Goal: Task Accomplishment & Management: Use online tool/utility

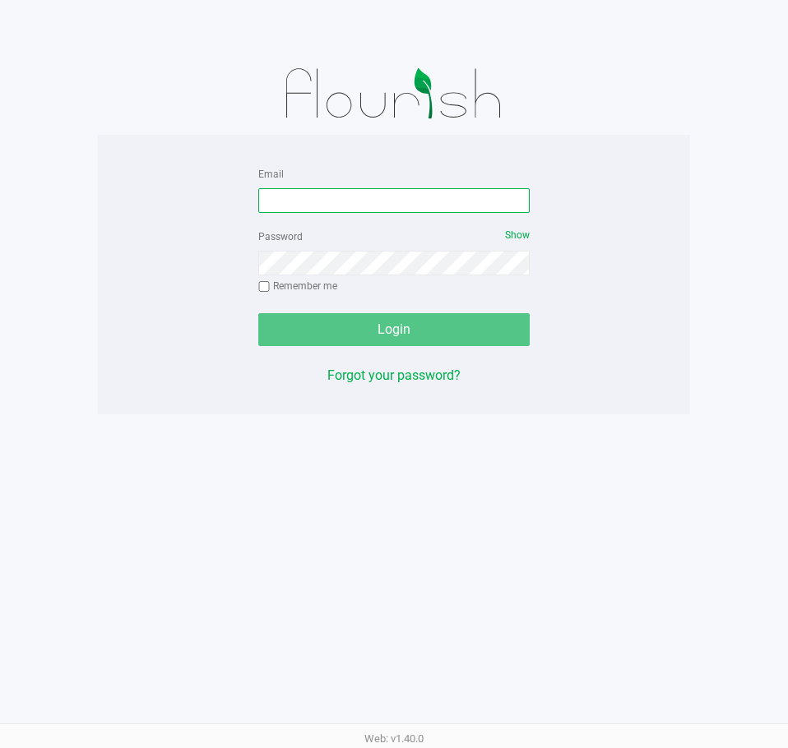
click at [450, 194] on input "Email" at bounding box center [393, 200] width 271 height 25
type input "dujohnson@Liveparallel.com"
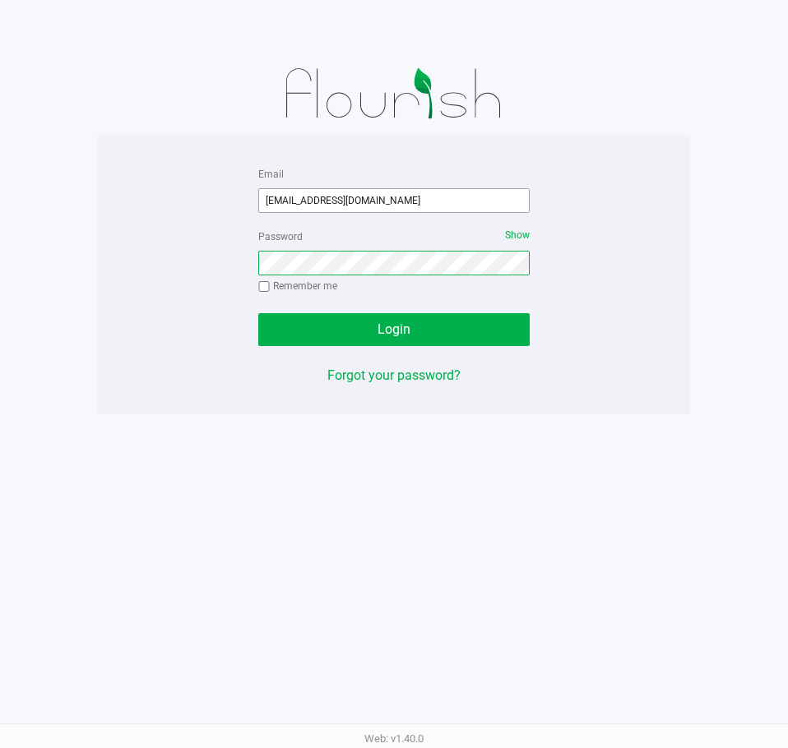
click at [258, 313] on button "Login" at bounding box center [393, 329] width 271 height 33
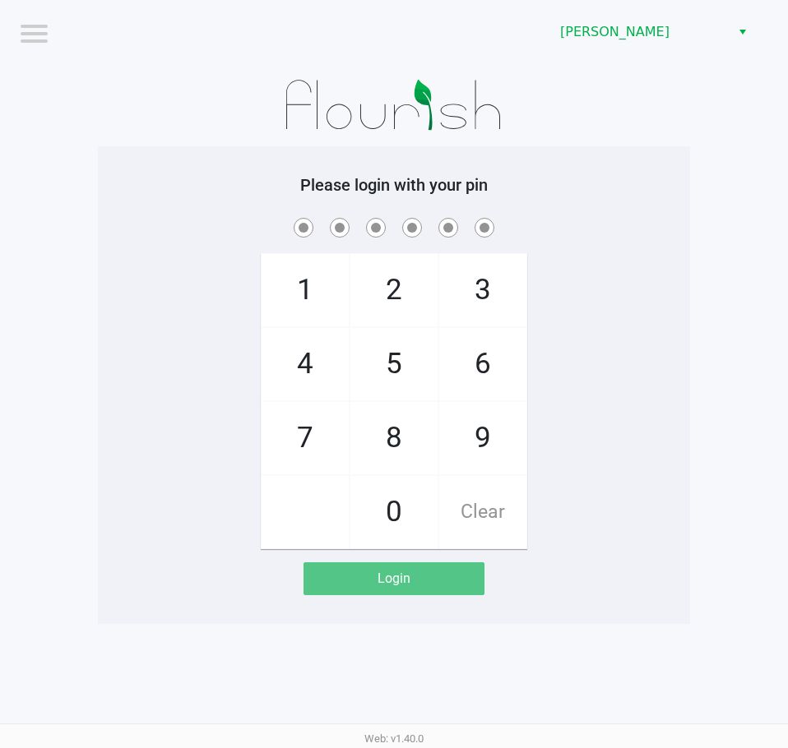
click at [577, 273] on div "1 4 7 2 5 8 0 3 6 9 Clear" at bounding box center [394, 382] width 592 height 335
checkbox input "true"
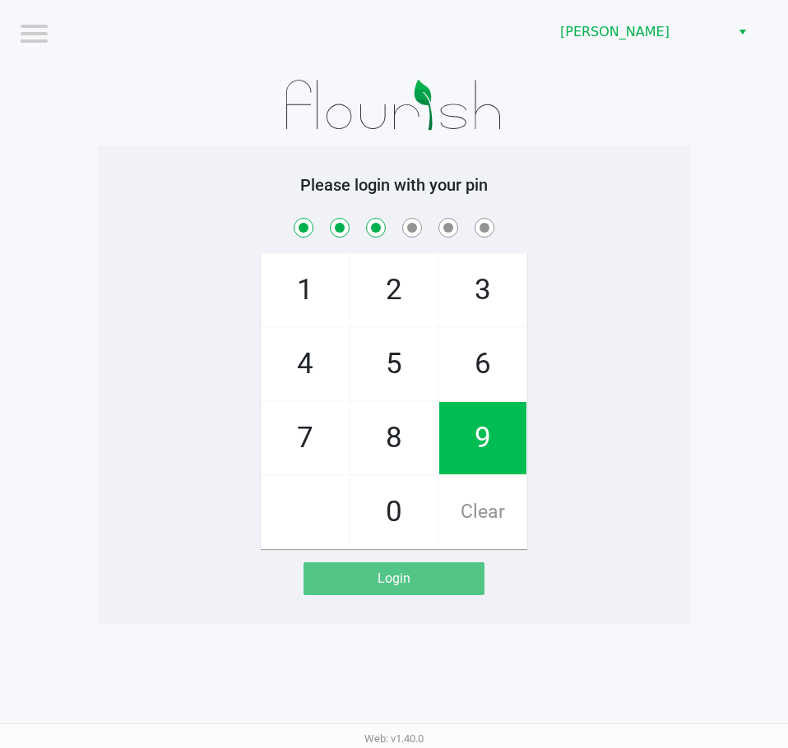
checkbox input "true"
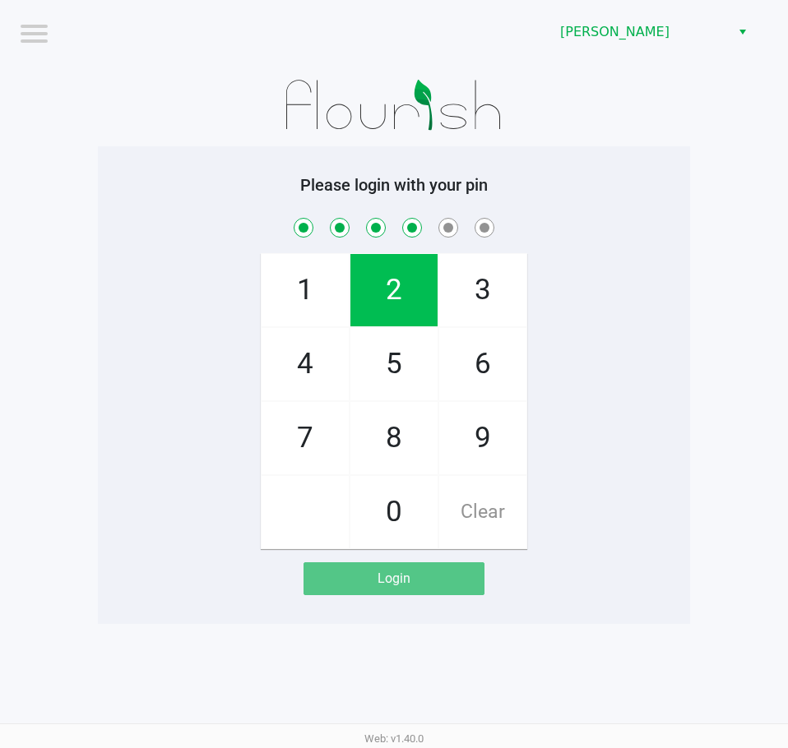
checkbox input "true"
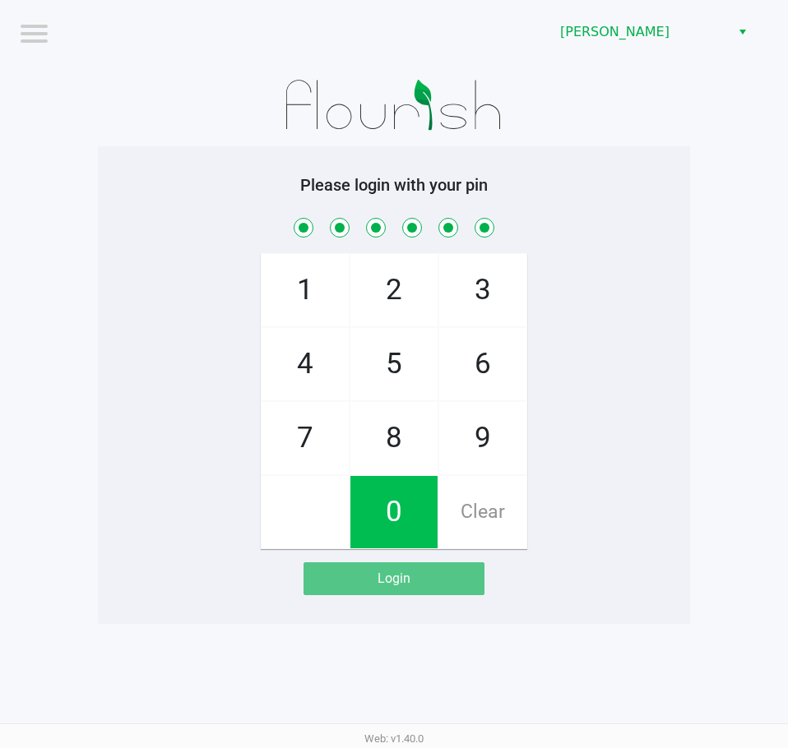
checkbox input "true"
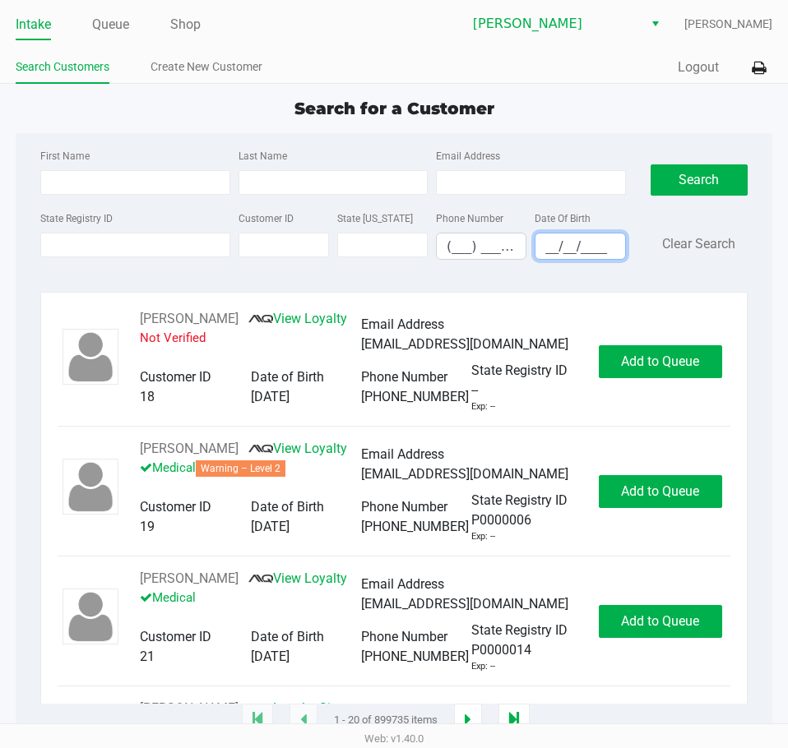
click at [561, 242] on input "__/__/____" at bounding box center [579, 246] width 89 height 25
type input "06/17/1952"
drag, startPoint x: 304, startPoint y: 177, endPoint x: 316, endPoint y: 176, distance: 11.5
click at [303, 177] on input "Last Name" at bounding box center [332, 182] width 189 height 25
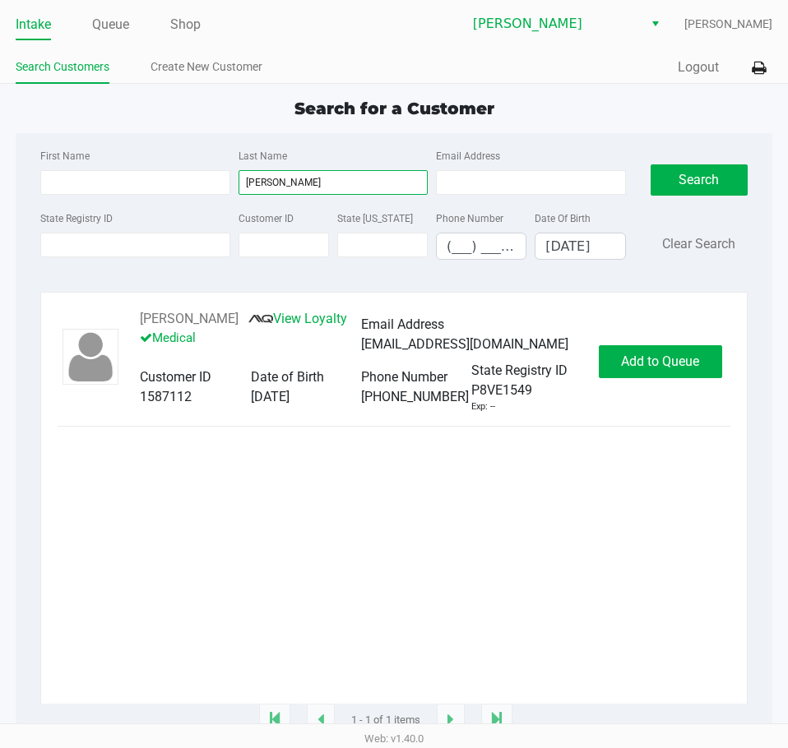
type input "sutton"
drag, startPoint x: 223, startPoint y: 320, endPoint x: 139, endPoint y: 318, distance: 83.9
click at [139, 318] on div "James Sutton View Loyalty Medical Email Address jsutton32@verizon.net Customer …" at bounding box center [360, 361] width 475 height 104
copy button "James Sutton"
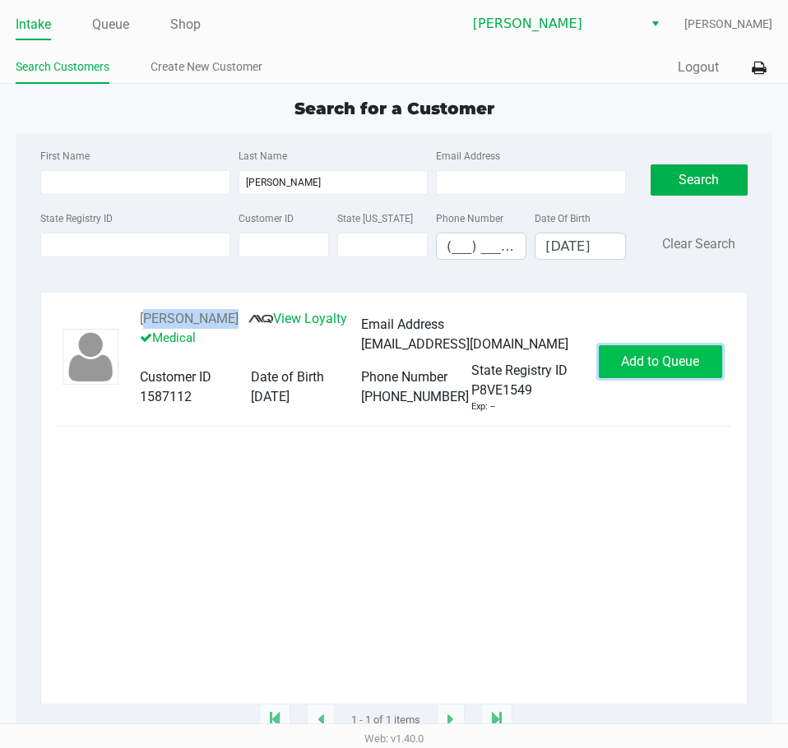
click at [687, 362] on span "Add to Queue" at bounding box center [660, 362] width 78 height 16
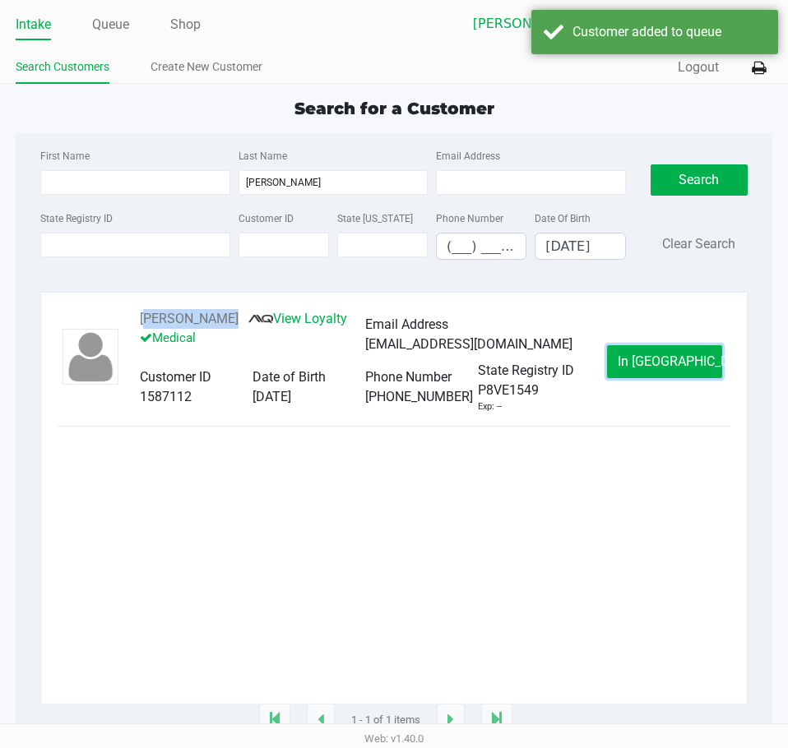
click at [687, 362] on span "In Queue" at bounding box center [687, 362] width 138 height 16
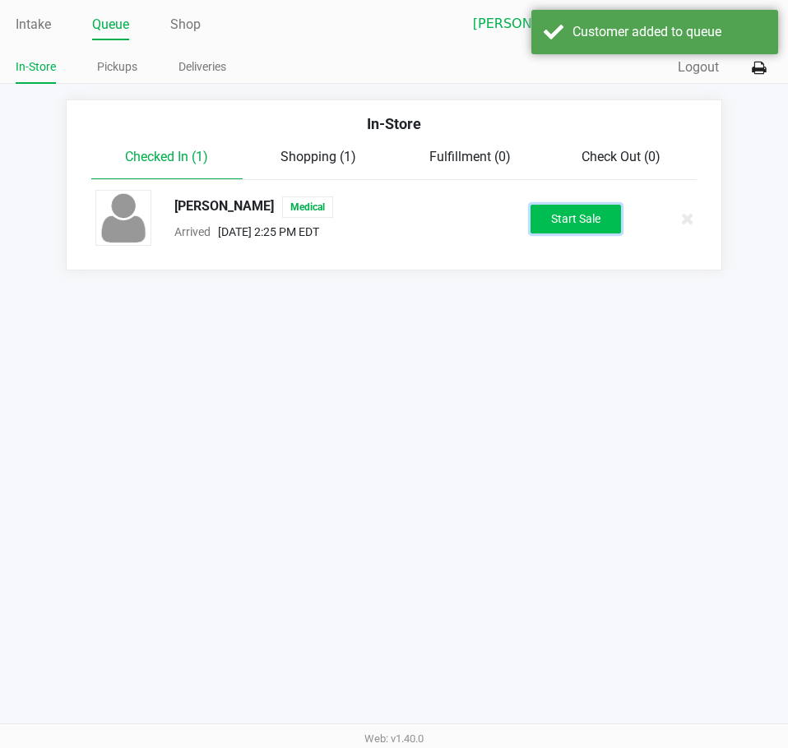
click at [559, 221] on button "Start Sale" at bounding box center [575, 219] width 90 height 29
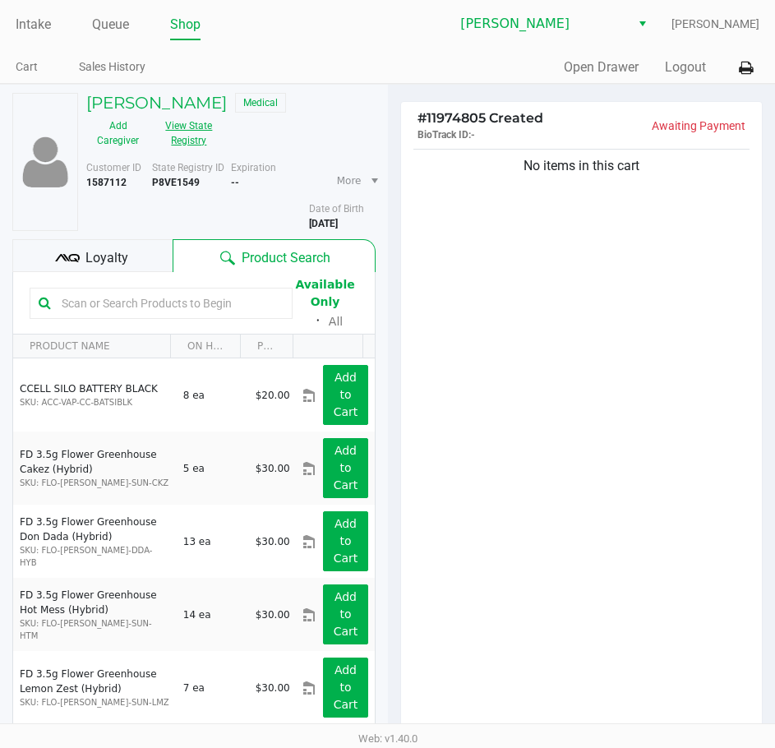
click at [195, 148] on button "View State Registry" at bounding box center [184, 133] width 69 height 41
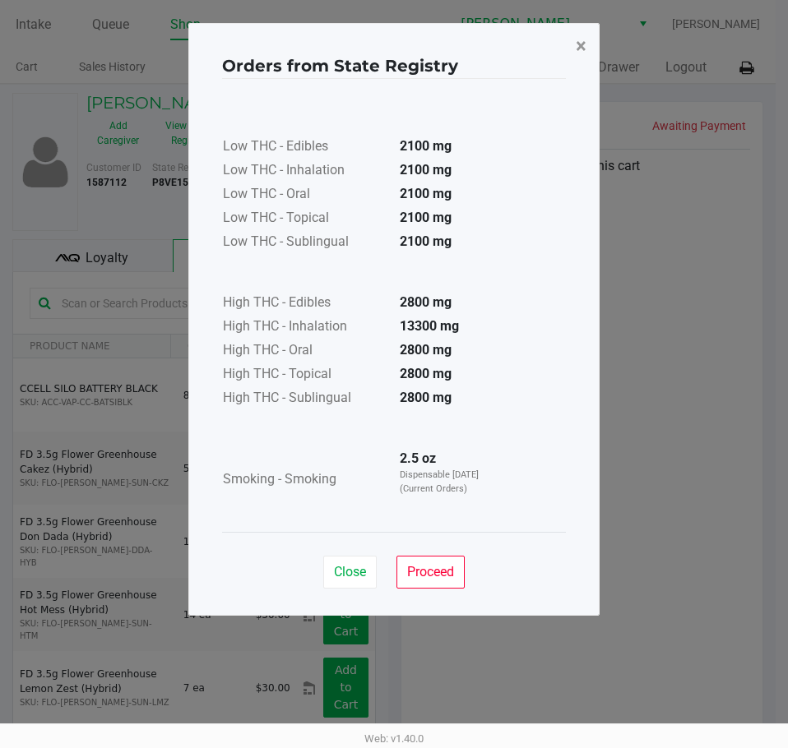
click at [576, 44] on span "×" at bounding box center [581, 46] width 11 height 23
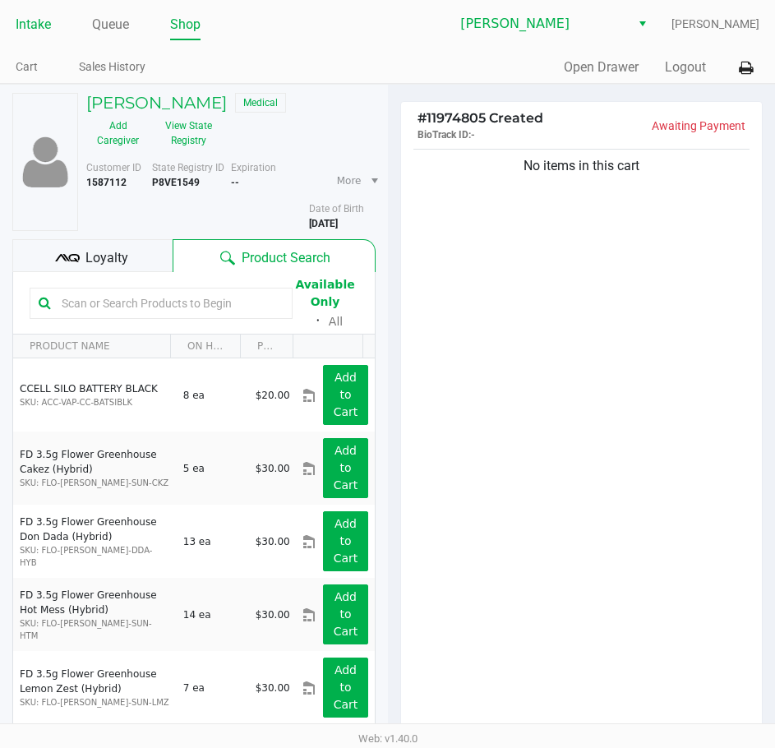
click at [46, 30] on link "Intake" at bounding box center [33, 24] width 35 height 23
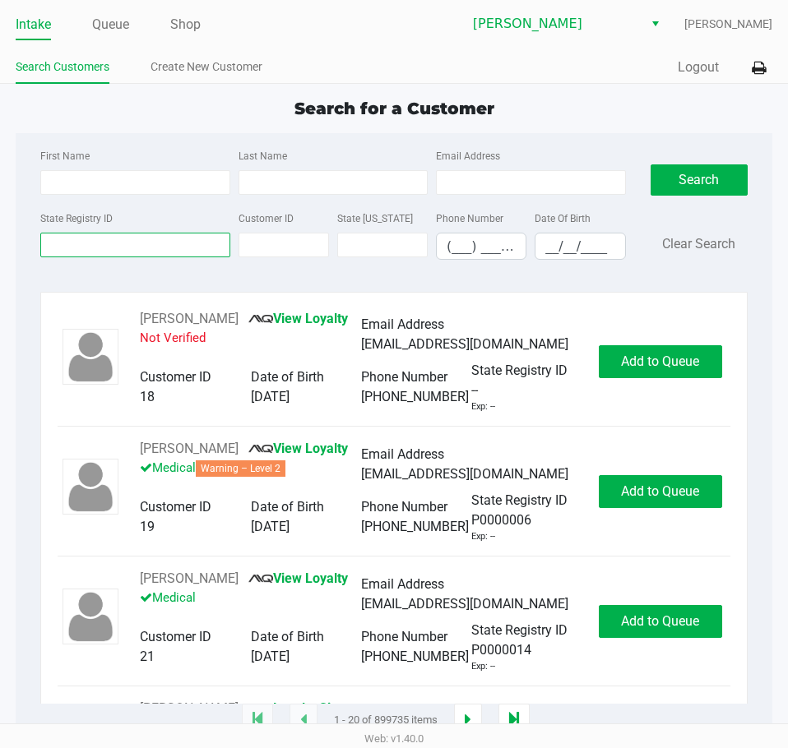
click at [112, 250] on input "State Registry ID" at bounding box center [134, 245] width 189 height 25
type input "P9FK9354"
click at [679, 184] on button "Search" at bounding box center [698, 179] width 97 height 31
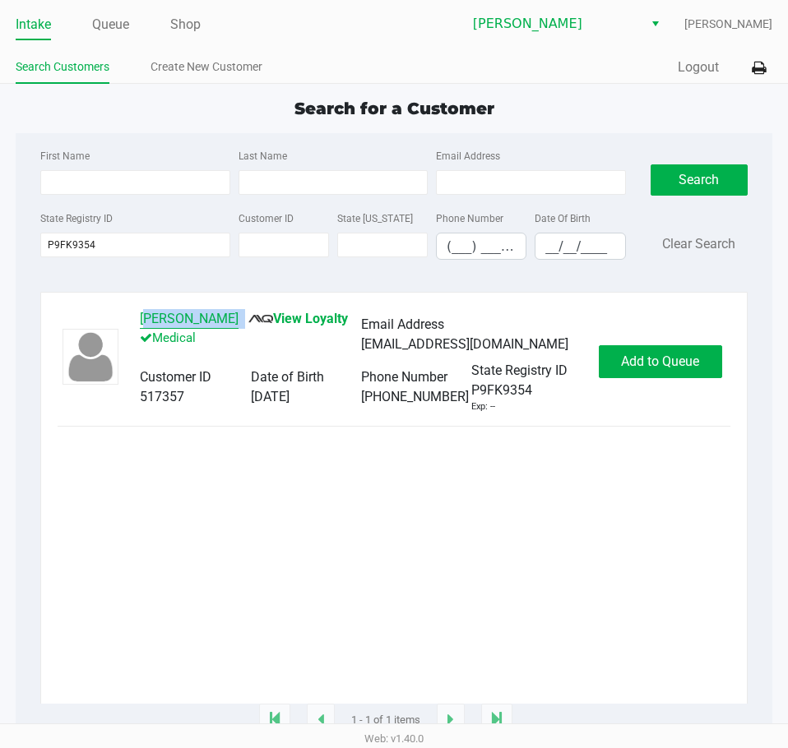
drag, startPoint x: 241, startPoint y: 318, endPoint x: 141, endPoint y: 312, distance: 100.5
click at [141, 312] on div "Gabriel Vazquez View Loyalty Medical" at bounding box center [250, 335] width 221 height 52
copy div "Gabriel Vazquez"
click at [660, 358] on span "Add to Queue" at bounding box center [660, 362] width 78 height 16
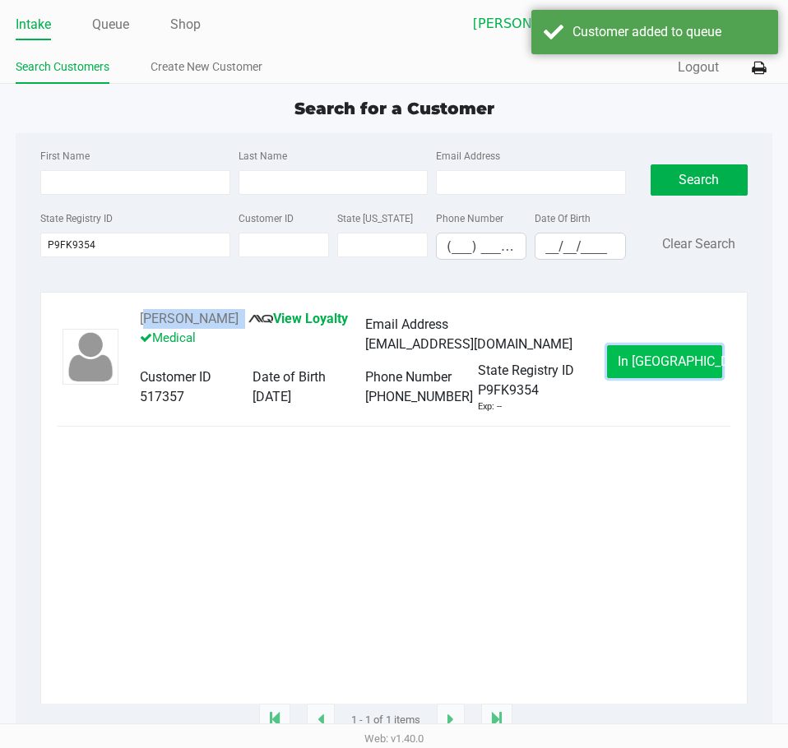
drag, startPoint x: 661, startPoint y: 361, endPoint x: 627, endPoint y: 339, distance: 41.1
click at [661, 362] on span "In Queue" at bounding box center [687, 362] width 138 height 16
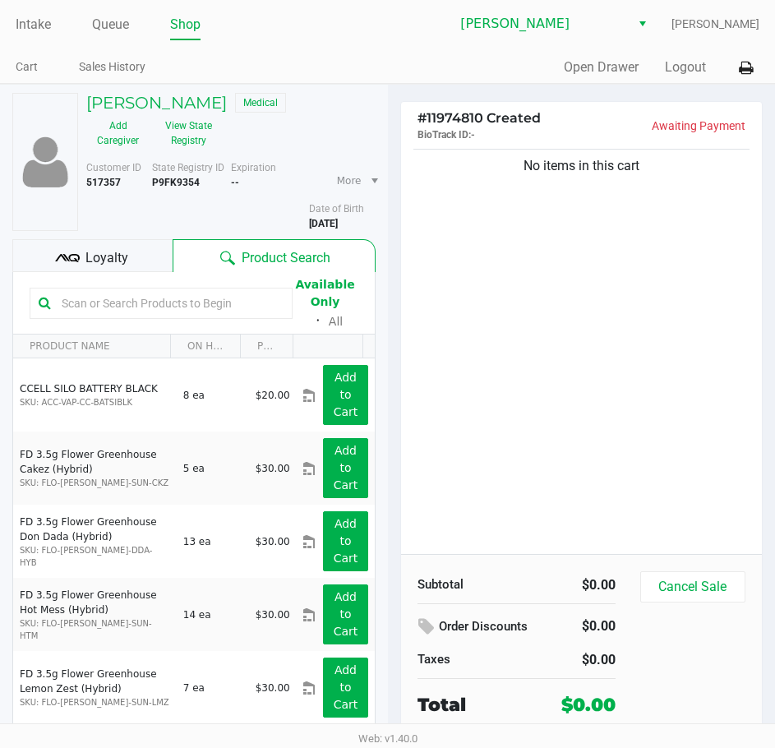
drag, startPoint x: 303, startPoint y: 63, endPoint x: 328, endPoint y: 70, distance: 25.5
click at [303, 64] on ul "Cart Sales History" at bounding box center [202, 69] width 372 height 28
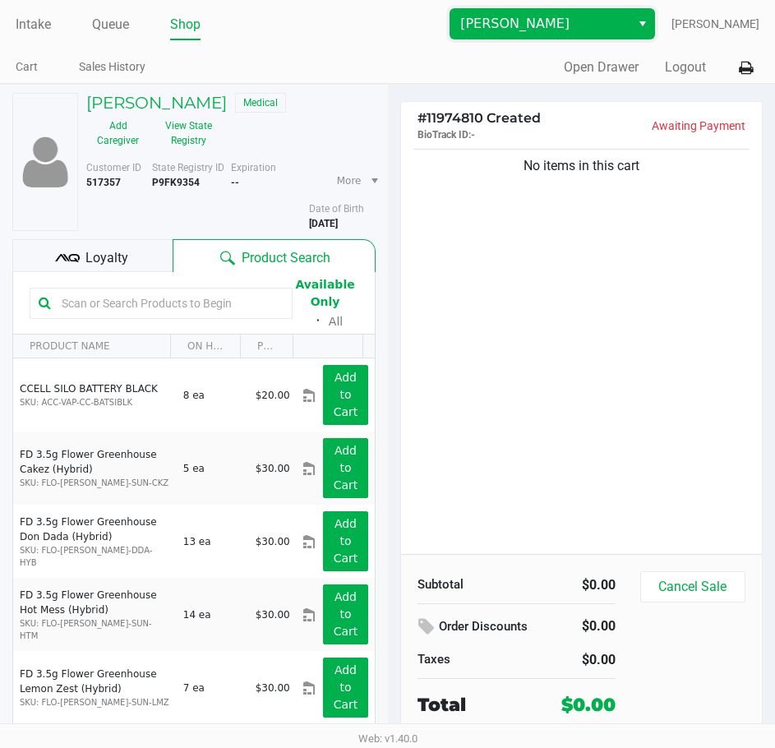
click at [533, 31] on span "[PERSON_NAME]" at bounding box center [540, 24] width 160 height 20
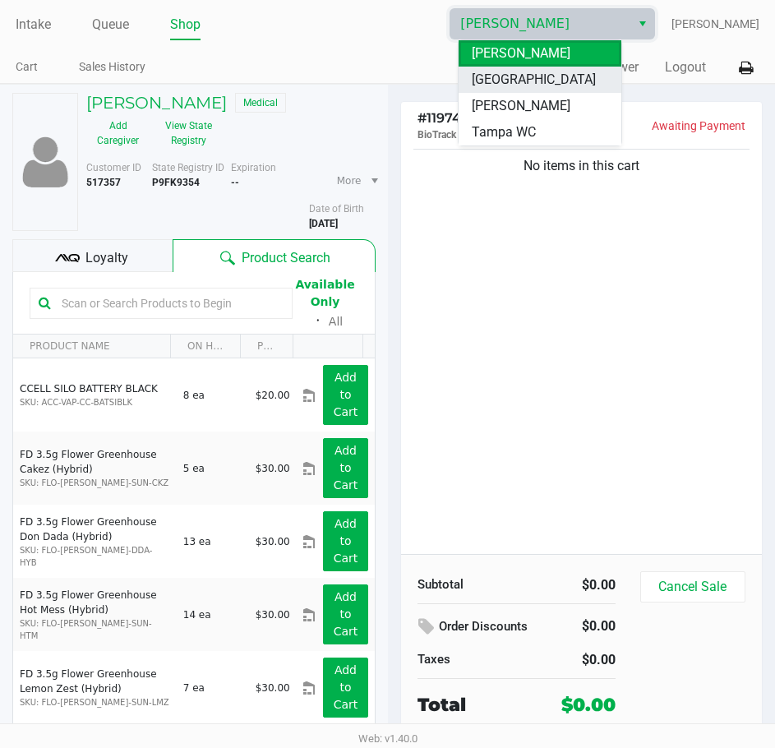
click at [532, 77] on span "[GEOGRAPHIC_DATA]" at bounding box center [534, 80] width 124 height 20
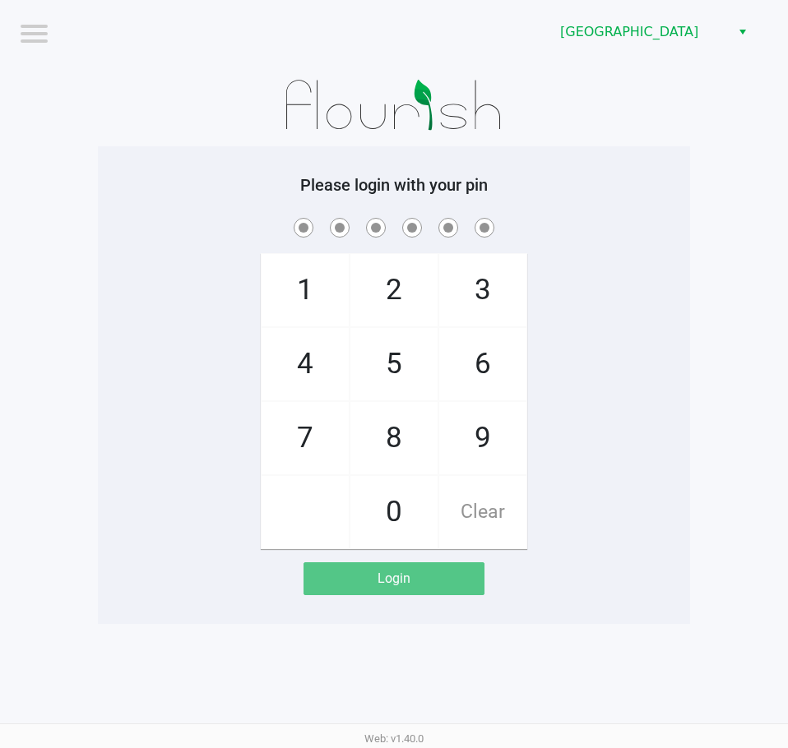
click at [572, 230] on span at bounding box center [393, 227] width 567 height 25
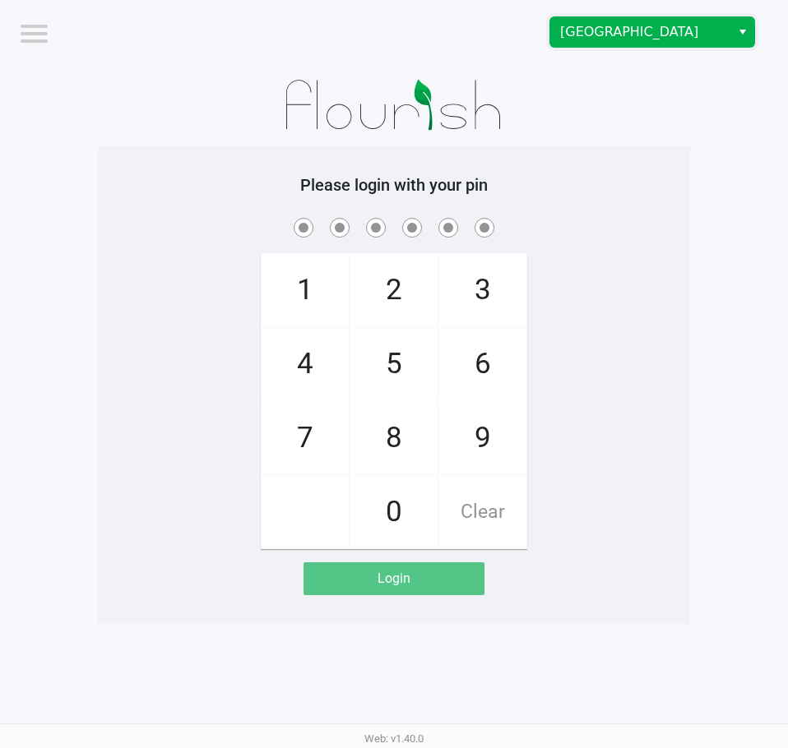
click at [678, 30] on span "[GEOGRAPHIC_DATA]" at bounding box center [640, 32] width 160 height 20
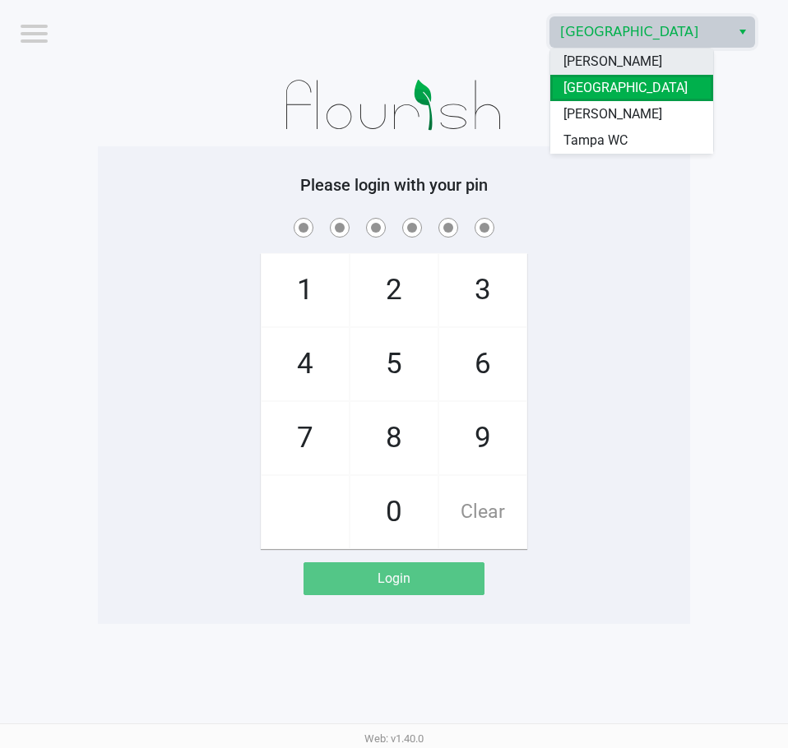
click at [668, 57] on li "[PERSON_NAME]" at bounding box center [631, 62] width 163 height 26
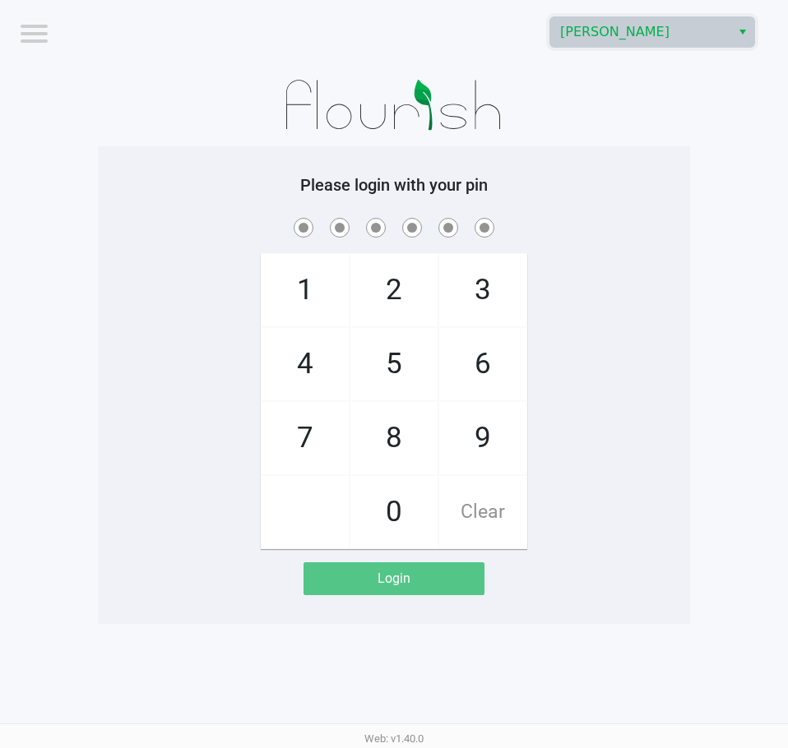
click at [622, 218] on span at bounding box center [393, 227] width 567 height 25
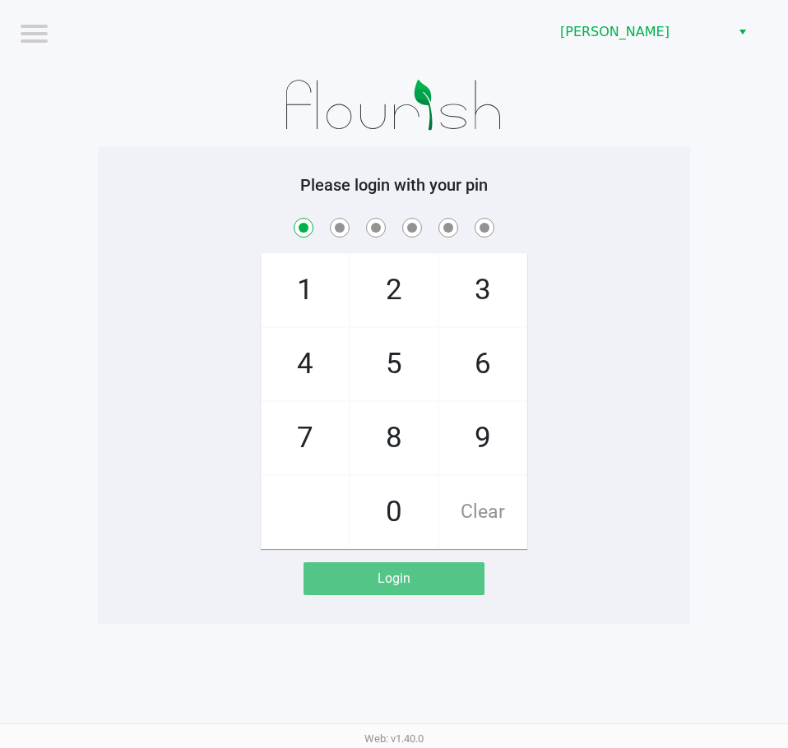
checkbox input "true"
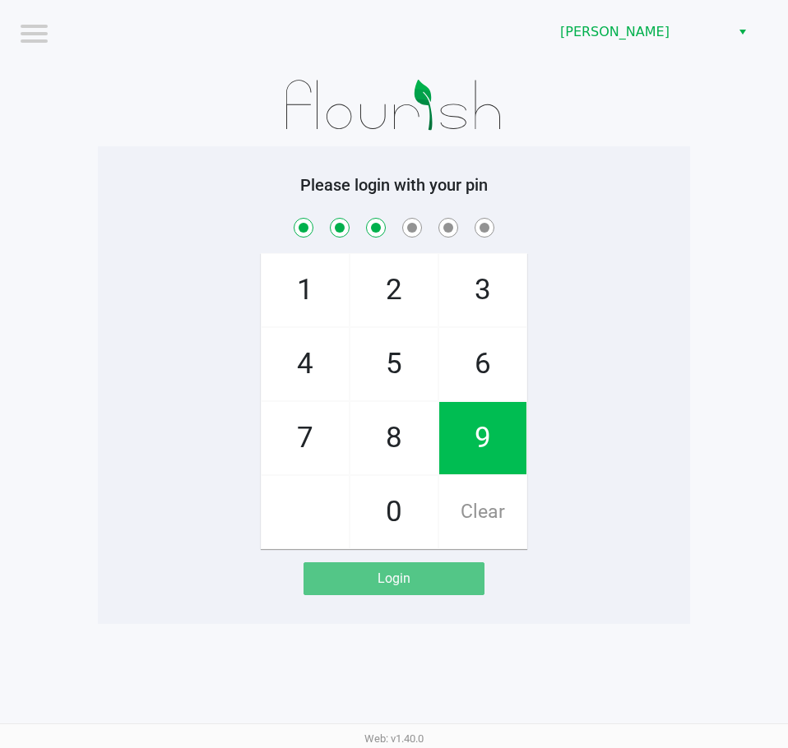
checkbox input "true"
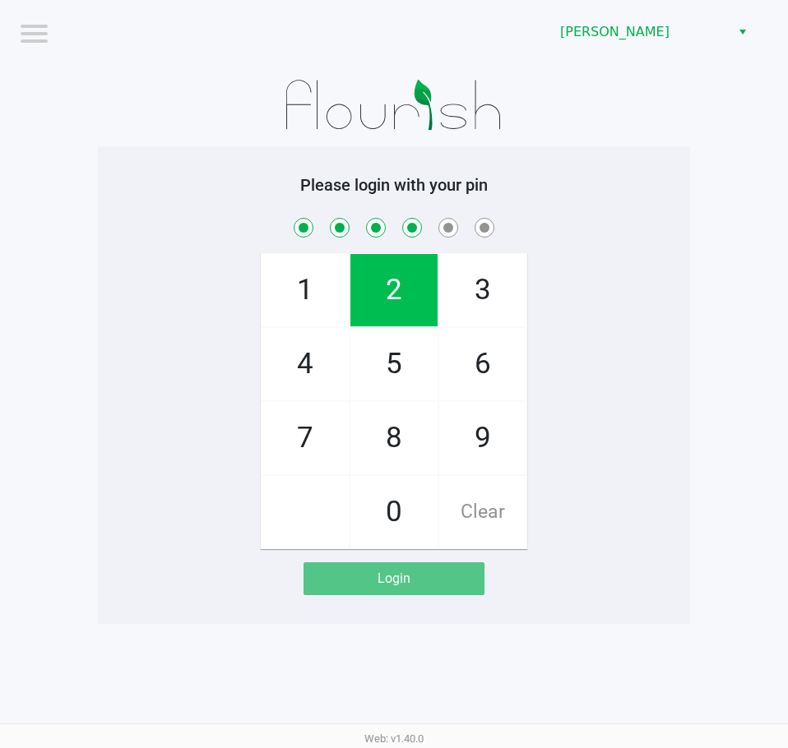
checkbox input "true"
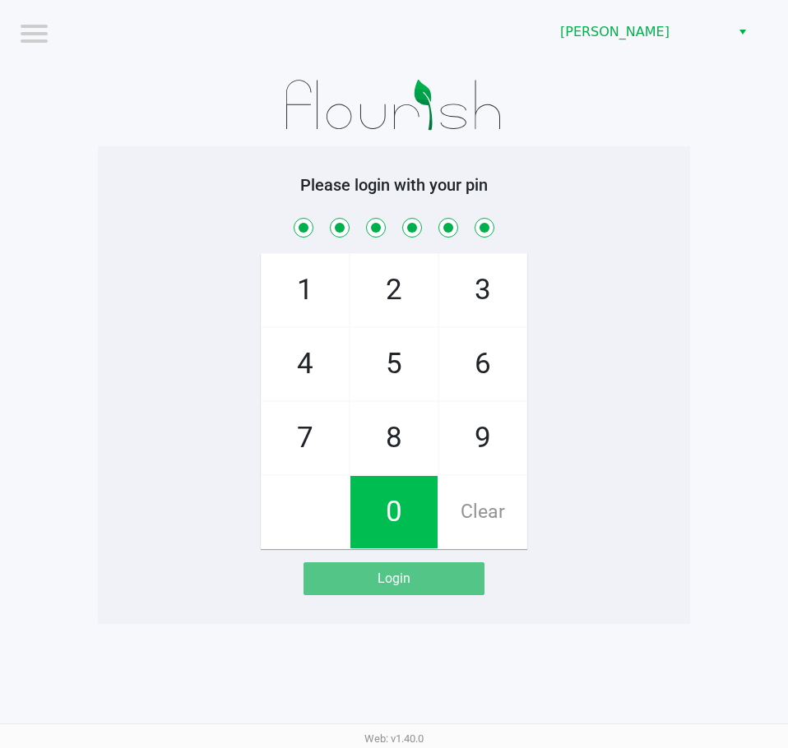
checkbox input "true"
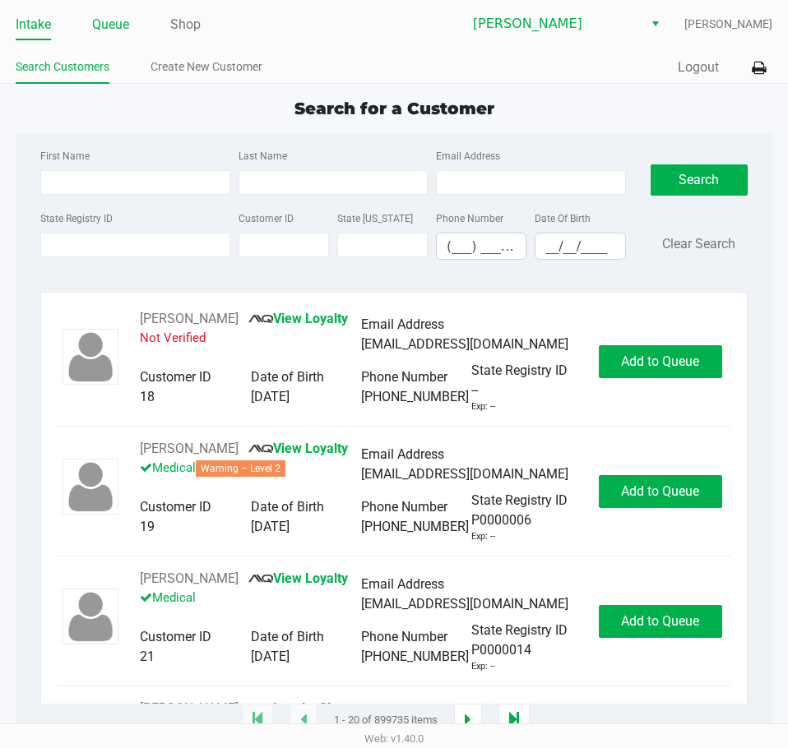
click at [105, 31] on link "Queue" at bounding box center [110, 24] width 37 height 23
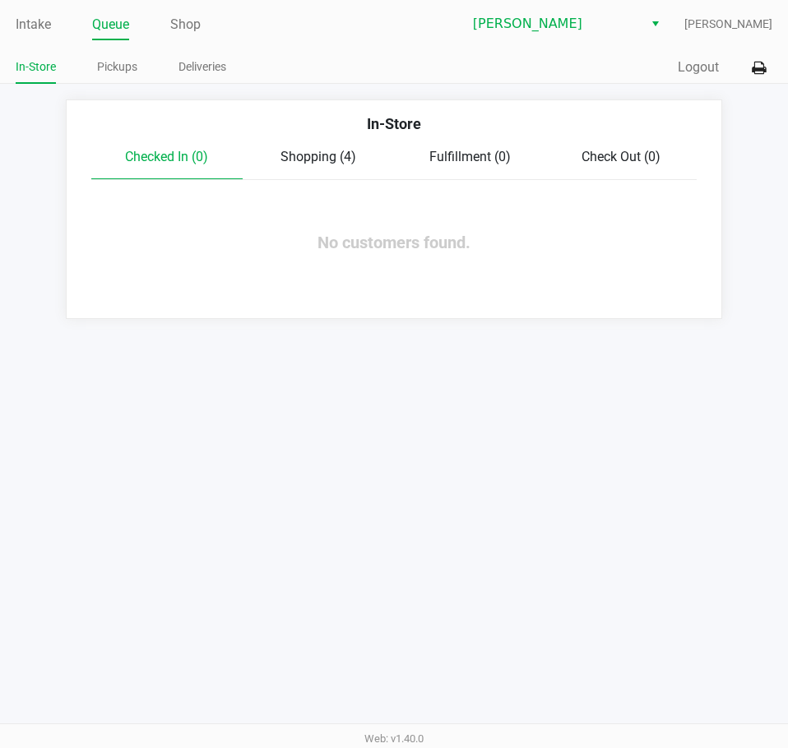
click at [305, 153] on span "Shopping (4)" at bounding box center [318, 157] width 76 height 16
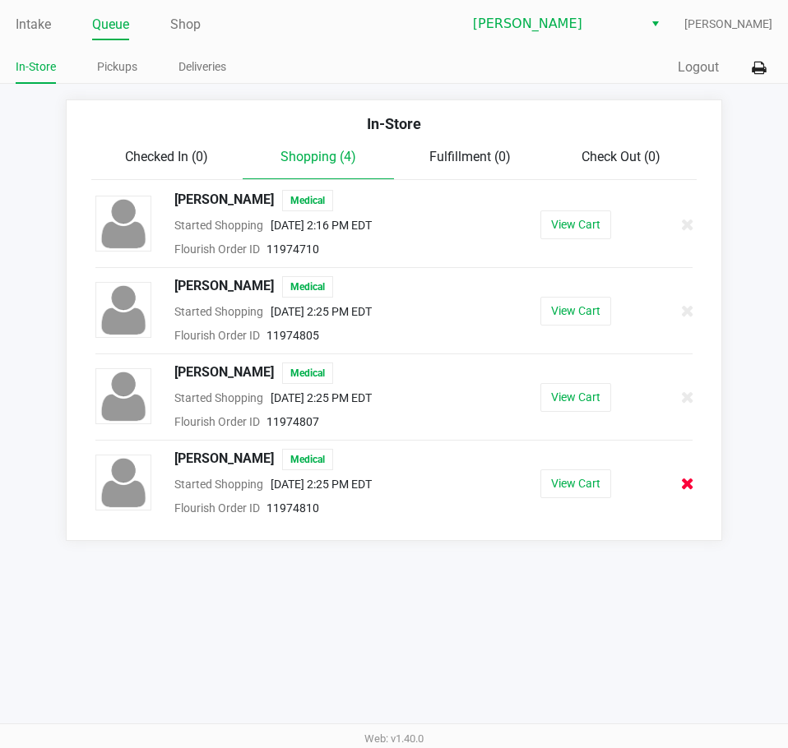
click at [687, 479] on icon at bounding box center [687, 484] width 13 height 12
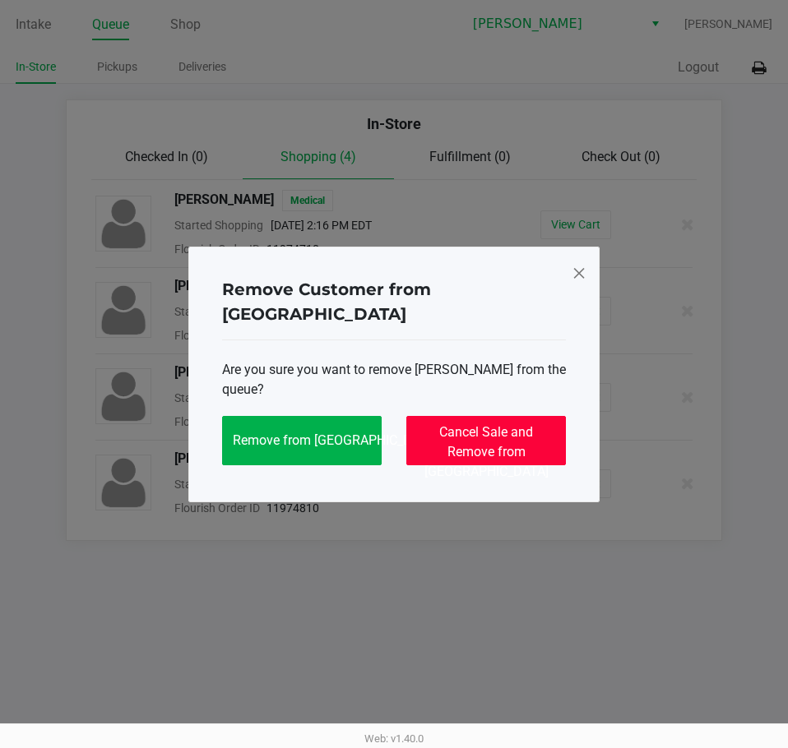
click at [524, 434] on span "Cancel Sale and Remove from Queue" at bounding box center [486, 451] width 124 height 55
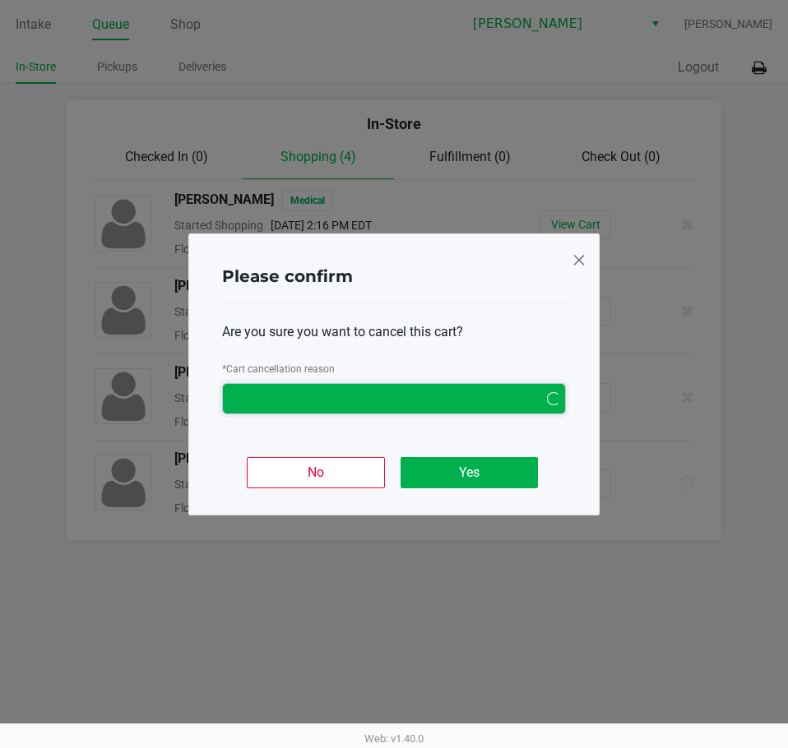
click at [367, 393] on span "NO DATA FOUND" at bounding box center [382, 399] width 298 height 20
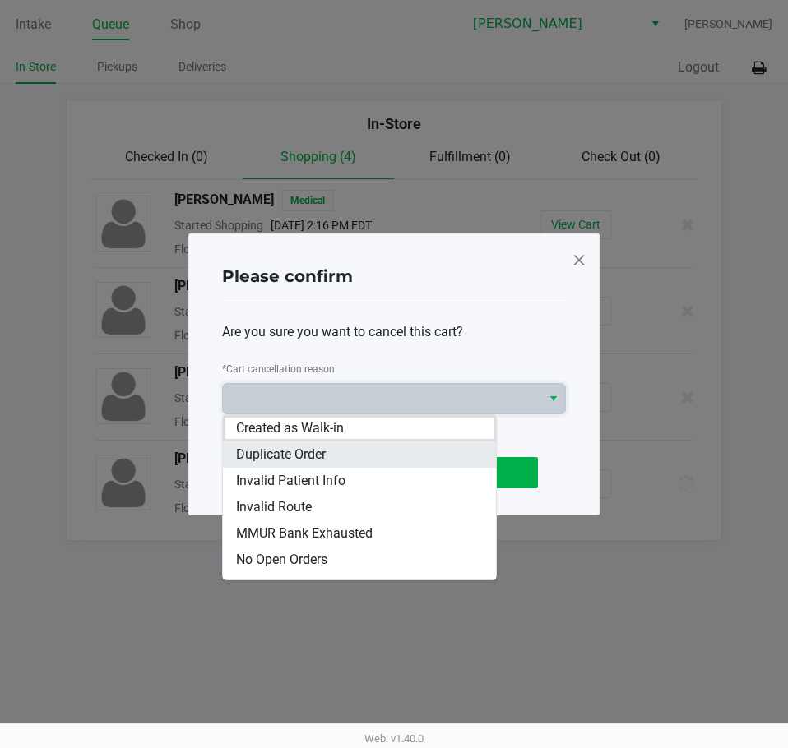
click at [326, 448] on span "Duplicate Order" at bounding box center [281, 455] width 90 height 20
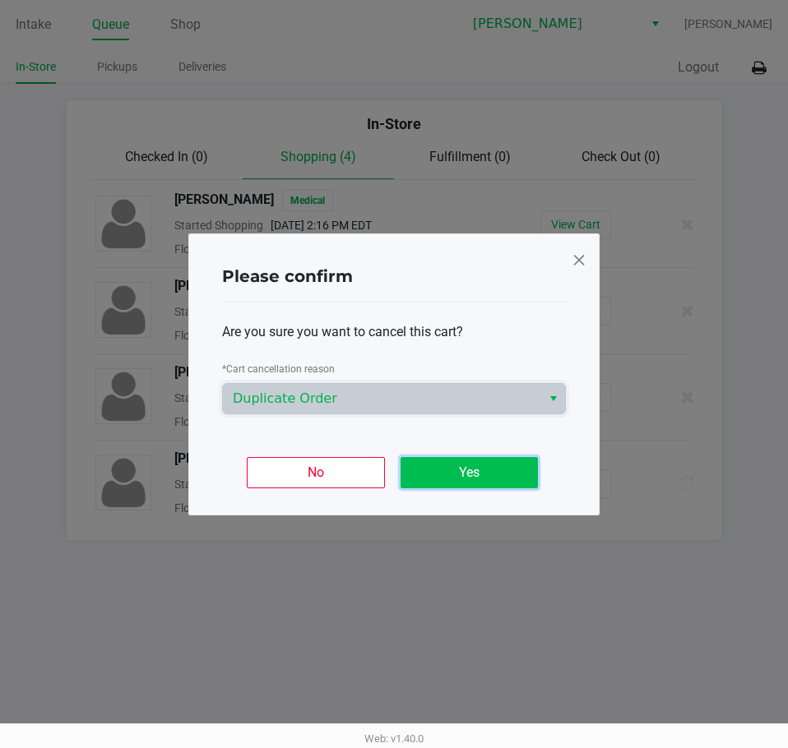
click at [488, 475] on button "Yes" at bounding box center [468, 472] width 137 height 31
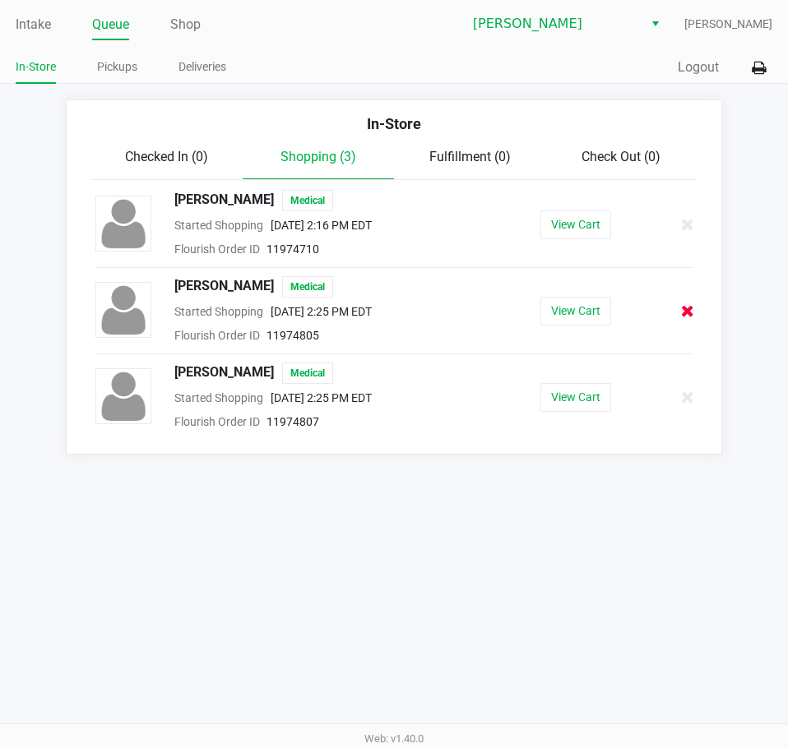
click at [689, 309] on icon at bounding box center [687, 311] width 13 height 12
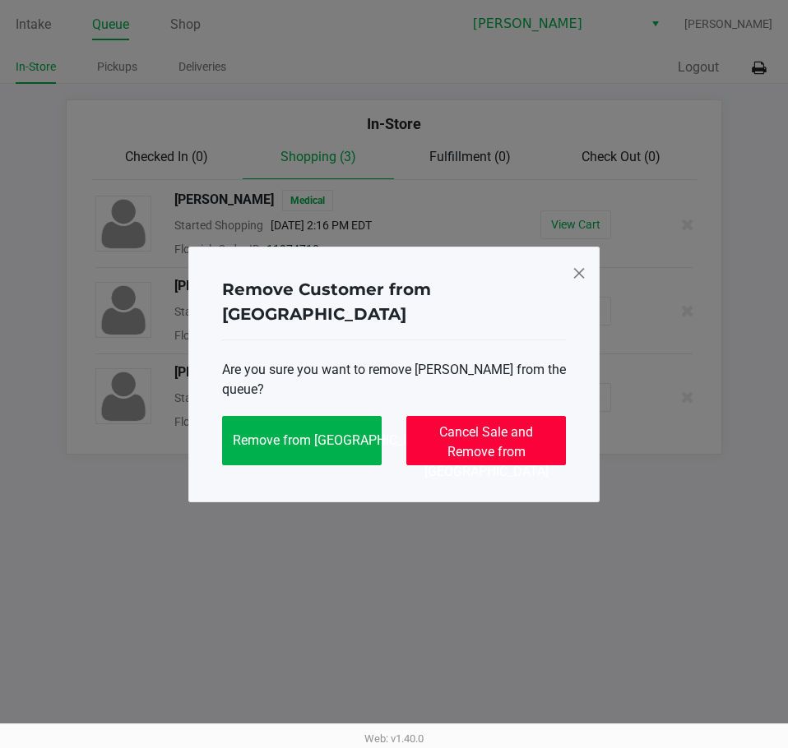
click at [452, 424] on span "Cancel Sale and Remove from Queue" at bounding box center [486, 451] width 124 height 55
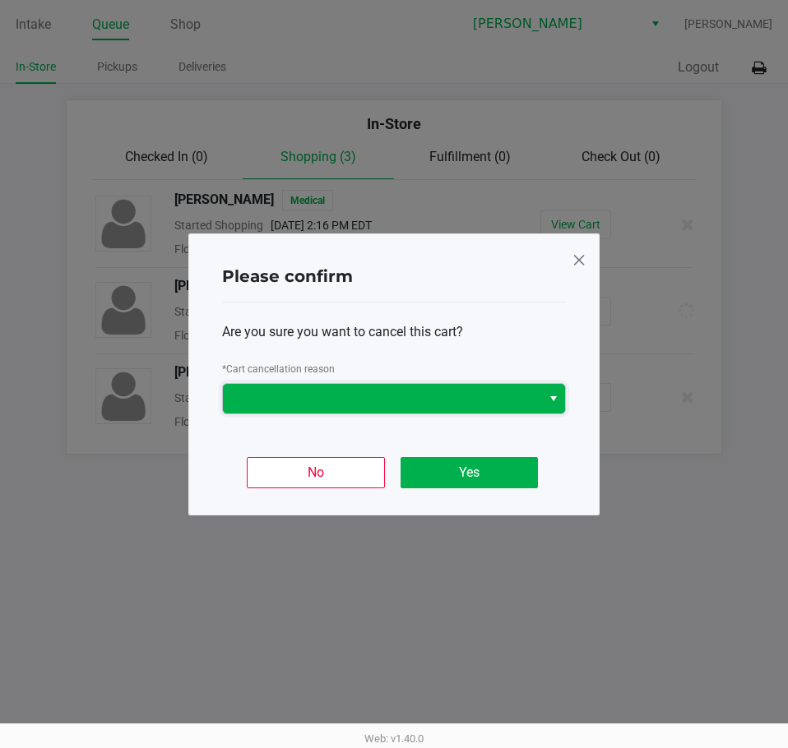
click at [417, 392] on span at bounding box center [382, 399] width 298 height 20
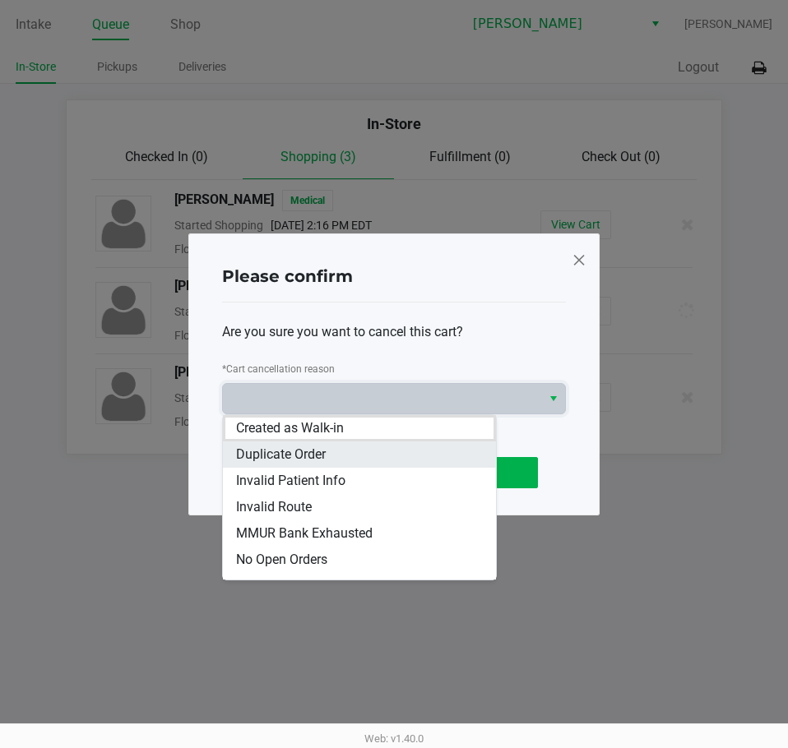
click at [395, 451] on li "Duplicate Order" at bounding box center [359, 455] width 273 height 26
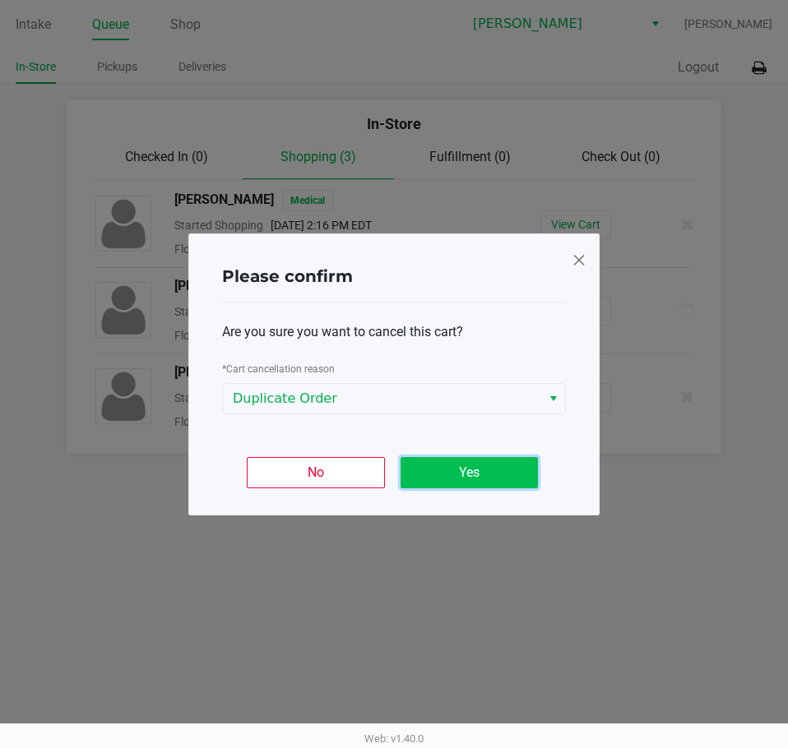
click at [465, 467] on button "Yes" at bounding box center [468, 472] width 137 height 31
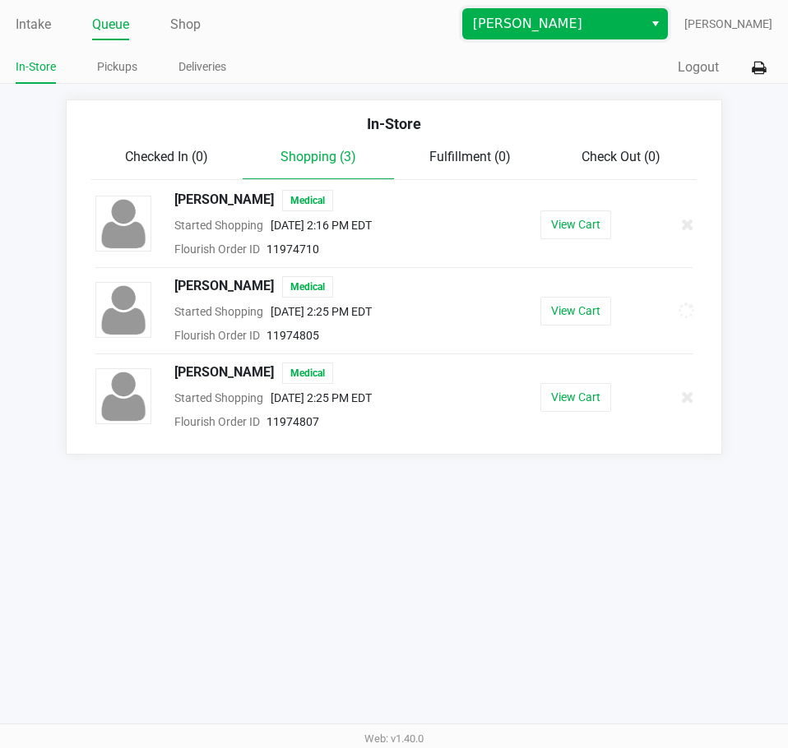
click at [534, 33] on span "[PERSON_NAME]" at bounding box center [553, 24] width 160 height 20
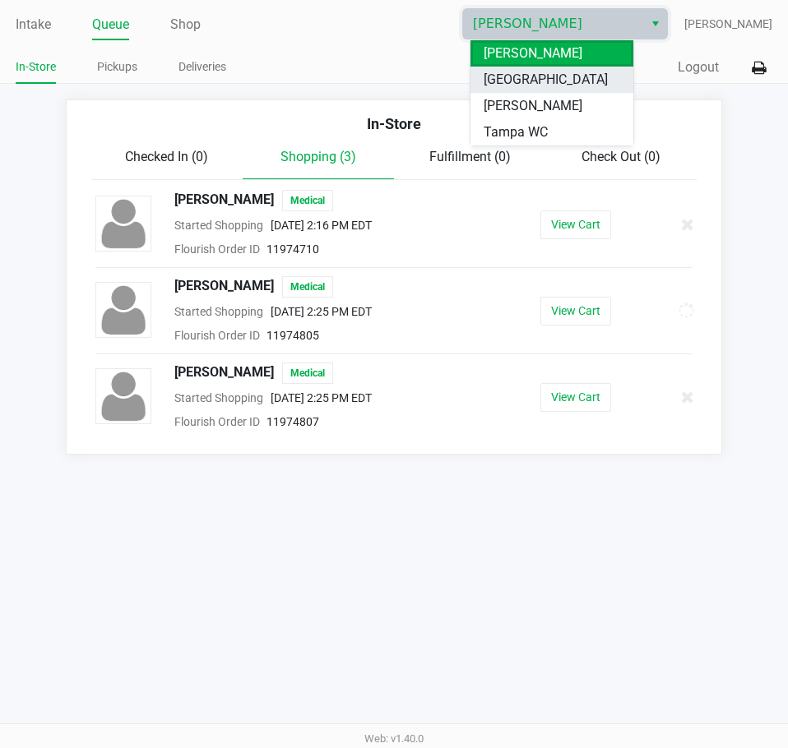
click at [537, 73] on span "[GEOGRAPHIC_DATA]" at bounding box center [546, 80] width 124 height 20
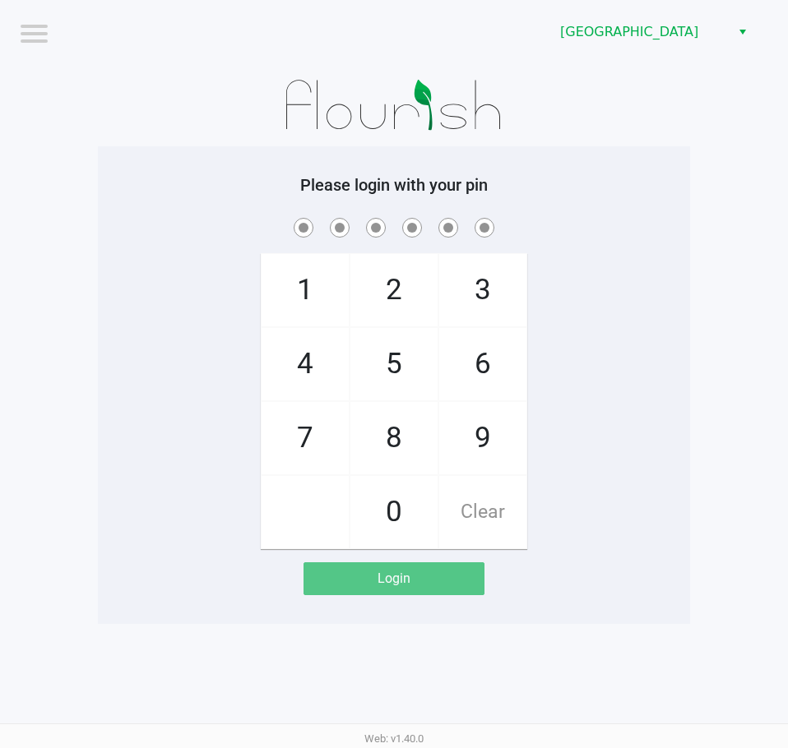
click at [590, 249] on div "1 4 7 2 5 8 0 3 6 9 Clear" at bounding box center [394, 382] width 592 height 335
checkbox input "true"
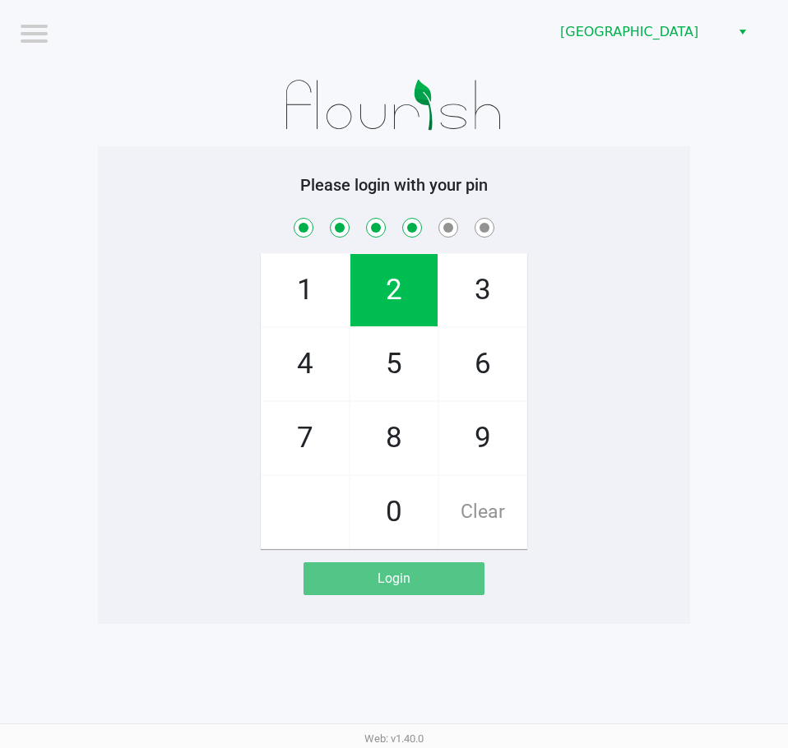
checkbox input "true"
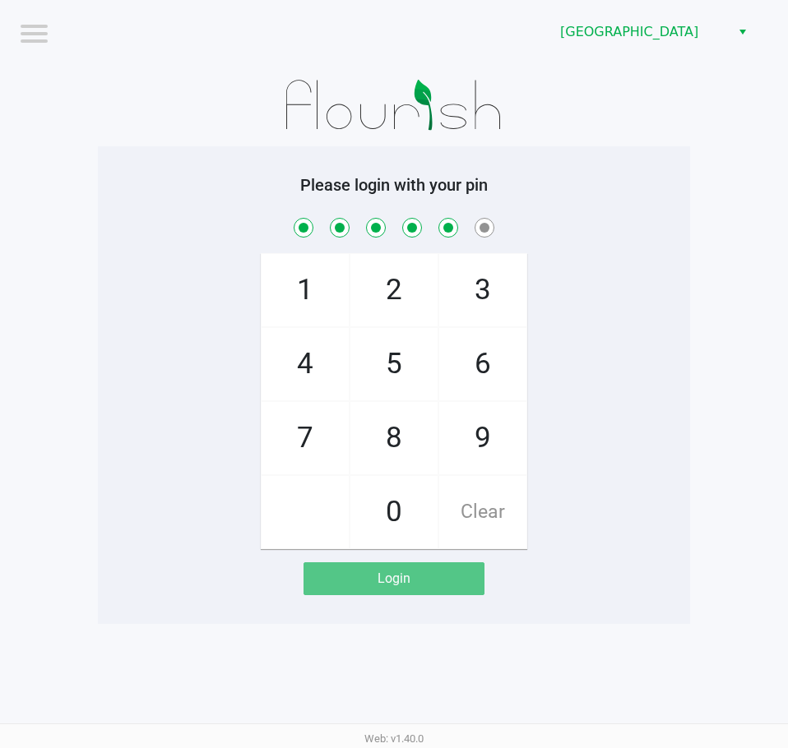
checkbox input "true"
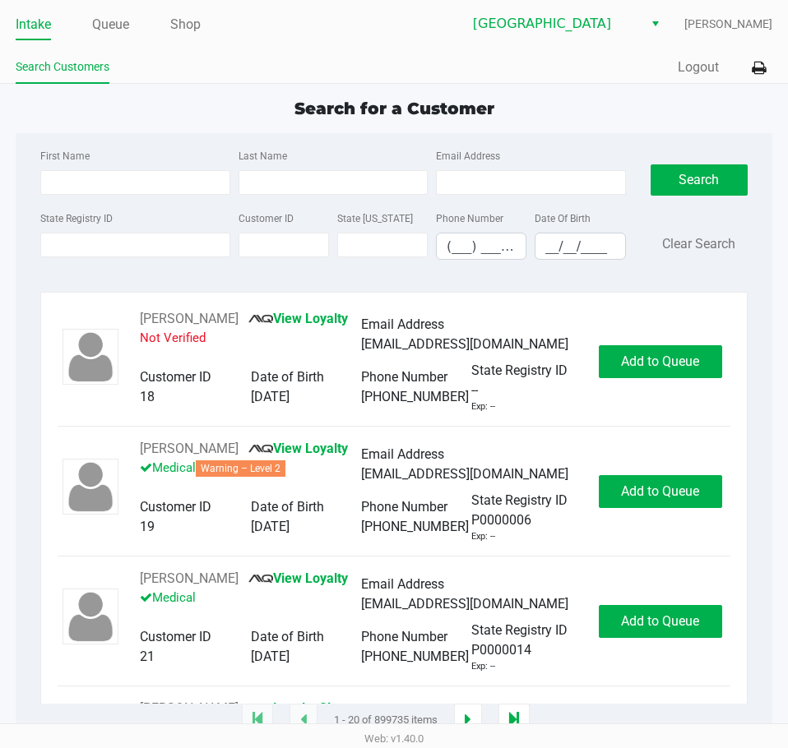
click at [358, 47] on div "Intake Queue Shop Lakeland WC Dustin Johnson Search Customers Quick Sale Logout" at bounding box center [394, 42] width 788 height 84
click at [489, 100] on span "Search for a Customer" at bounding box center [394, 109] width 200 height 20
click at [135, 248] on input "State Registry ID" at bounding box center [134, 245] width 189 height 25
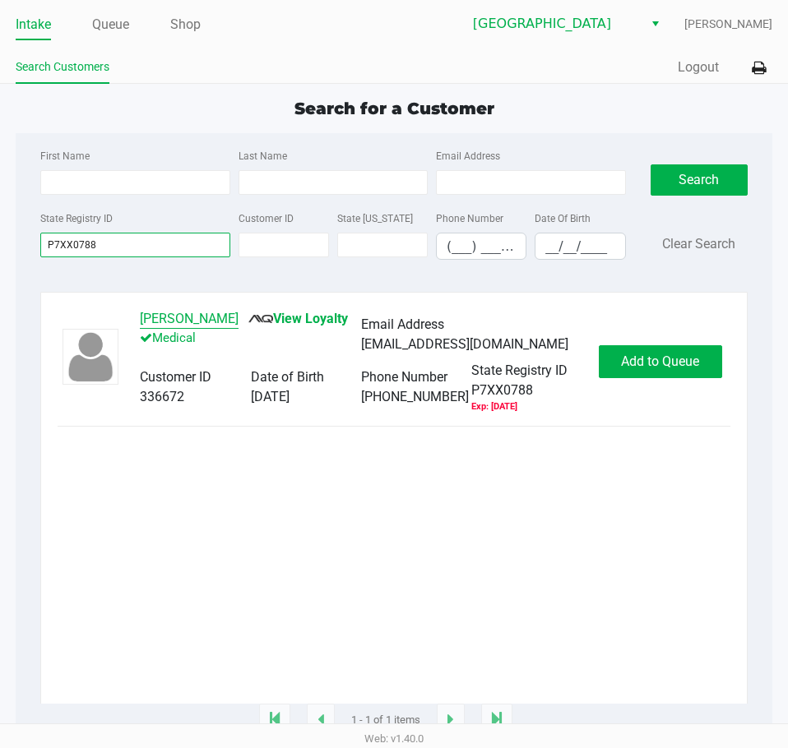
type input "P7XX0788"
drag, startPoint x: 255, startPoint y: 316, endPoint x: 136, endPoint y: 316, distance: 119.2
click at [136, 316] on div "SAMUEL JOHNSON View Loyalty Medical Email Address samrules1@gmail.com Customer …" at bounding box center [360, 361] width 475 height 104
copy div "SAMUEL JOHNSON"
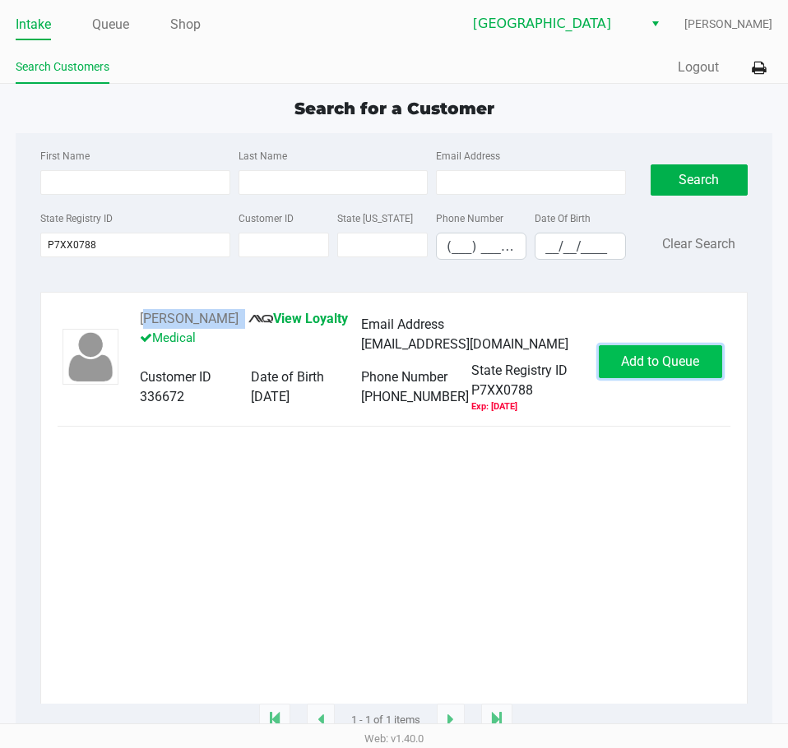
click at [632, 366] on span "Add to Queue" at bounding box center [660, 362] width 78 height 16
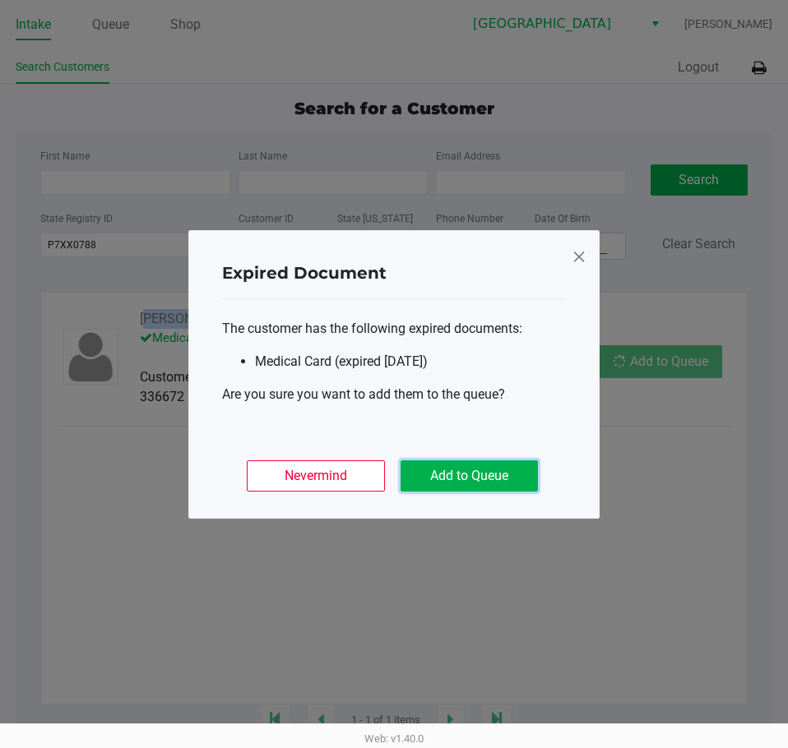
click at [441, 479] on button "Add to Queue" at bounding box center [468, 475] width 137 height 31
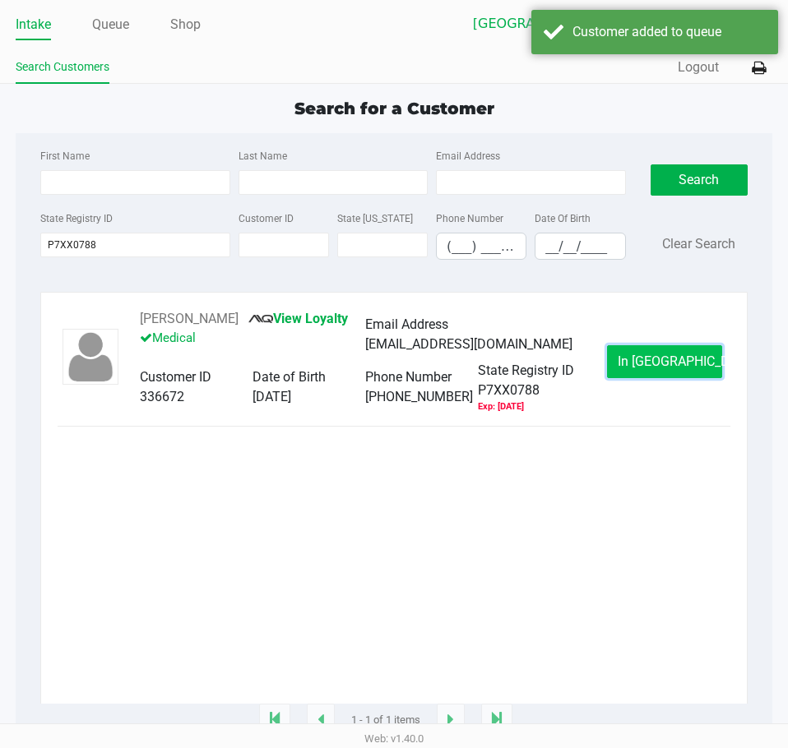
click at [665, 369] on span "In Queue" at bounding box center [687, 362] width 138 height 16
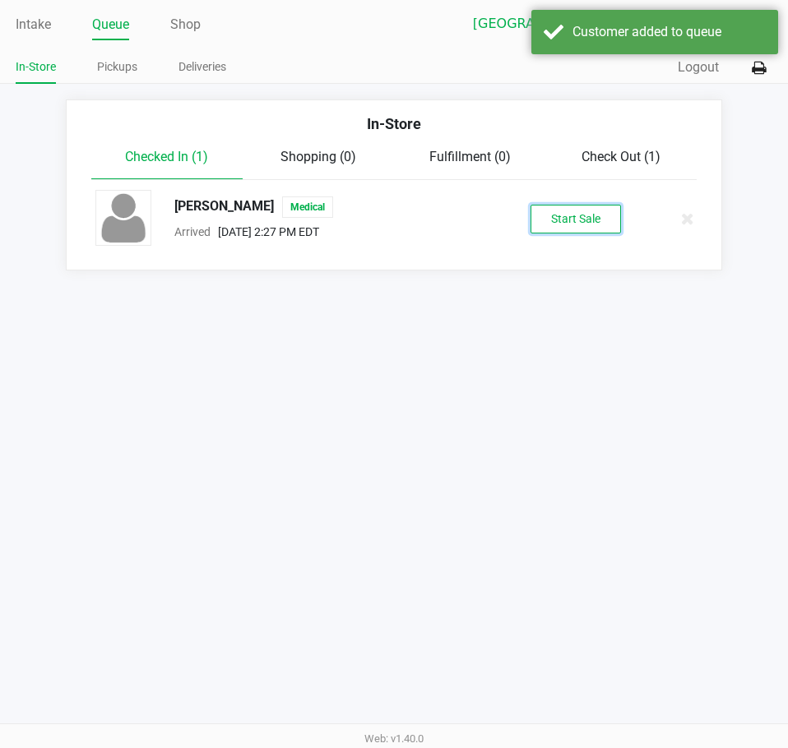
click at [565, 211] on button "Start Sale" at bounding box center [575, 219] width 90 height 29
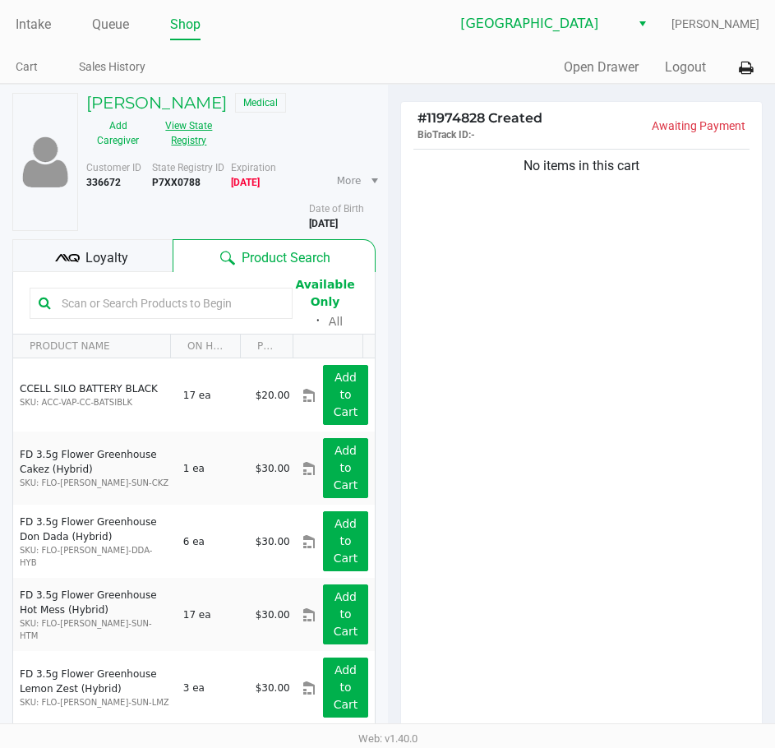
click at [193, 123] on button "View State Registry" at bounding box center [184, 133] width 69 height 41
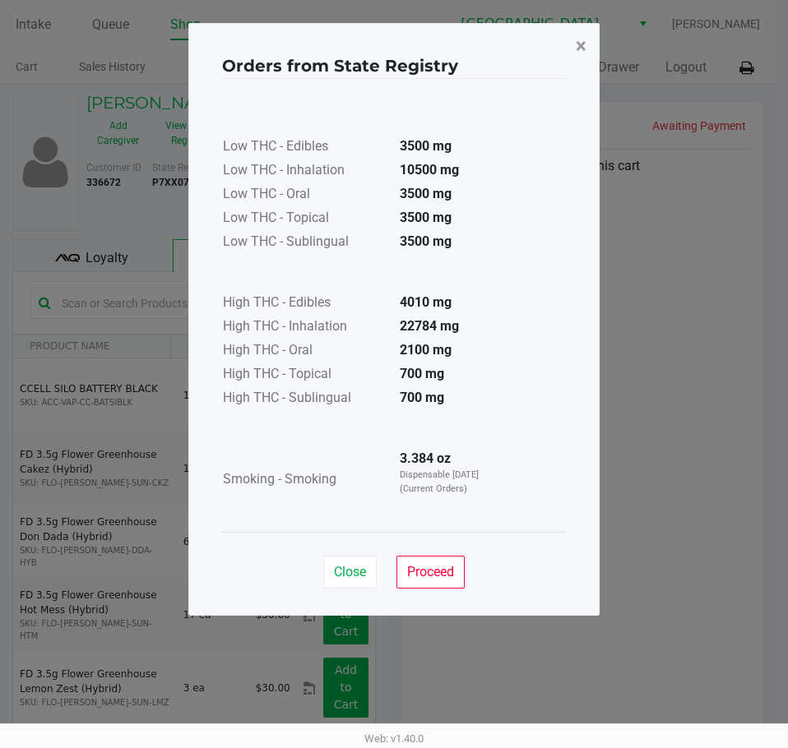
click at [585, 44] on span "×" at bounding box center [581, 46] width 11 height 23
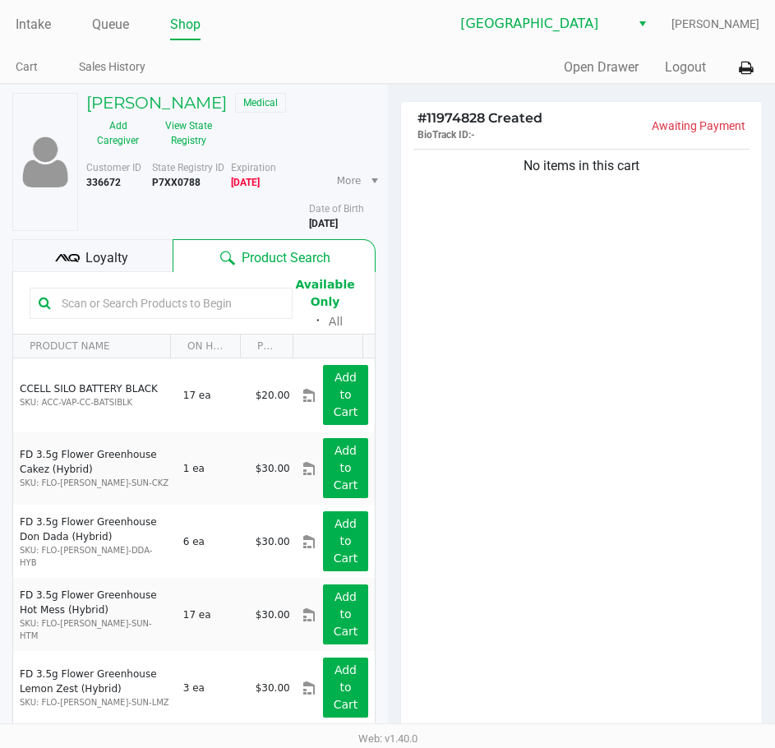
drag, startPoint x: 356, startPoint y: 65, endPoint x: 58, endPoint y: 65, distance: 297.7
click at [331, 65] on ul "Cart Sales History" at bounding box center [202, 69] width 372 height 28
click at [21, 31] on link "Intake" at bounding box center [33, 24] width 35 height 23
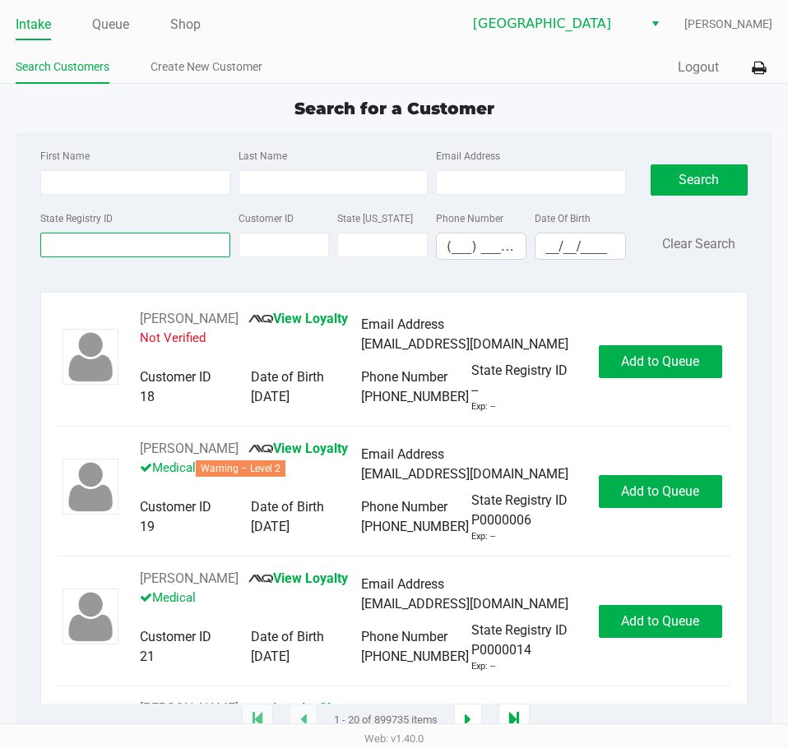
drag, startPoint x: 143, startPoint y: 248, endPoint x: 130, endPoint y: 247, distance: 13.2
click at [140, 248] on input "State Registry ID" at bounding box center [134, 245] width 189 height 25
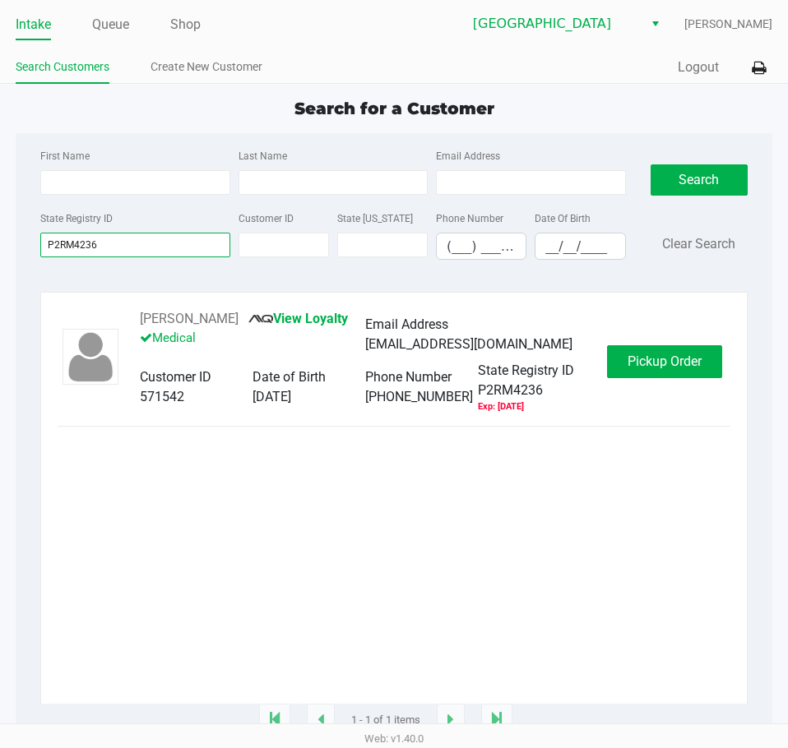
type input "P2RM4236"
drag, startPoint x: 252, startPoint y: 317, endPoint x: 150, endPoint y: 322, distance: 102.1
click at [138, 325] on div "TRACY STREEPER View Loyalty Medical Email Address tracy2streep@yahoo.com Custom…" at bounding box center [365, 361] width 484 height 104
copy div "TRACY STREEPER"
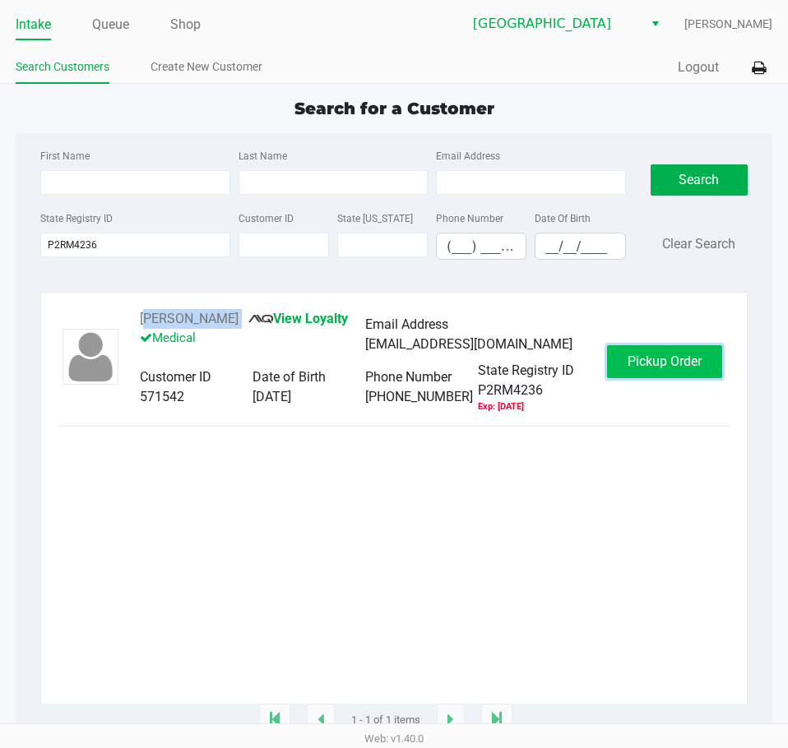
click at [691, 359] on span "Pickup Order" at bounding box center [664, 362] width 74 height 16
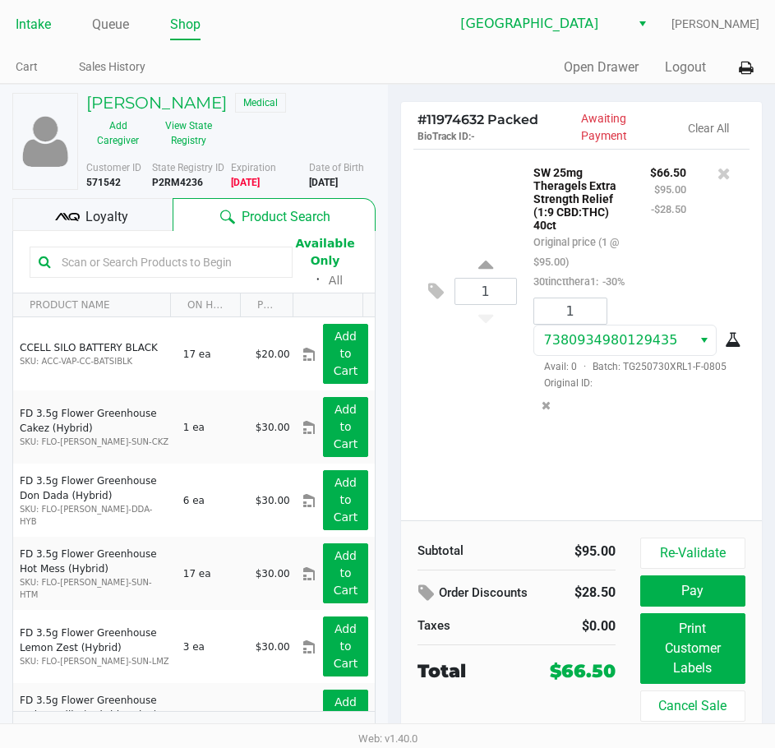
click at [26, 35] on link "Intake" at bounding box center [33, 24] width 35 height 23
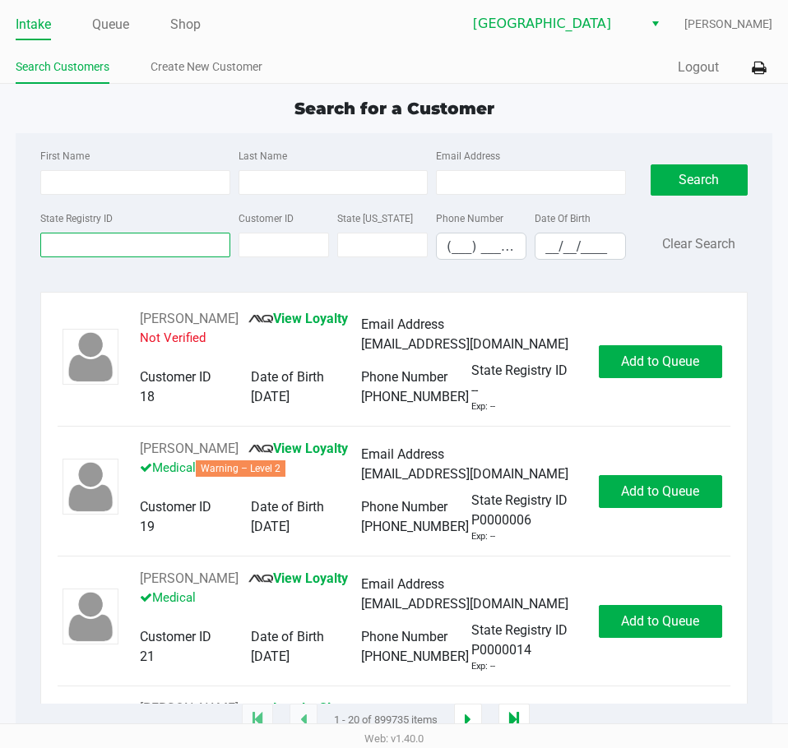
click at [164, 252] on input "State Registry ID" at bounding box center [134, 245] width 189 height 25
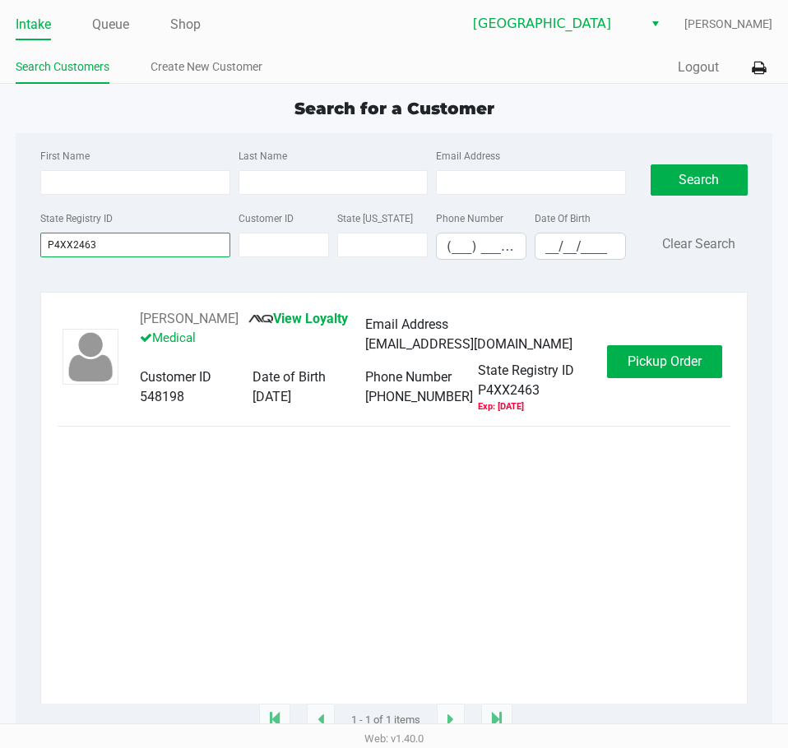
type input "P4XX2463"
drag, startPoint x: 266, startPoint y: 316, endPoint x: 118, endPoint y: 324, distance: 148.2
click at [118, 324] on div "MICHELLE BRUNNER View Loyalty Medical Email Address msbrunn3@gmail.com Customer…" at bounding box center [394, 361] width 673 height 104
copy button "MICHELLE BRUNNER"
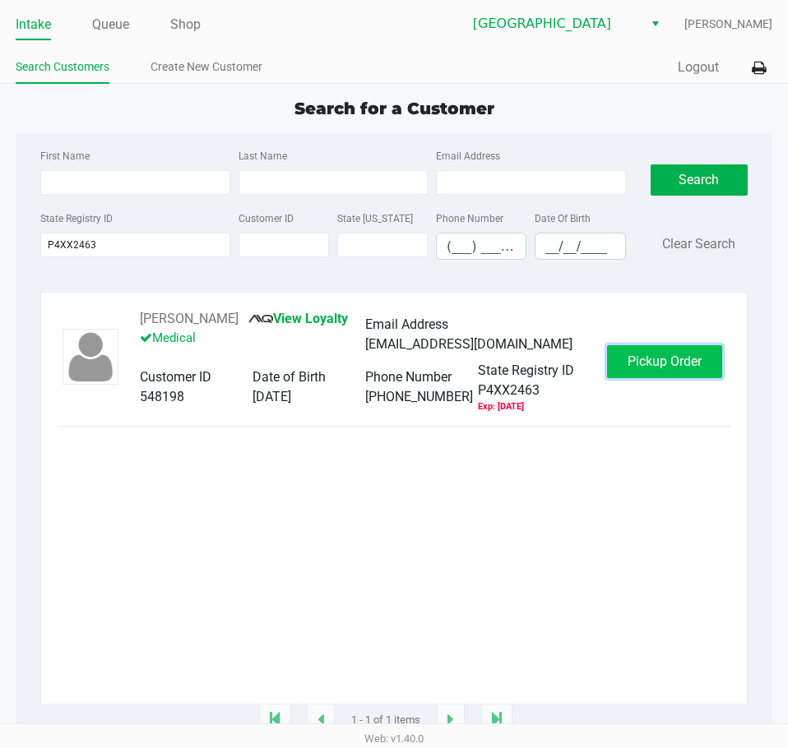
click at [701, 369] on span "Pickup Order" at bounding box center [664, 362] width 74 height 16
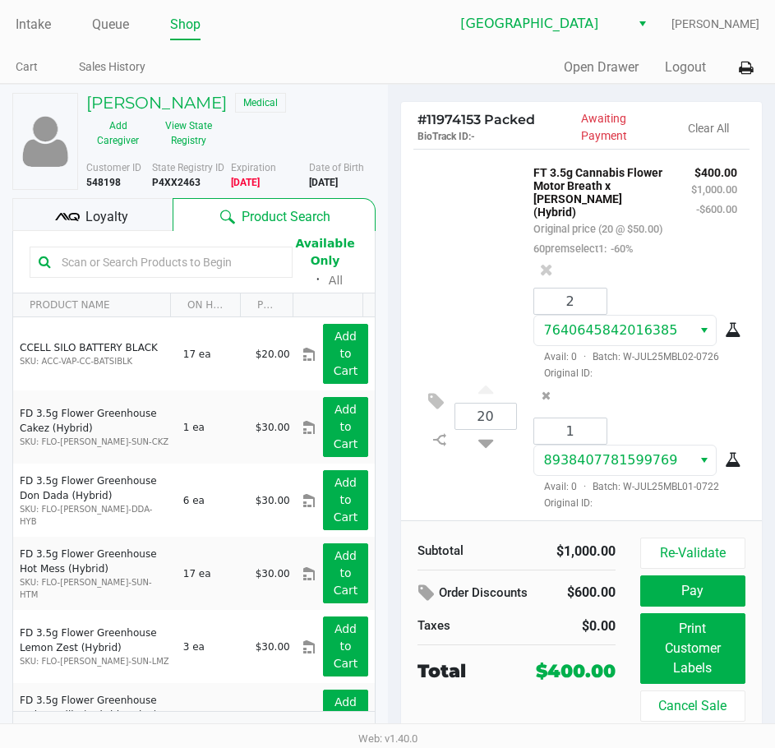
click at [428, 53] on div "Quick Sale Open Drawer Logout" at bounding box center [574, 68] width 372 height 30
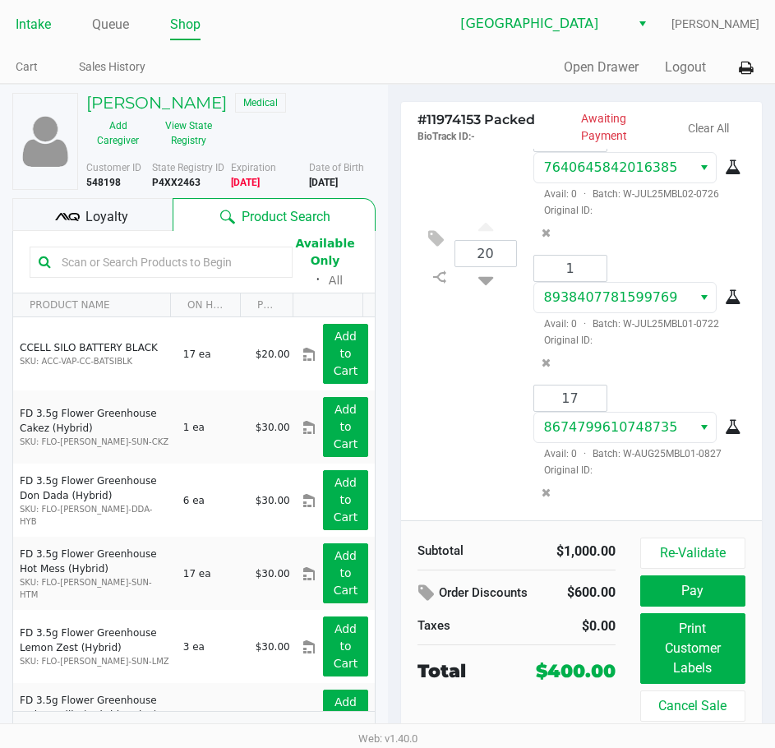
click at [35, 30] on link "Intake" at bounding box center [33, 24] width 35 height 23
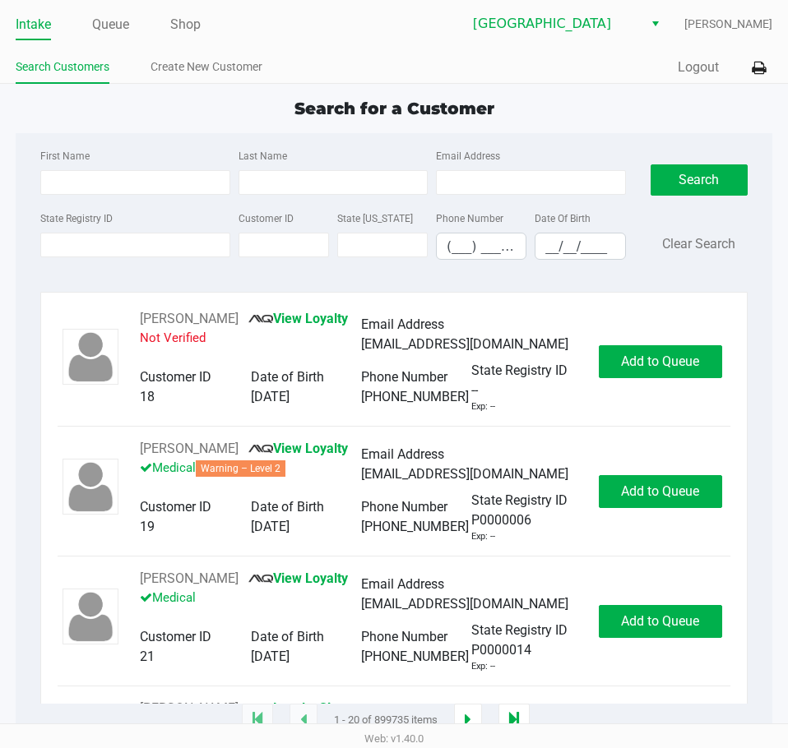
click at [383, 51] on div "Intake Queue Shop Lakeland WC Dustin Johnson Search Customers Create New Custom…" at bounding box center [394, 42] width 788 height 84
click at [668, 136] on div "First Name Last Name Email Address State Registry ID Customer ID State ID Phone…" at bounding box center [394, 209] width 732 height 152
click at [107, 236] on input "State Registry ID" at bounding box center [134, 245] width 189 height 25
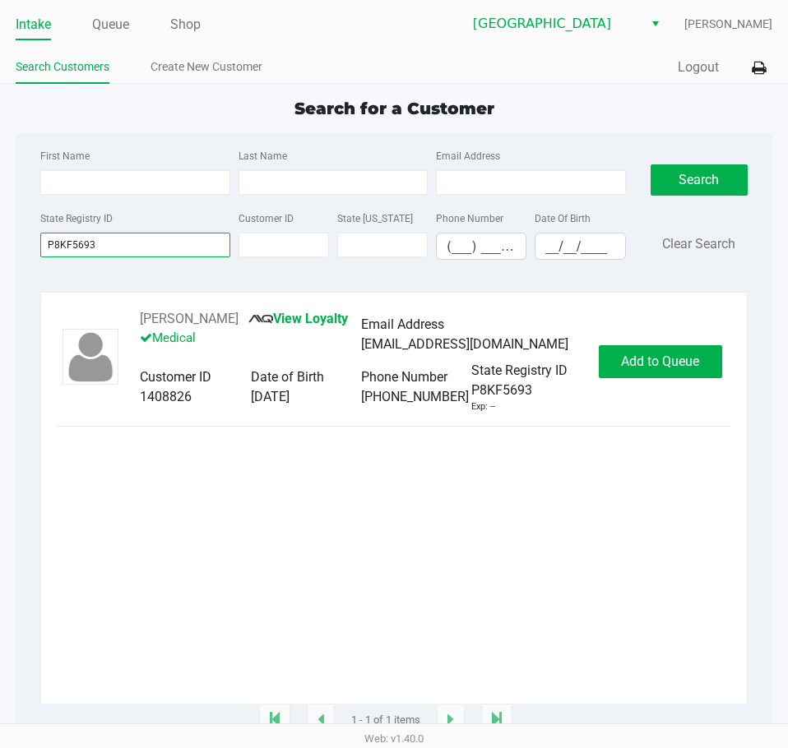
type input "P8KF5693"
drag, startPoint x: 257, startPoint y: 318, endPoint x: 152, endPoint y: 313, distance: 104.5
click at [134, 317] on div "ZACHARY SCHULZ View Loyalty Medical Email Address zachshultz09@gmail.com Custom…" at bounding box center [360, 361] width 475 height 104
copy div "ZACHARY SCHULZ"
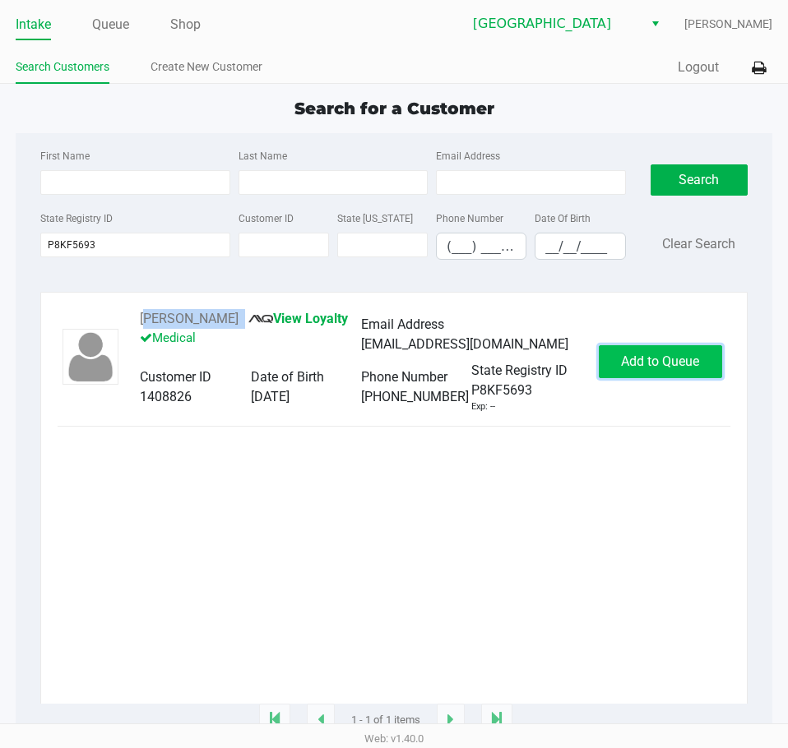
click at [668, 369] on span "Add to Queue" at bounding box center [660, 362] width 78 height 16
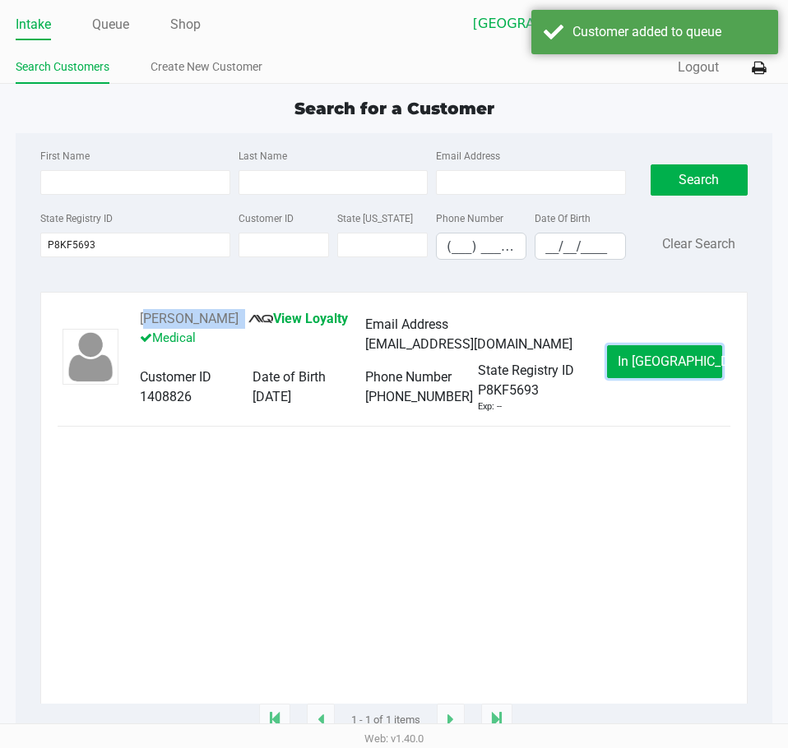
click at [668, 369] on span "In Queue" at bounding box center [687, 362] width 138 height 16
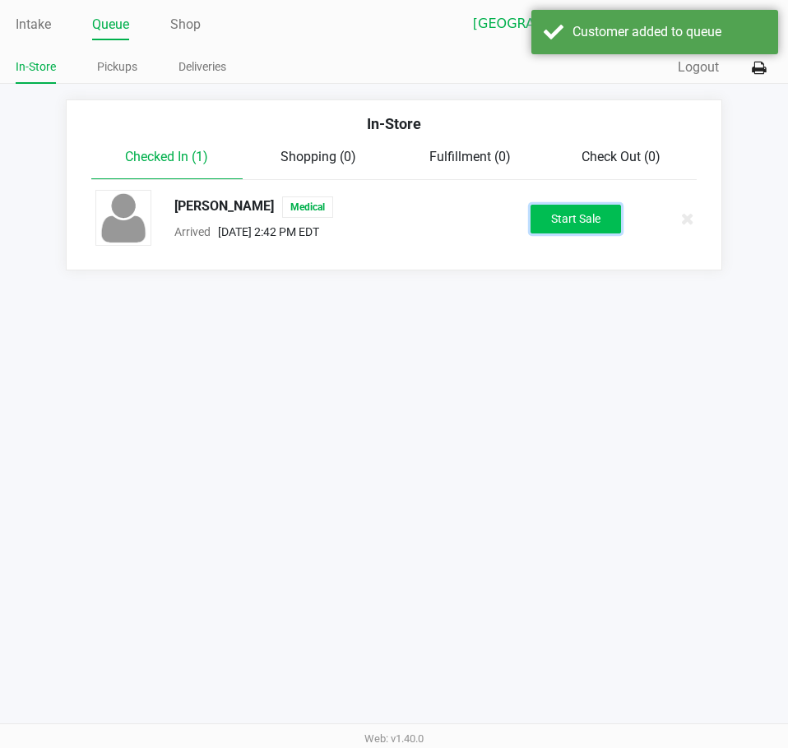
click at [587, 229] on button "Start Sale" at bounding box center [575, 219] width 90 height 29
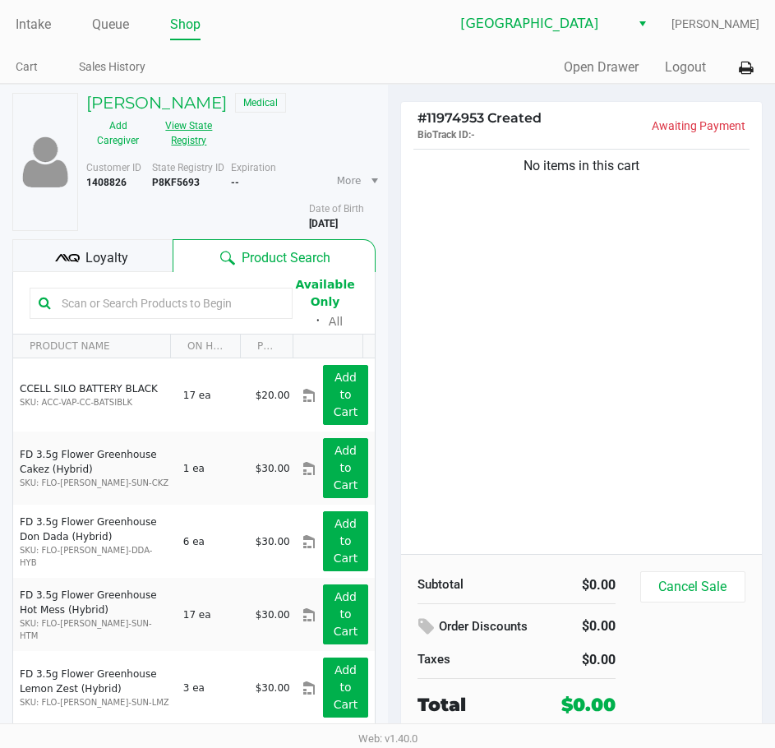
click at [161, 126] on button "View State Registry" at bounding box center [184, 133] width 69 height 41
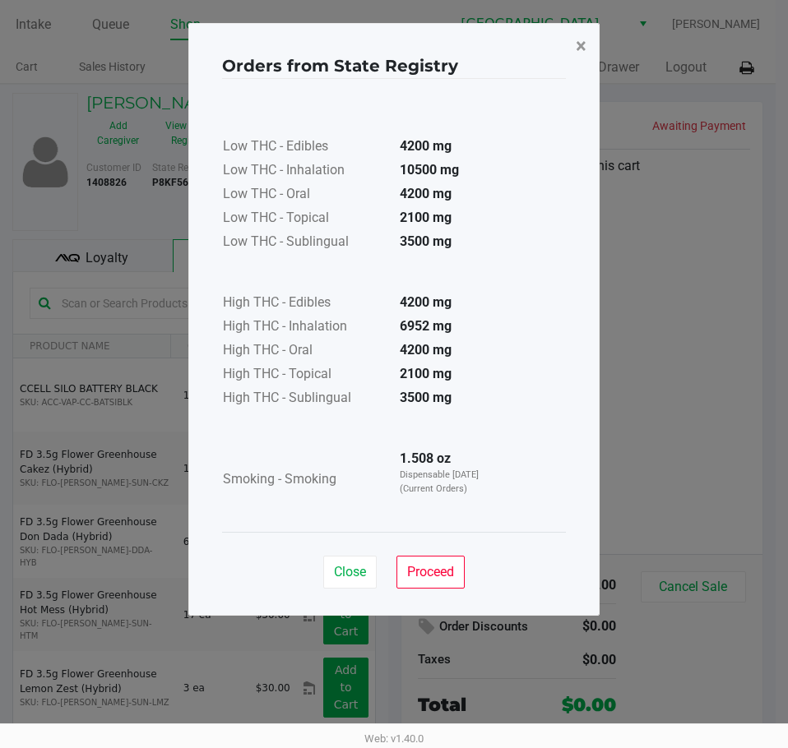
click at [581, 43] on span "×" at bounding box center [581, 46] width 11 height 23
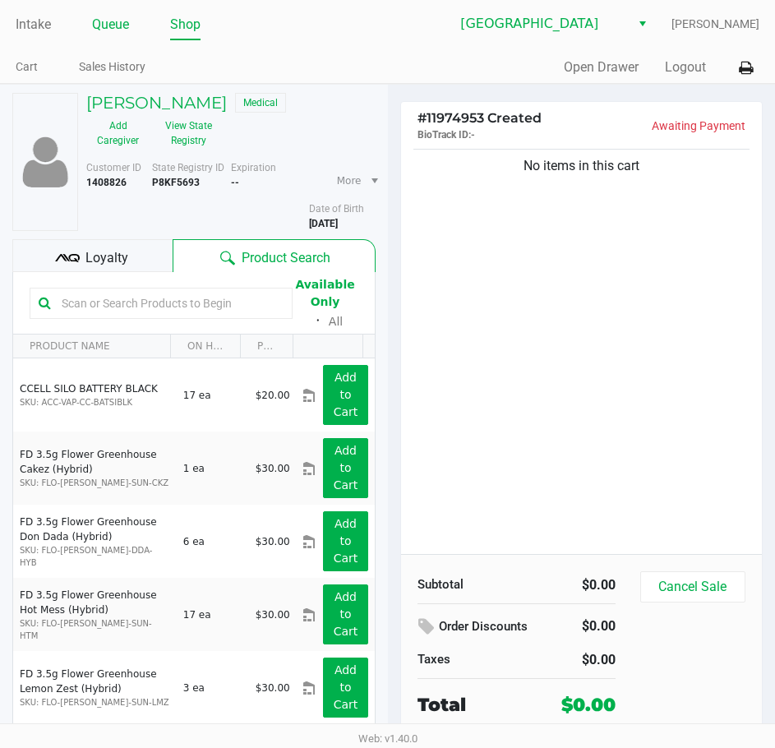
click at [115, 18] on link "Queue" at bounding box center [110, 24] width 37 height 23
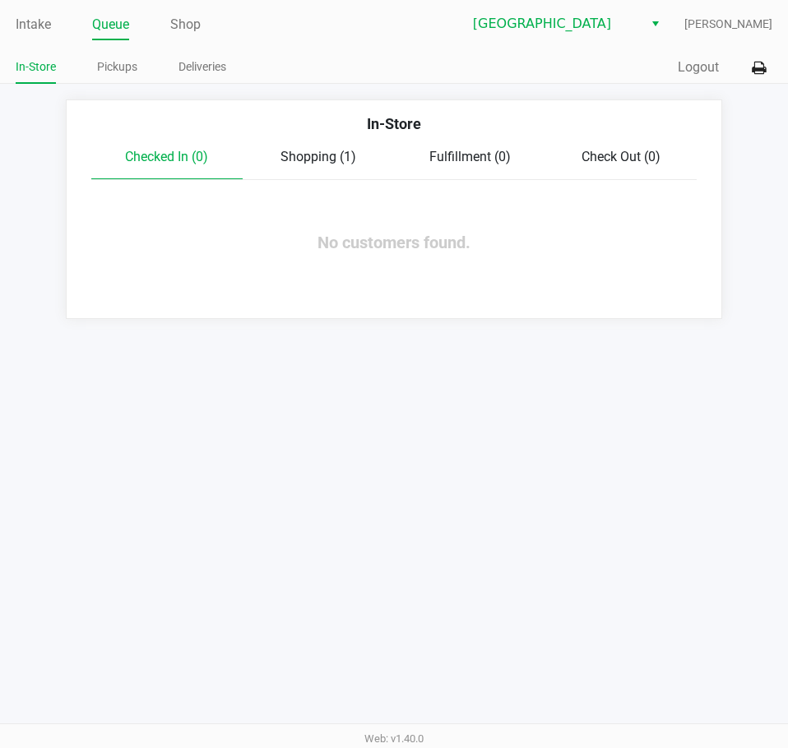
click at [331, 157] on span "Shopping (1)" at bounding box center [318, 157] width 76 height 16
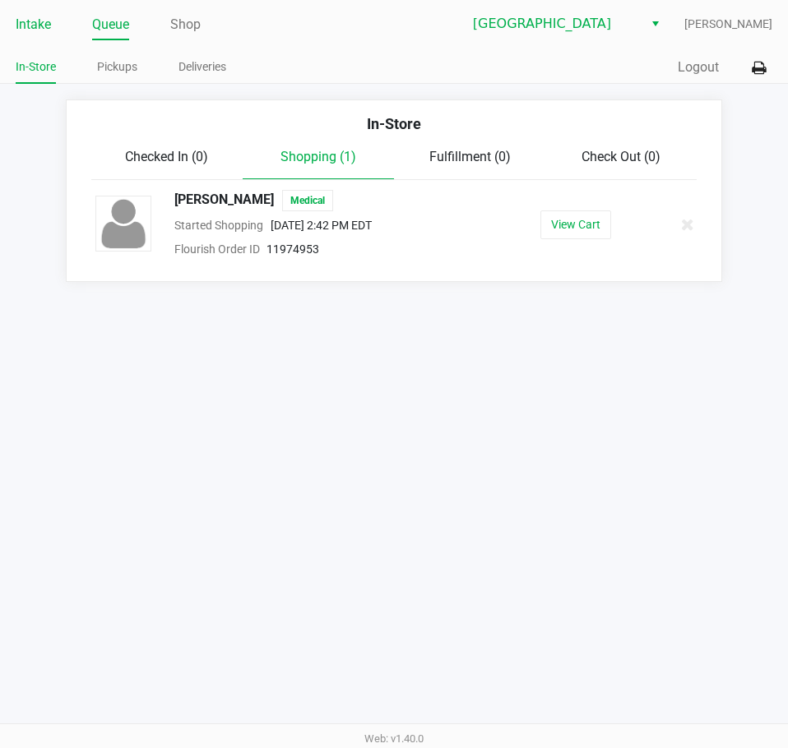
click at [46, 23] on link "Intake" at bounding box center [33, 24] width 35 height 23
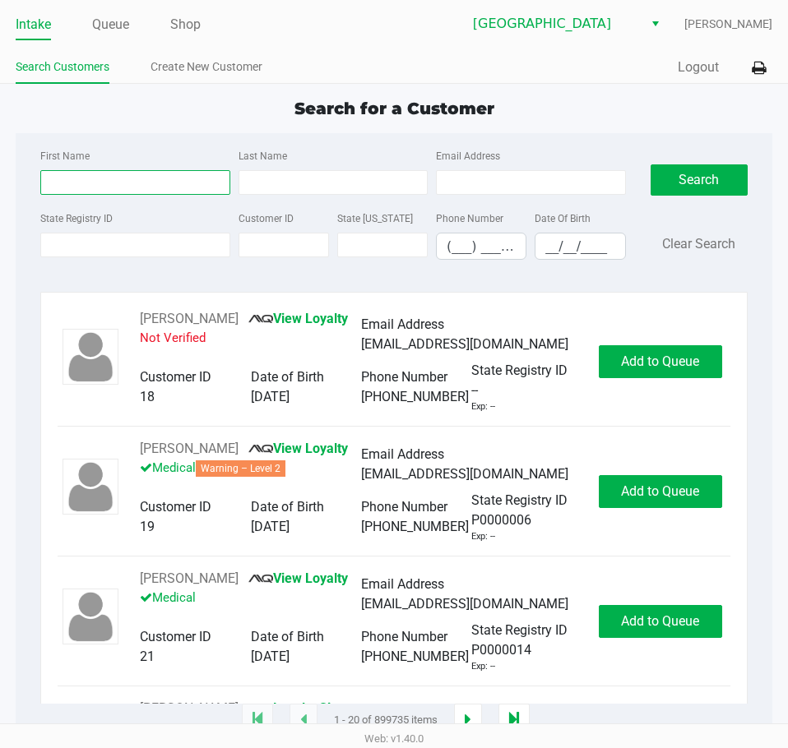
click at [178, 182] on input "First Name" at bounding box center [134, 182] width 189 height 25
type input "michelle"
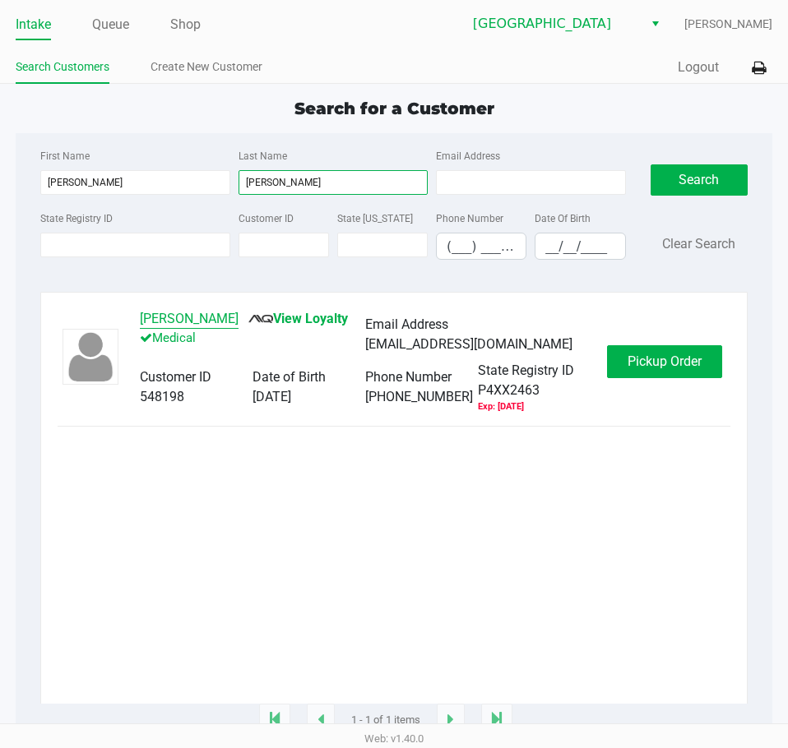
type input "brunner"
click at [231, 312] on button "MICHELLE BRUNNER" at bounding box center [189, 319] width 99 height 20
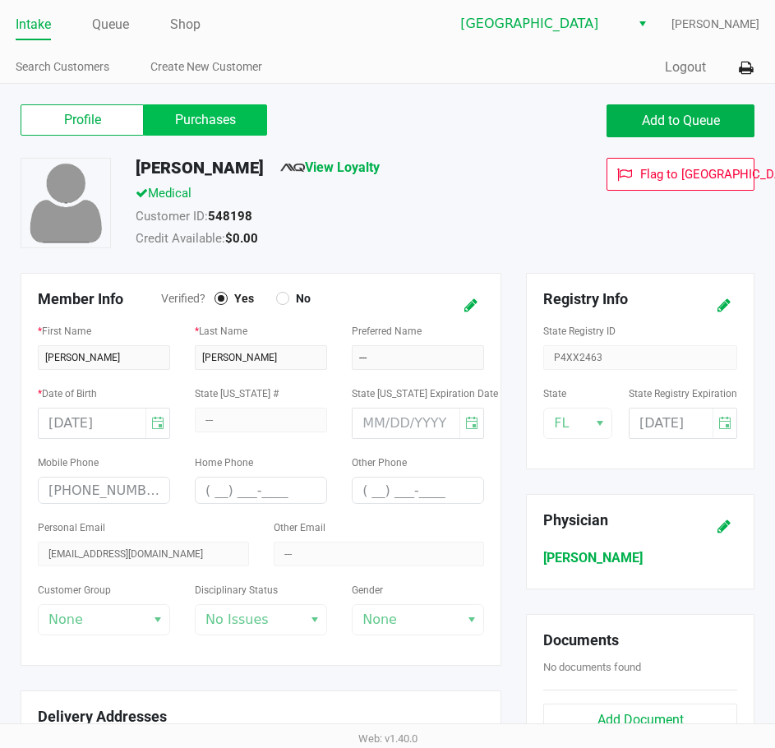
click at [240, 115] on label "Purchases" at bounding box center [205, 119] width 123 height 31
click at [0, 0] on 1 "Purchases" at bounding box center [0, 0] width 0 height 0
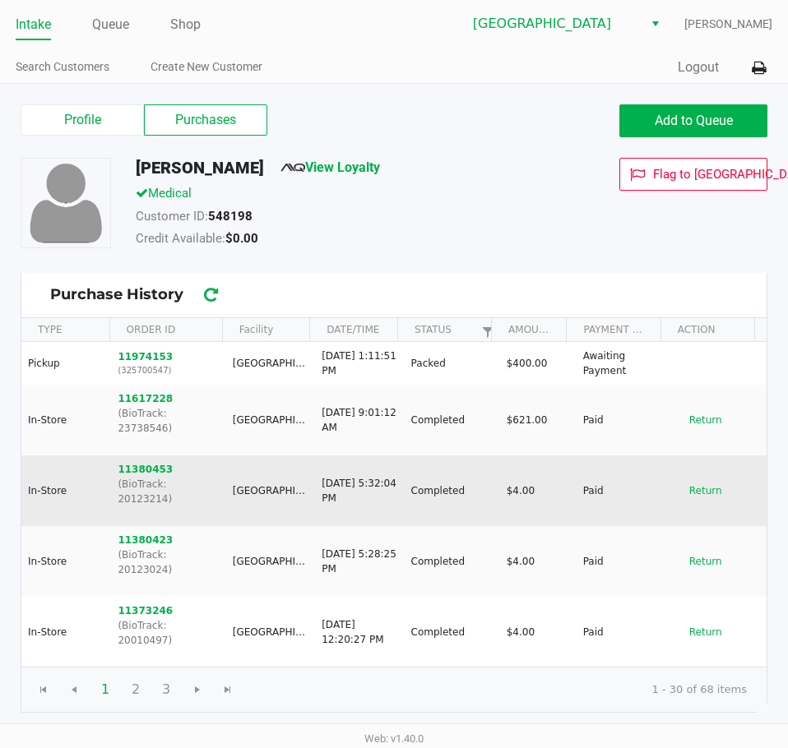
click at [145, 456] on td "11380453 (BioTrack: 20123214)" at bounding box center [167, 491] width 114 height 71
click at [146, 462] on button "11380453" at bounding box center [145, 469] width 55 height 15
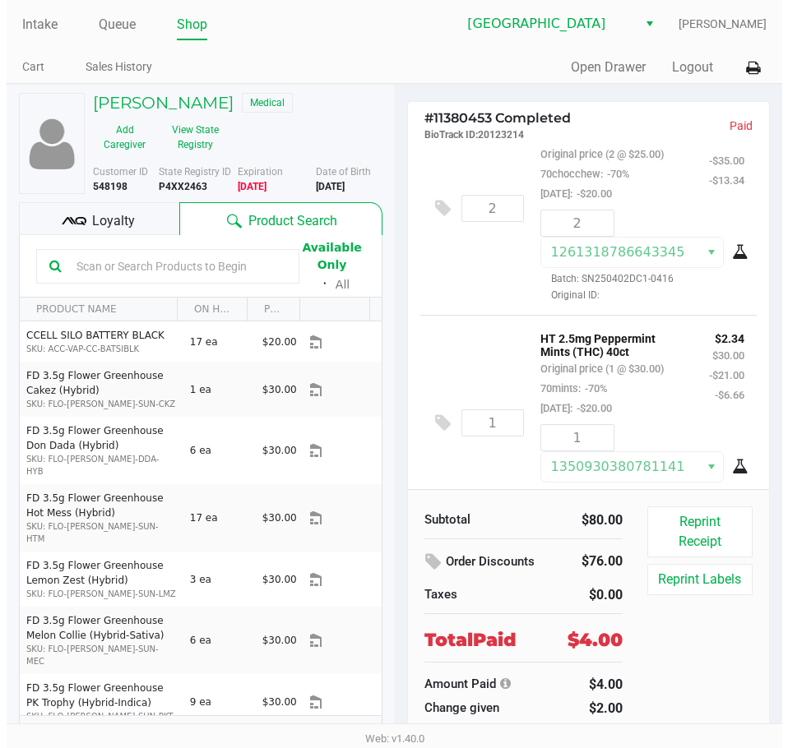
scroll to position [92, 0]
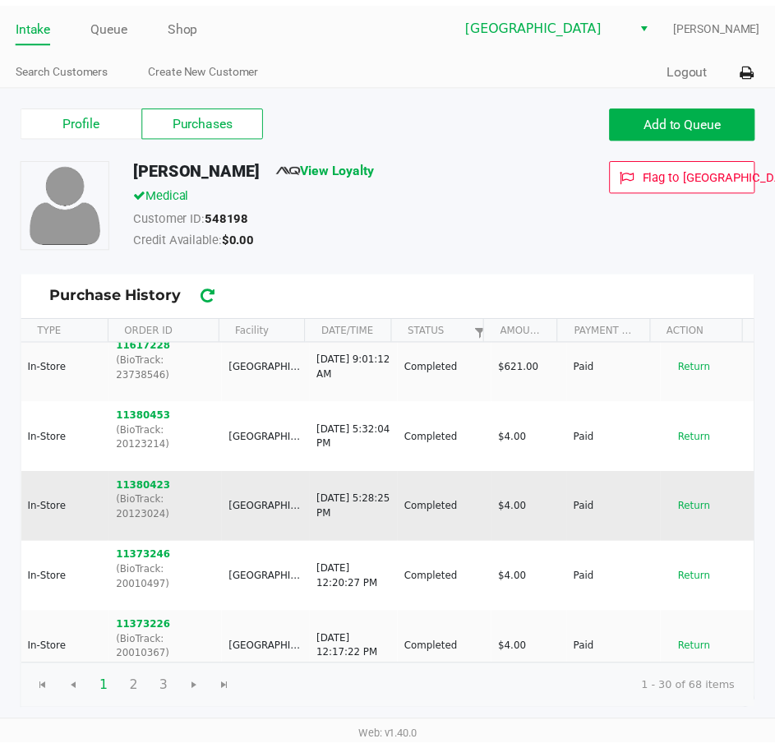
scroll to position [82, 0]
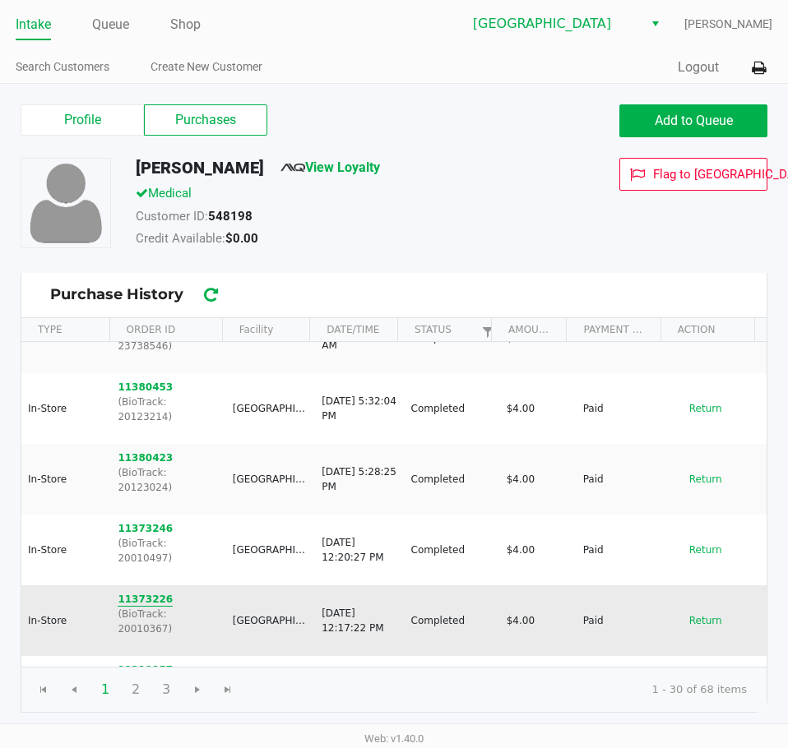
click at [141, 592] on button "11373226" at bounding box center [145, 599] width 55 height 15
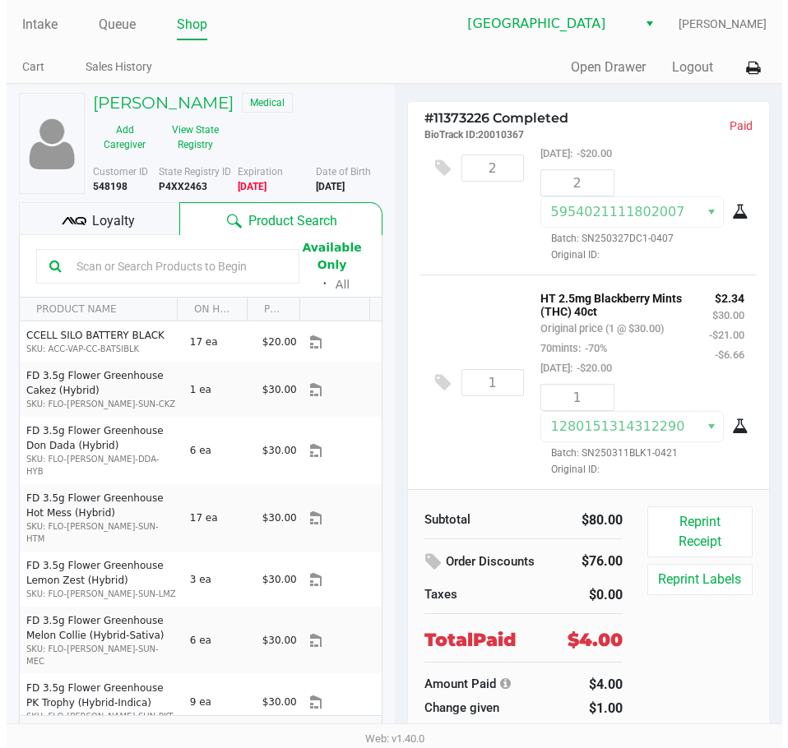
scroll to position [92, 0]
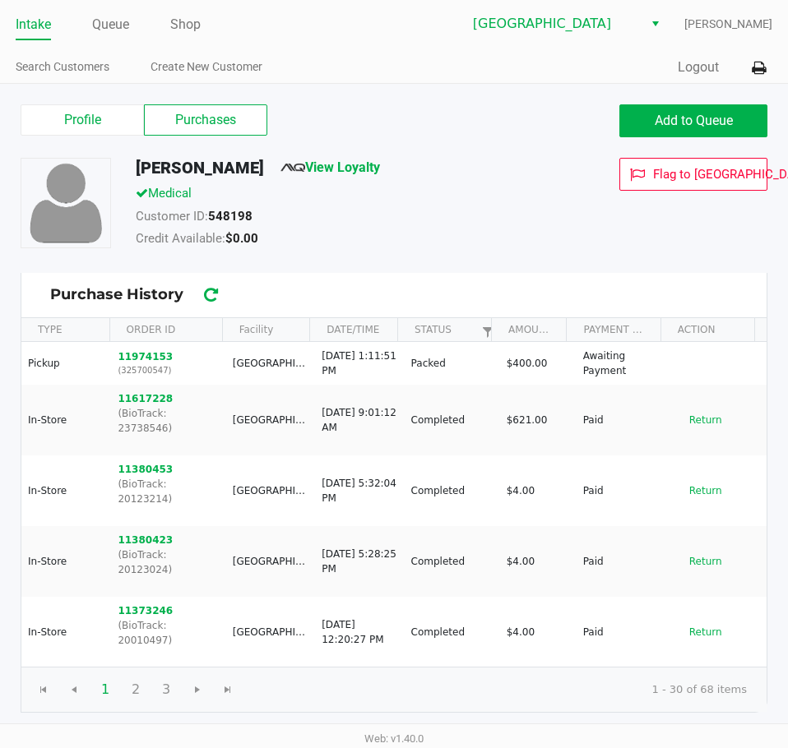
click at [30, 16] on link "Intake" at bounding box center [33, 24] width 35 height 23
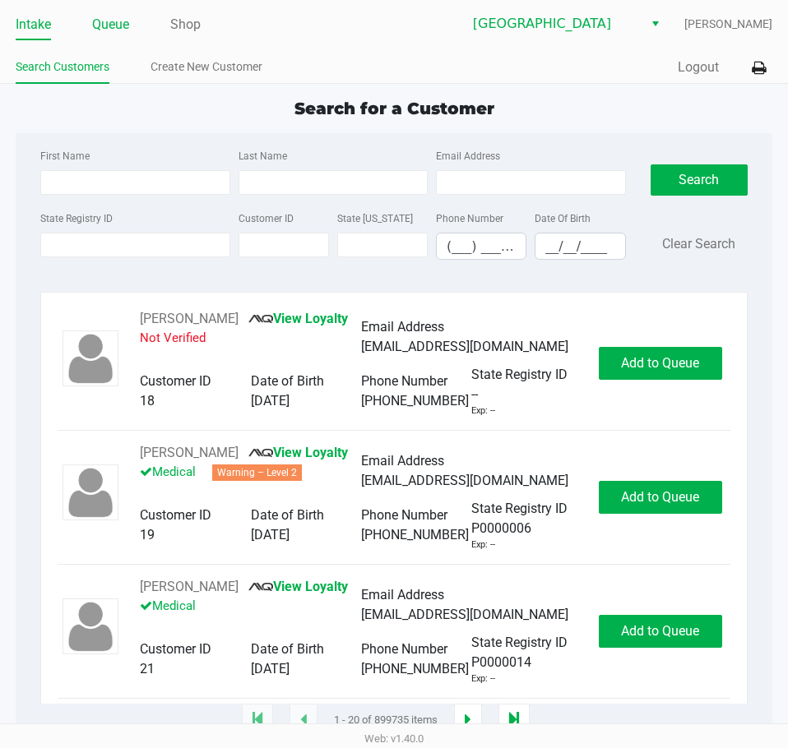
click at [124, 19] on link "Queue" at bounding box center [110, 24] width 37 height 23
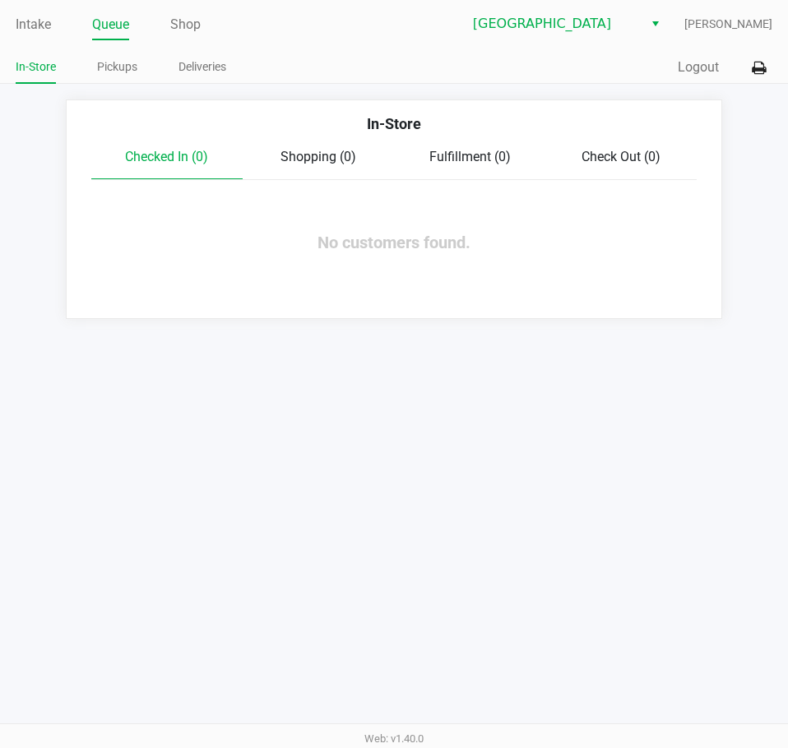
click at [451, 80] on div "Quick Sale Logout" at bounding box center [583, 68] width 378 height 30
click at [123, 69] on link "Pickups" at bounding box center [117, 67] width 40 height 21
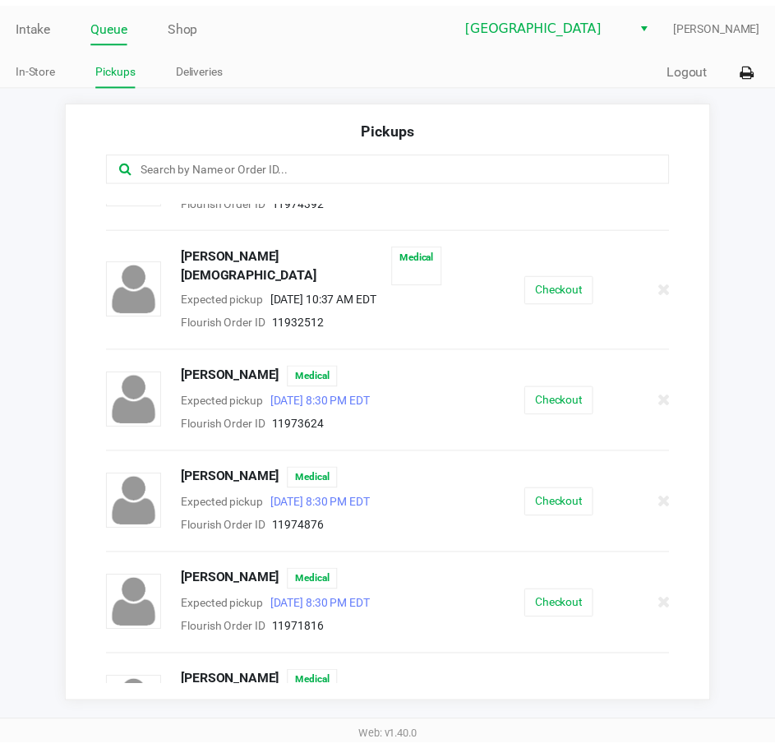
scroll to position [2049, 0]
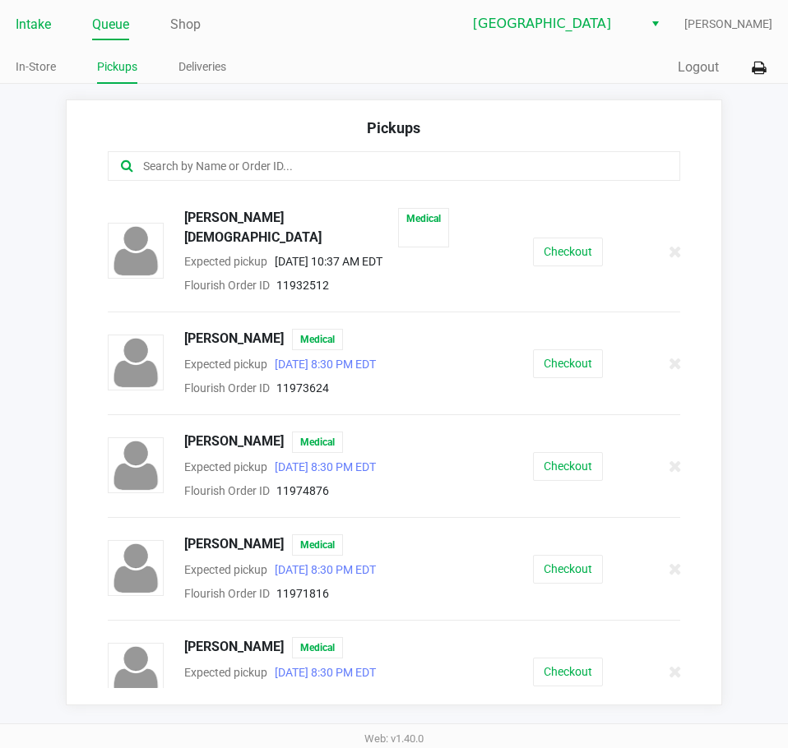
click at [30, 28] on link "Intake" at bounding box center [33, 24] width 35 height 23
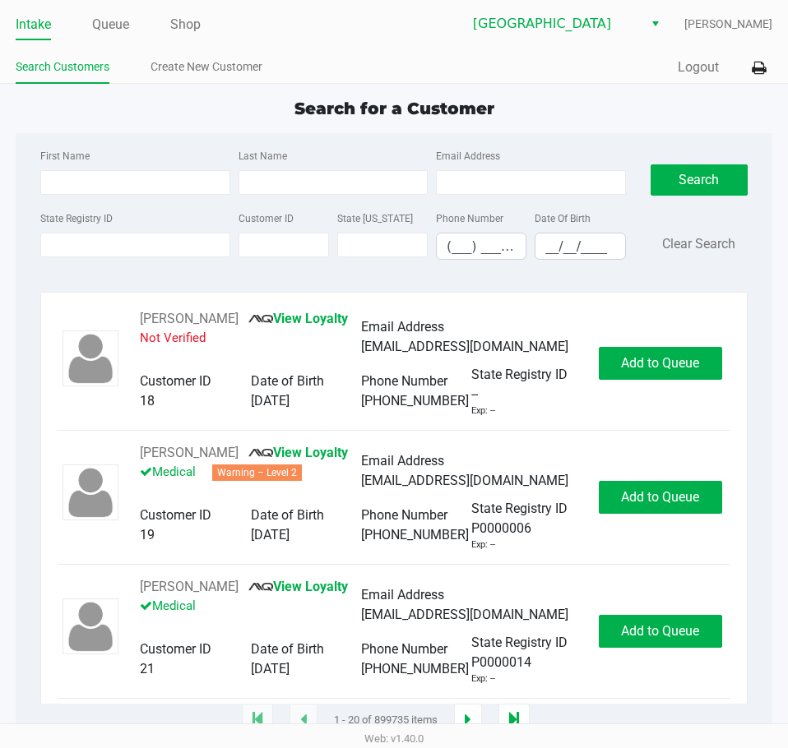
click at [441, 60] on div "Quick Sale Logout" at bounding box center [583, 68] width 378 height 30
click at [150, 240] on input "State Registry ID" at bounding box center [134, 245] width 189 height 25
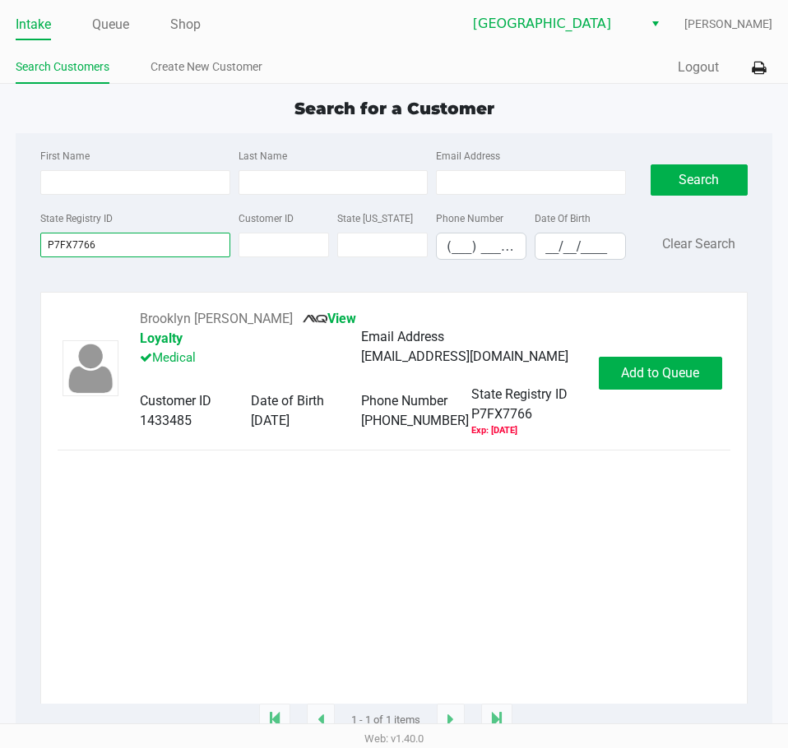
type input "P7FX7766"
drag, startPoint x: 294, startPoint y: 322, endPoint x: 137, endPoint y: 319, distance: 156.3
click at [137, 319] on div "Brooklyn Bultman-Powers View Loyalty Medical Email Address brooklynbpowers@iclo…" at bounding box center [360, 373] width 475 height 128
copy div "Brooklyn Bultman-Powers"
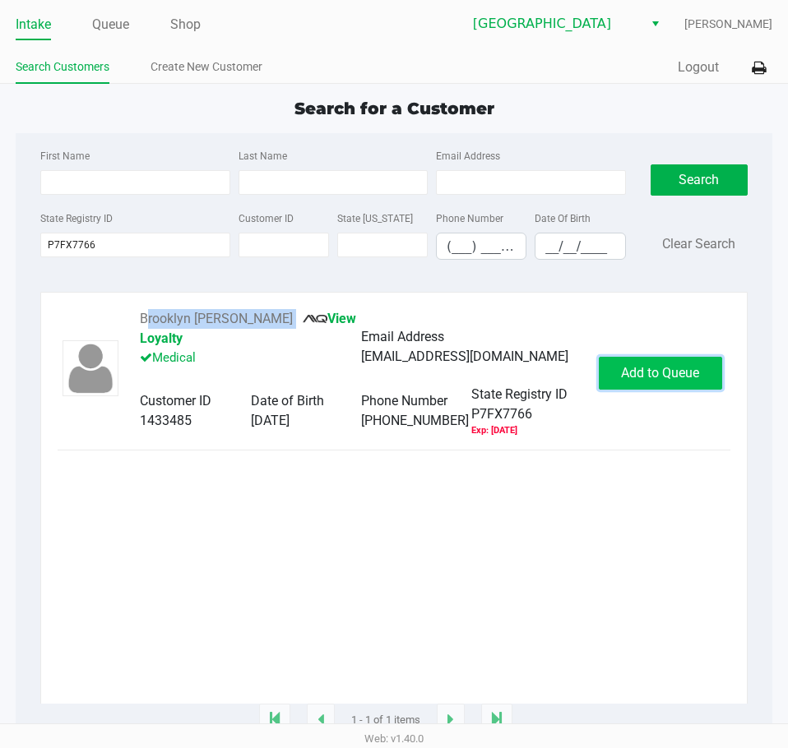
click at [647, 371] on span "Add to Queue" at bounding box center [660, 373] width 78 height 16
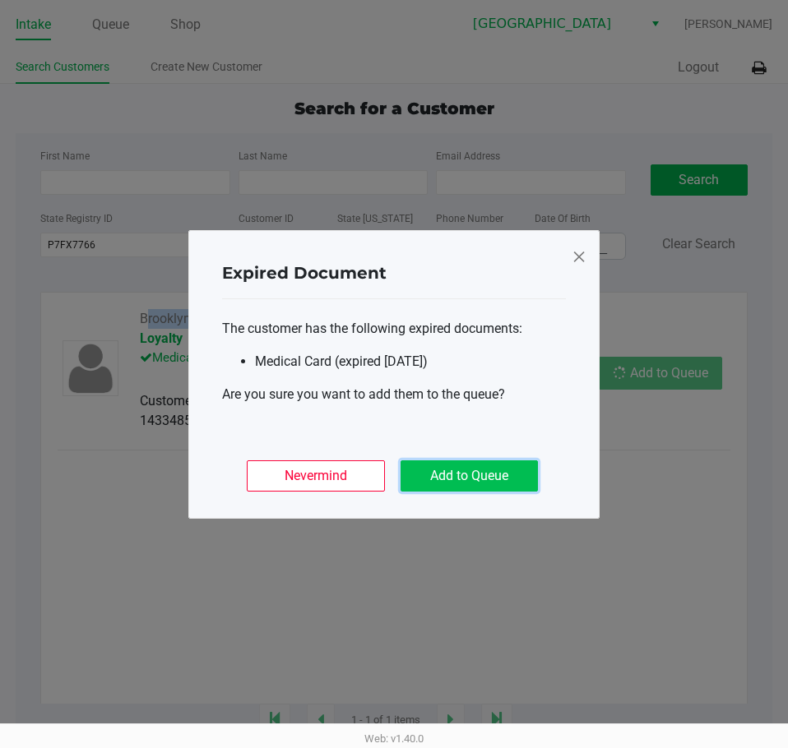
click at [493, 478] on button "Add to Queue" at bounding box center [468, 475] width 137 height 31
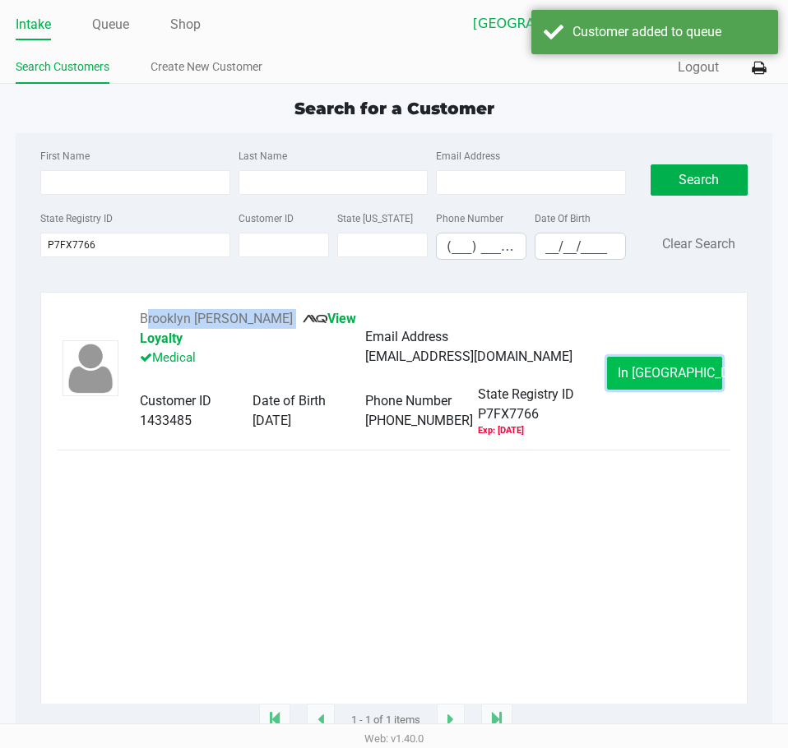
click at [648, 380] on span "In Queue" at bounding box center [687, 373] width 138 height 16
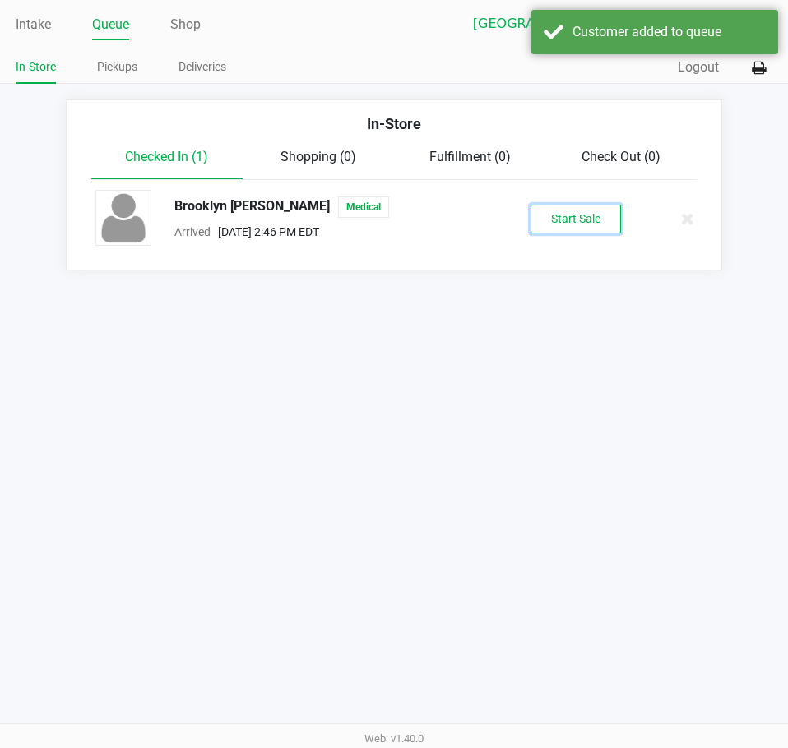
drag, startPoint x: 598, startPoint y: 230, endPoint x: 595, endPoint y: 219, distance: 11.8
click at [598, 228] on button "Start Sale" at bounding box center [575, 219] width 90 height 29
click at [595, 219] on div "Start Sale" at bounding box center [575, 219] width 90 height 29
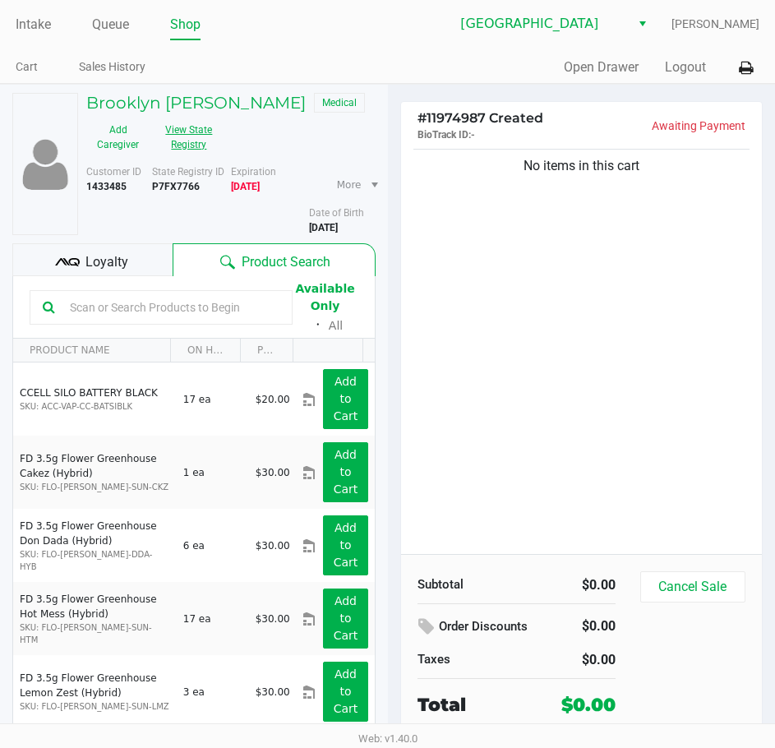
click at [209, 147] on button "View State Registry" at bounding box center [184, 137] width 69 height 41
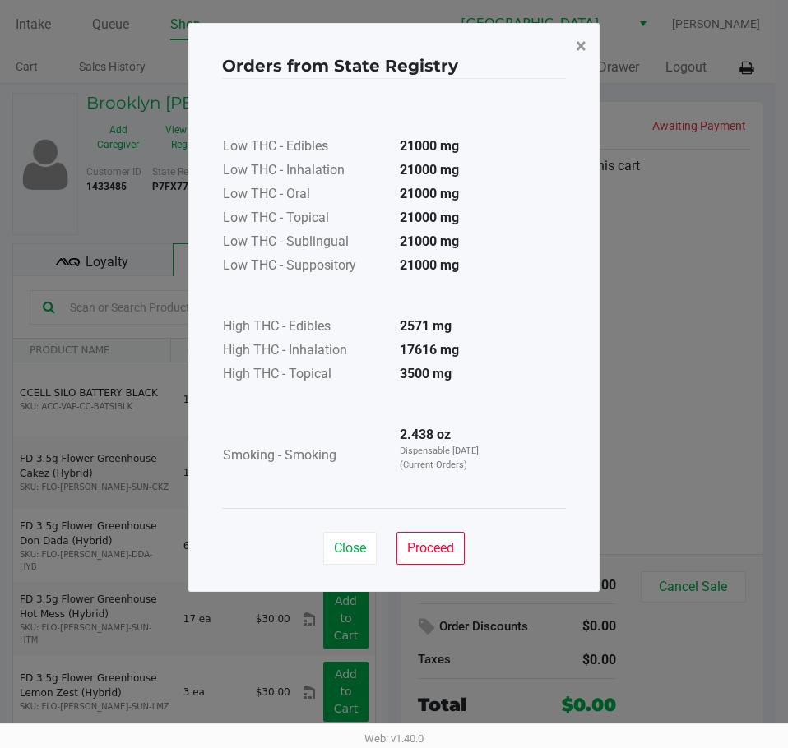
click at [571, 49] on button "×" at bounding box center [580, 46] width 37 height 46
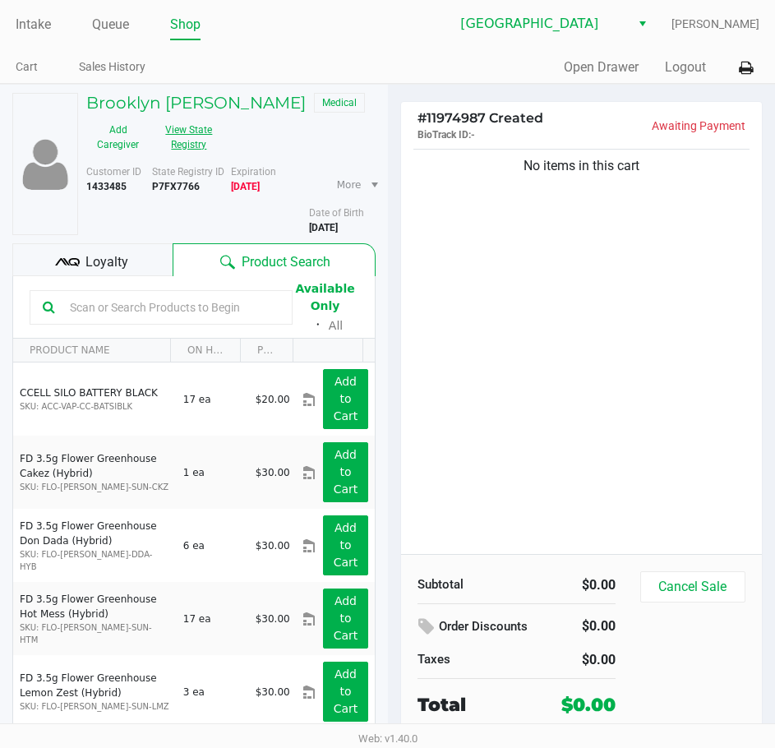
click at [207, 135] on button "View State Registry" at bounding box center [184, 137] width 69 height 41
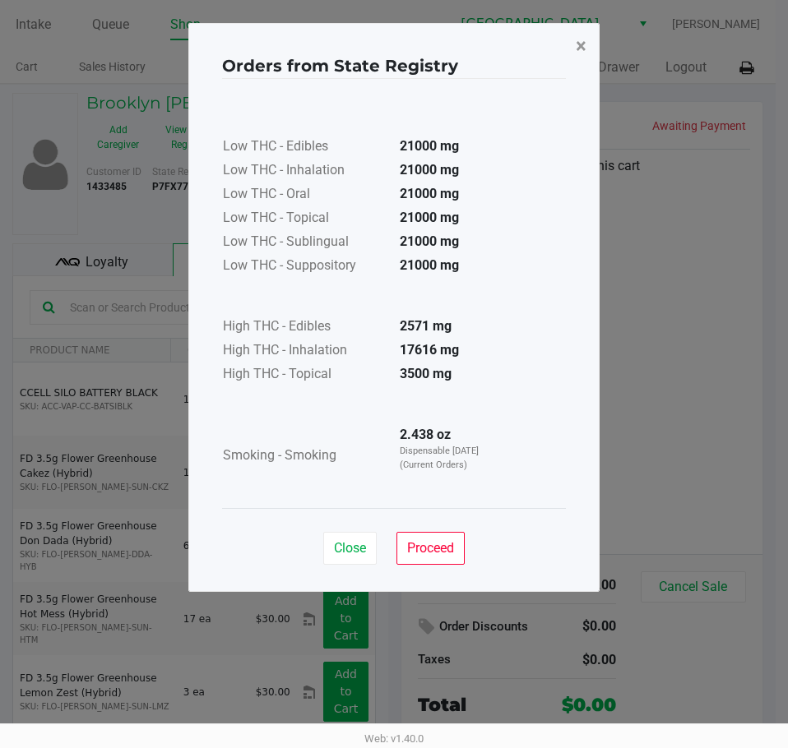
click at [572, 39] on button "×" at bounding box center [580, 46] width 37 height 46
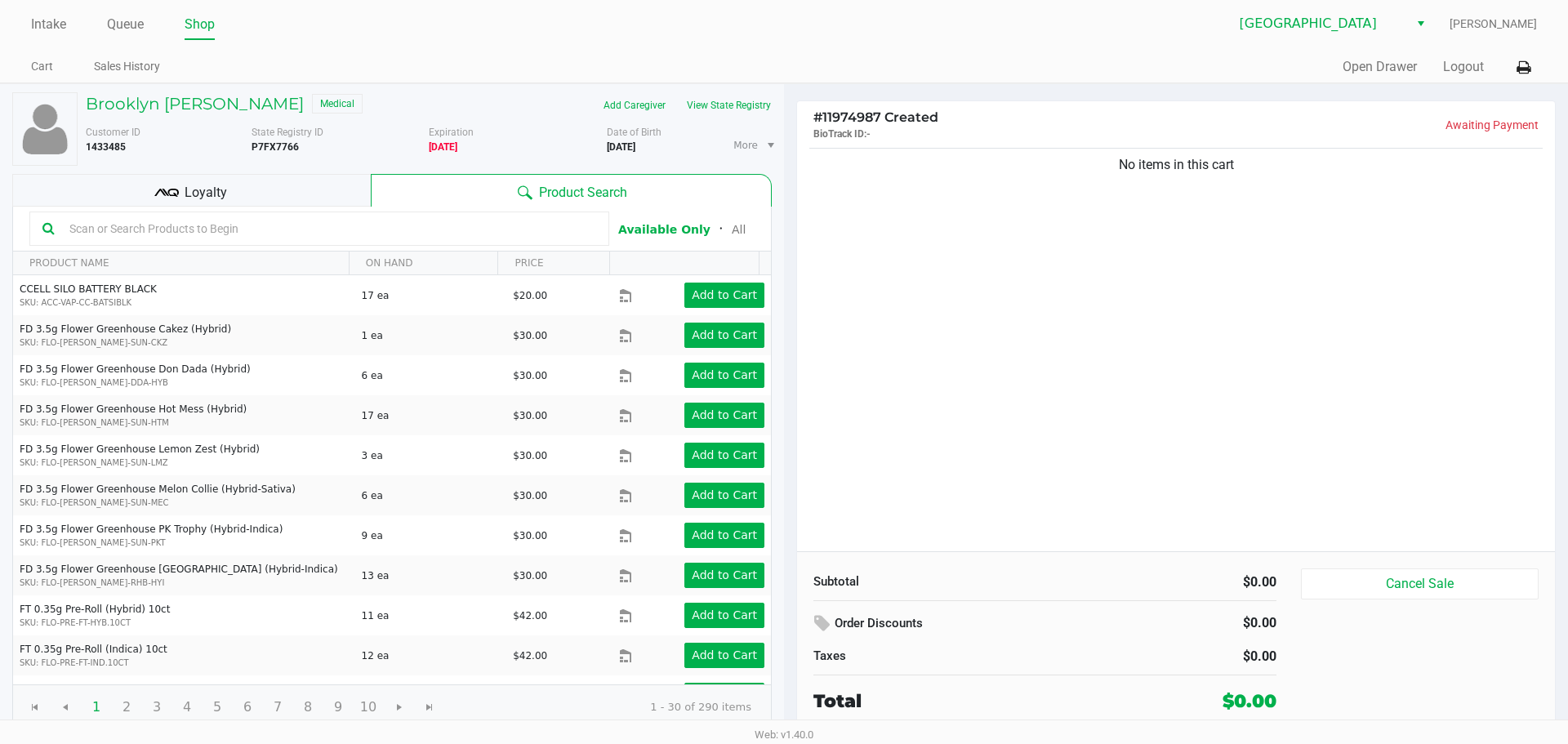
click at [520, 83] on div "Brooklyn Bultman-Powers Medical Add Caregiver View State Registry Customer ID 1…" at bounding box center [784, 410] width 1568 height 655
click at [44, 34] on link "Intake" at bounding box center [48, 24] width 35 height 23
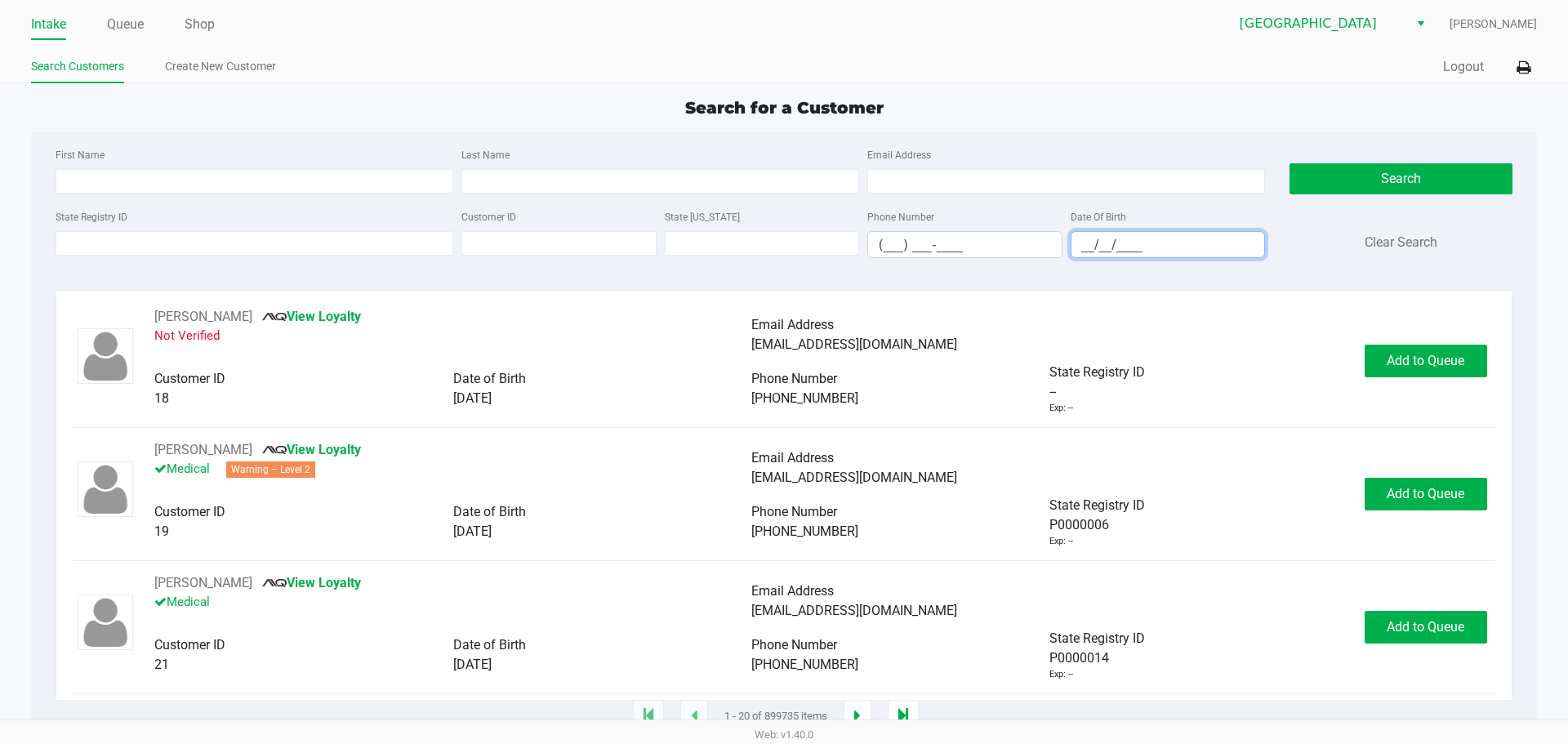
click at [782, 237] on input "__/__/____" at bounding box center [1168, 244] width 194 height 25
type input "08/01/1989"
click at [752, 188] on input "Last Name" at bounding box center [660, 181] width 397 height 25
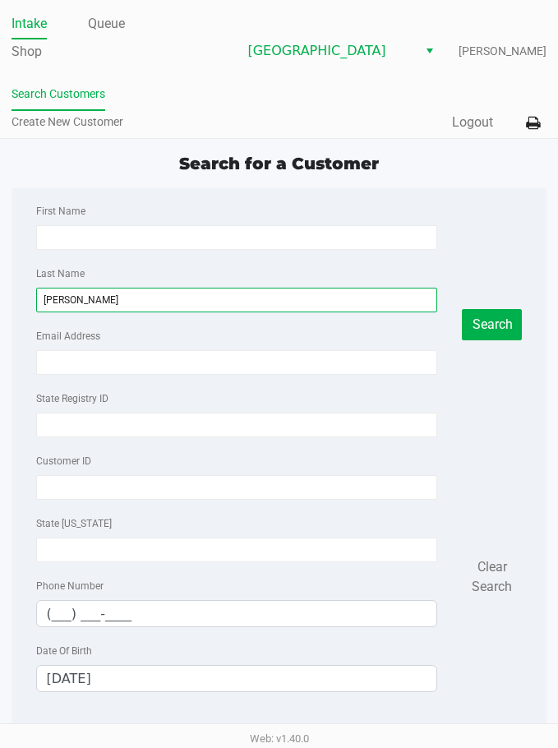
type input "nicholson"
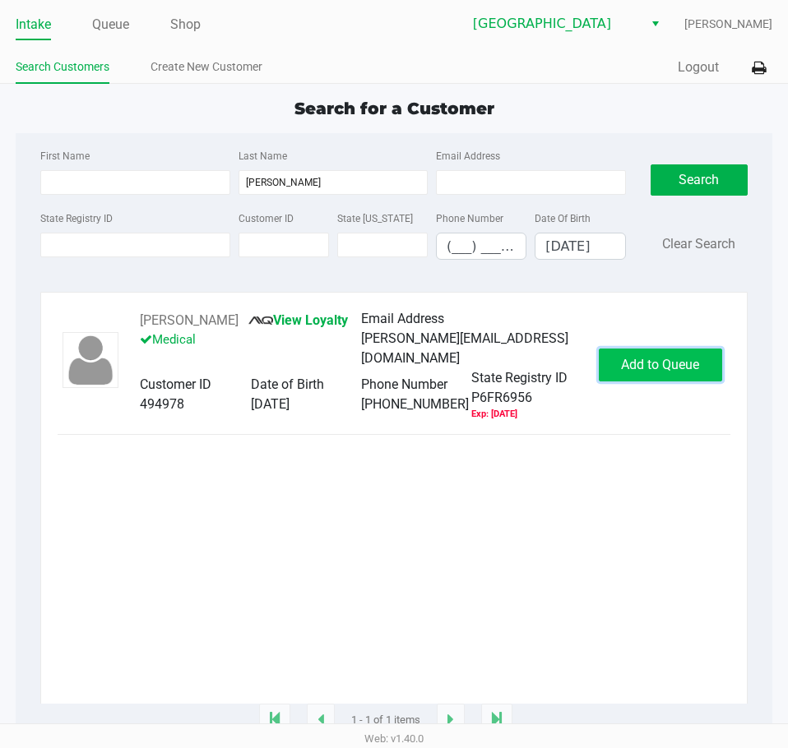
click at [673, 372] on span "Add to Queue" at bounding box center [660, 365] width 78 height 16
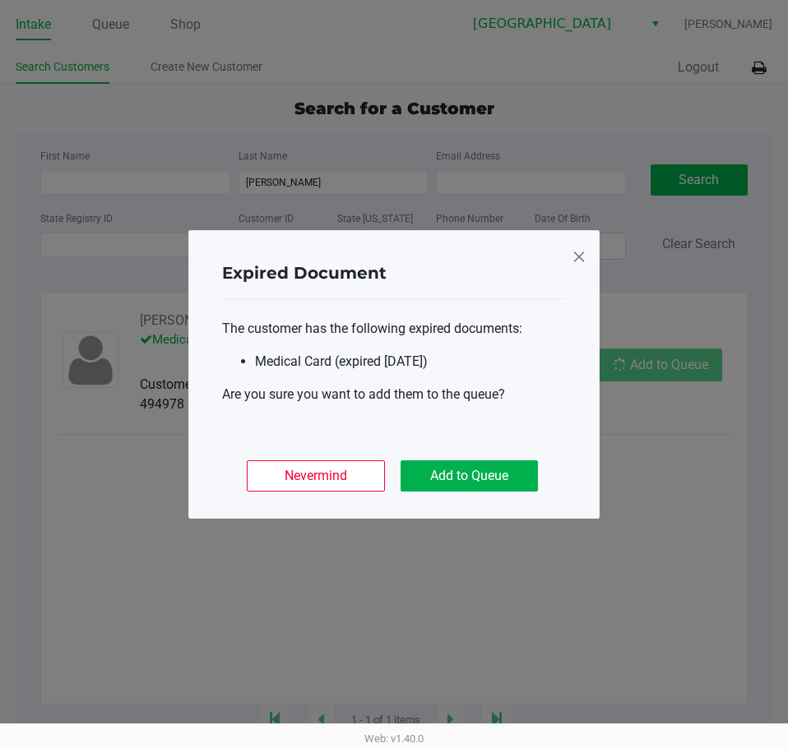
click at [673, 372] on ngb-modal-window "Expired Document The customer has the following expired documents: Medical Card…" at bounding box center [394, 374] width 788 height 748
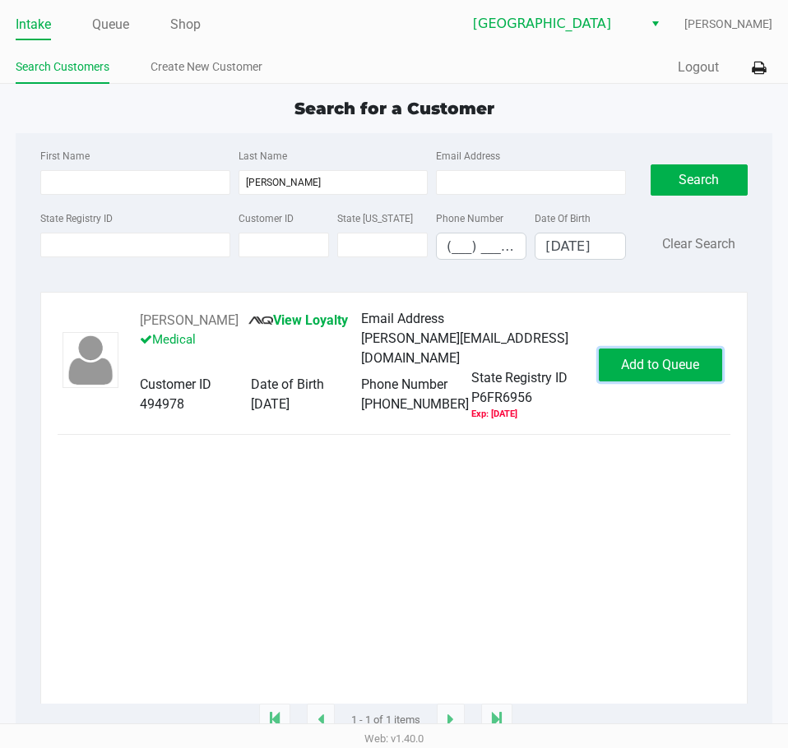
click at [631, 372] on span "Add to Queue" at bounding box center [660, 365] width 78 height 16
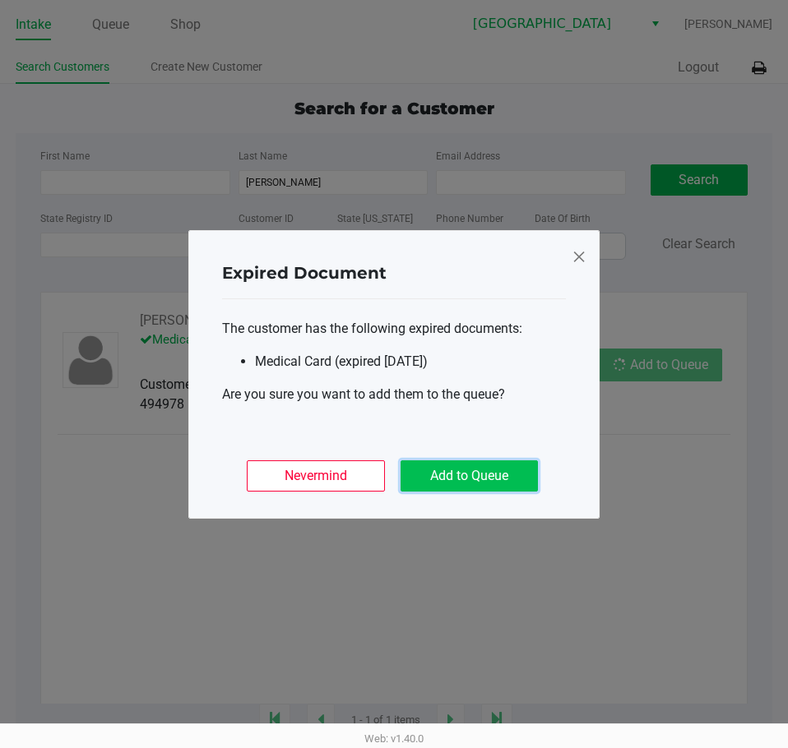
click at [460, 471] on button "Add to Queue" at bounding box center [468, 475] width 137 height 31
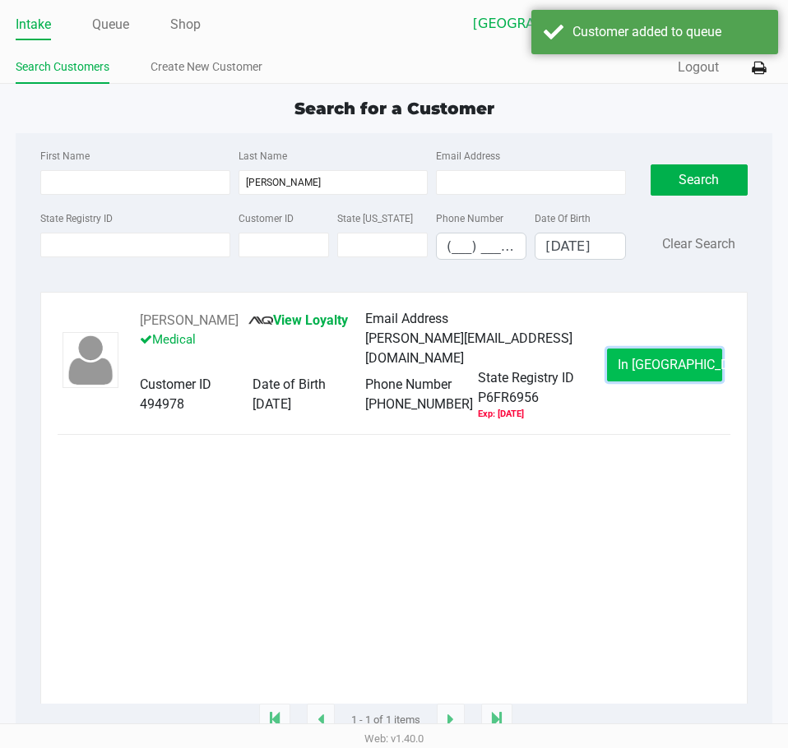
click at [644, 372] on span "In Queue" at bounding box center [687, 365] width 138 height 16
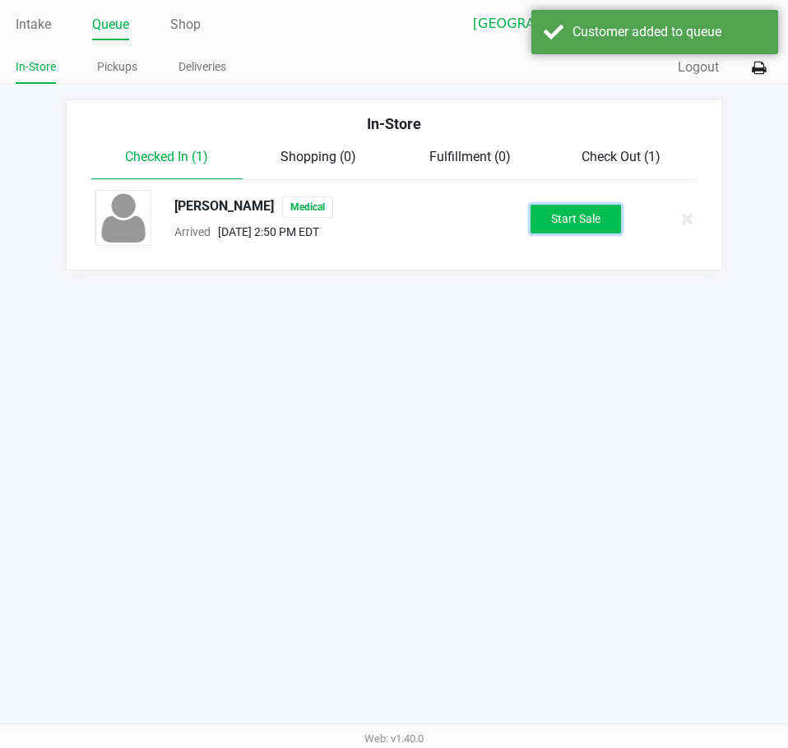
click at [588, 219] on button "Start Sale" at bounding box center [575, 219] width 90 height 29
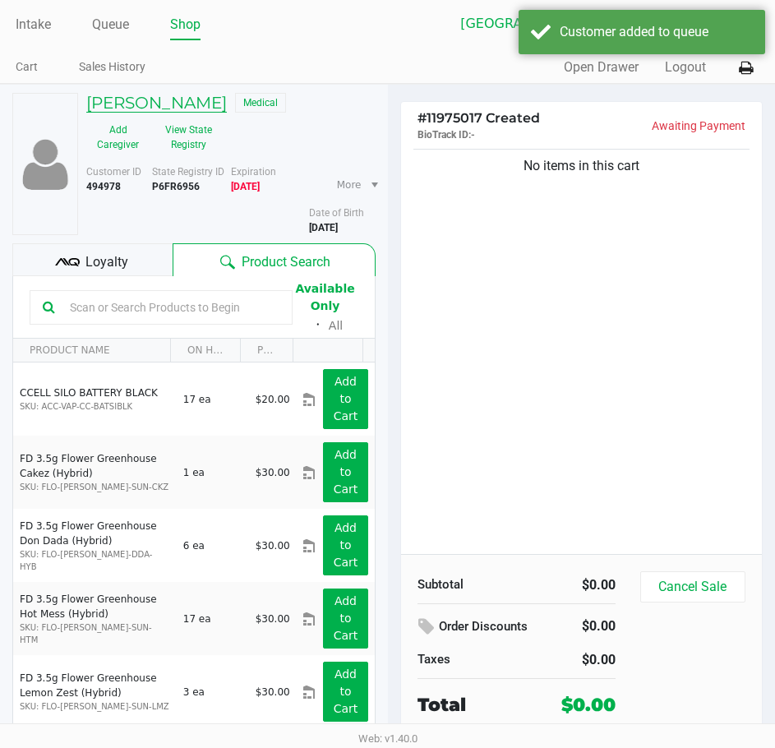
drag, startPoint x: 264, startPoint y: 98, endPoint x: 86, endPoint y: 98, distance: 177.6
click at [86, 98] on div "KRISTIN NICHOLSON Medical" at bounding box center [231, 105] width 314 height 24
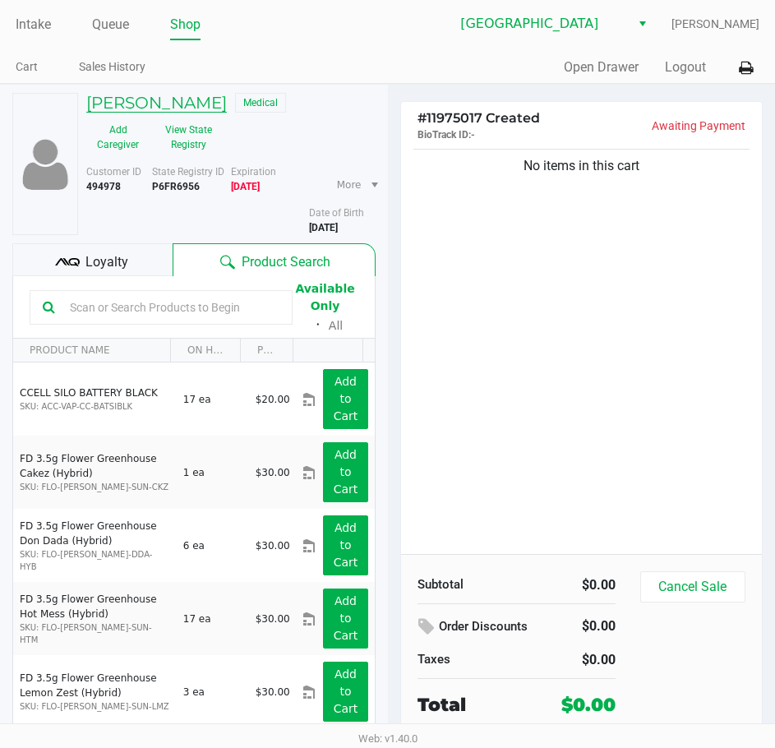
copy h5 "KRISTIN NICHOLSON"
click at [164, 138] on button "View State Registry" at bounding box center [184, 137] width 69 height 41
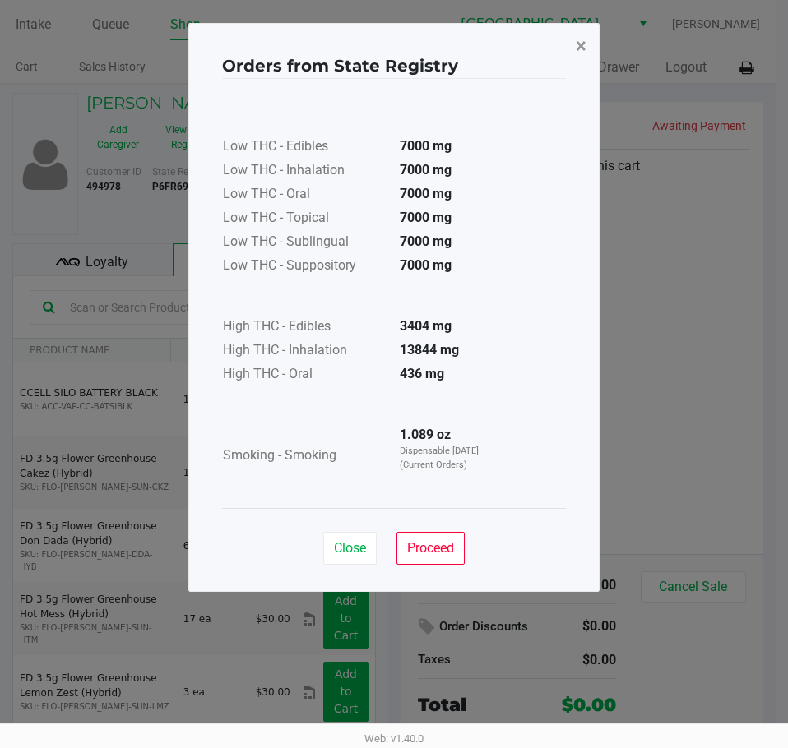
click at [577, 45] on span "×" at bounding box center [581, 46] width 11 height 23
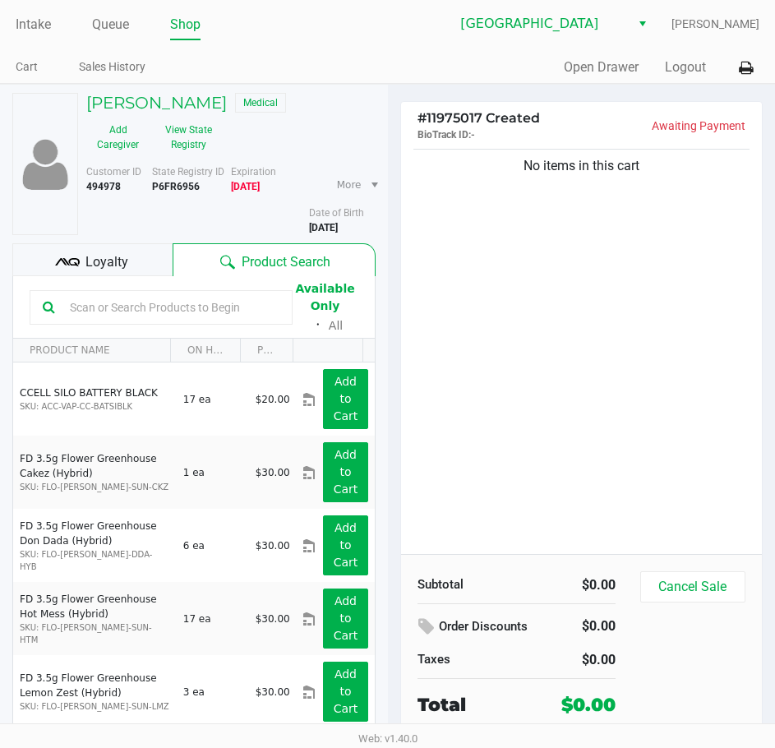
click at [437, 48] on div "Intake Queue Shop Lakeland WC Dustin Johnson Cart Sales History Quick Sale Open…" at bounding box center [387, 42] width 775 height 84
click at [104, 18] on link "Queue" at bounding box center [110, 24] width 37 height 23
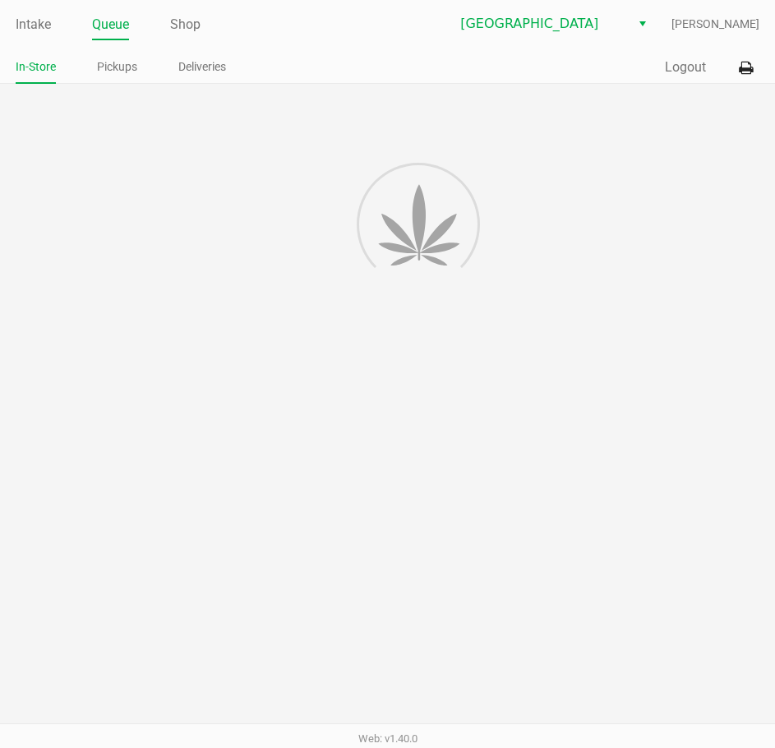
click at [127, 52] on div "Intake Queue Shop Lakeland WC Dustin Johnson In-Store Pickups Deliveries Quick …" at bounding box center [387, 42] width 775 height 84
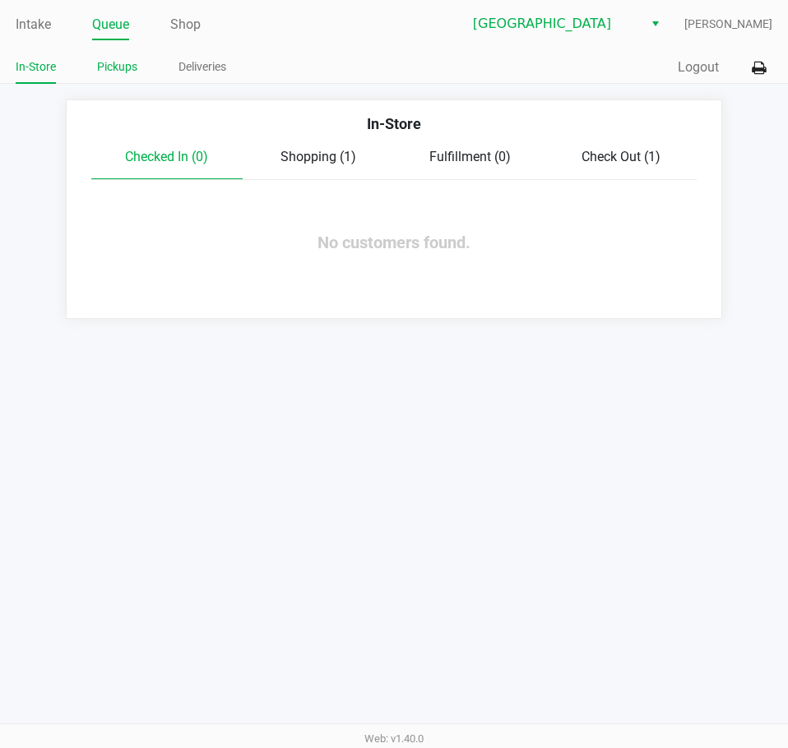
click at [126, 58] on link "Pickups" at bounding box center [117, 67] width 40 height 21
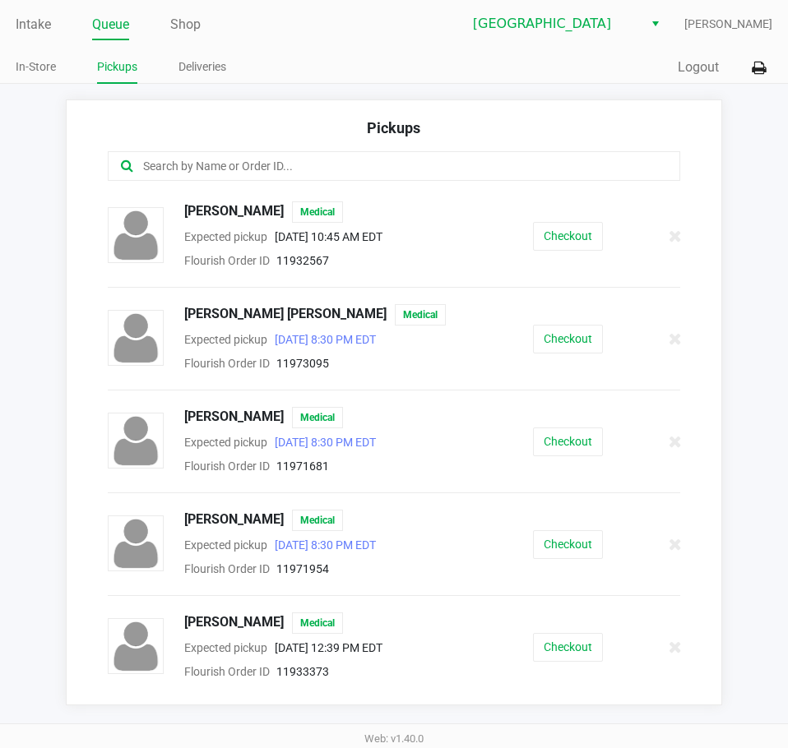
click at [386, 160] on div at bounding box center [394, 166] width 572 height 30
click at [386, 166] on input "text" at bounding box center [387, 166] width 492 height 19
click at [404, 178] on div at bounding box center [394, 166] width 572 height 30
click at [406, 170] on input "text" at bounding box center [387, 166] width 492 height 19
click at [377, 165] on input "text" at bounding box center [387, 166] width 492 height 19
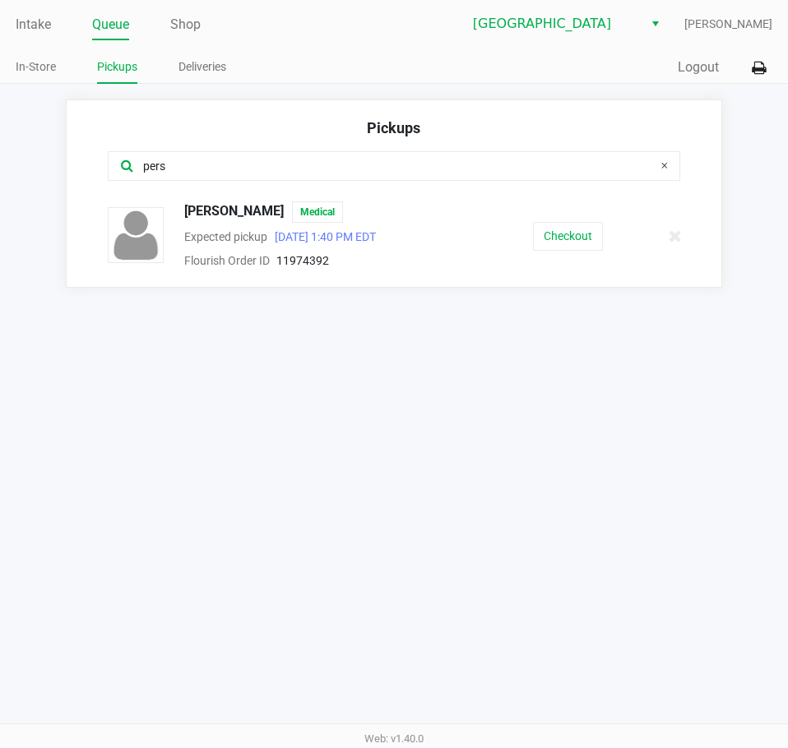
type input "pers"
drag, startPoint x: 312, startPoint y: 211, endPoint x: 180, endPoint y: 206, distance: 132.5
click at [180, 206] on div "SANDRA PERSMAN Medical" at bounding box center [316, 211] width 289 height 21
copy span "SANDRA PERSMAN"
click at [575, 236] on button "Checkout" at bounding box center [568, 236] width 70 height 29
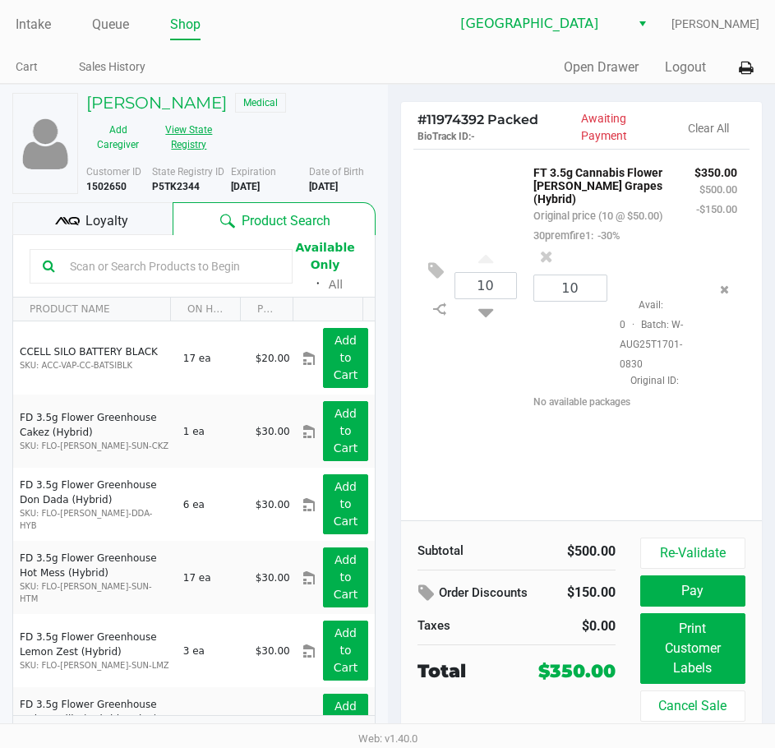
click at [197, 121] on button "View State Registry" at bounding box center [184, 137] width 69 height 41
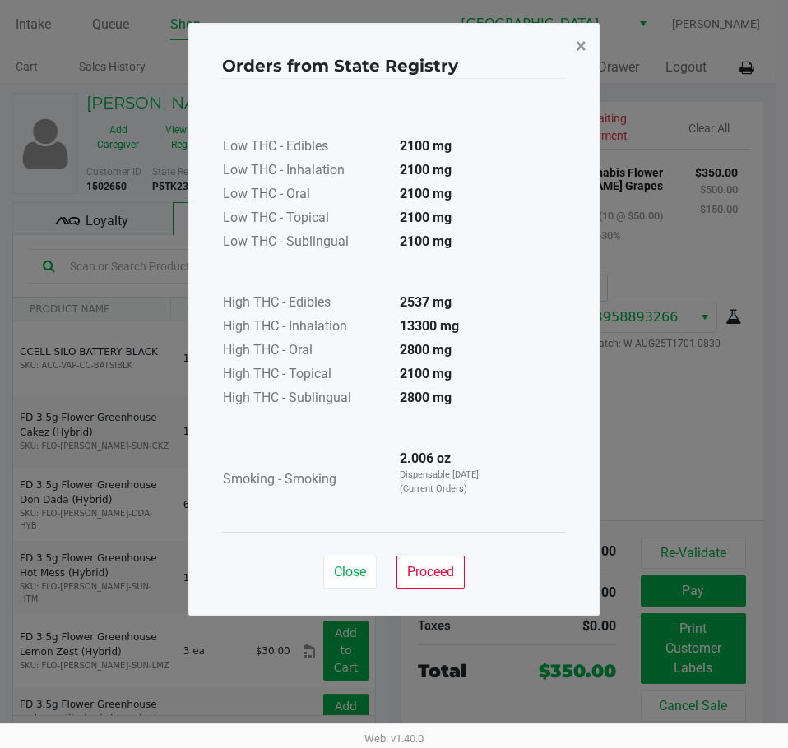
click at [585, 46] on span "×" at bounding box center [581, 46] width 11 height 23
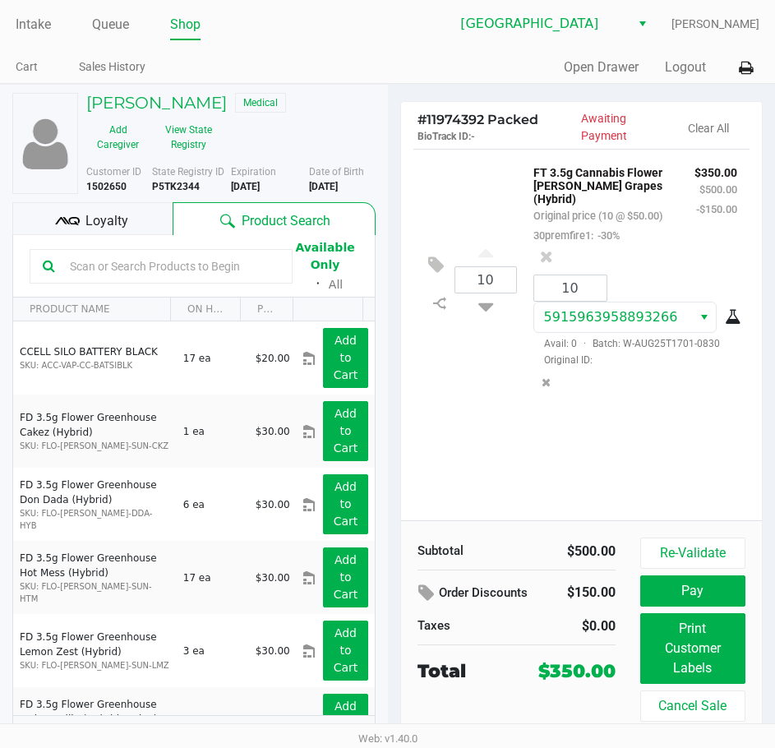
click at [451, 74] on div "Quick Sale Open Drawer Logout" at bounding box center [574, 68] width 372 height 30
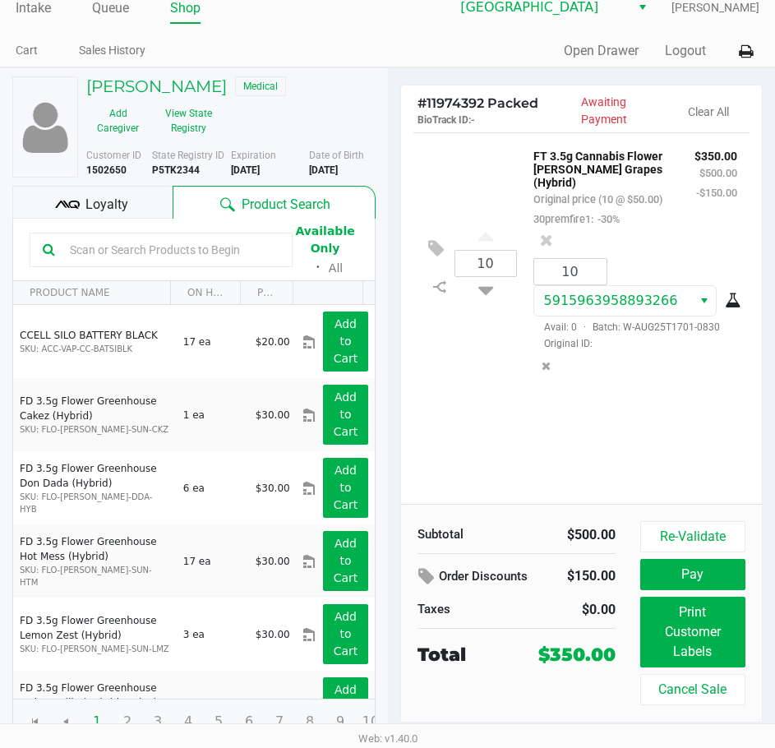
scroll to position [21, 0]
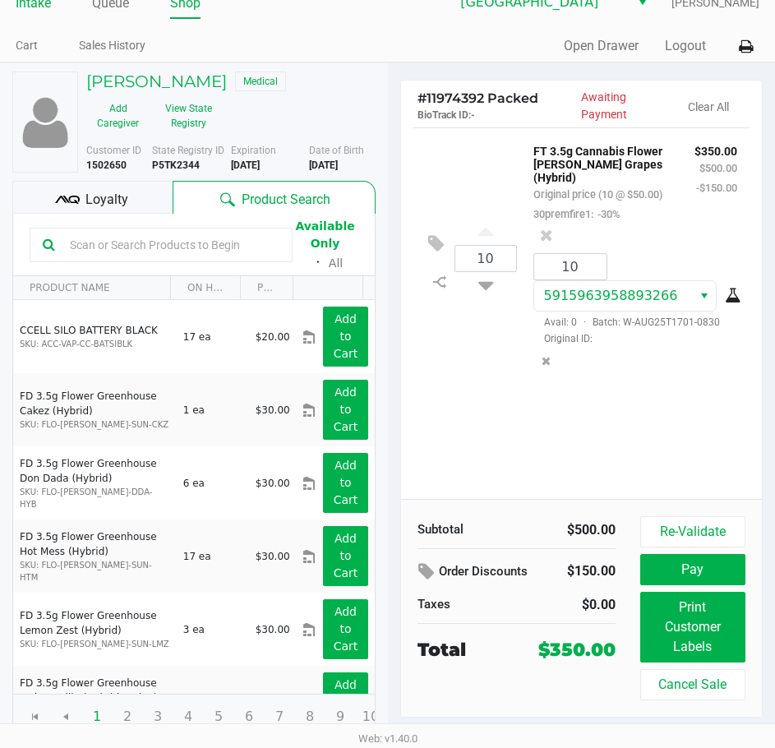
click at [29, 4] on link "Intake" at bounding box center [33, 3] width 35 height 23
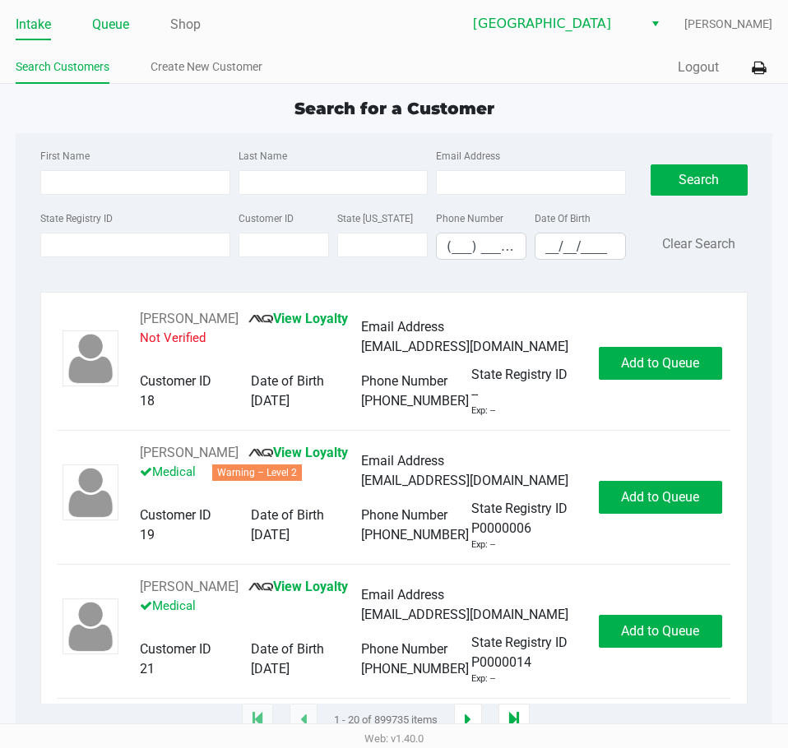
click at [103, 21] on link "Queue" at bounding box center [110, 24] width 37 height 23
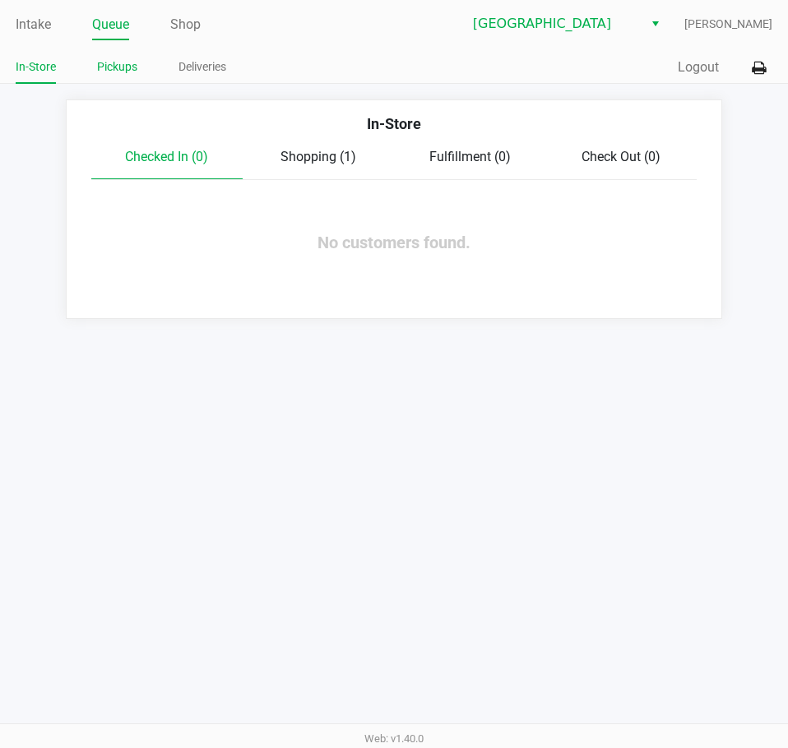
click at [119, 73] on link "Pickups" at bounding box center [117, 67] width 40 height 21
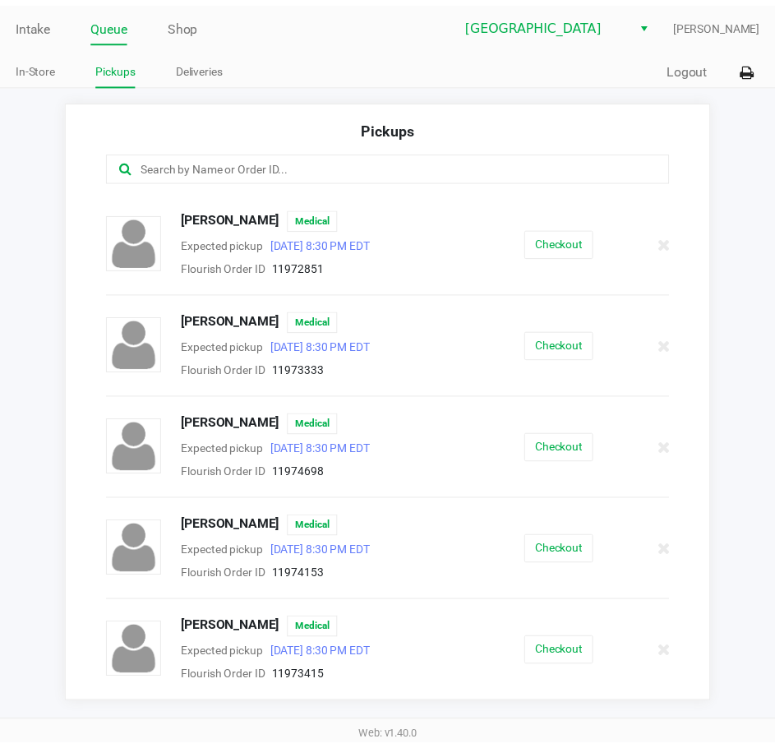
scroll to position [1233, 0]
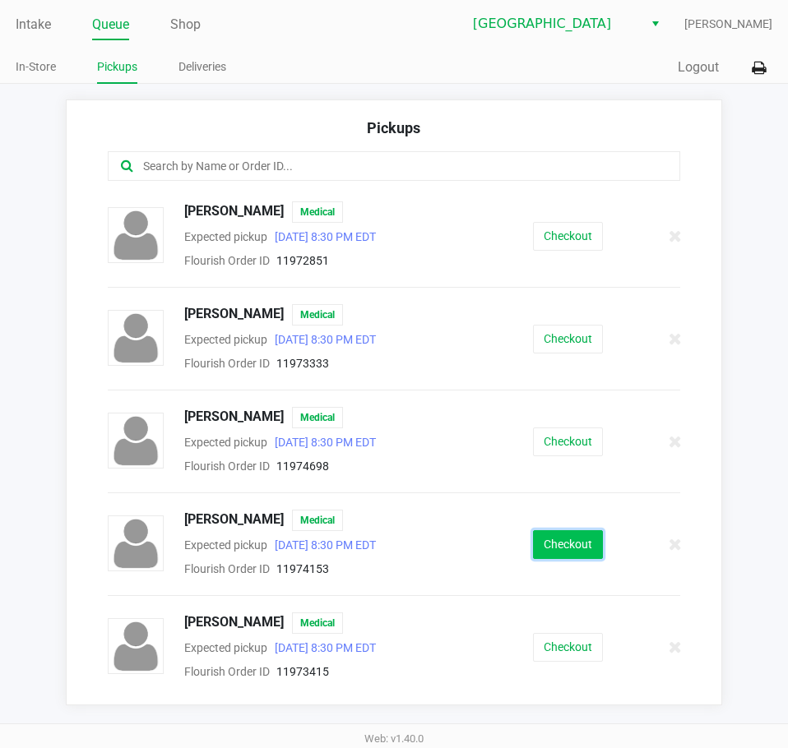
click at [533, 540] on button "Checkout" at bounding box center [568, 544] width 70 height 29
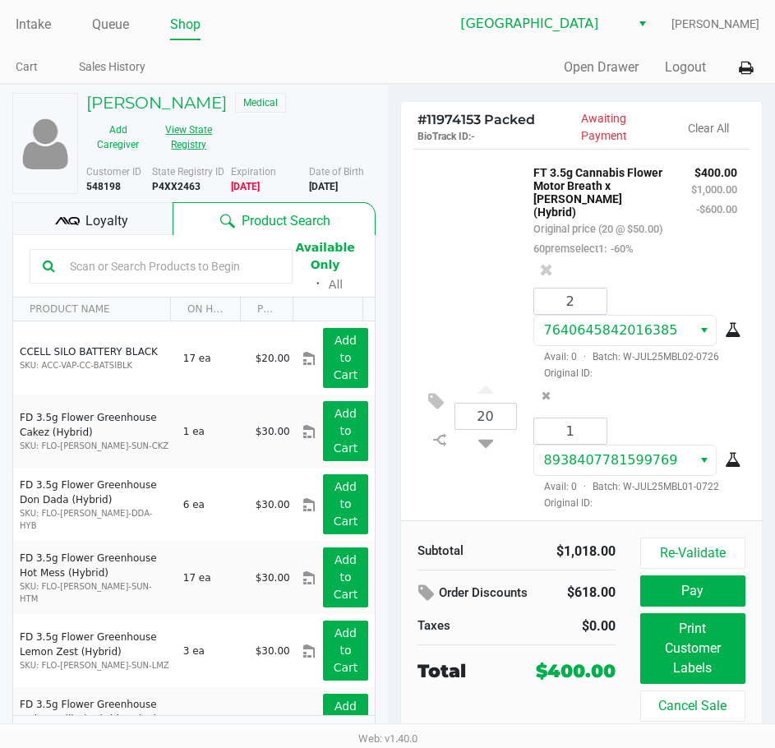
click at [197, 133] on button "View State Registry" at bounding box center [184, 137] width 69 height 41
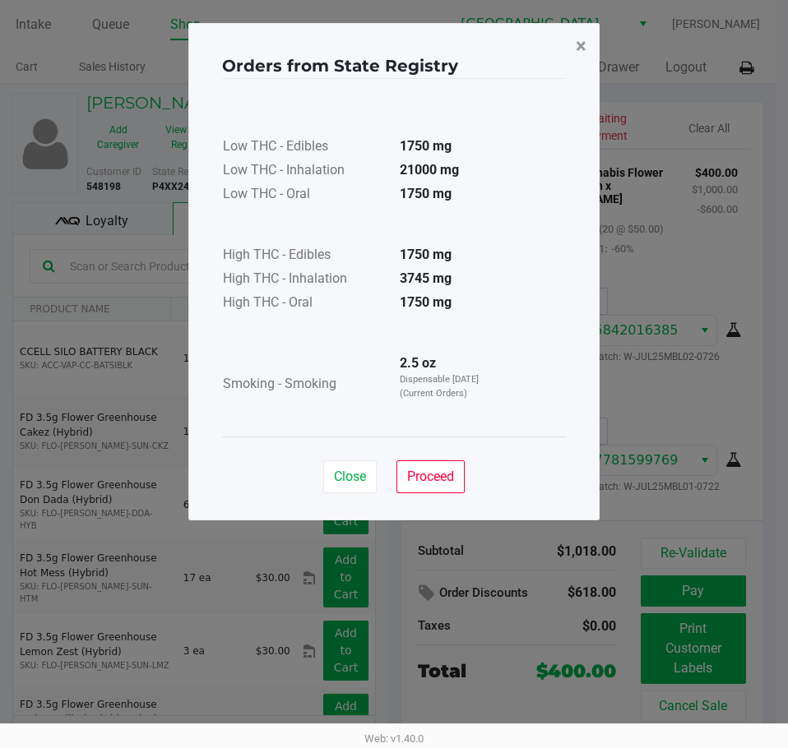
click at [583, 42] on span "×" at bounding box center [581, 46] width 11 height 23
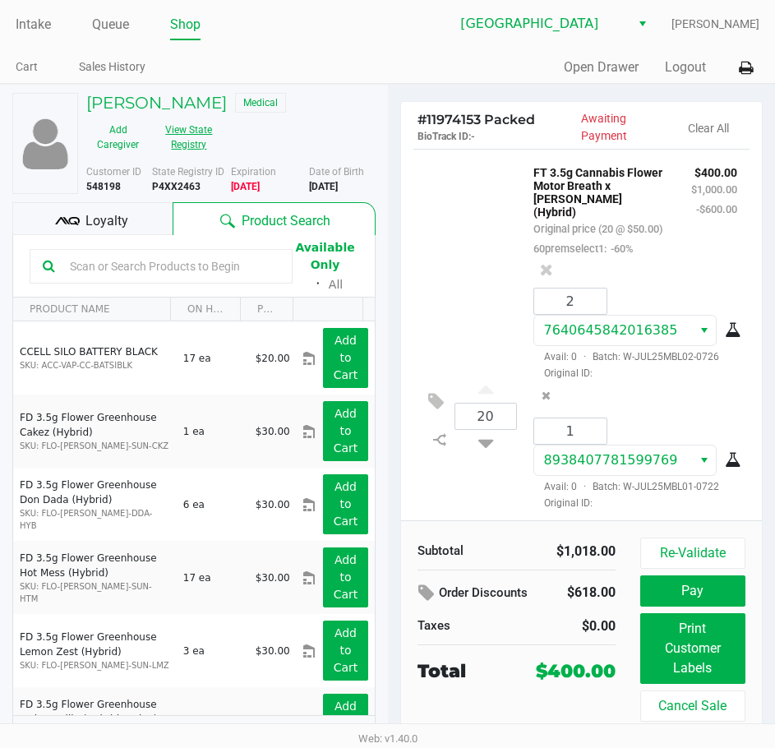
click at [177, 126] on button "View State Registry" at bounding box center [184, 137] width 69 height 41
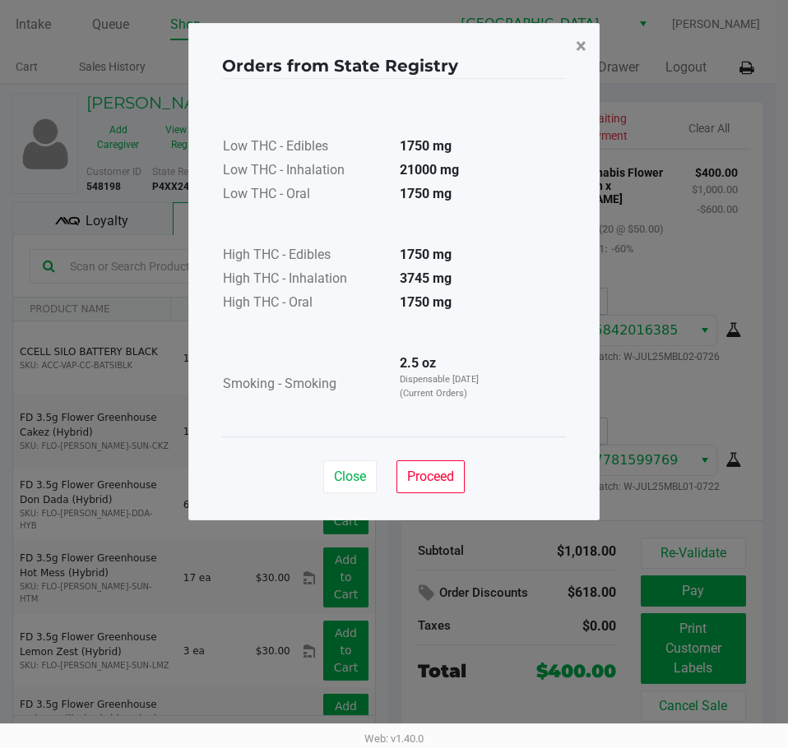
click at [585, 39] on span "×" at bounding box center [581, 46] width 11 height 23
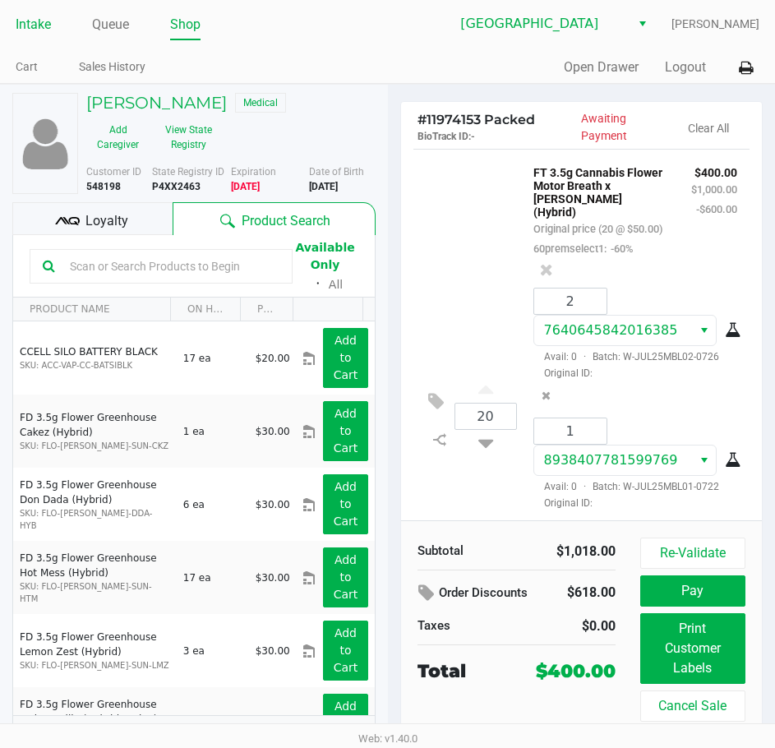
click at [36, 26] on link "Intake" at bounding box center [33, 24] width 35 height 23
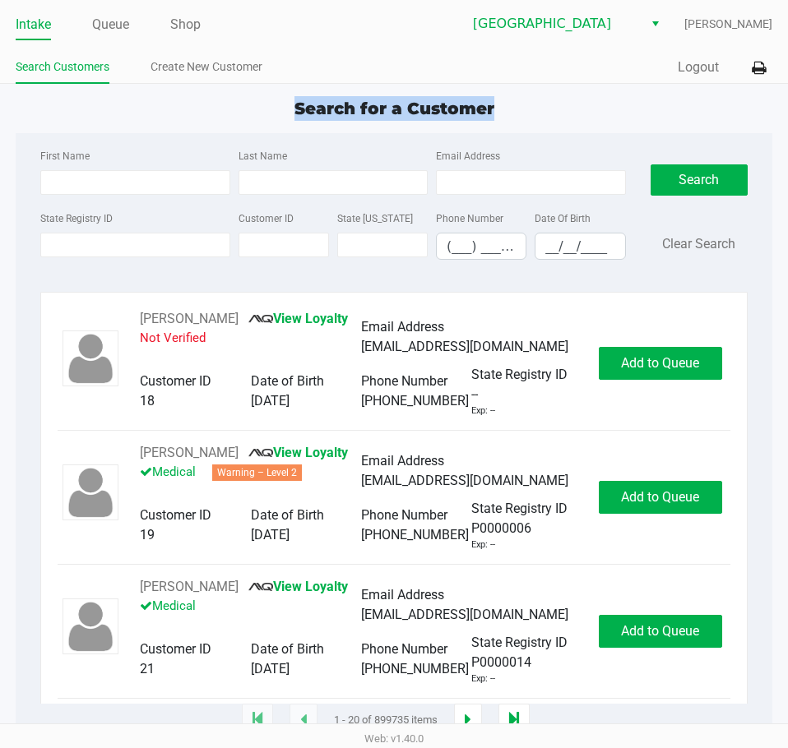
drag, startPoint x: 543, startPoint y: 118, endPoint x: 262, endPoint y: 112, distance: 280.5
click at [262, 112] on div "Search for a Customer" at bounding box center [393, 108] width 781 height 25
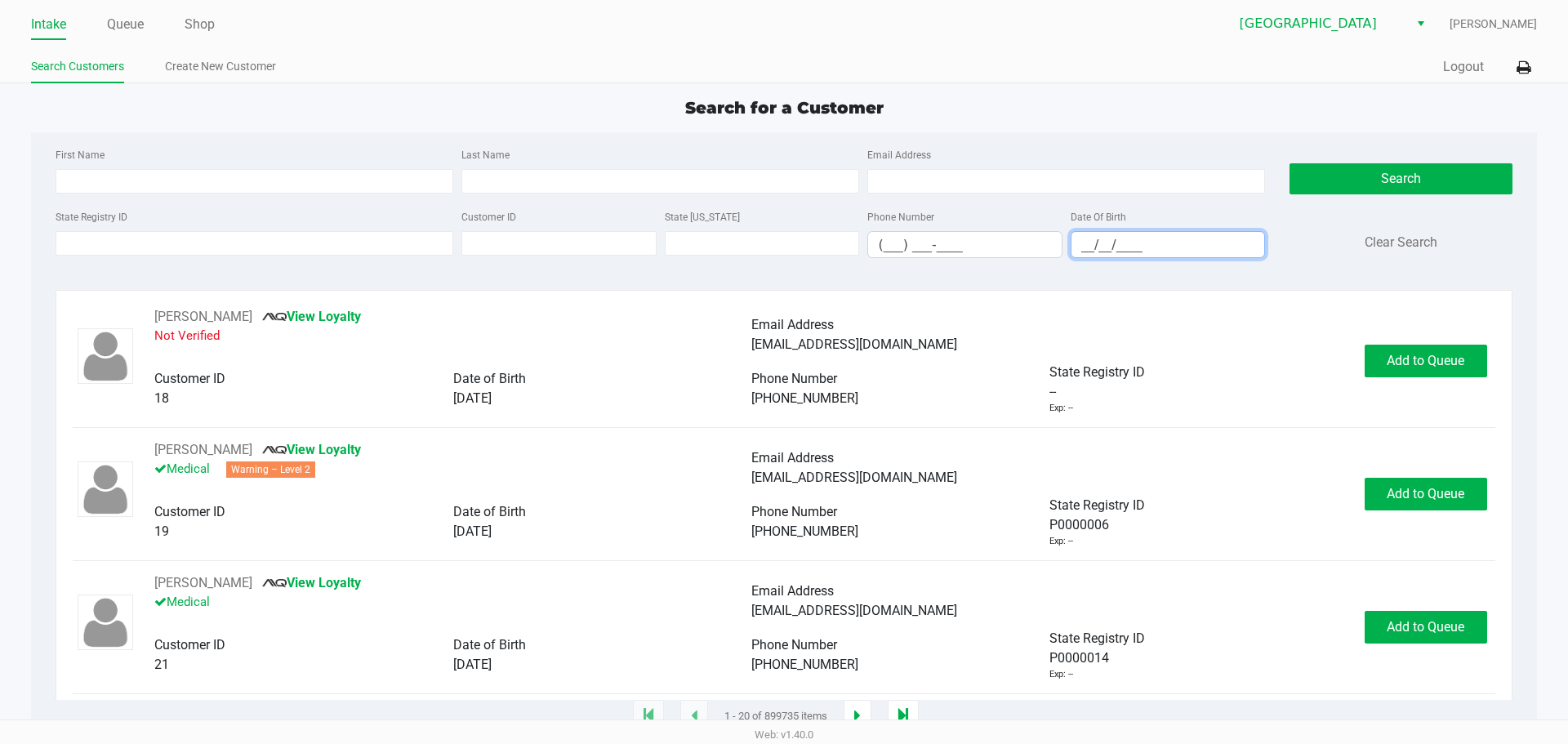
click at [782, 238] on input "__/__/____" at bounding box center [1168, 244] width 194 height 25
type input "08/23/2000"
click at [728, 188] on input "Last Name" at bounding box center [660, 181] width 397 height 25
type input "e"
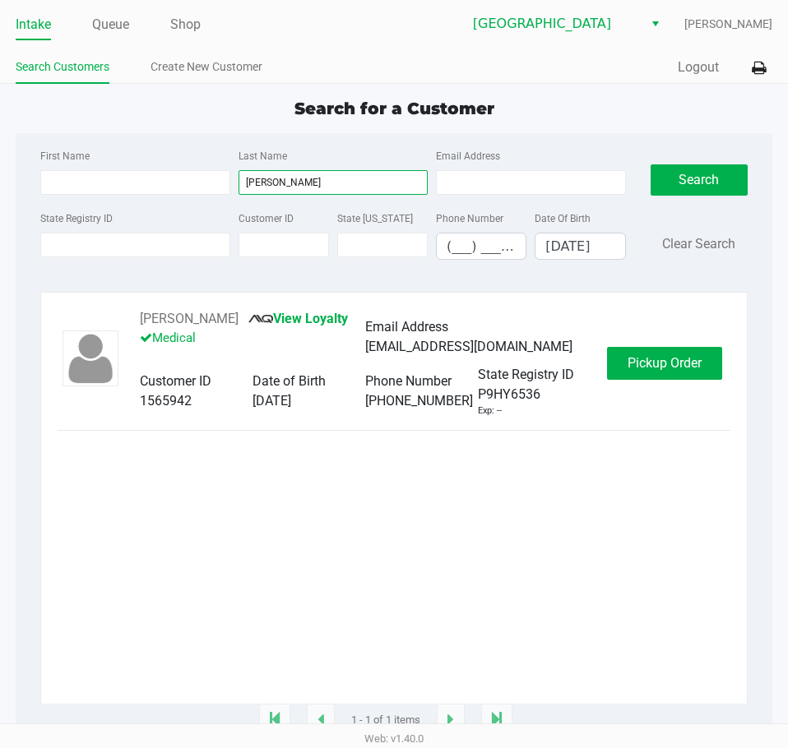
type input "delossantos"
drag, startPoint x: 255, startPoint y: 323, endPoint x: 135, endPoint y: 316, distance: 120.3
click at [135, 316] on div "Emily Delossantos View Loyalty Medical Email Address emilydelossantos0823@gmail…" at bounding box center [365, 363] width 484 height 109
copy div "Emily Delossantos"
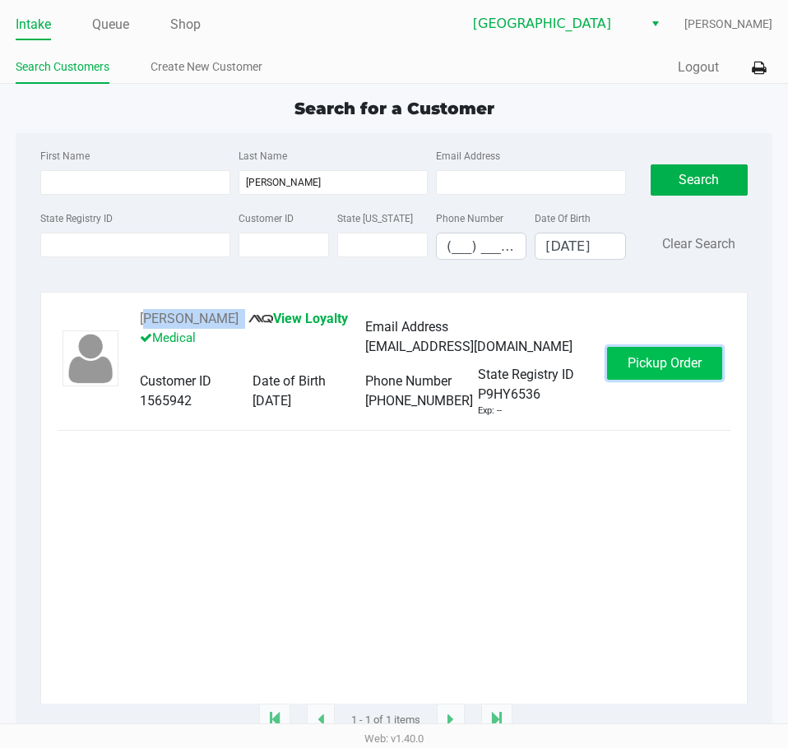
click at [683, 349] on button "Pickup Order" at bounding box center [664, 363] width 115 height 33
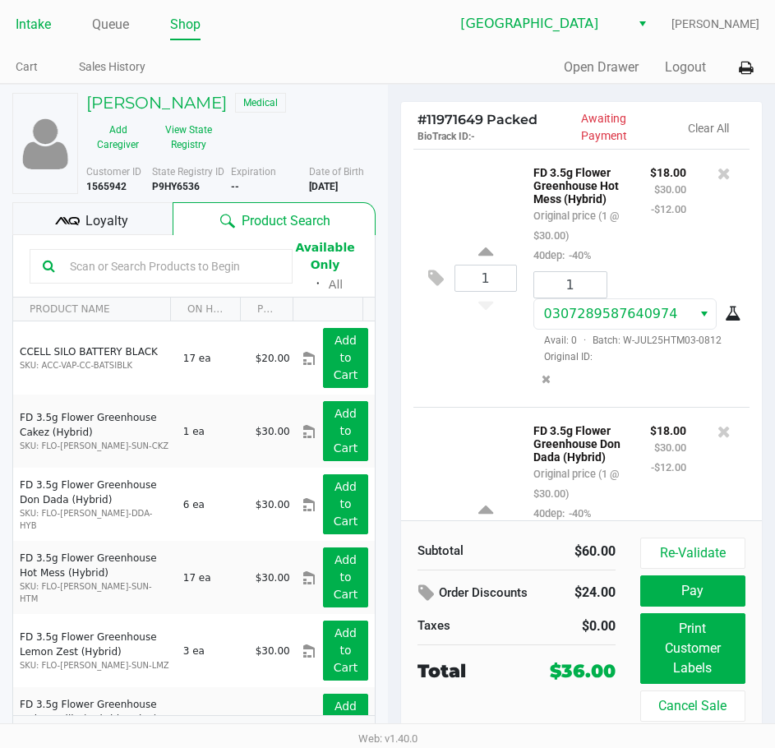
click at [35, 15] on link "Intake" at bounding box center [33, 24] width 35 height 23
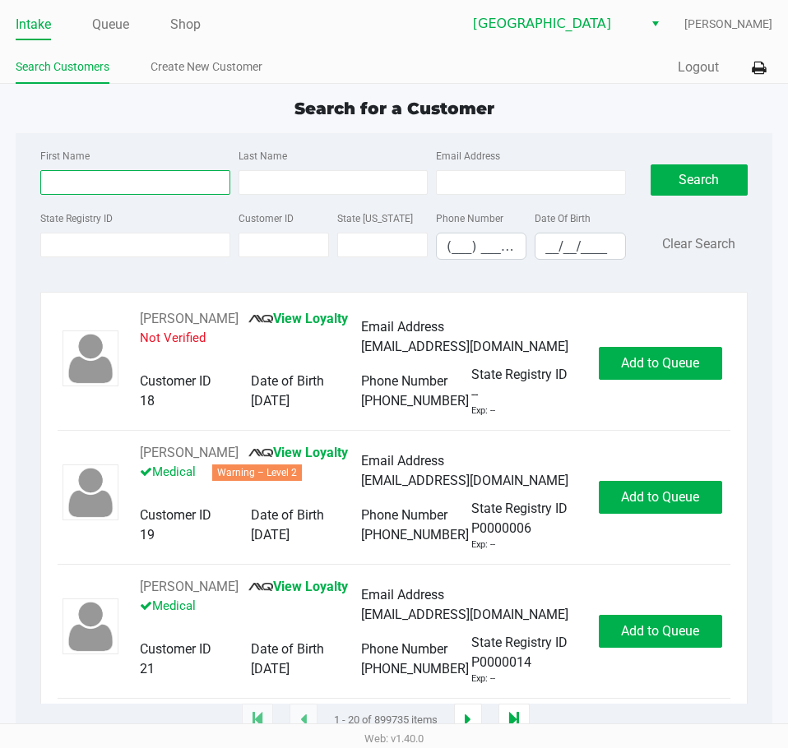
click at [131, 173] on input "First Name" at bounding box center [134, 182] width 189 height 25
type input "michelle"
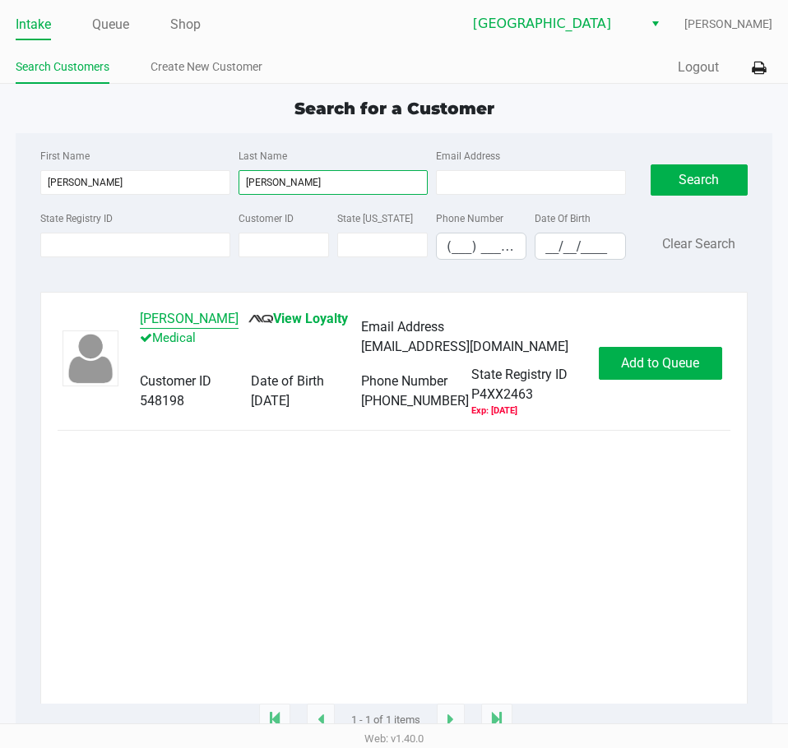
type input "brunner"
click at [211, 312] on button "MICHELLE BRUNNER" at bounding box center [189, 319] width 99 height 20
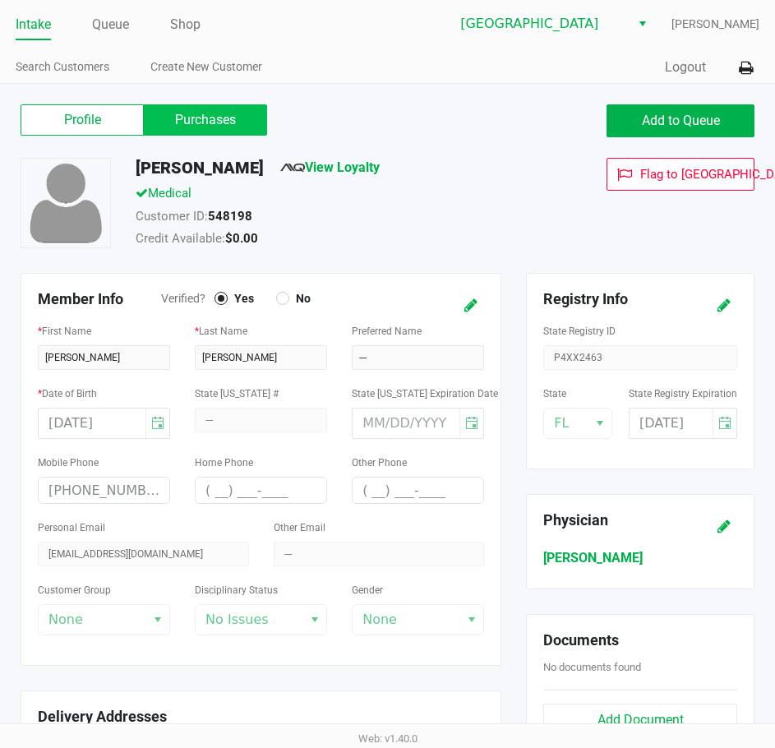
click at [224, 115] on label "Purchases" at bounding box center [205, 119] width 123 height 31
click at [0, 0] on 1 "Purchases" at bounding box center [0, 0] width 0 height 0
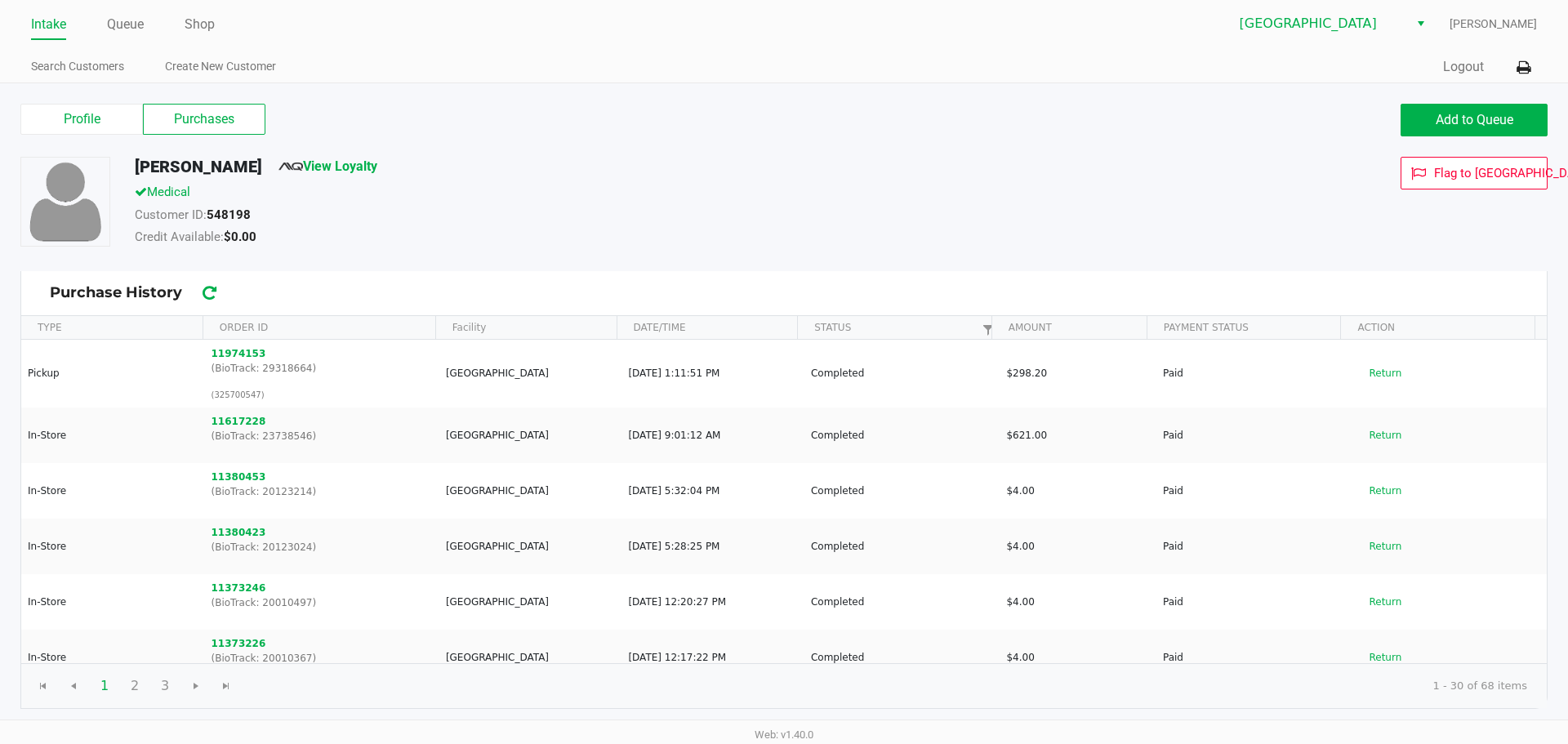
click at [782, 34] on div "Lakeland WC Dustin Johnson" at bounding box center [1160, 23] width 753 height 31
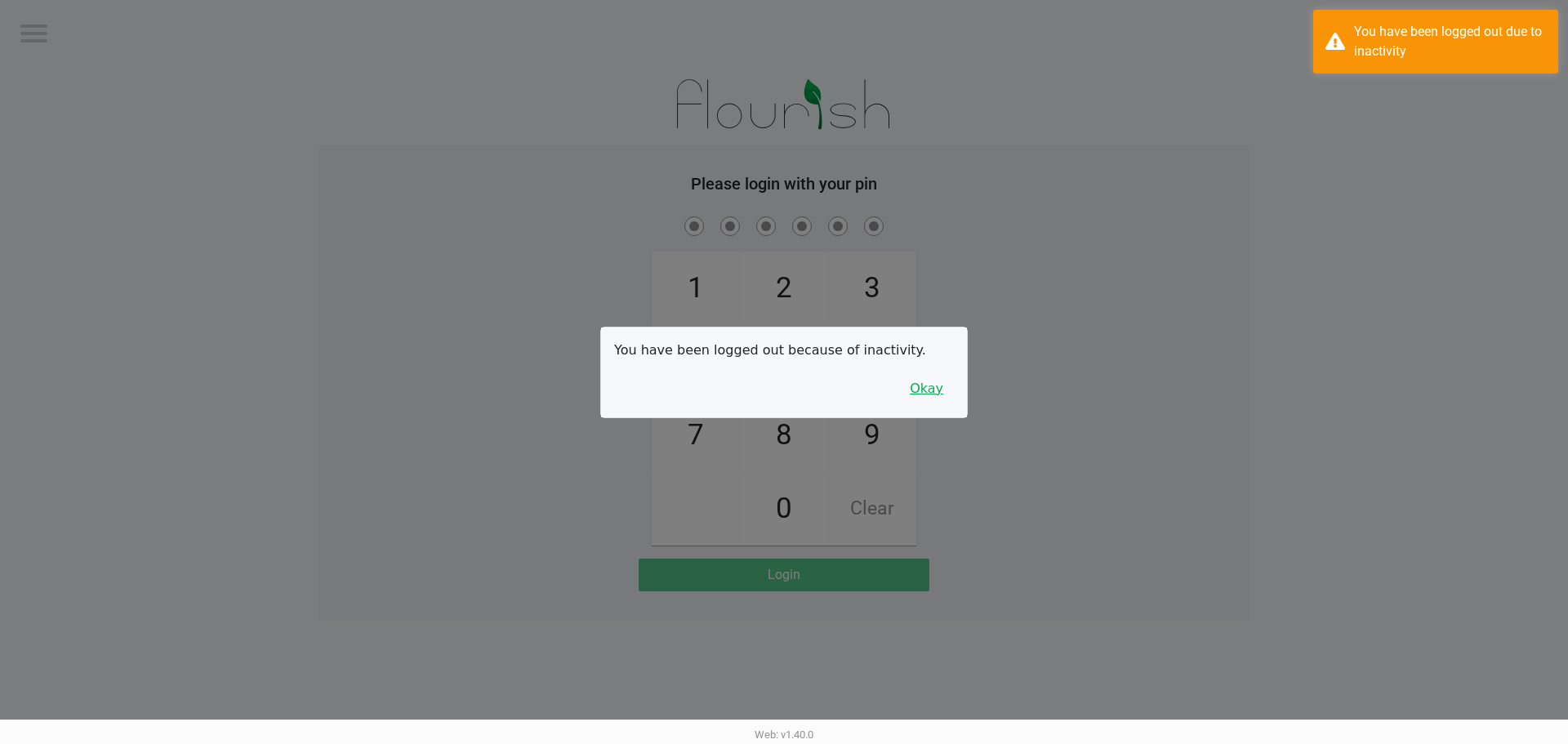
drag, startPoint x: 930, startPoint y: 382, endPoint x: 1119, endPoint y: 353, distance: 191.2
click at [782, 384] on button "Okay" at bounding box center [926, 388] width 55 height 31
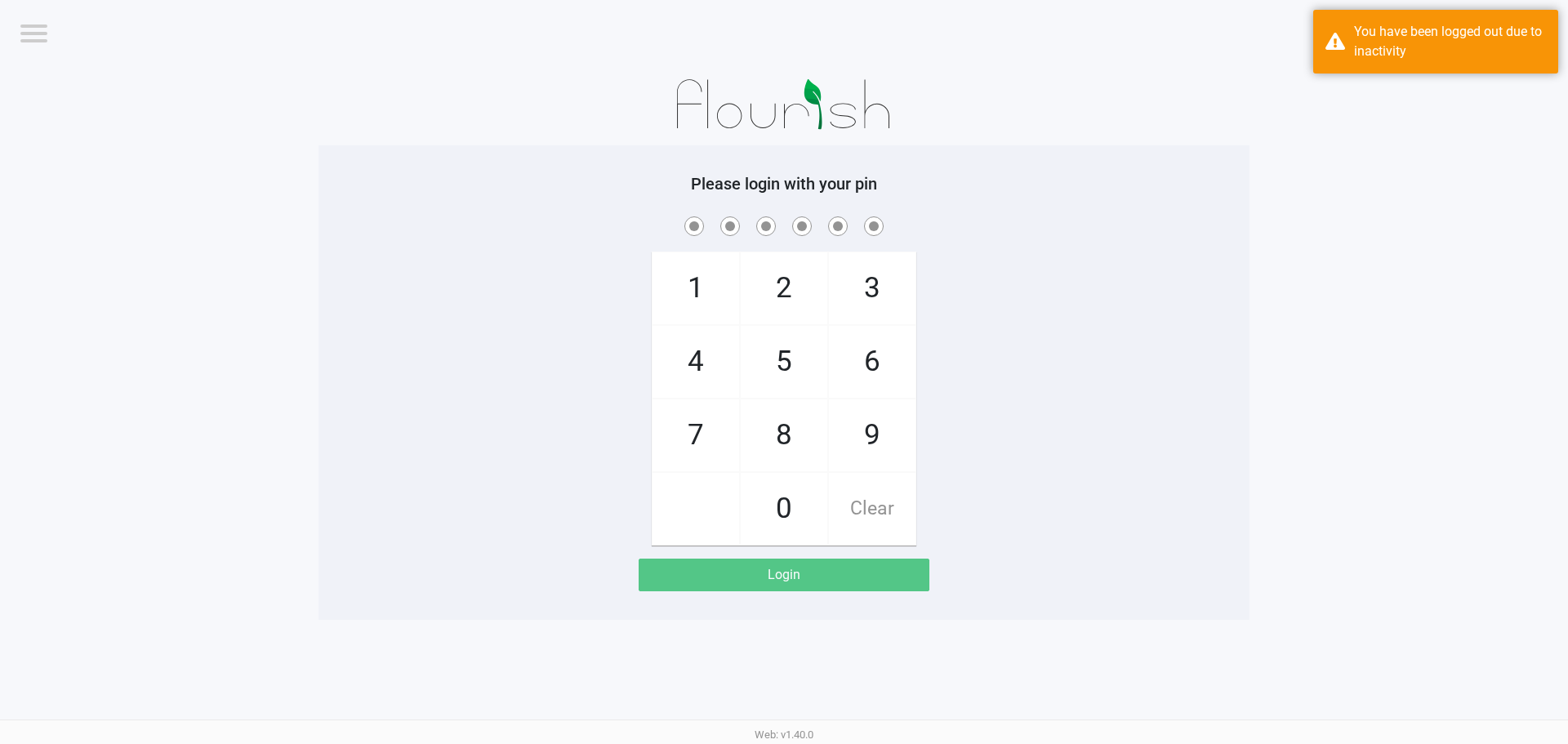
click at [782, 353] on div "1 4 7 2 5 8 0 3 6 9 Clear" at bounding box center [784, 379] width 930 height 333
checkbox input "true"
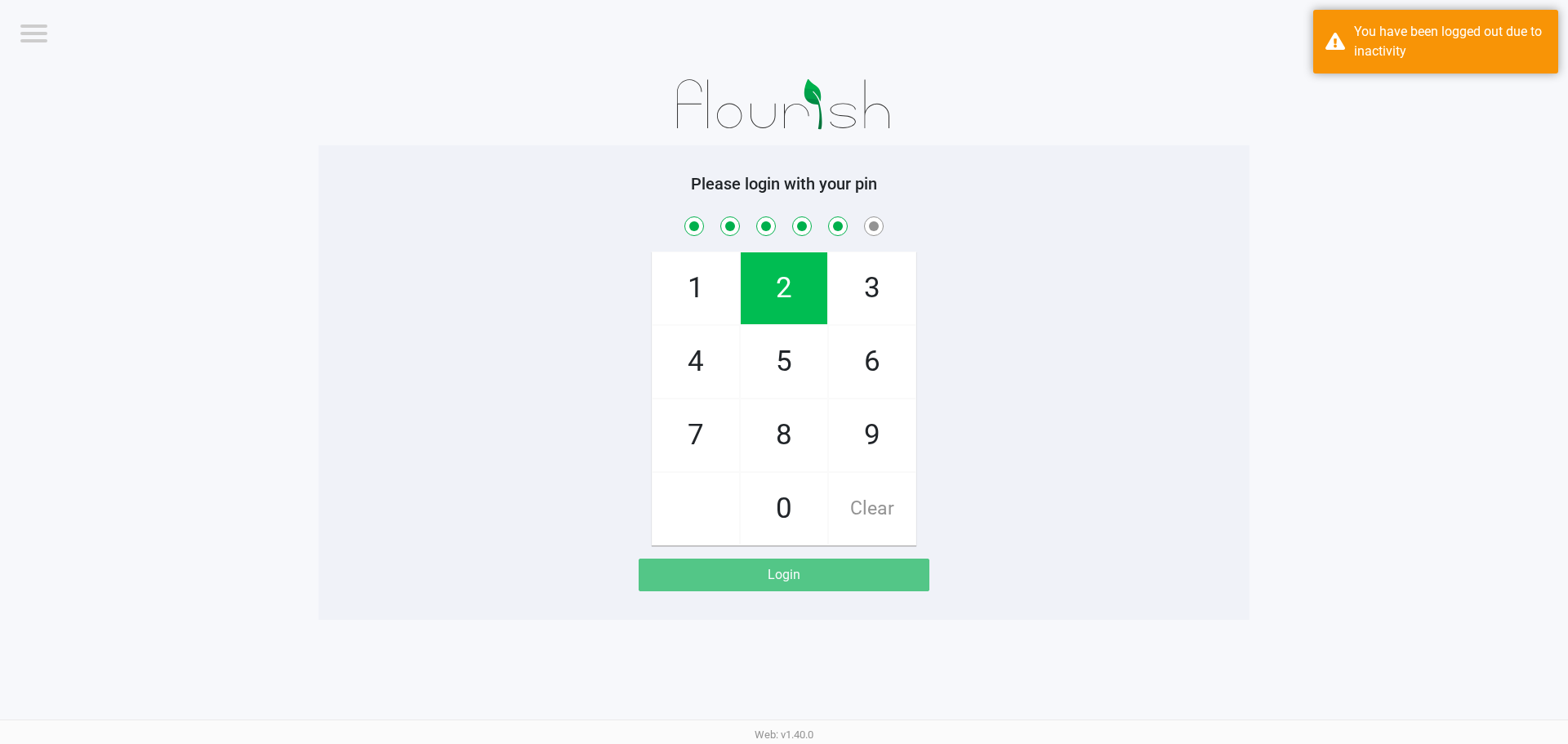
checkbox input "true"
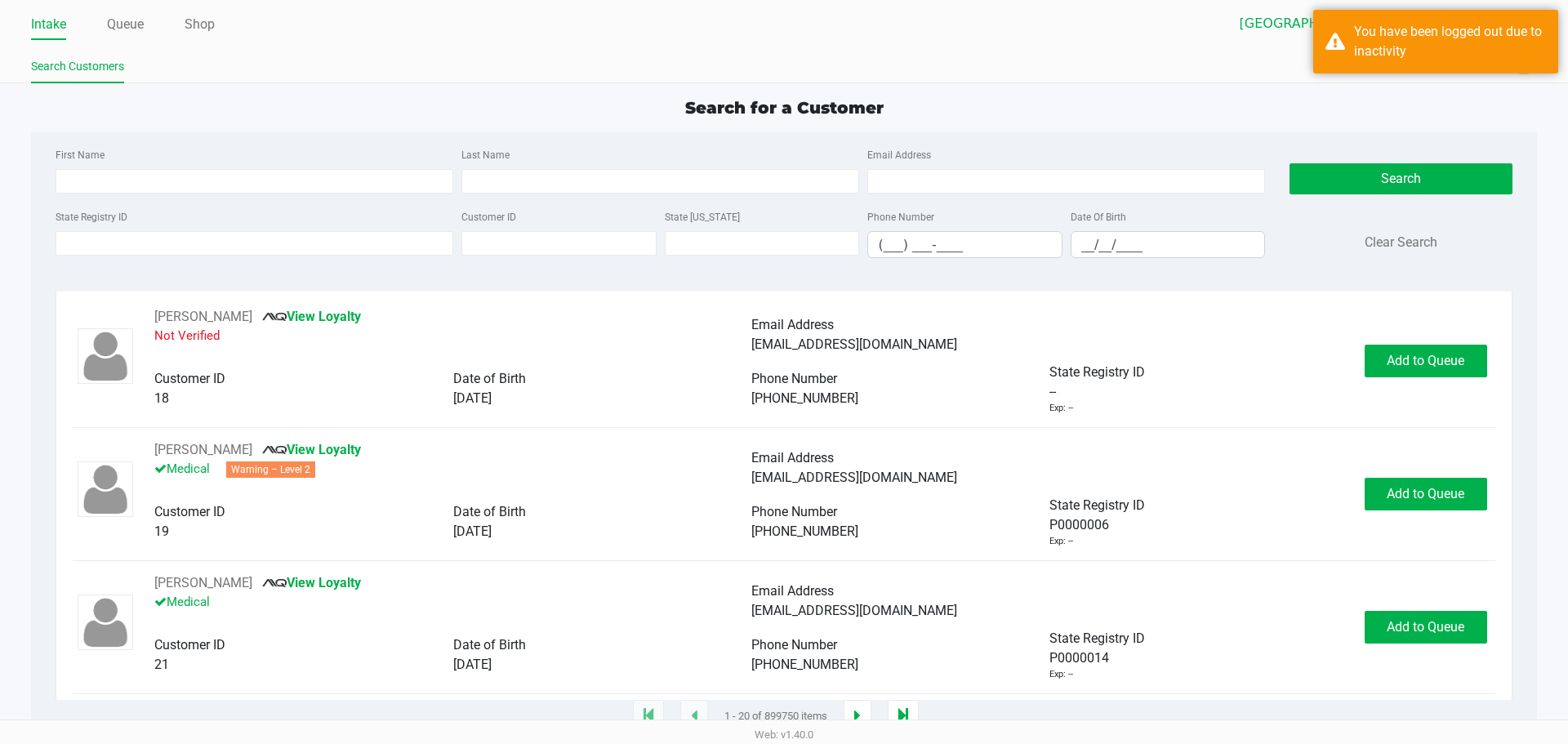
click at [305, 90] on app-point-of-sale "Intake Queue Shop Lakeland WC Dustin Johnson Search Customers Quick Sale Logout…" at bounding box center [784, 359] width 1568 height 717
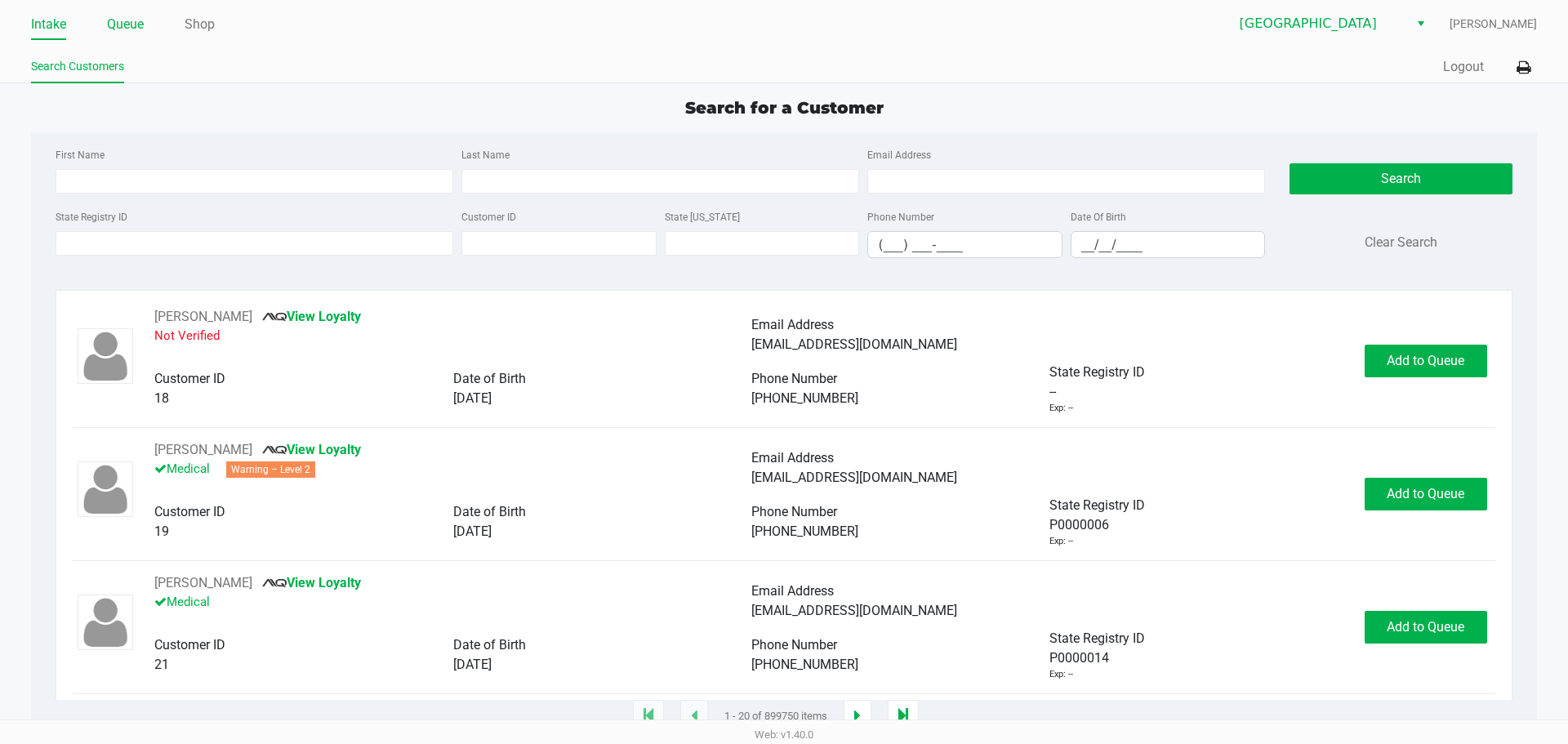
click at [129, 20] on link "Queue" at bounding box center [125, 24] width 37 height 23
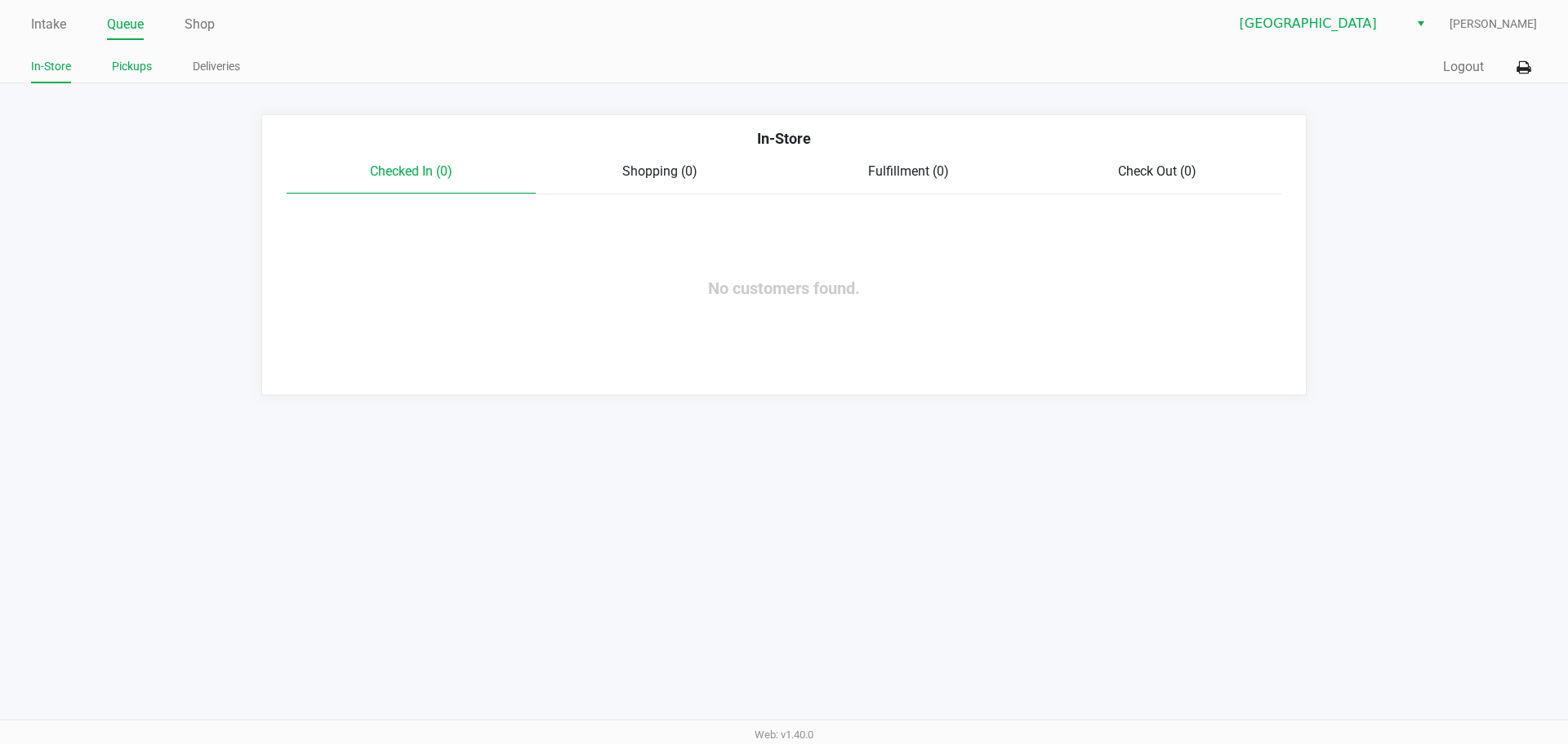
click at [139, 61] on link "Pickups" at bounding box center [132, 67] width 40 height 21
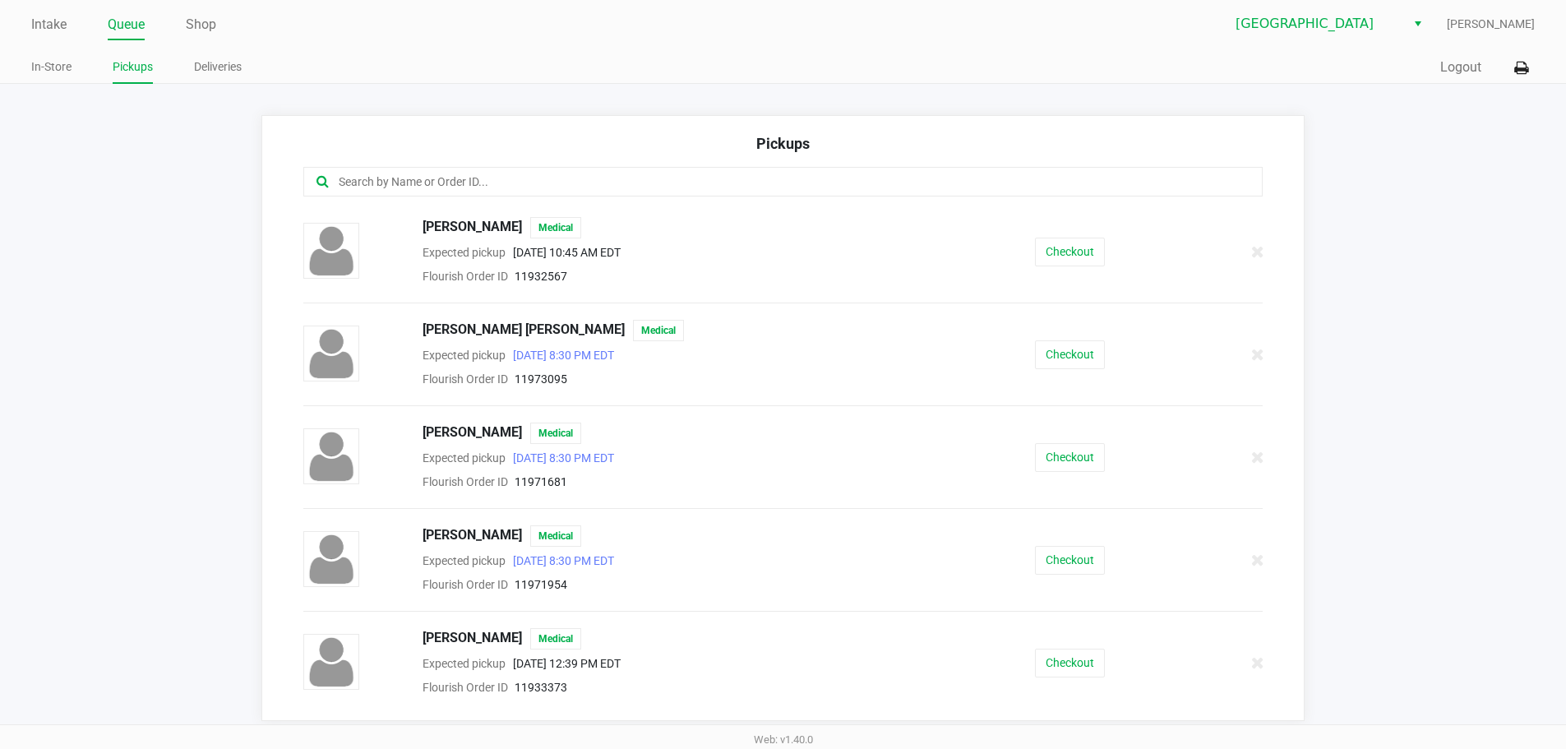
click at [422, 186] on input "text" at bounding box center [757, 182] width 840 height 19
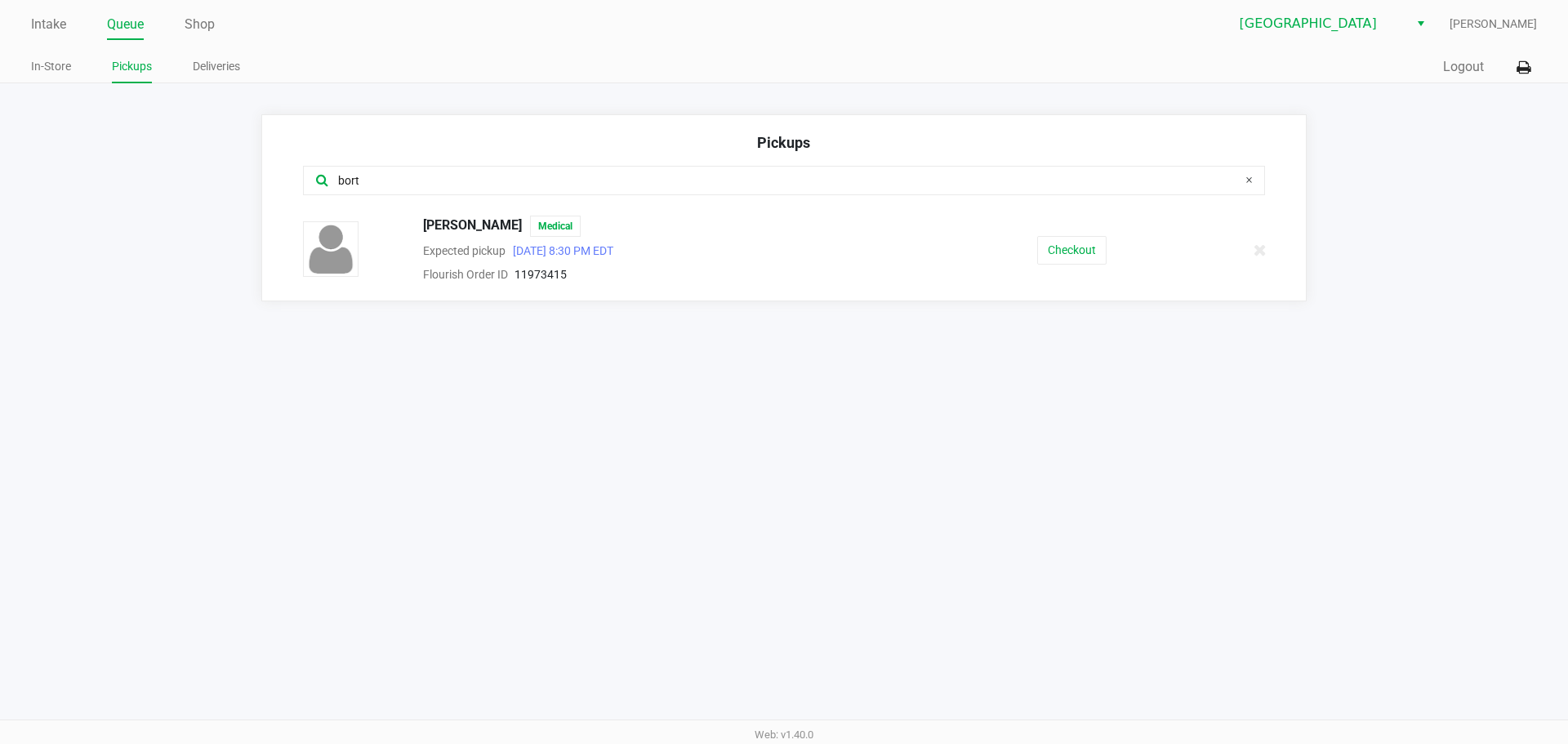
type input "bort"
drag, startPoint x: 523, startPoint y: 224, endPoint x: 421, endPoint y: 225, distance: 102.0
click at [421, 225] on div "Matthew Bortell Medical" at bounding box center [680, 225] width 538 height 21
click at [782, 257] on button "Checkout" at bounding box center [1071, 250] width 70 height 29
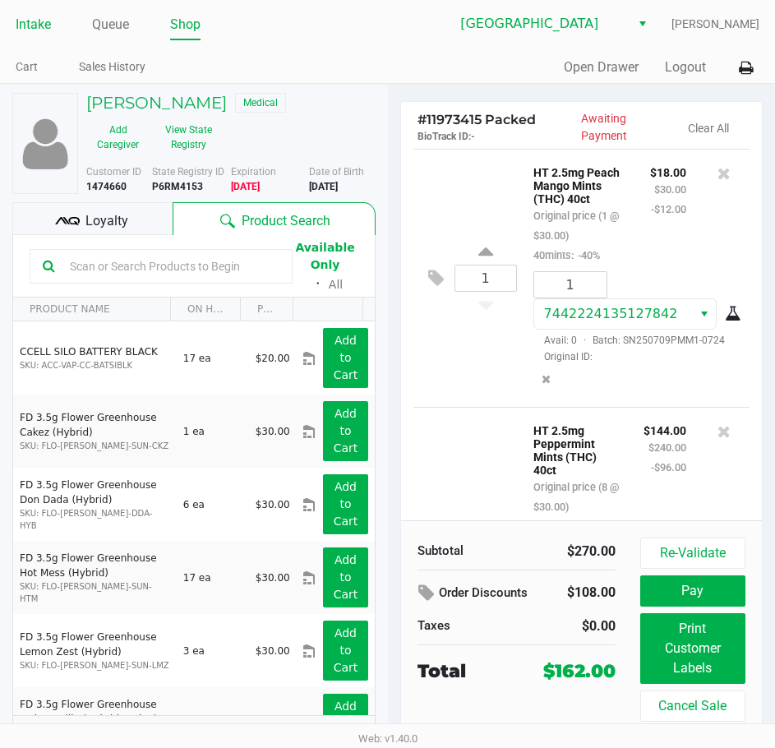
click at [16, 27] on link "Intake" at bounding box center [33, 24] width 35 height 23
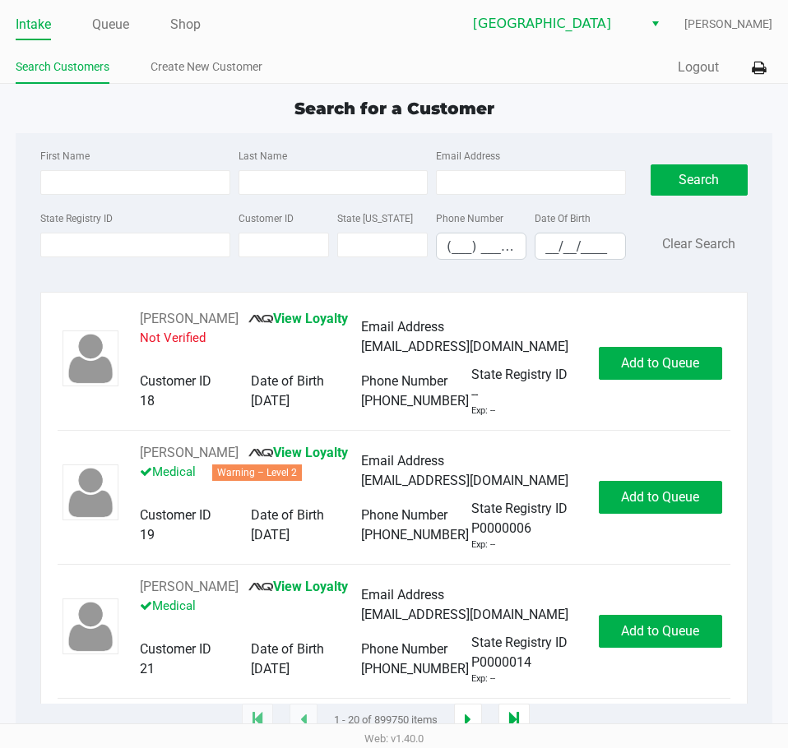
click at [260, 43] on div "Intake Queue Shop Lakeland WC Dustin Johnson Search Customers Create New Custom…" at bounding box center [394, 42] width 788 height 84
click at [178, 238] on input "State Registry ID" at bounding box center [134, 245] width 189 height 25
click at [548, 235] on input "__/__/____" at bounding box center [579, 246] width 89 height 25
type input "12/16/1996"
click at [305, 192] on input "Last Name" at bounding box center [332, 182] width 189 height 25
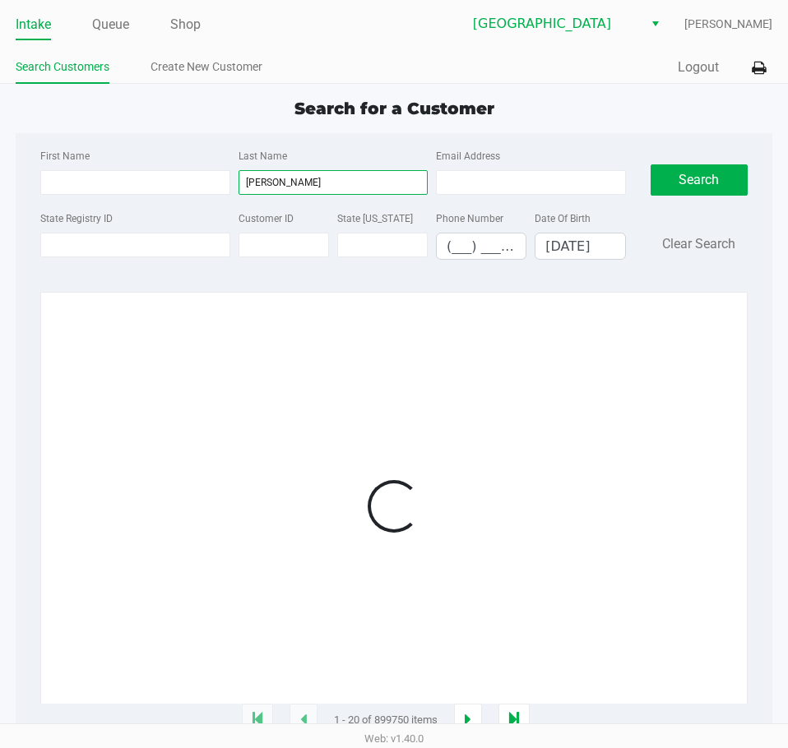
type input "amos"
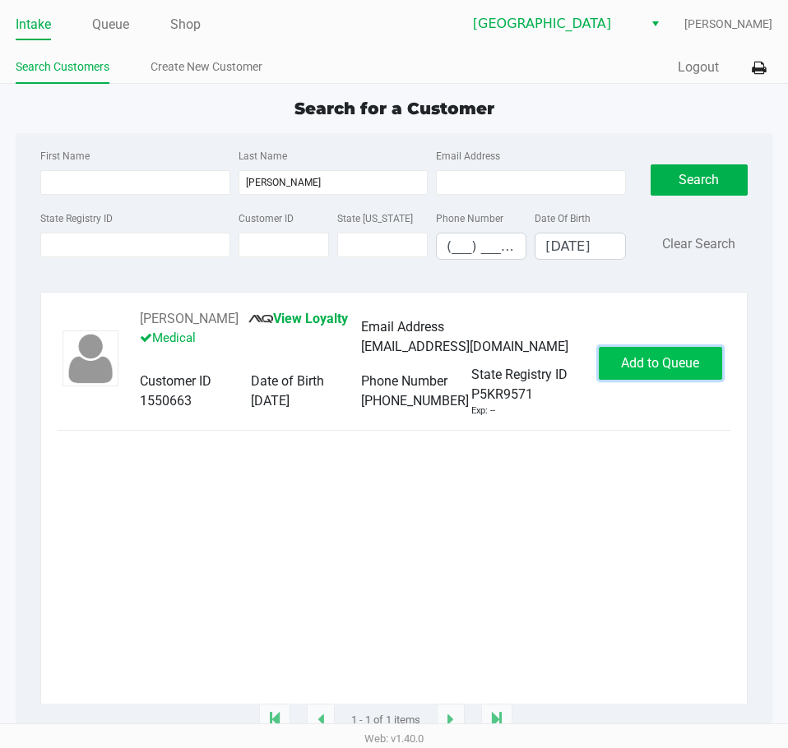
click at [645, 366] on span "Add to Queue" at bounding box center [660, 363] width 78 height 16
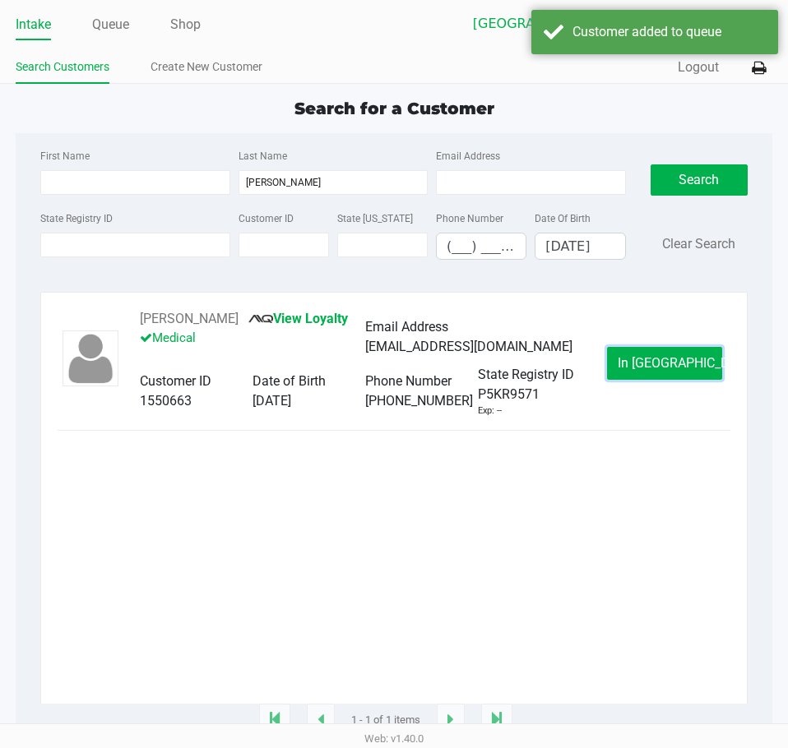
click at [645, 366] on span "In Queue" at bounding box center [687, 363] width 138 height 16
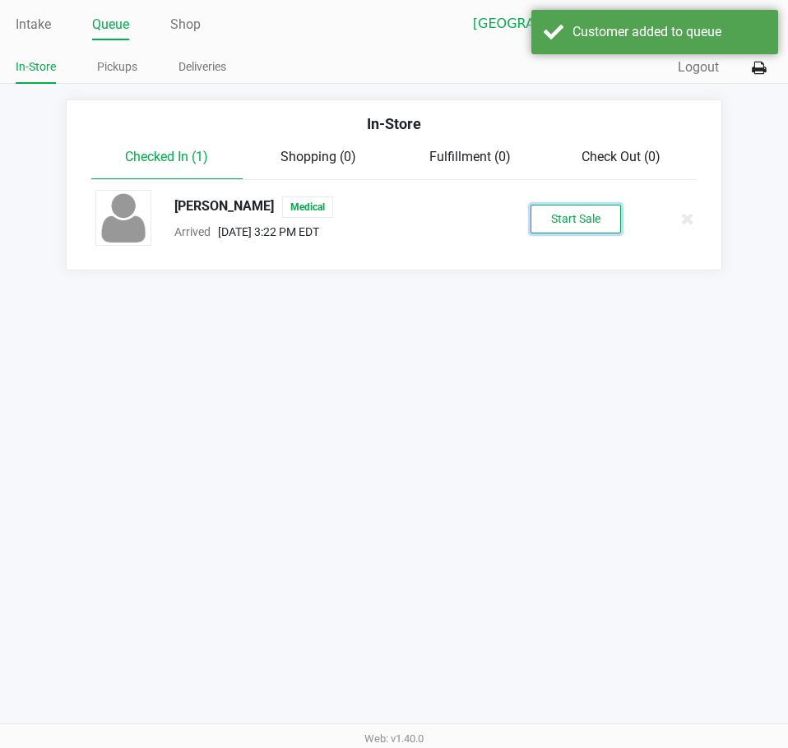
click at [574, 222] on button "Start Sale" at bounding box center [575, 219] width 90 height 29
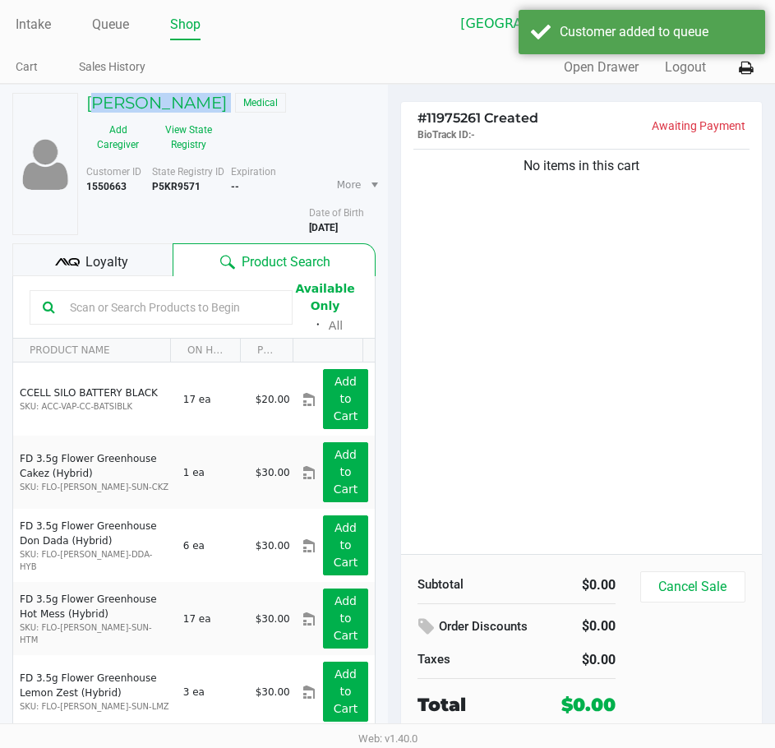
drag, startPoint x: 203, startPoint y: 109, endPoint x: 79, endPoint y: 103, distance: 124.3
click at [79, 103] on div "Stanley Amos Medical" at bounding box center [231, 105] width 314 height 24
click at [215, 136] on button "View State Registry" at bounding box center [184, 137] width 69 height 41
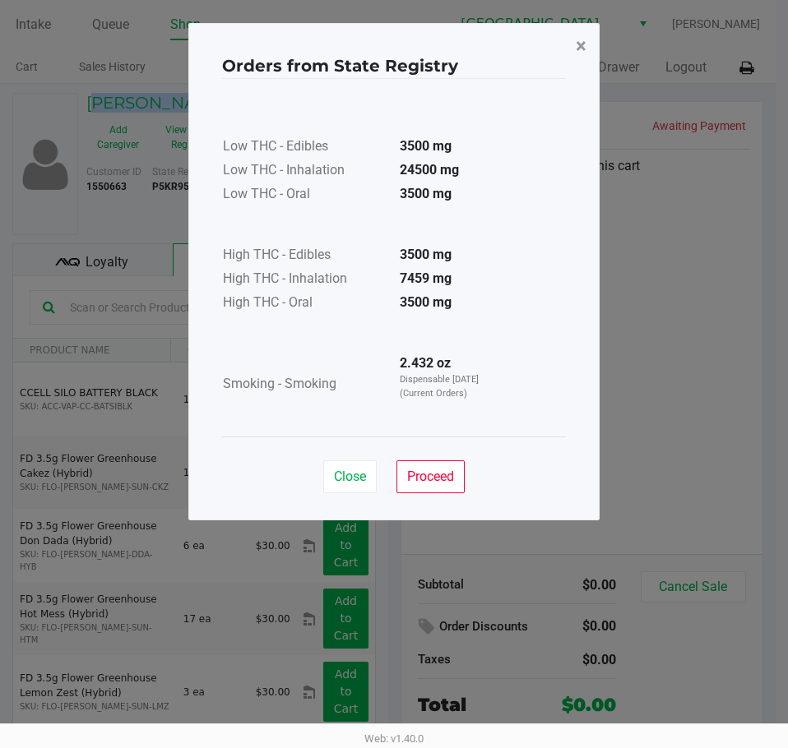
click at [583, 44] on span "×" at bounding box center [581, 46] width 11 height 23
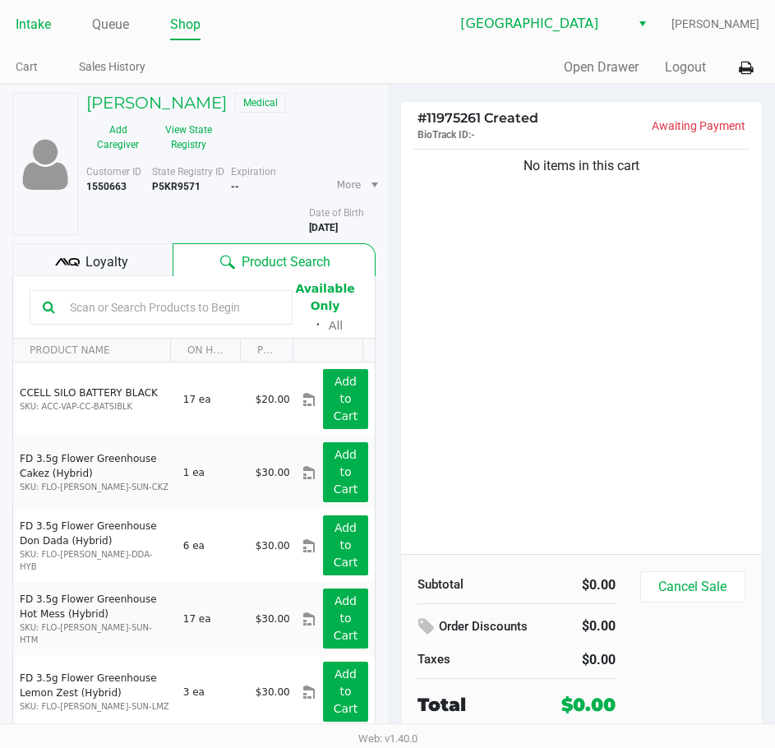
click at [40, 32] on link "Intake" at bounding box center [33, 24] width 35 height 23
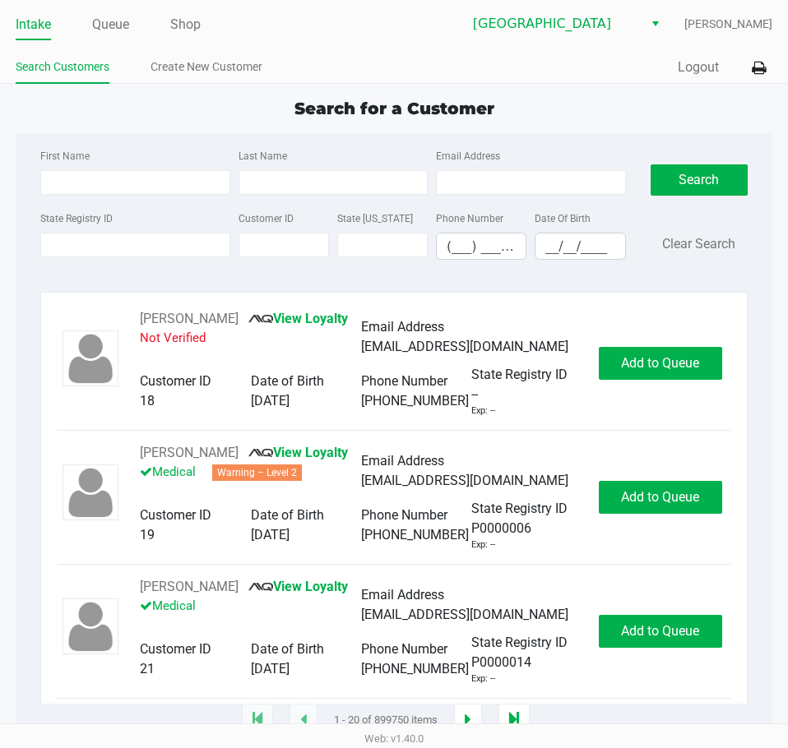
click at [320, 28] on ul "Intake Queue Shop" at bounding box center [205, 26] width 378 height 28
click at [106, 250] on input "State Registry ID" at bounding box center [134, 245] width 189 height 25
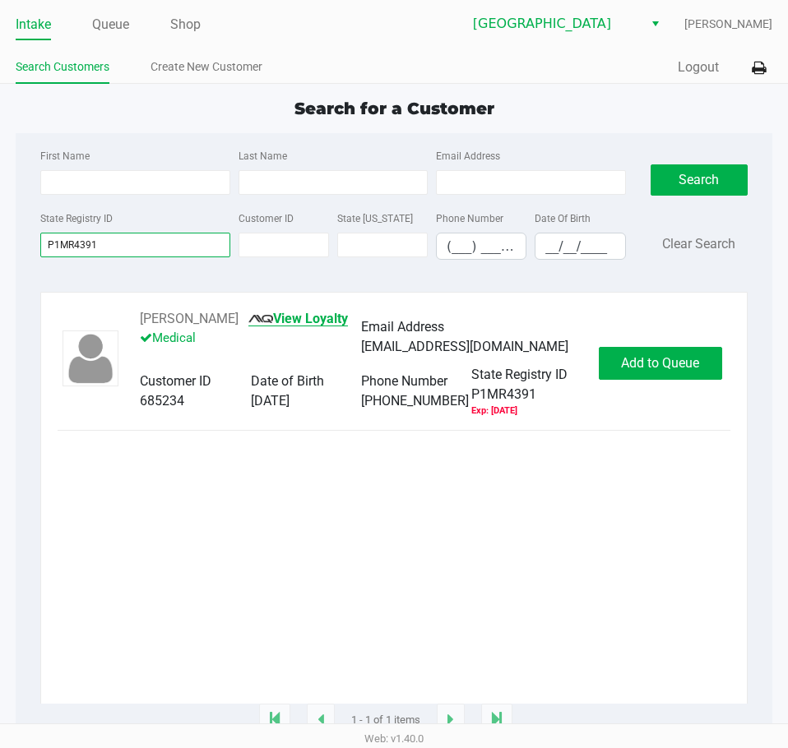
type input "P1MR4391"
drag, startPoint x: 272, startPoint y: 323, endPoint x: 125, endPoint y: 321, distance: 147.2
click at [125, 321] on div "STEVEN GREENBERG View Loyalty Medical Email Address cptgrooo@gmail.com Customer…" at bounding box center [360, 363] width 475 height 109
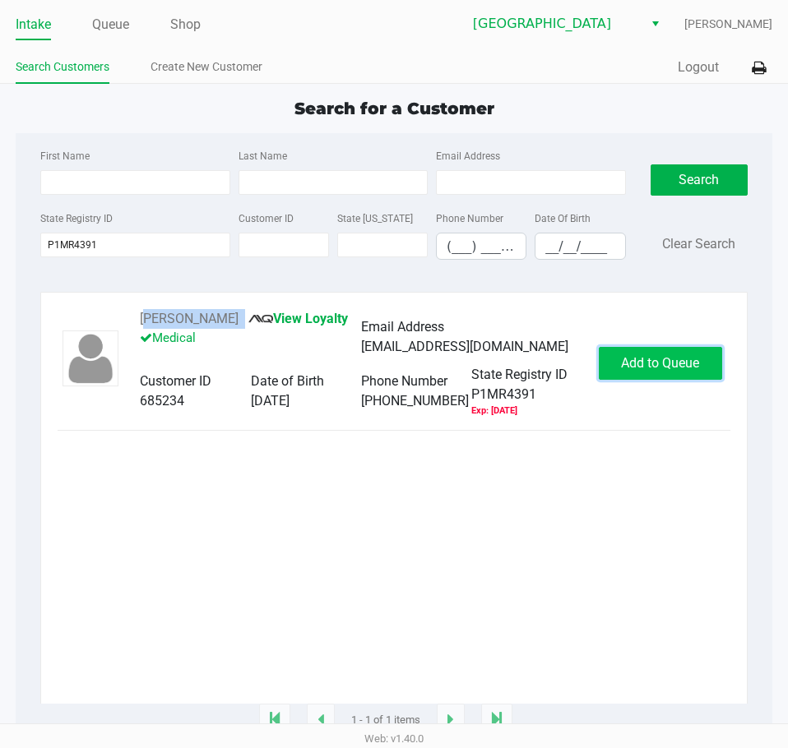
click at [669, 368] on span "Add to Queue" at bounding box center [660, 363] width 78 height 16
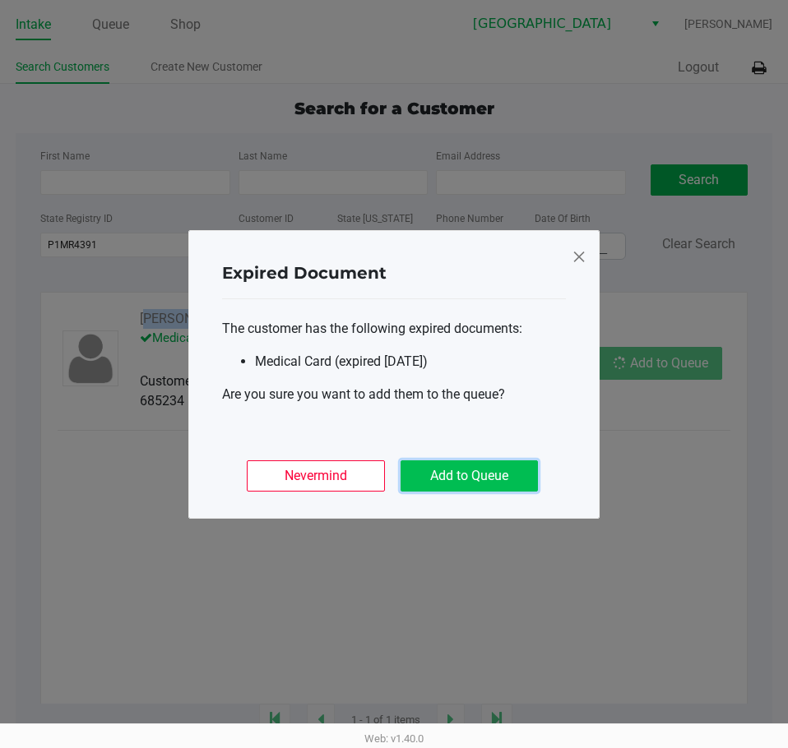
click at [516, 474] on button "Add to Queue" at bounding box center [468, 475] width 137 height 31
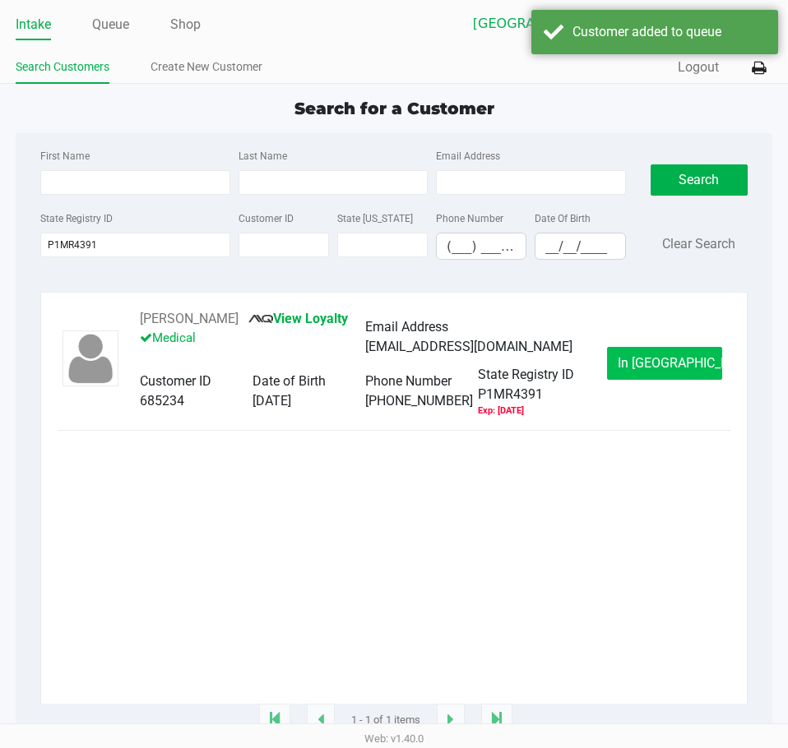
drag, startPoint x: 645, startPoint y: 379, endPoint x: 641, endPoint y: 364, distance: 15.4
click at [666, 371] on span "In Queue" at bounding box center [687, 363] width 138 height 16
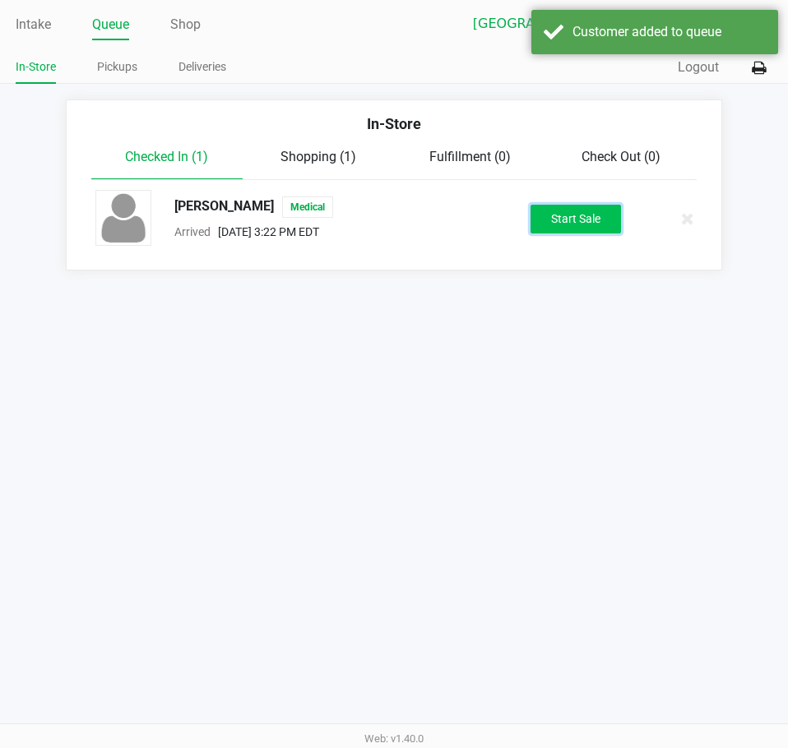
drag, startPoint x: 578, startPoint y: 212, endPoint x: 668, endPoint y: 248, distance: 96.7
click at [579, 211] on button "Start Sale" at bounding box center [575, 219] width 90 height 29
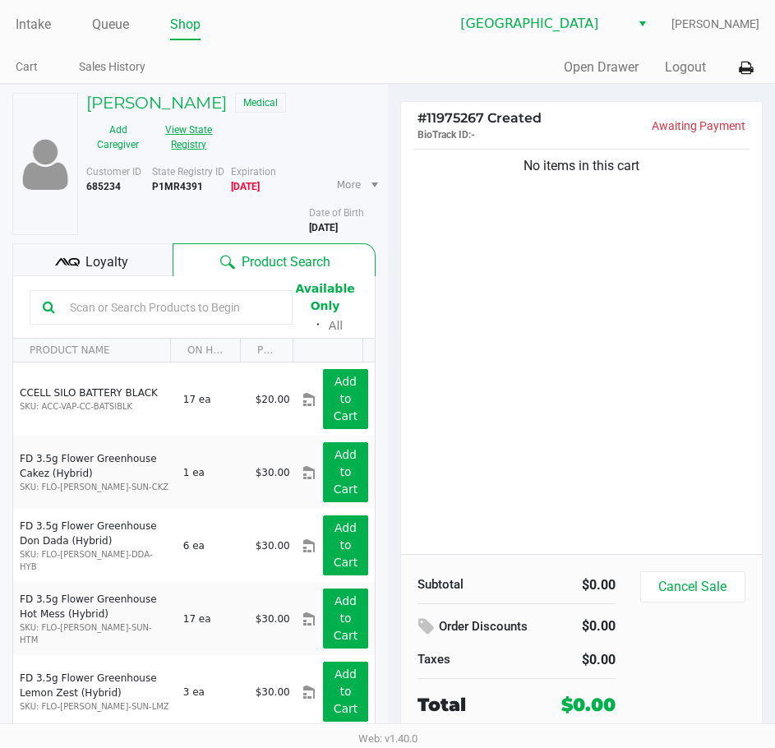
click at [211, 142] on button "View State Registry" at bounding box center [184, 137] width 69 height 41
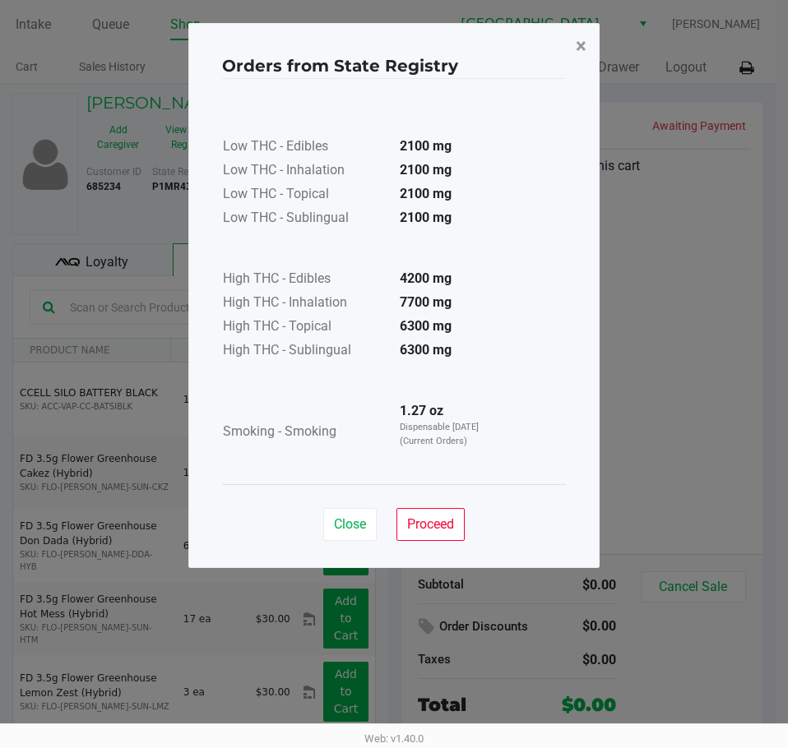
click at [589, 33] on button "×" at bounding box center [580, 46] width 37 height 46
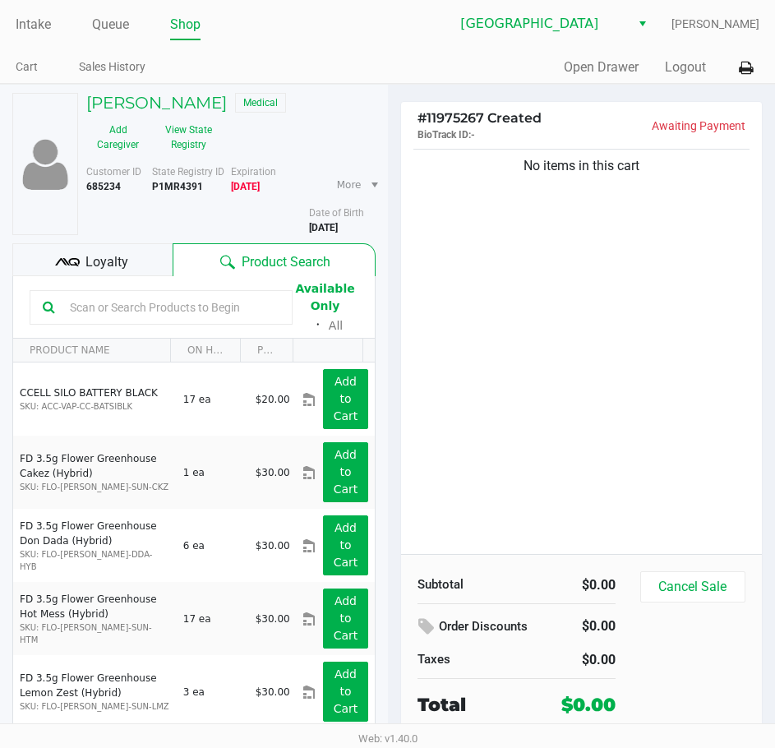
click at [513, 55] on div "Quick Sale Open Drawer Logout" at bounding box center [574, 68] width 372 height 30
click at [49, 23] on link "Intake" at bounding box center [33, 24] width 35 height 23
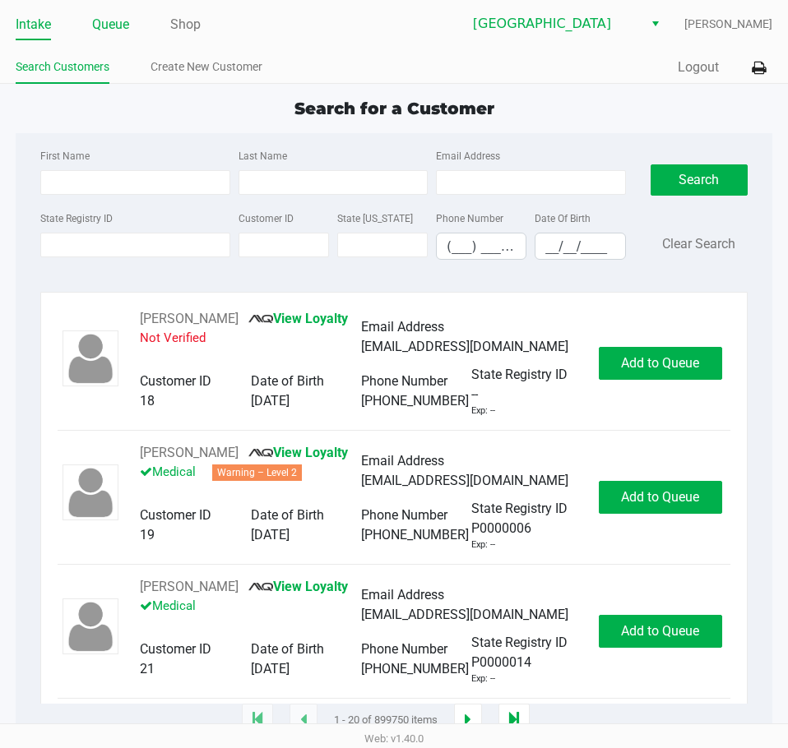
click at [118, 30] on link "Queue" at bounding box center [110, 24] width 37 height 23
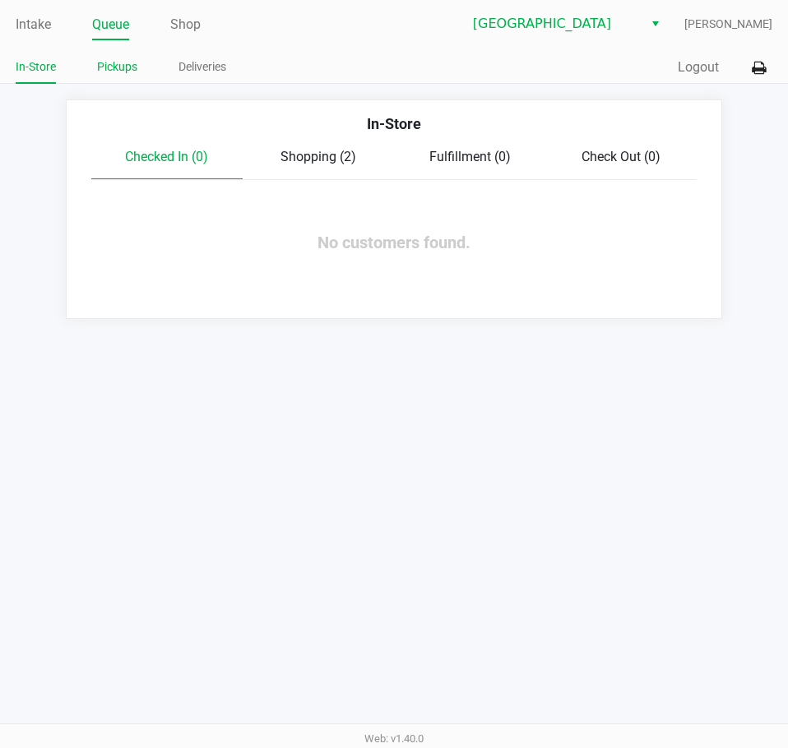
click at [123, 69] on link "Pickups" at bounding box center [117, 67] width 40 height 21
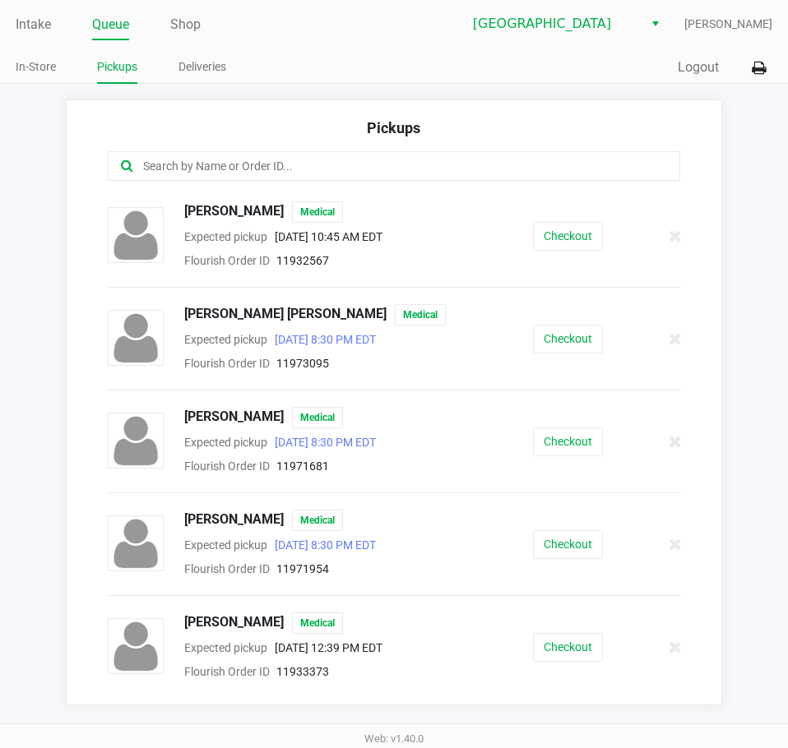
click at [198, 168] on input "text" at bounding box center [387, 166] width 492 height 19
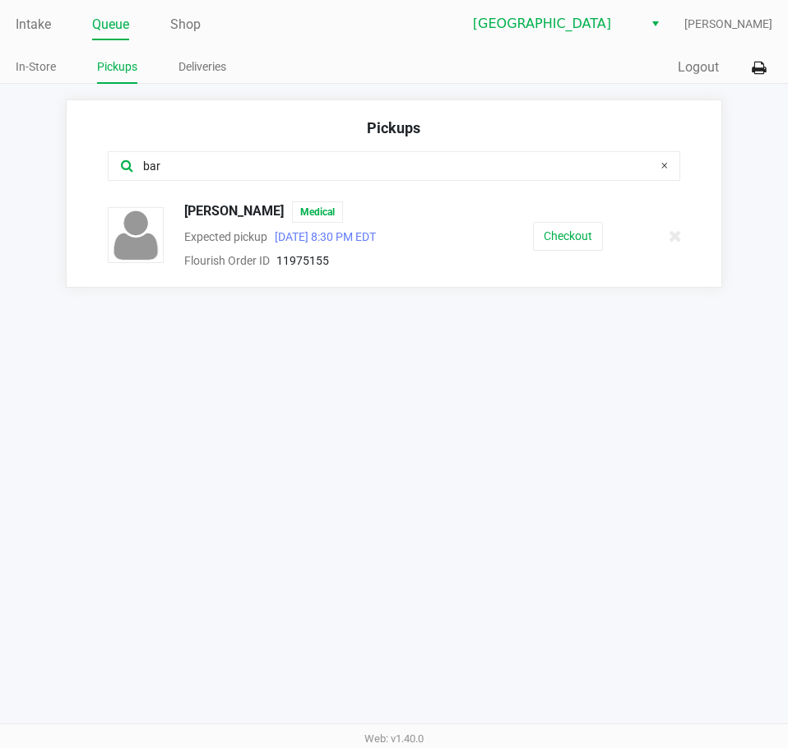
type input "bar"
drag, startPoint x: 306, startPoint y: 212, endPoint x: 187, endPoint y: 211, distance: 118.4
click at [186, 211] on div "REBECCA BARBER Medical" at bounding box center [316, 211] width 289 height 21
click at [561, 233] on button "Checkout" at bounding box center [568, 236] width 70 height 29
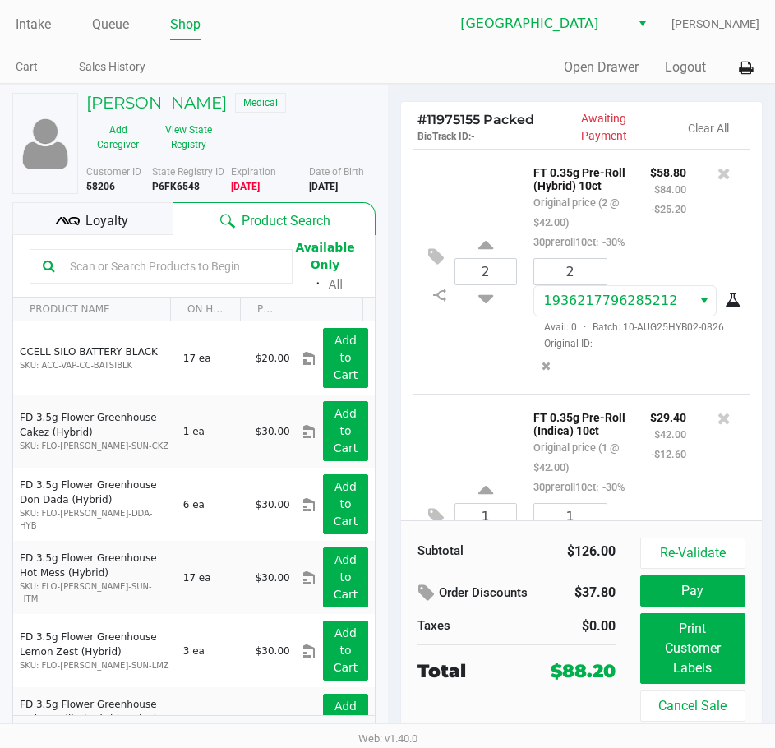
drag, startPoint x: 365, startPoint y: 43, endPoint x: 33, endPoint y: 40, distance: 332.2
click at [363, 43] on div "Intake Queue Shop Lakeland WC Dustin Johnson Cart Sales History Quick Sale Open…" at bounding box center [387, 42] width 775 height 84
click at [23, 29] on link "Intake" at bounding box center [33, 24] width 35 height 23
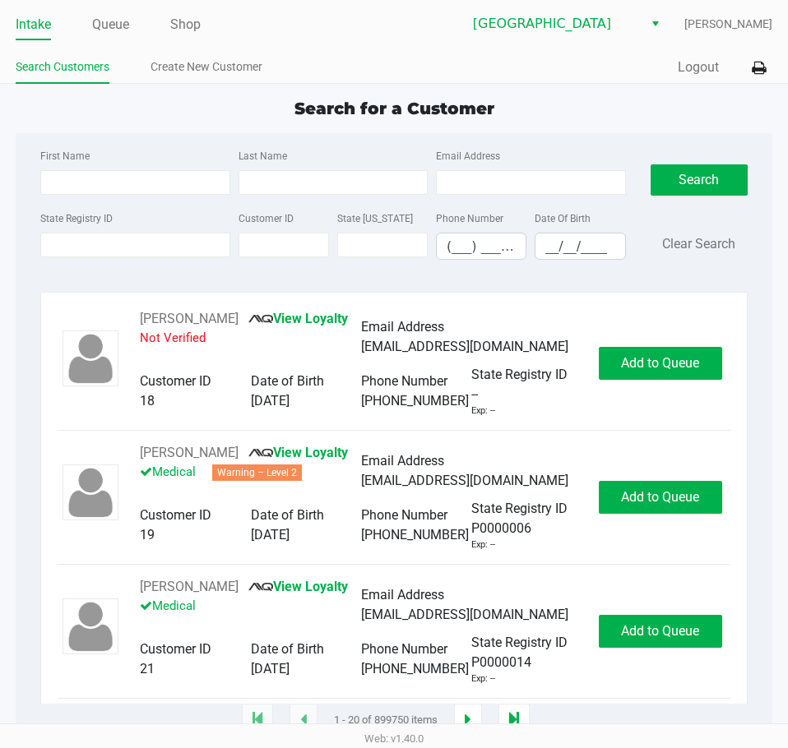
click at [547, 93] on app-point-of-sale "Intake Queue Shop Lakeland WC Dustin Johnson Search Customers Create New Custom…" at bounding box center [394, 360] width 788 height 721
click at [26, 312] on div "First Name Last Name Email Address State Registry ID Customer ID State ID Phone…" at bounding box center [394, 427] width 757 height 588
click at [124, 23] on link "Queue" at bounding box center [110, 24] width 37 height 23
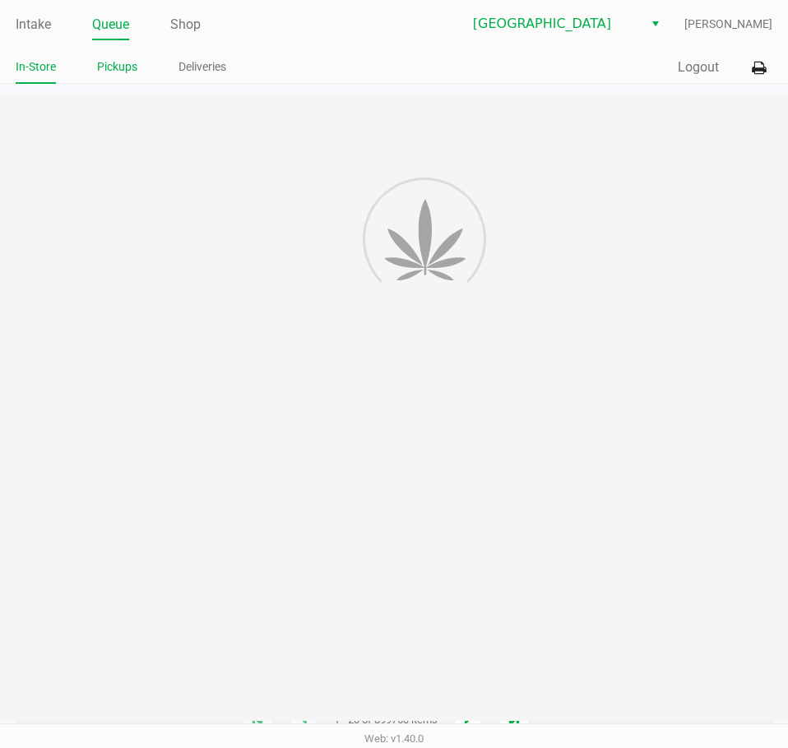
click at [136, 67] on link "Pickups" at bounding box center [117, 67] width 40 height 21
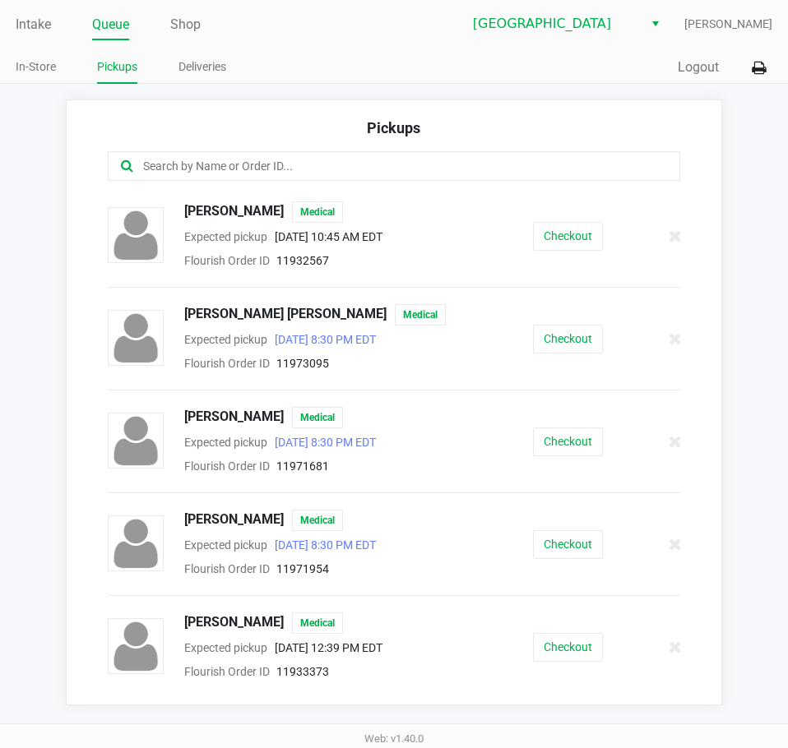
click at [271, 168] on input "text" at bounding box center [387, 166] width 492 height 19
click at [246, 166] on input "text" at bounding box center [387, 166] width 492 height 19
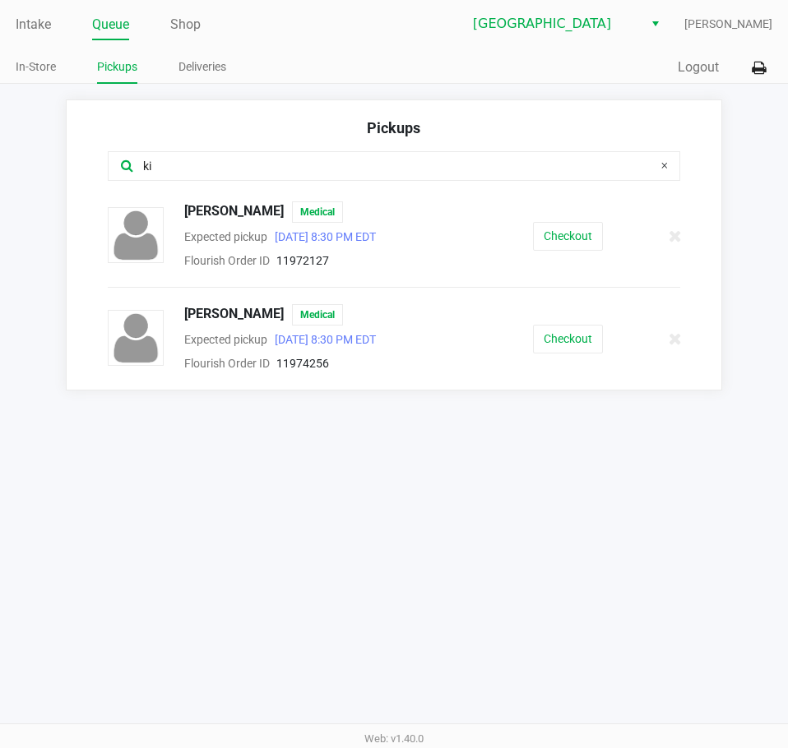
type input "ki"
drag, startPoint x: 274, startPoint y: 315, endPoint x: 184, endPoint y: 315, distance: 89.6
click at [179, 315] on div "Lauren Kincart Medical" at bounding box center [316, 314] width 289 height 21
click at [583, 581] on div "Intake Queue Shop Lakeland WC Dustin Johnson In-Store Pickups Deliveries Quick …" at bounding box center [394, 374] width 788 height 748
click at [41, 23] on link "Intake" at bounding box center [33, 24] width 35 height 23
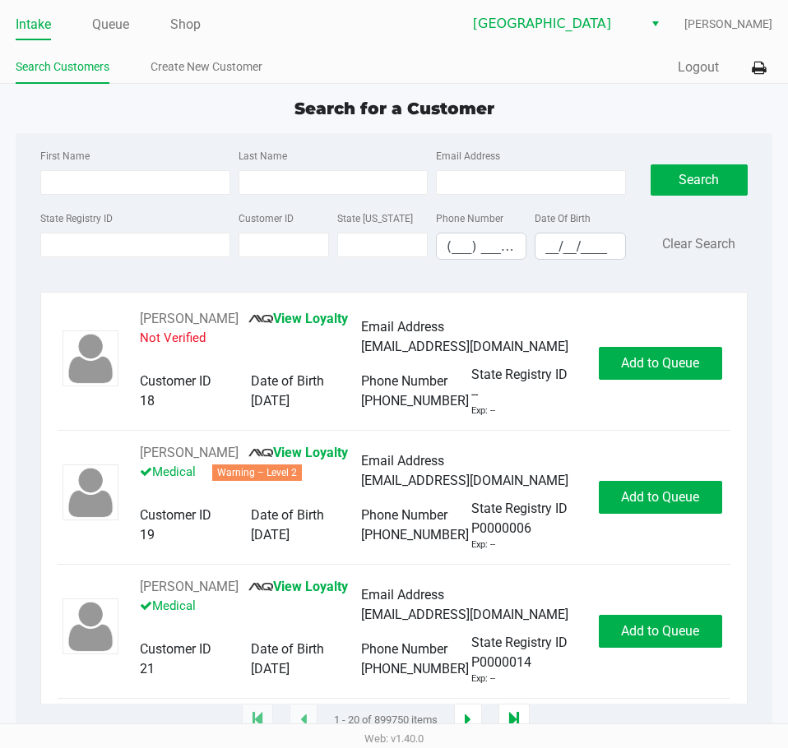
click at [293, 33] on ul "Intake Queue Shop" at bounding box center [205, 26] width 378 height 28
click at [585, 248] on input "__/__/____" at bounding box center [579, 246] width 89 height 25
type input "01/14/1994"
click at [331, 209] on div "Customer ID" at bounding box center [283, 234] width 99 height 52
click at [324, 189] on input "Last Name" at bounding box center [332, 182] width 189 height 25
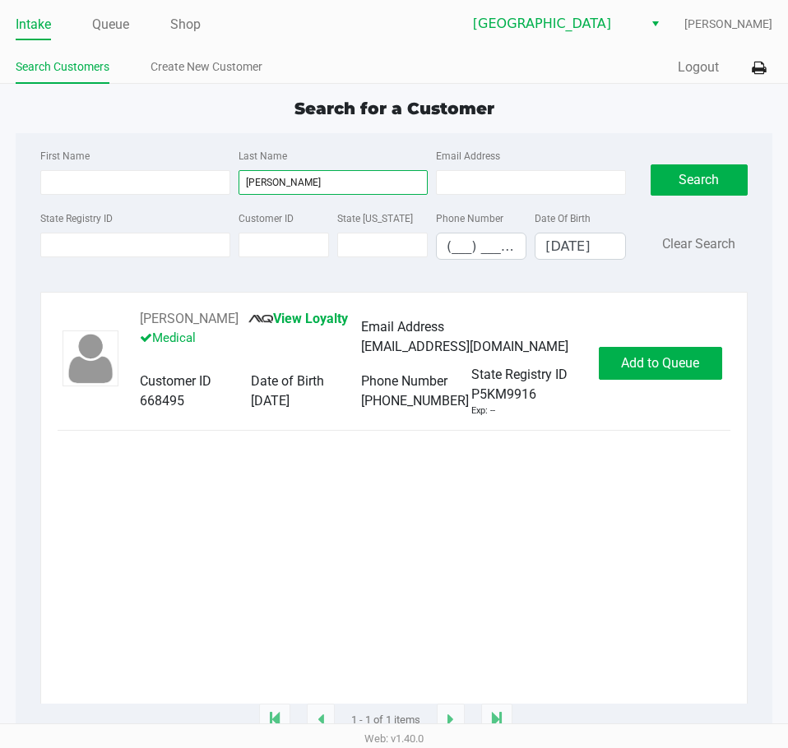
type input "fischer"
drag, startPoint x: 247, startPoint y: 317, endPoint x: 137, endPoint y: 322, distance: 109.4
click at [137, 322] on div "ALAN FISCHER III View Loyalty Medical Email Address fischerjunk@protonmail.com …" at bounding box center [360, 363] width 475 height 109
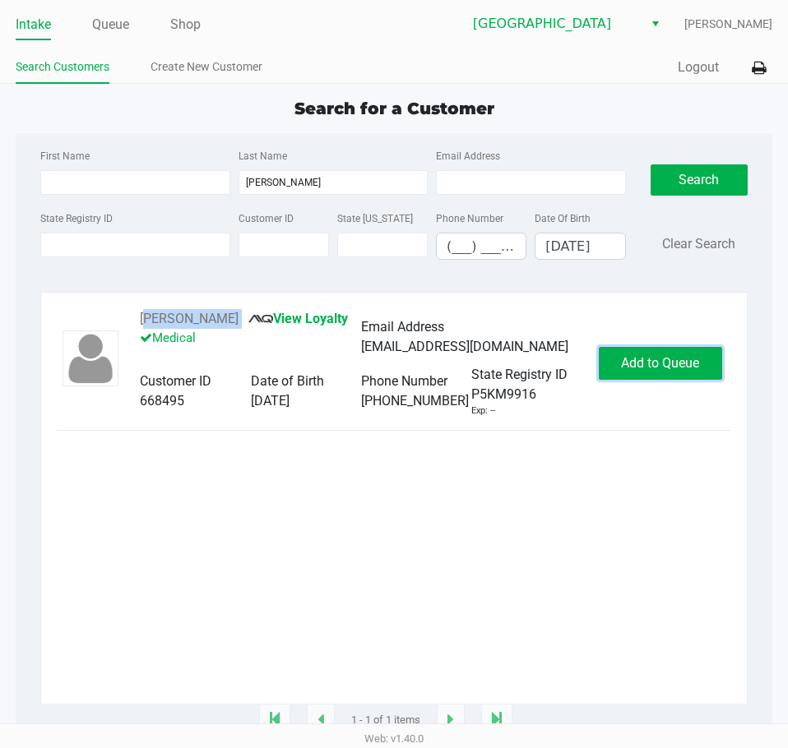
click at [656, 368] on span "Add to Queue" at bounding box center [660, 363] width 78 height 16
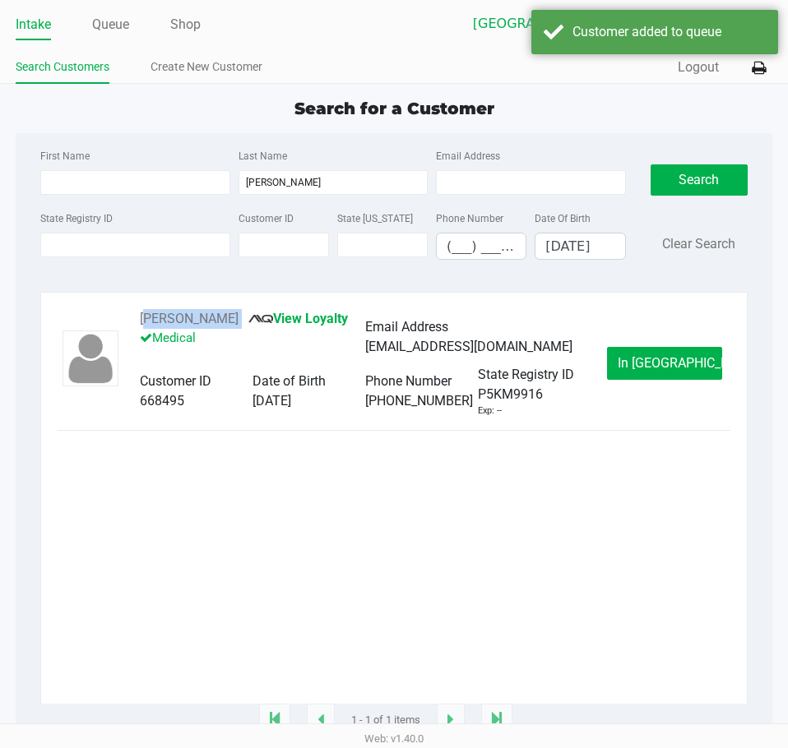
click at [675, 361] on span "In Queue" at bounding box center [687, 363] width 138 height 16
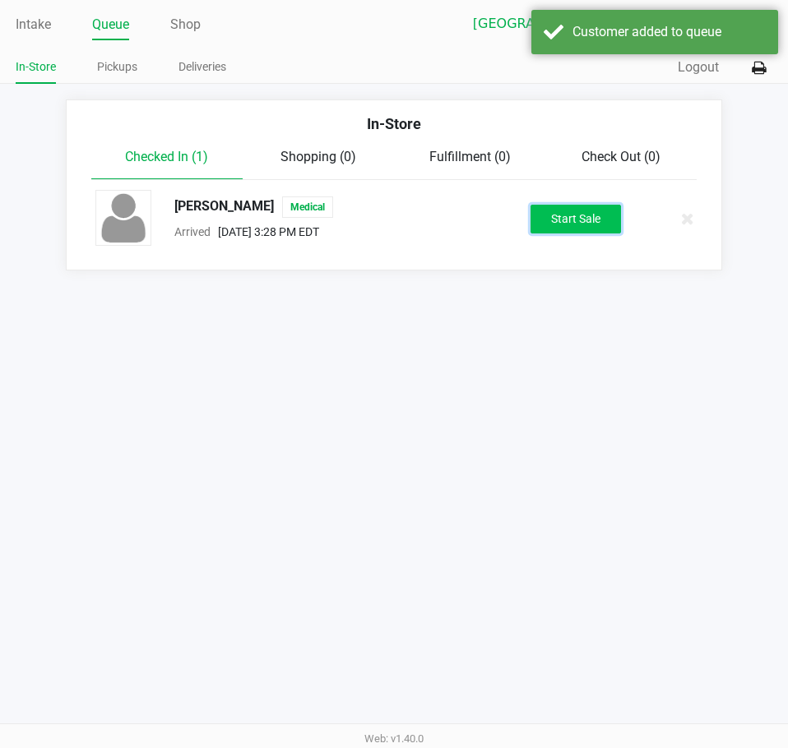
click at [565, 227] on button "Start Sale" at bounding box center [575, 219] width 90 height 29
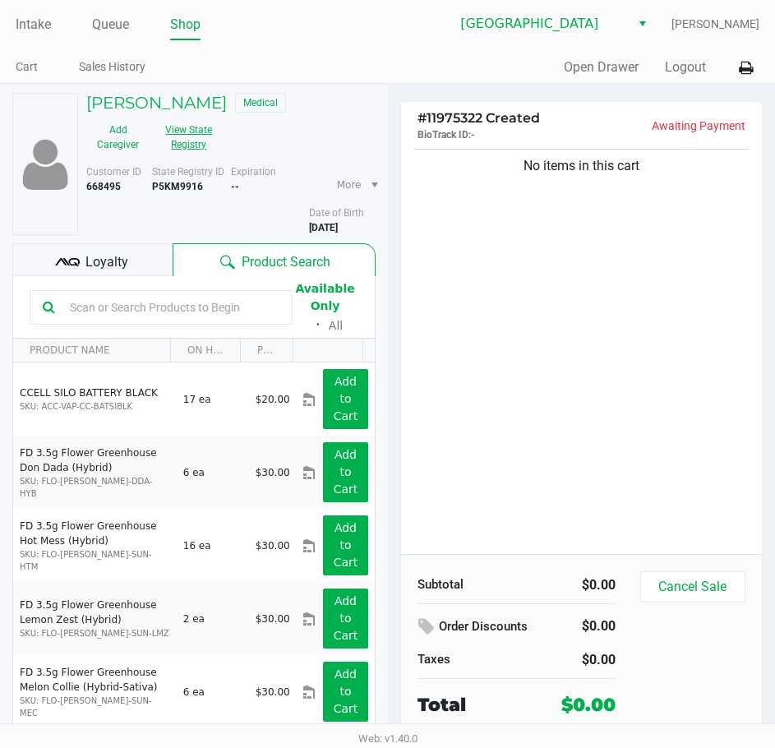
click at [163, 125] on button "View State Registry" at bounding box center [184, 137] width 69 height 41
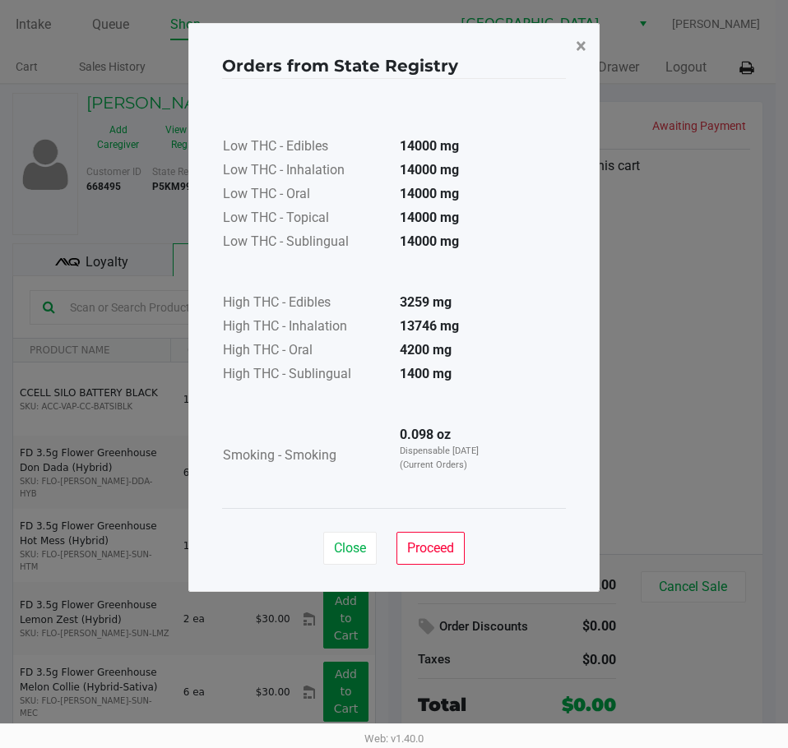
click at [581, 43] on span "×" at bounding box center [581, 46] width 11 height 23
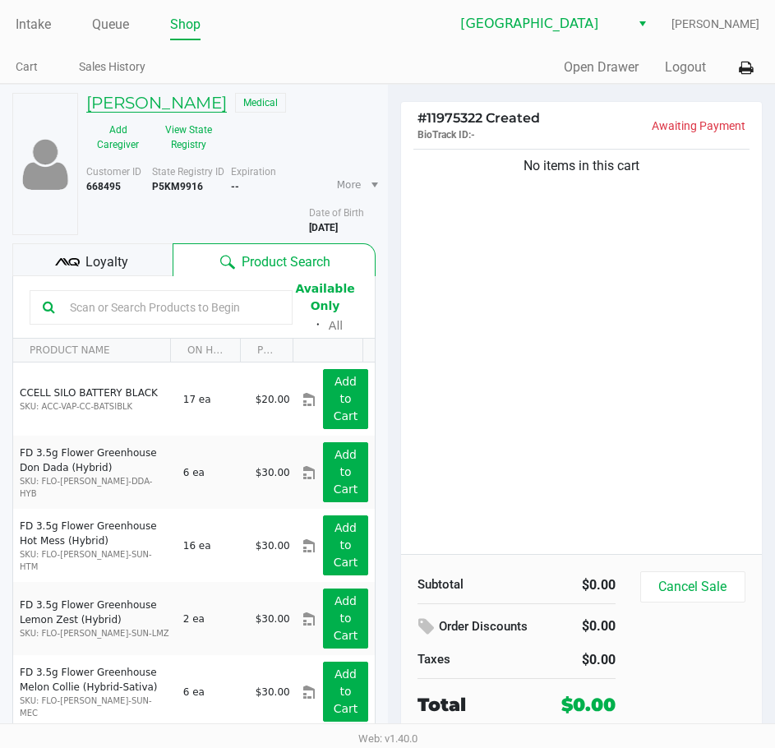
click at [165, 98] on h5 "ALAN FISCHER III" at bounding box center [156, 103] width 141 height 20
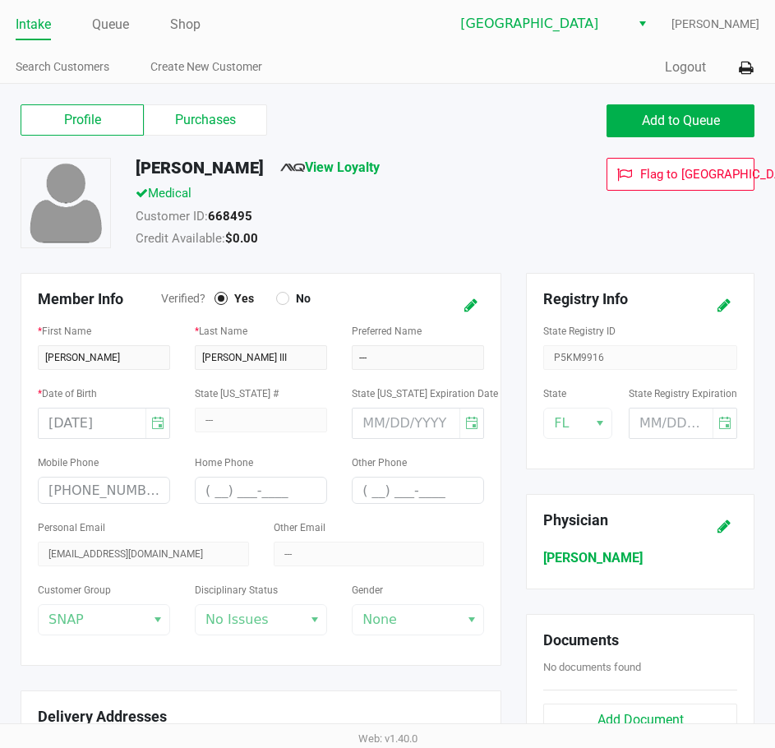
click at [579, 350] on div "State Registry ID P5KM9916" at bounding box center [641, 345] width 194 height 49
click at [580, 351] on div "State Registry ID P5KM9916" at bounding box center [641, 345] width 194 height 49
click at [90, 426] on div "01/14/1994" at bounding box center [104, 423] width 132 height 31
click at [90, 425] on div "01/14/1994" at bounding box center [104, 423] width 132 height 31
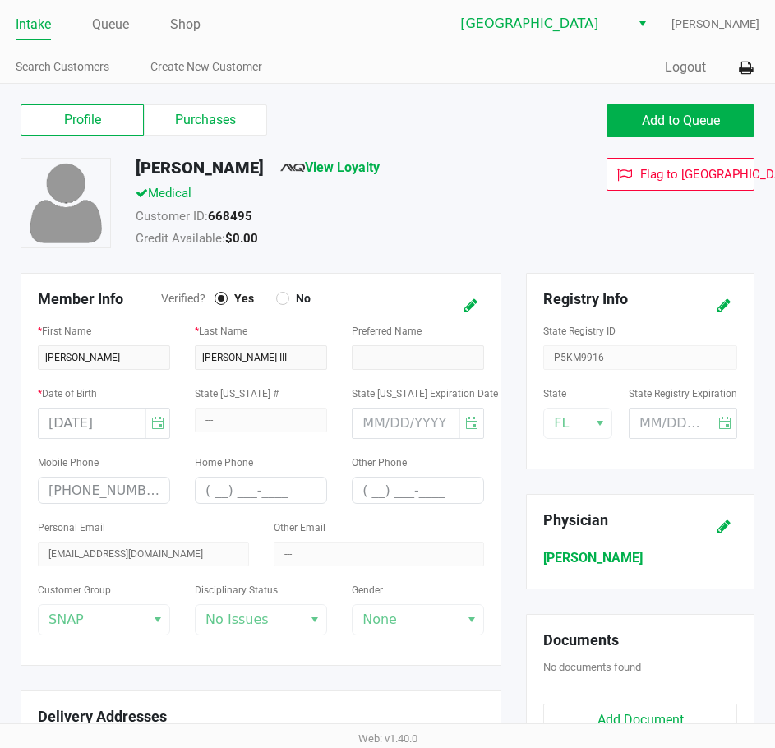
click at [503, 132] on div "Add to Queue" at bounding box center [578, 120] width 380 height 33
click at [502, 164] on div "ALAN FISCHER III View Loyalty" at bounding box center [337, 171] width 429 height 26
click at [515, 65] on div "Quick Sale Logout" at bounding box center [574, 68] width 372 height 30
click at [222, 124] on label "Purchases" at bounding box center [205, 119] width 123 height 31
click at [0, 0] on 1 "Purchases" at bounding box center [0, 0] width 0 height 0
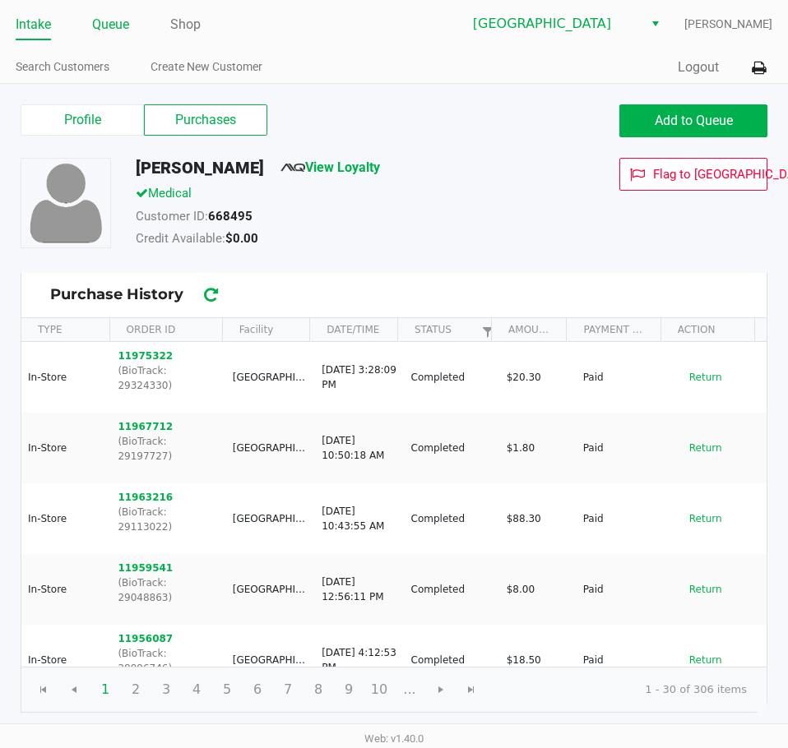
click at [121, 29] on link "Queue" at bounding box center [110, 24] width 37 height 23
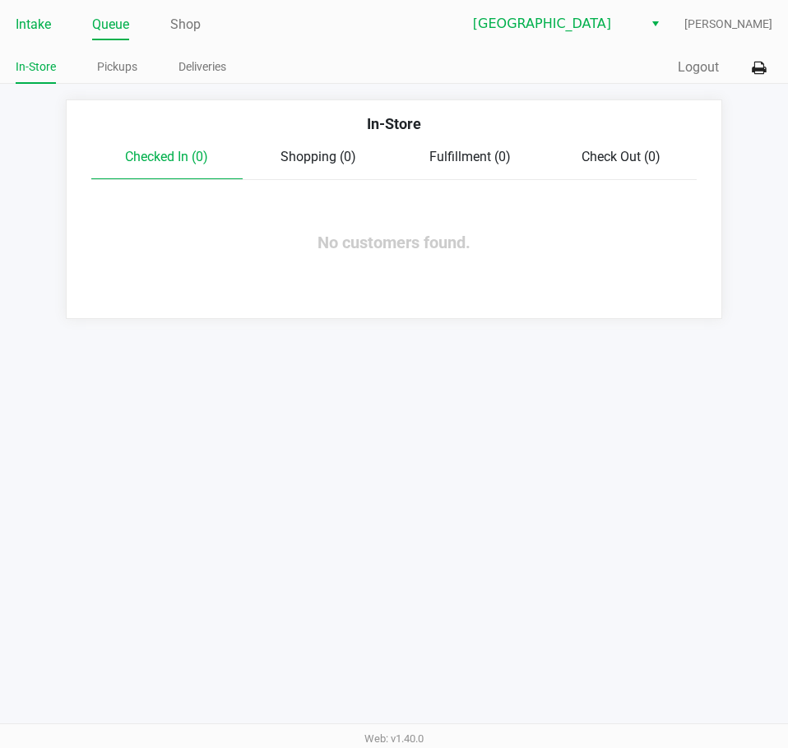
click at [32, 27] on link "Intake" at bounding box center [33, 24] width 35 height 23
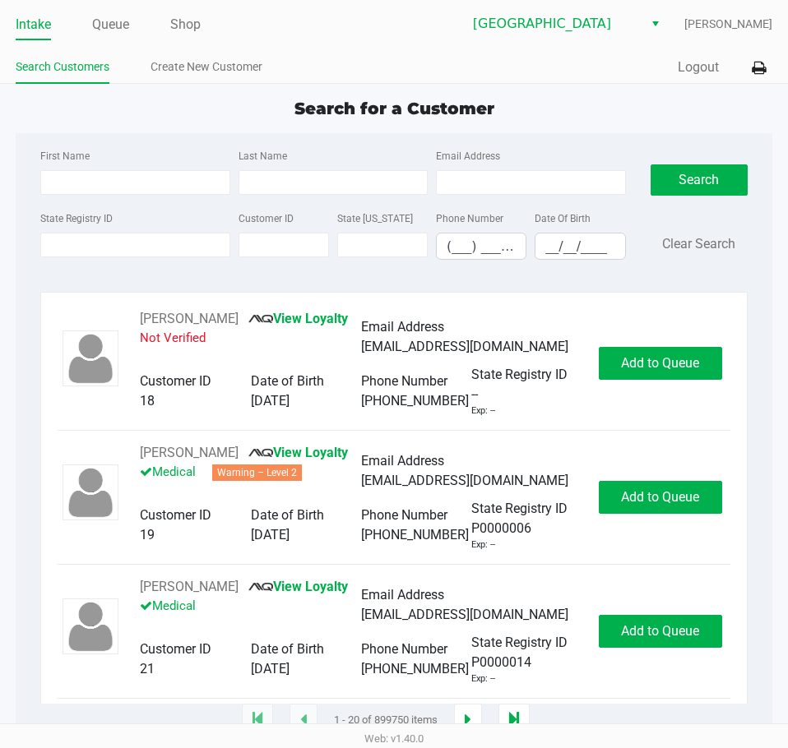
drag, startPoint x: 114, startPoint y: 21, endPoint x: 118, endPoint y: 52, distance: 30.7
click at [113, 22] on link "Queue" at bounding box center [110, 24] width 37 height 23
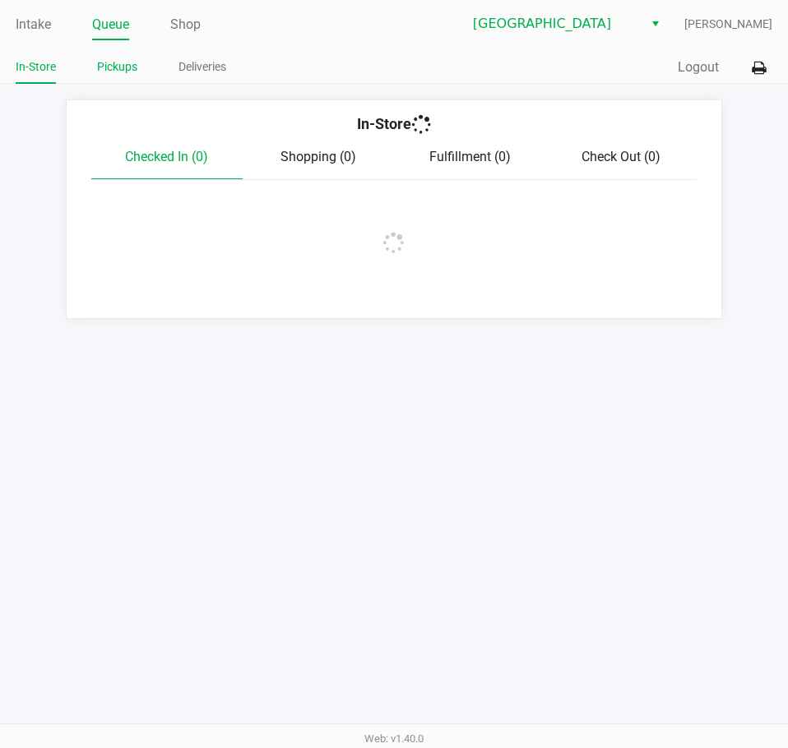
click at [132, 76] on link "Pickups" at bounding box center [117, 67] width 40 height 21
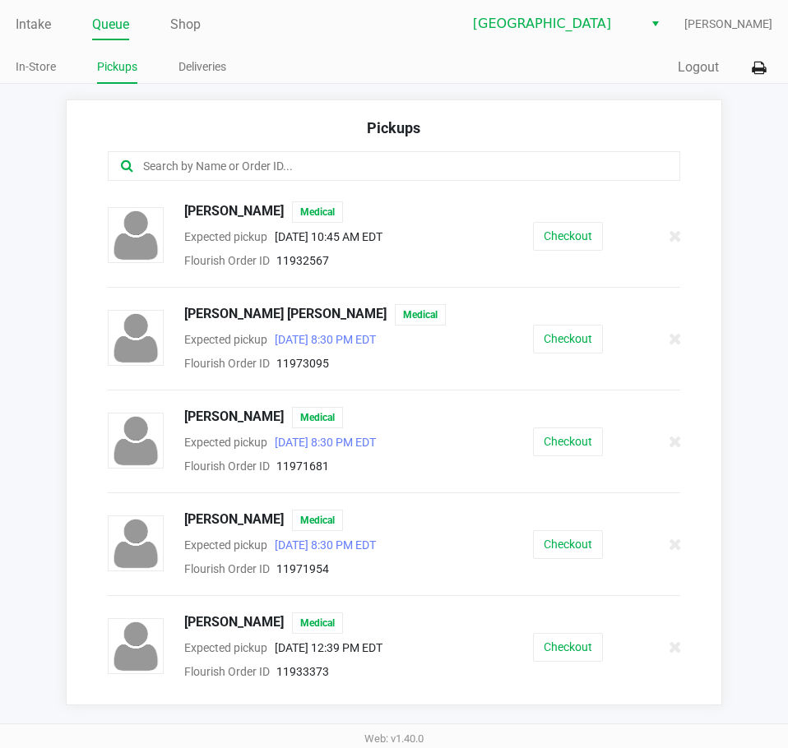
click at [268, 167] on input "text" at bounding box center [387, 166] width 492 height 19
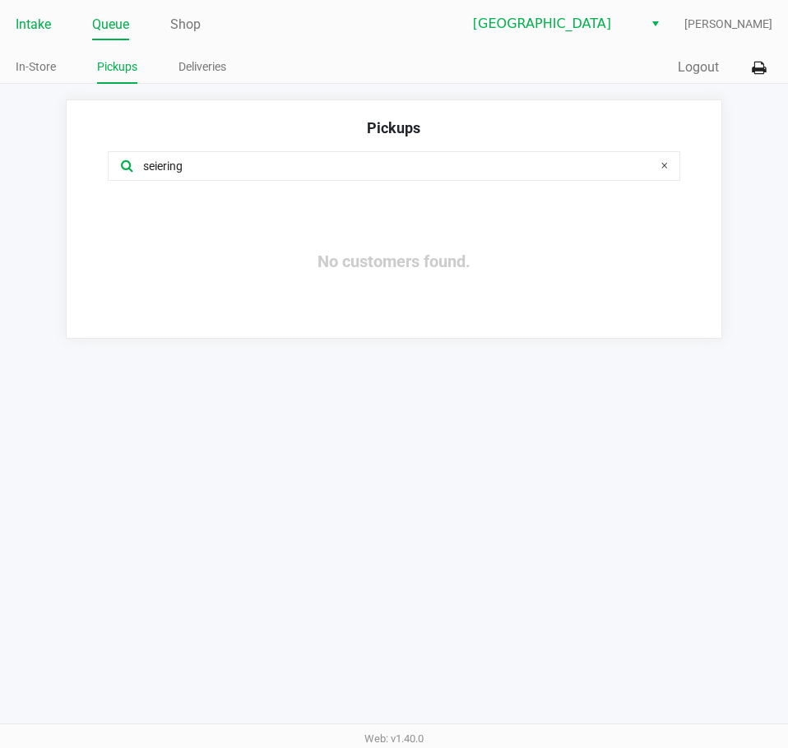
type input "seiering"
click at [38, 27] on link "Intake" at bounding box center [33, 24] width 35 height 23
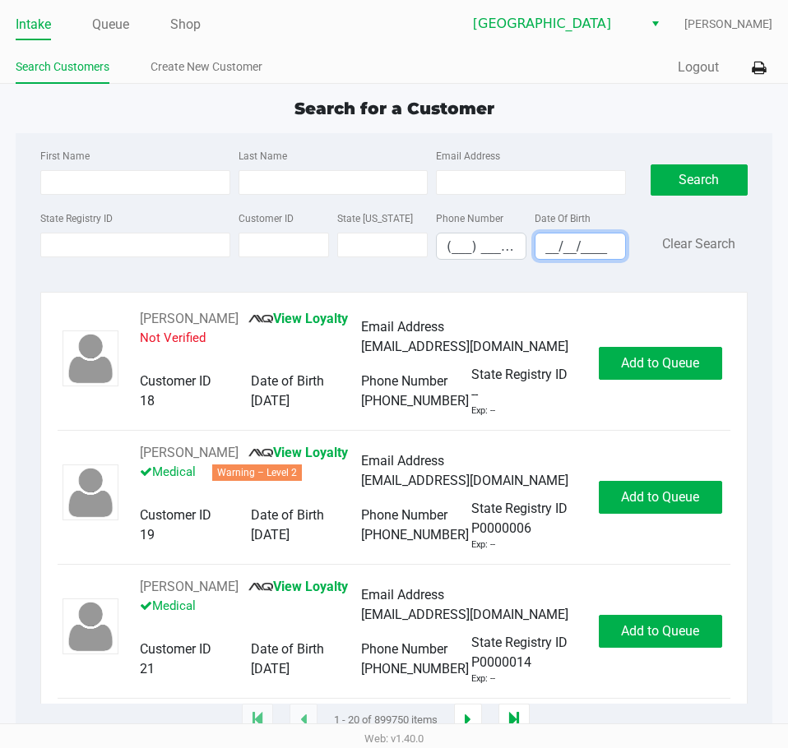
click at [544, 244] on input "__/__/____" at bounding box center [579, 246] width 89 height 25
type input "01/22/1978"
click at [129, 178] on input "First Name" at bounding box center [134, 182] width 189 height 25
type input "jennifer"
click at [366, 187] on input "Last Name" at bounding box center [332, 182] width 189 height 25
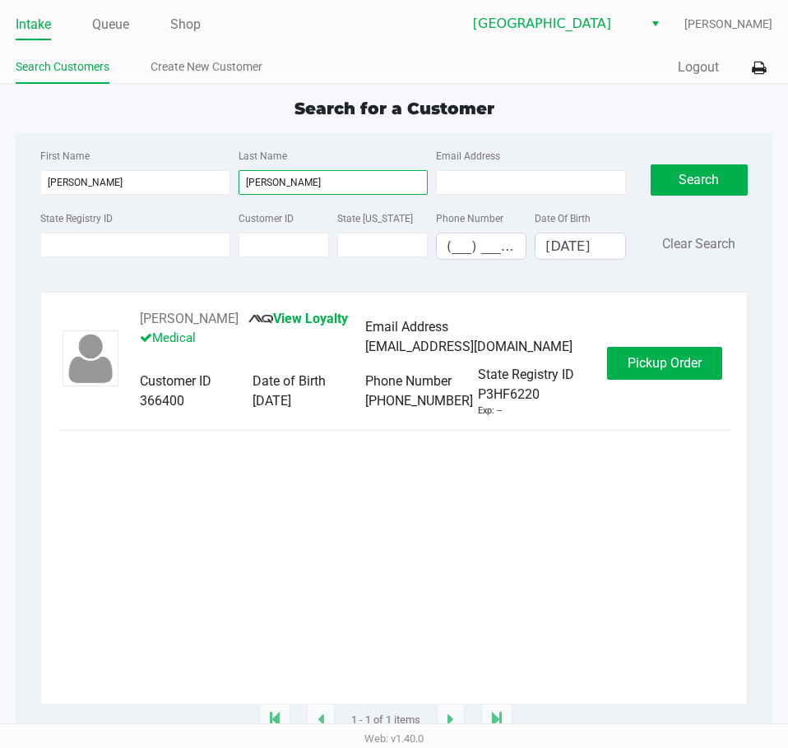
type input "stier"
drag, startPoint x: 282, startPoint y: 322, endPoint x: 123, endPoint y: 317, distance: 158.8
click at [123, 317] on div "JENNIFER STIERINGER View Loyalty Medical Email Address jquik1126@yahoo.com Cust…" at bounding box center [365, 363] width 484 height 109
click at [31, 25] on link "Intake" at bounding box center [33, 24] width 35 height 23
click at [685, 240] on button "Clear Search" at bounding box center [698, 244] width 73 height 20
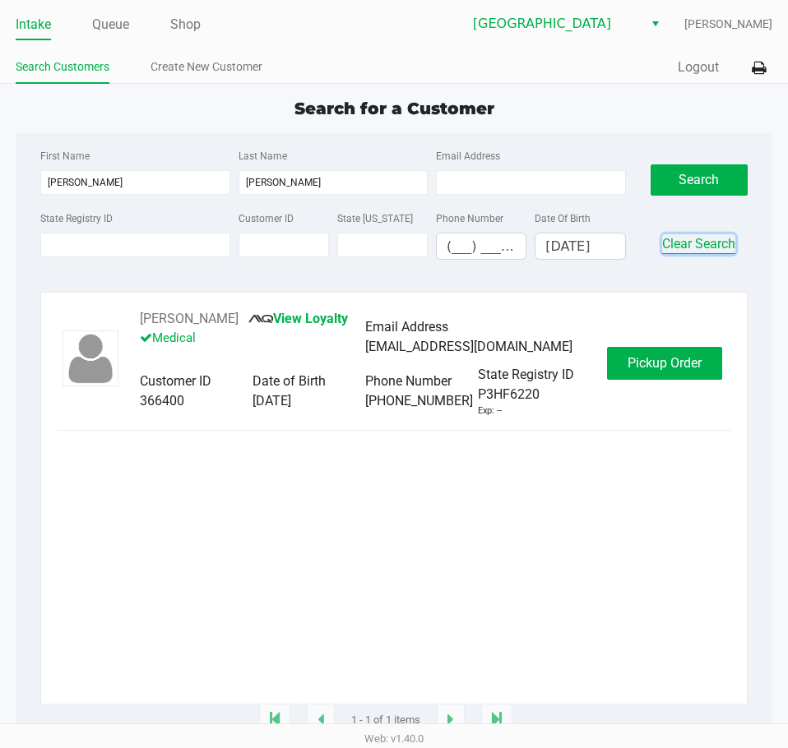
type input "__/__/____"
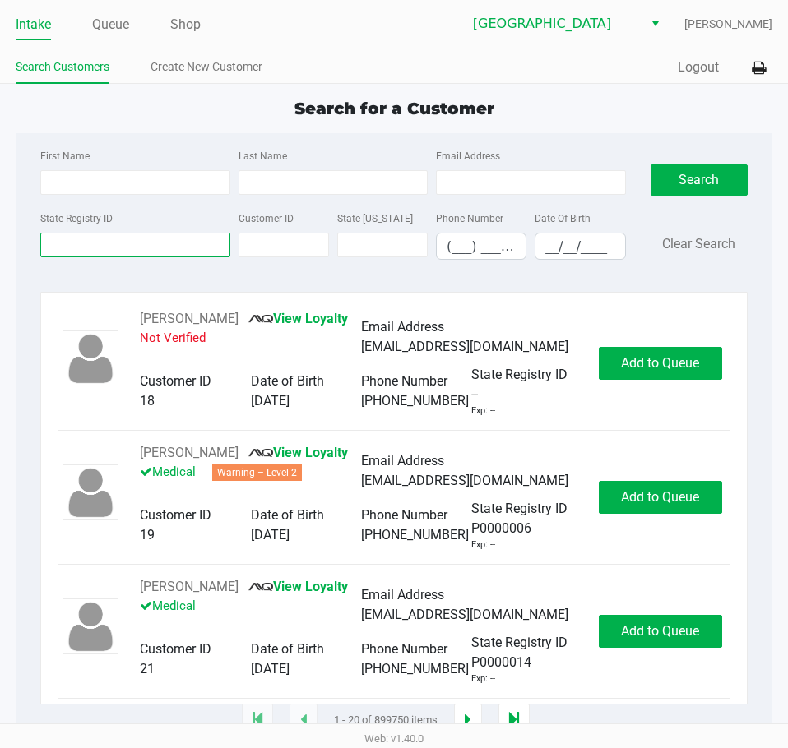
click at [150, 248] on input "State Registry ID" at bounding box center [134, 245] width 189 height 25
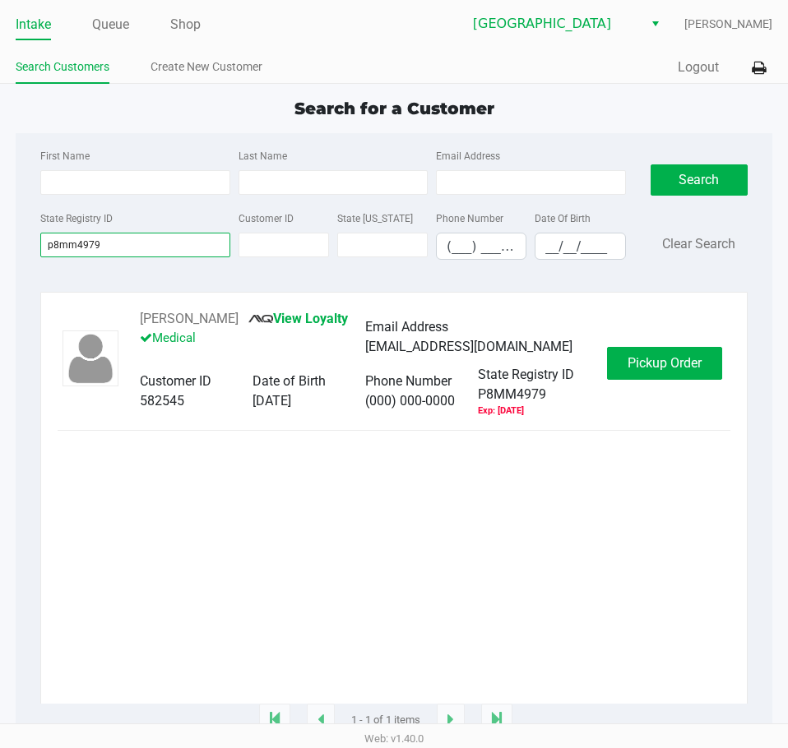
type input "p8mm4979"
drag, startPoint x: 238, startPoint y: 318, endPoint x: 130, endPoint y: 316, distance: 107.7
click at [130, 316] on div "SHAWN CROSS View Loyalty Medical Email Address shawncross937@yahoo.com Customer…" at bounding box center [365, 363] width 484 height 109
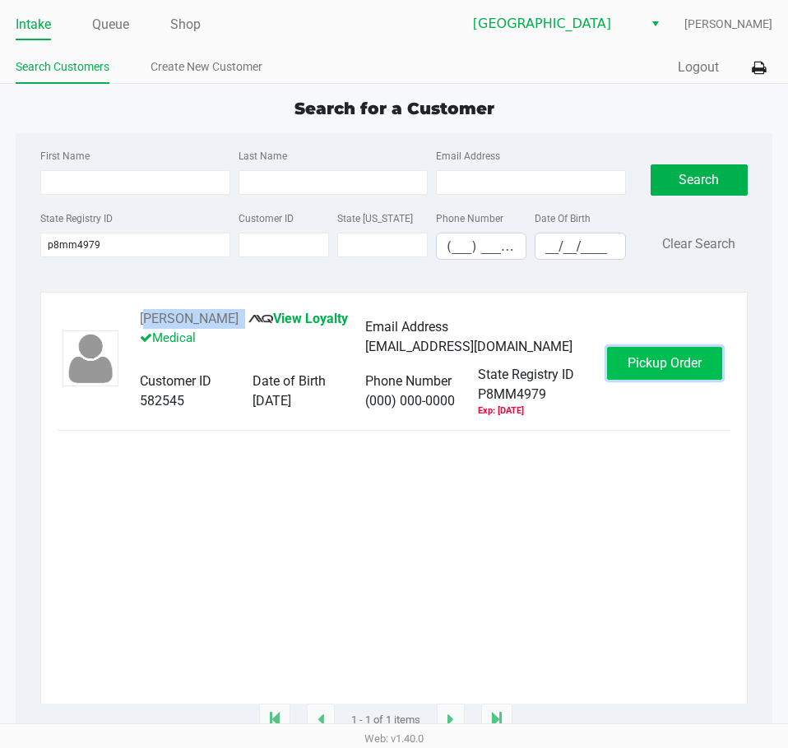
click at [668, 368] on span "Pickup Order" at bounding box center [664, 363] width 74 height 16
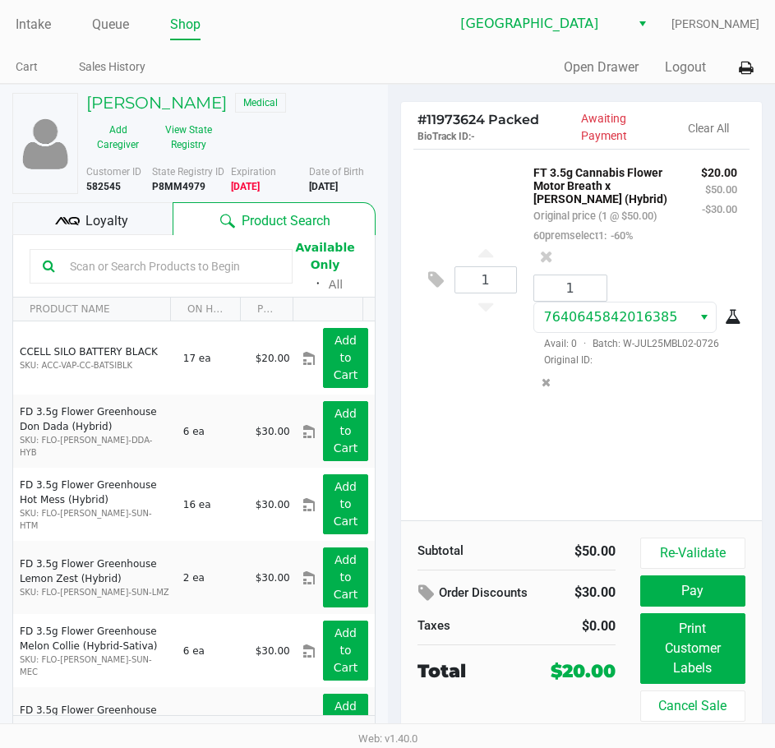
click at [403, 57] on div "Quick Sale Open Drawer Logout" at bounding box center [574, 68] width 372 height 30
click at [390, 59] on div "Quick Sale Open Drawer Logout" at bounding box center [574, 68] width 372 height 30
click at [352, 30] on ul "Intake Queue Shop" at bounding box center [202, 26] width 372 height 28
click at [326, 64] on ul "Cart Sales History" at bounding box center [202, 69] width 372 height 28
click at [513, 61] on div "Quick Sale Open Drawer Logout" at bounding box center [574, 68] width 372 height 30
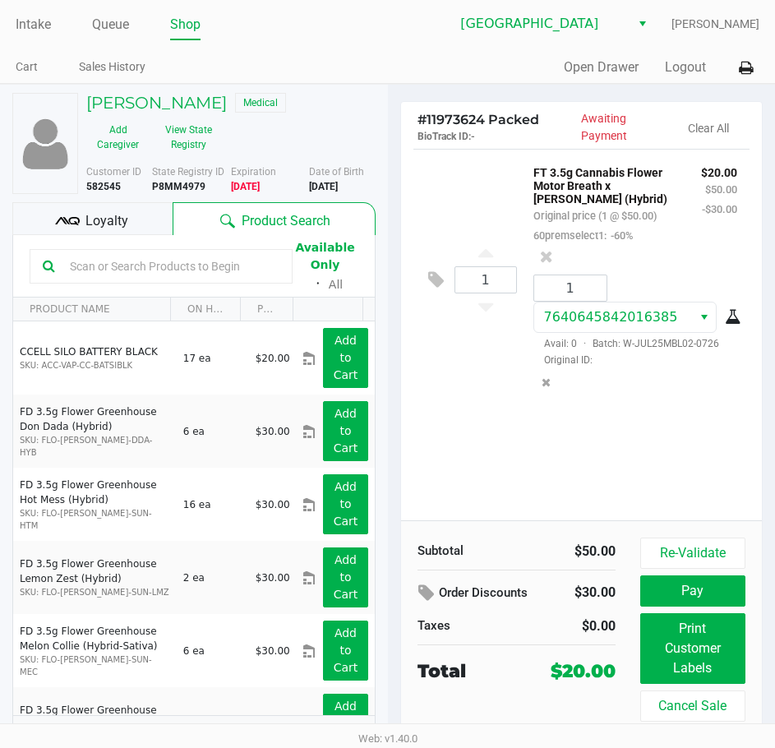
click at [360, 37] on ul "Intake Queue Shop" at bounding box center [202, 26] width 372 height 28
click at [36, 19] on link "Intake" at bounding box center [33, 24] width 35 height 23
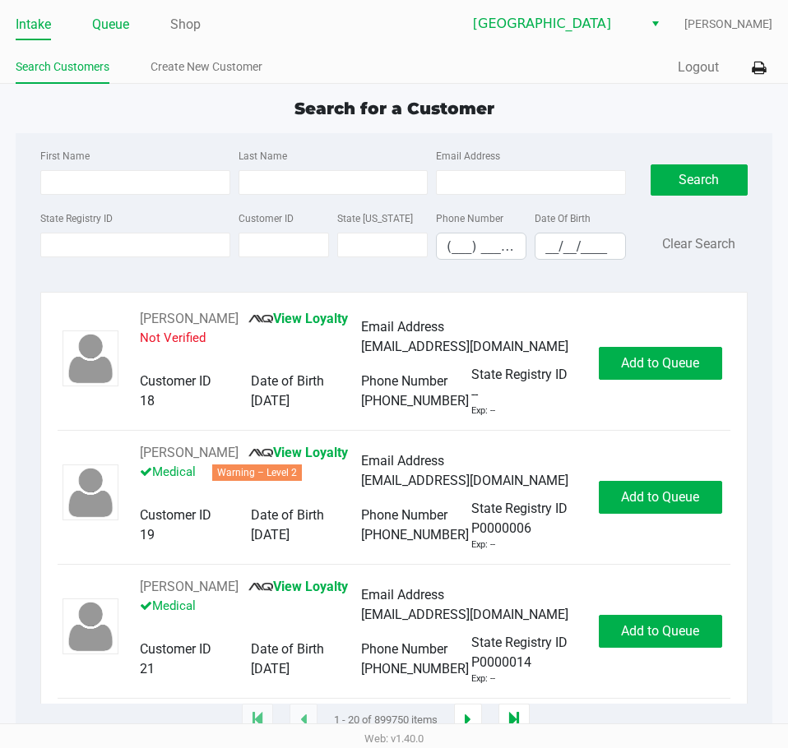
click at [99, 27] on link "Queue" at bounding box center [110, 24] width 37 height 23
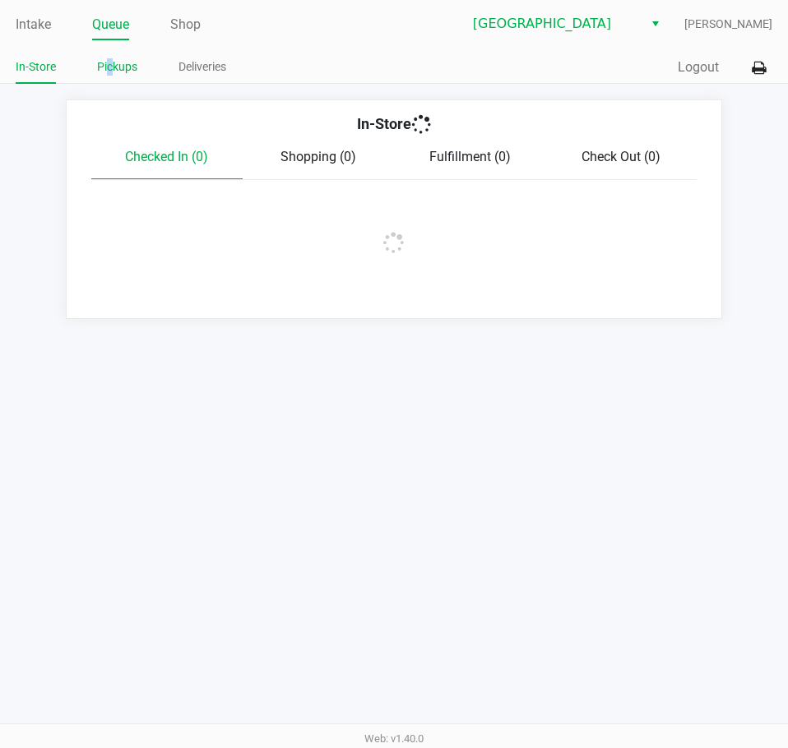
click at [112, 72] on link "Pickups" at bounding box center [117, 67] width 40 height 21
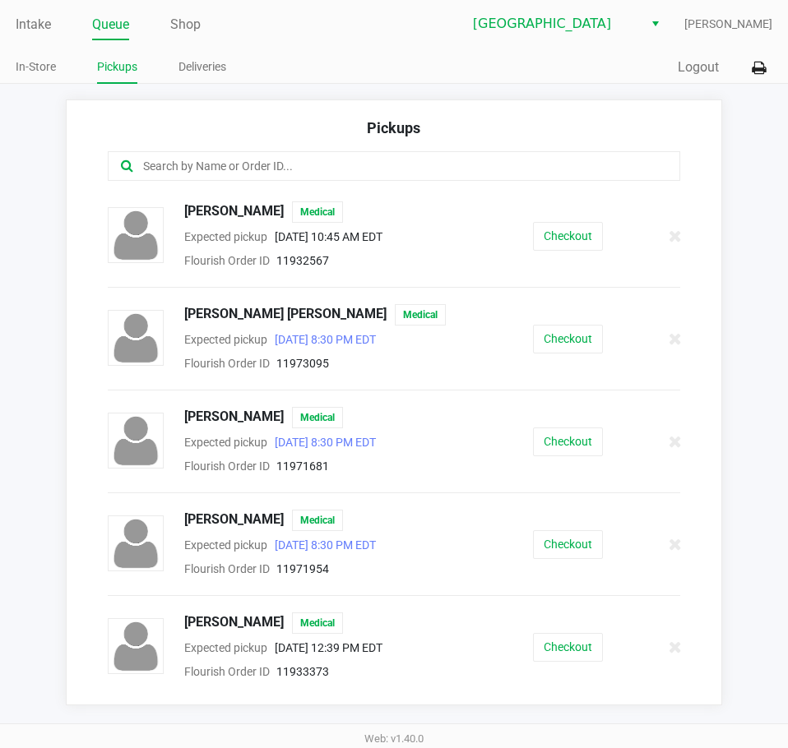
click at [226, 171] on input "text" at bounding box center [387, 166] width 492 height 19
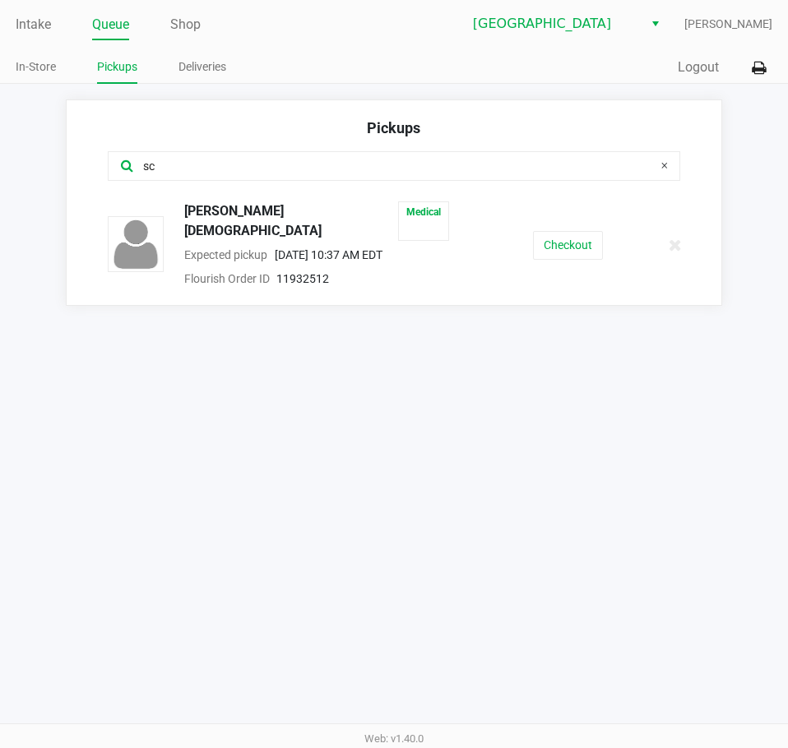
type input "s"
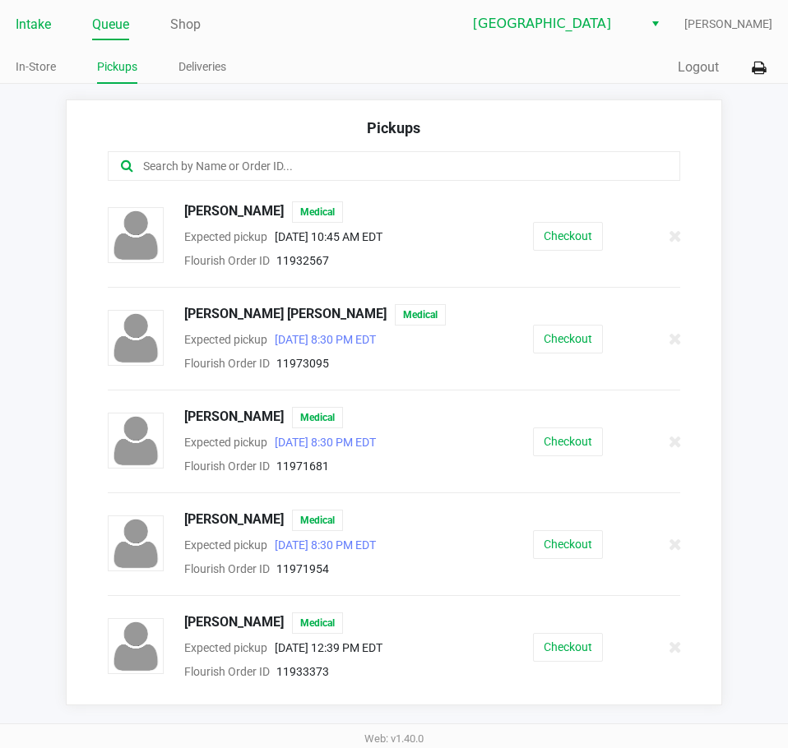
click at [42, 22] on link "Intake" at bounding box center [33, 24] width 35 height 23
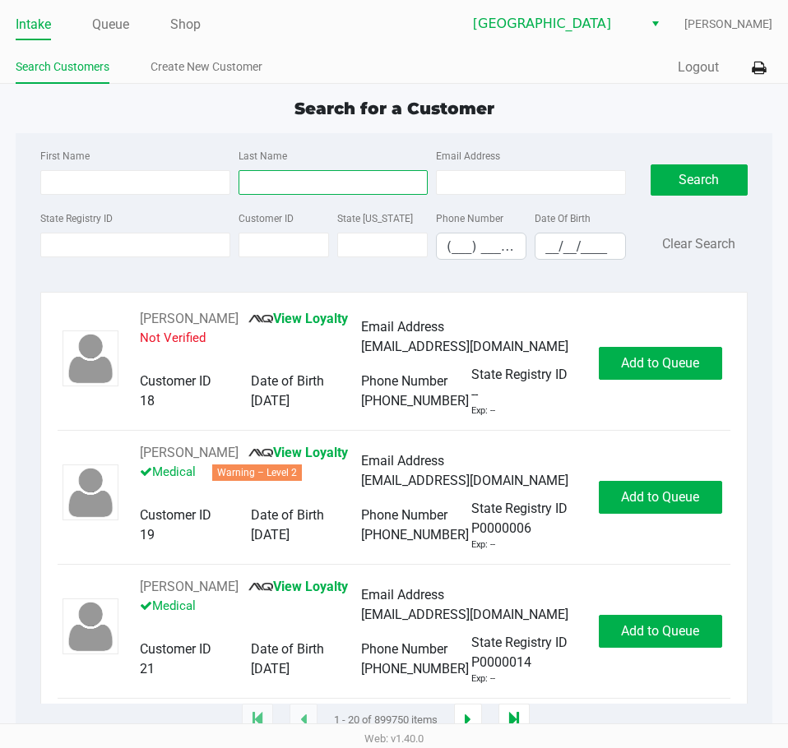
click at [273, 183] on input "Last Name" at bounding box center [332, 182] width 189 height 25
type input "scherwatzky"
click at [564, 250] on input "__/__/____" at bounding box center [579, 246] width 89 height 25
type input "06/13/1992"
click at [698, 163] on div "Search Clear Search" at bounding box center [698, 209] width 97 height 127
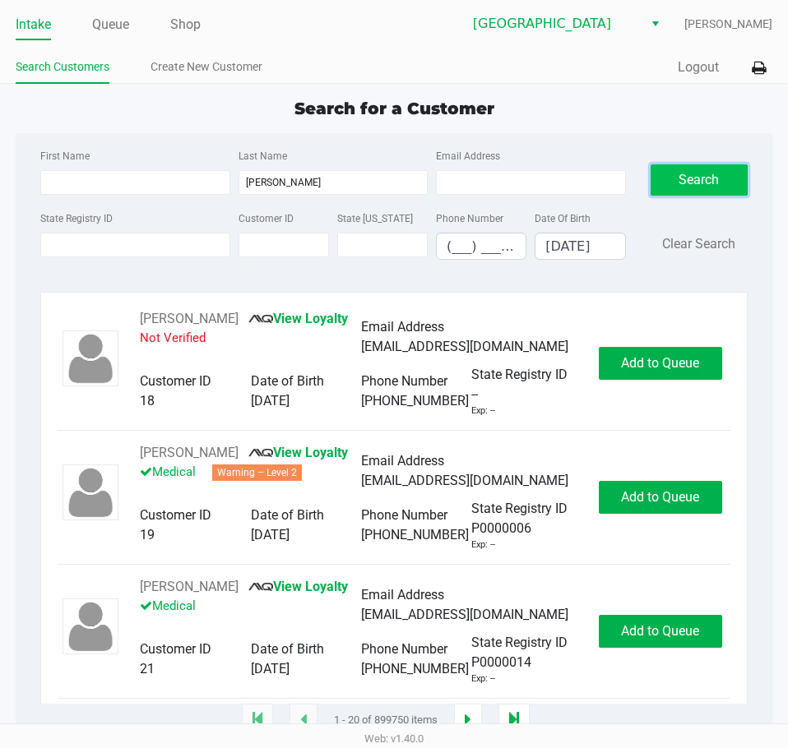
click at [703, 178] on button "Search" at bounding box center [698, 179] width 97 height 31
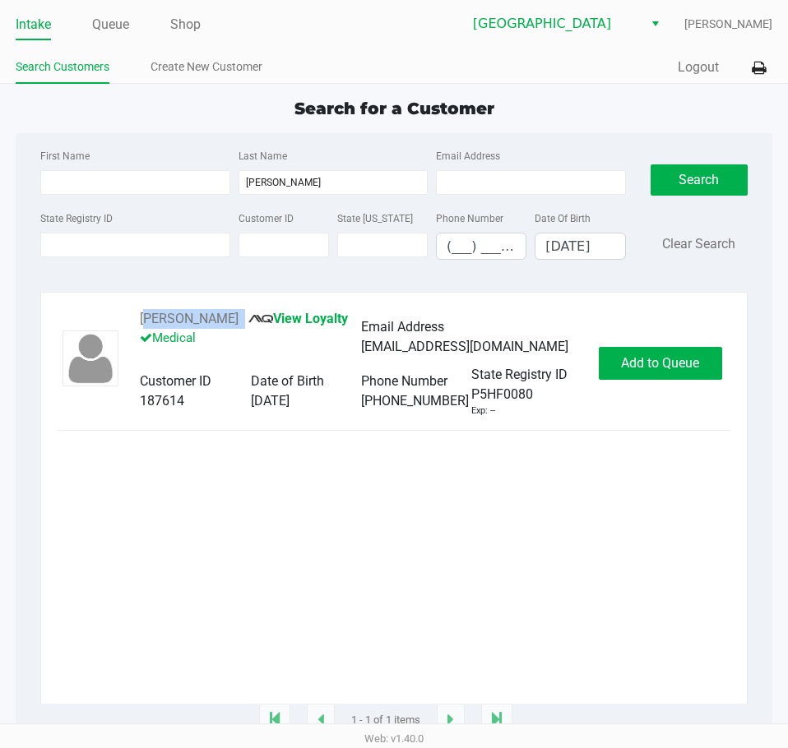
drag, startPoint x: 288, startPoint y: 318, endPoint x: 127, endPoint y: 318, distance: 160.3
click at [127, 318] on div "DANIEL SCHERWATZKY View Loyalty Medical Email Address danielscherwatzky@gmail.c…" at bounding box center [360, 363] width 475 height 109
click at [179, 318] on button "DANIEL SCHERWATZKY" at bounding box center [189, 319] width 99 height 20
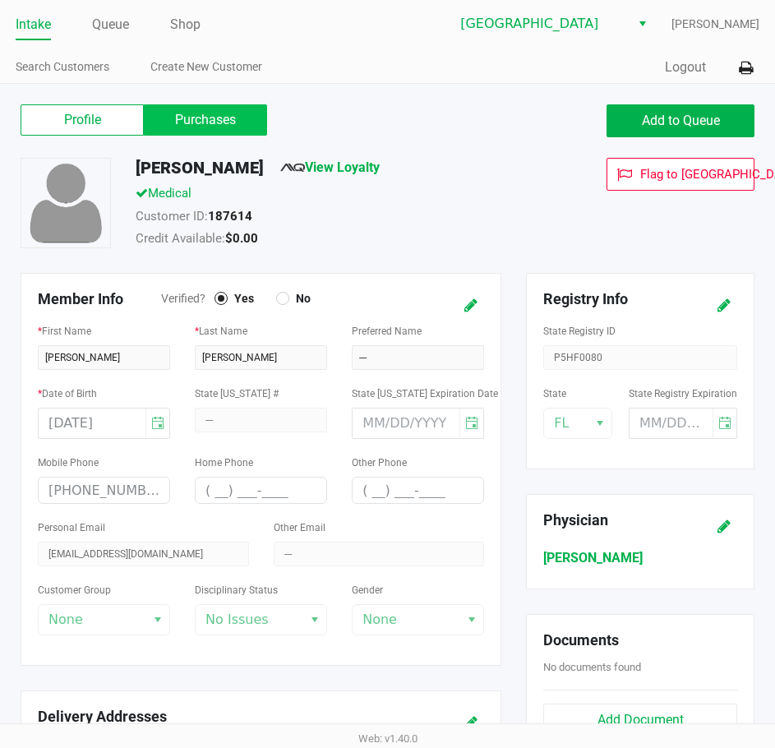
click at [190, 113] on label "Purchases" at bounding box center [205, 119] width 123 height 31
click at [0, 0] on 1 "Purchases" at bounding box center [0, 0] width 0 height 0
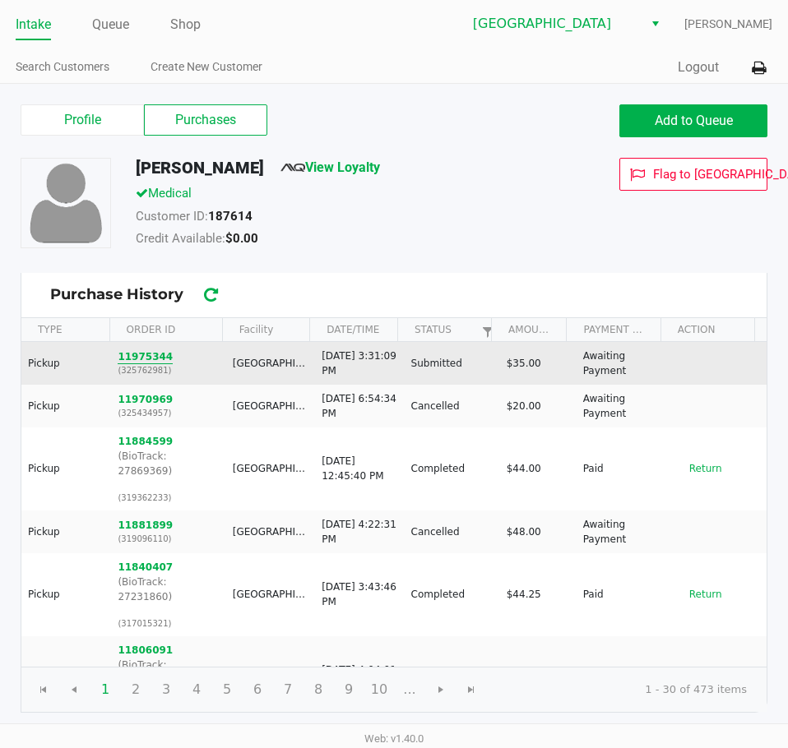
click at [150, 359] on button "11975344" at bounding box center [145, 356] width 55 height 15
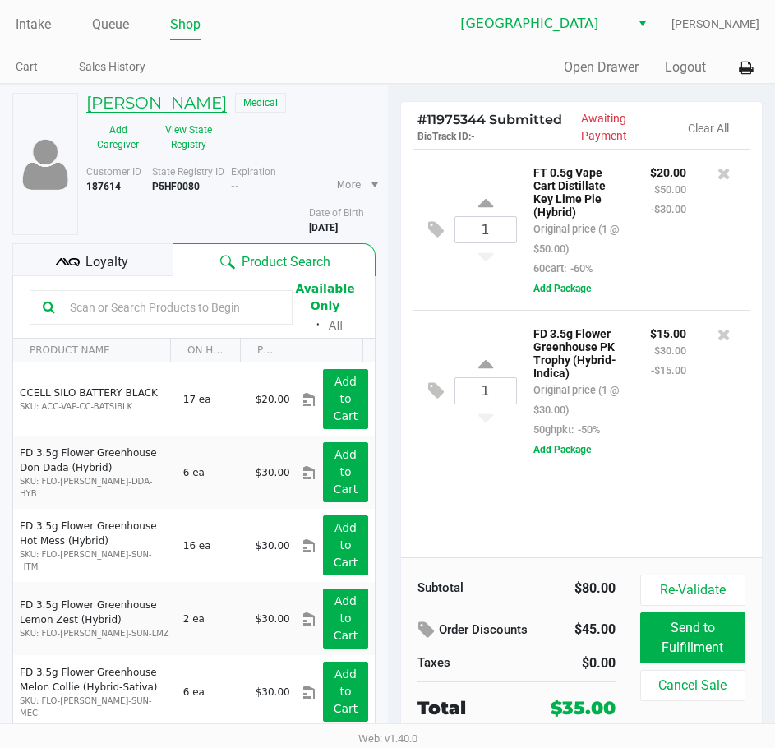
drag, startPoint x: 137, startPoint y: 192, endPoint x: 90, endPoint y: 108, distance: 97.2
click at [90, 108] on div "DANIEL SCHERWATZKY Medical Add Caregiver View State Registry Customer ID 187614…" at bounding box center [227, 164] width 298 height 142
click at [202, 136] on button "View State Registry" at bounding box center [184, 137] width 69 height 41
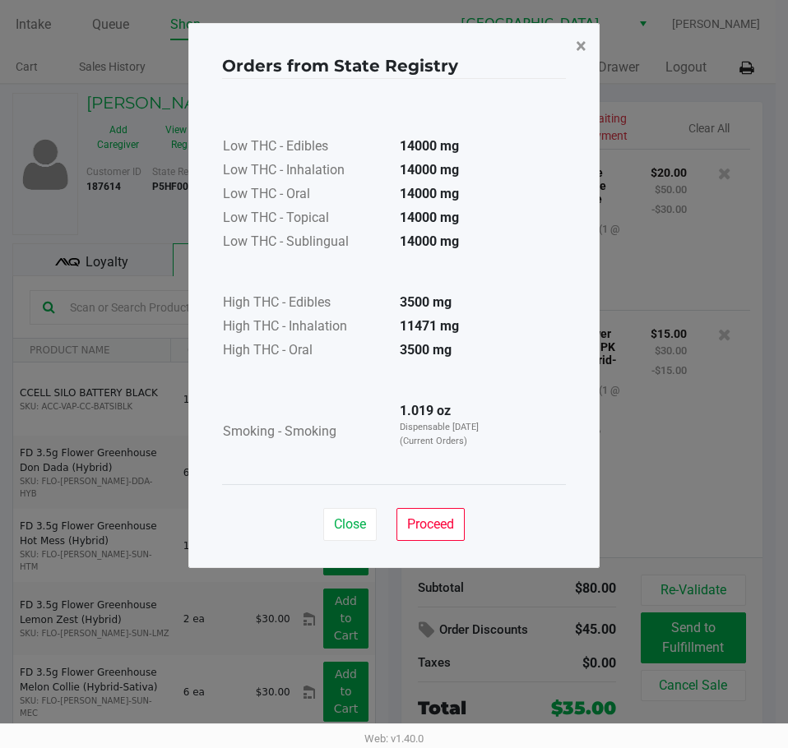
click at [579, 42] on span "×" at bounding box center [581, 46] width 11 height 23
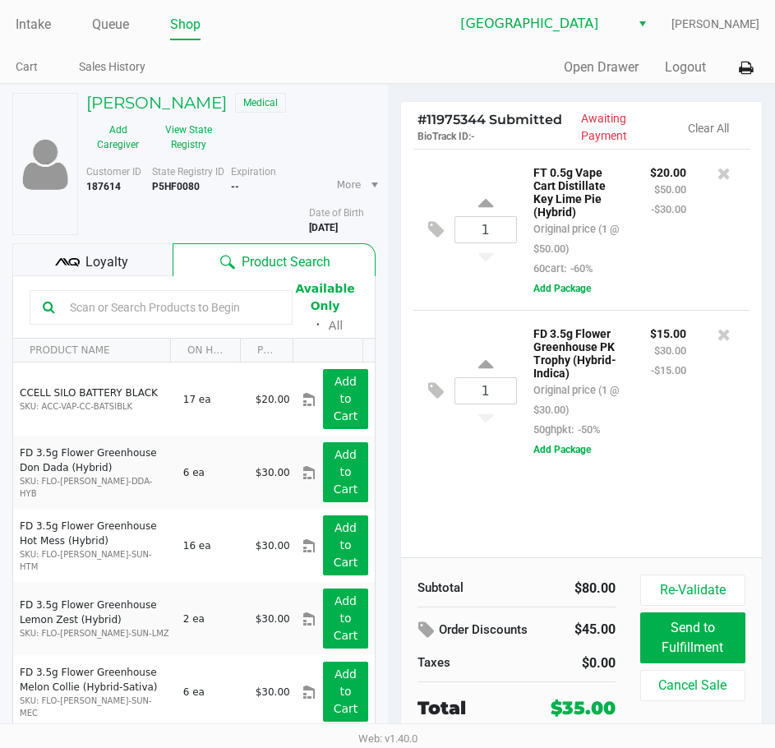
click at [474, 44] on div "Intake Queue Shop Lakeland WC Dustin Johnson Cart Sales History Quick Sale Open…" at bounding box center [387, 42] width 775 height 84
click at [30, 28] on link "Intake" at bounding box center [33, 24] width 35 height 23
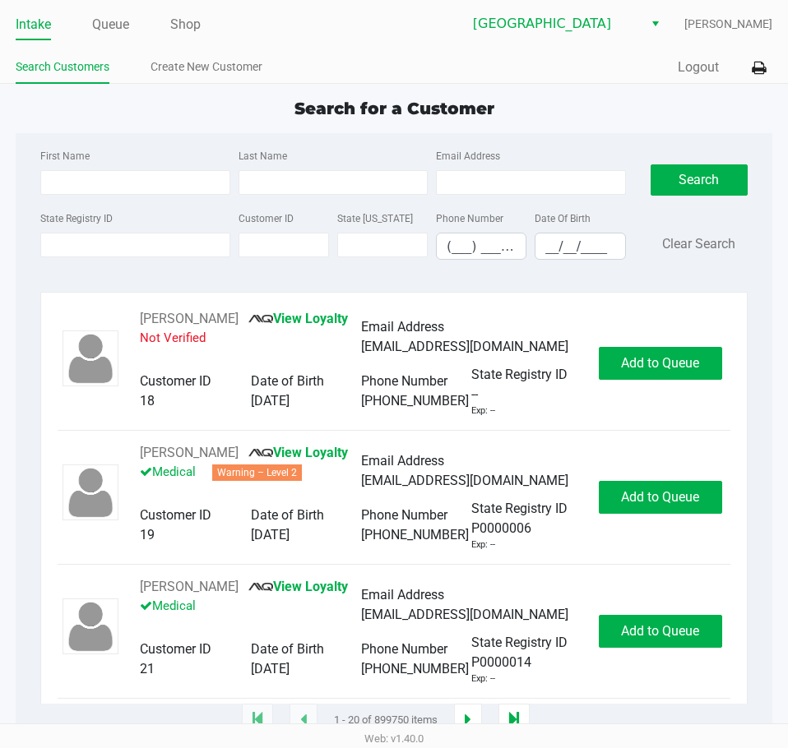
click at [36, 26] on link "Intake" at bounding box center [33, 24] width 35 height 23
click at [99, 252] on input "State Registry ID" at bounding box center [134, 245] width 189 height 25
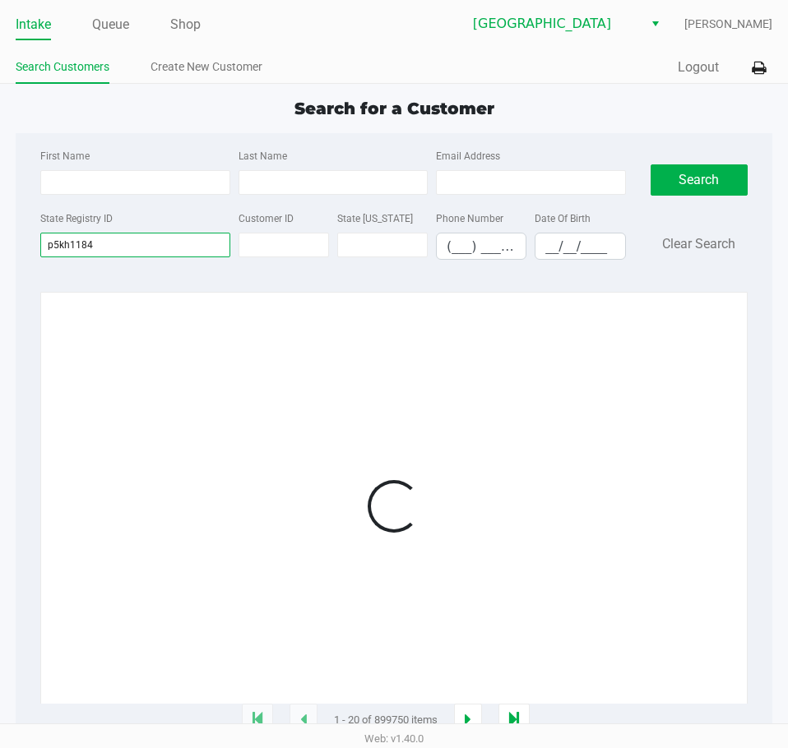
type input "p5kh1184"
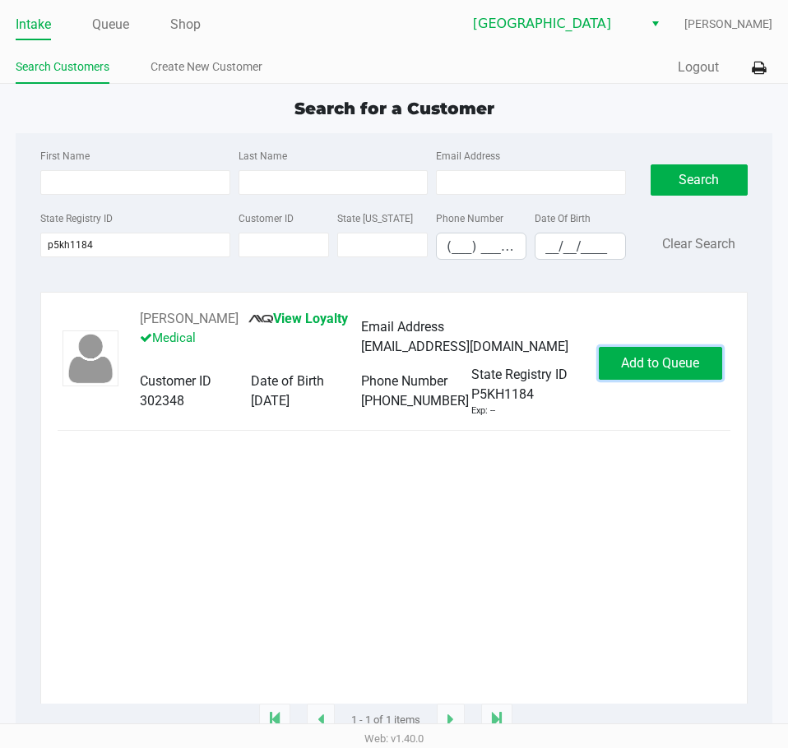
click at [659, 356] on button "Add to Queue" at bounding box center [660, 363] width 123 height 33
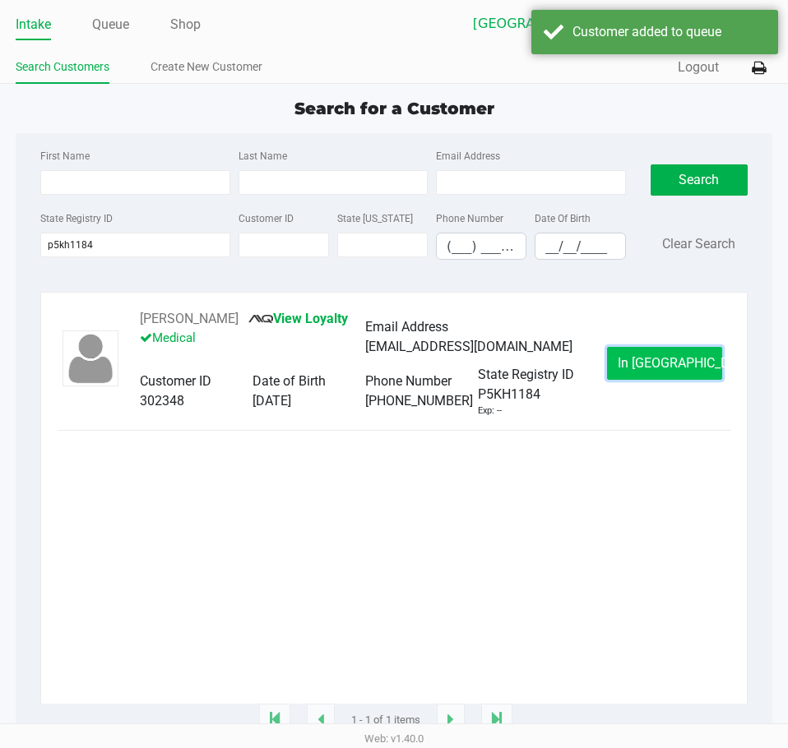
click at [642, 374] on button "In Queue" at bounding box center [664, 363] width 115 height 33
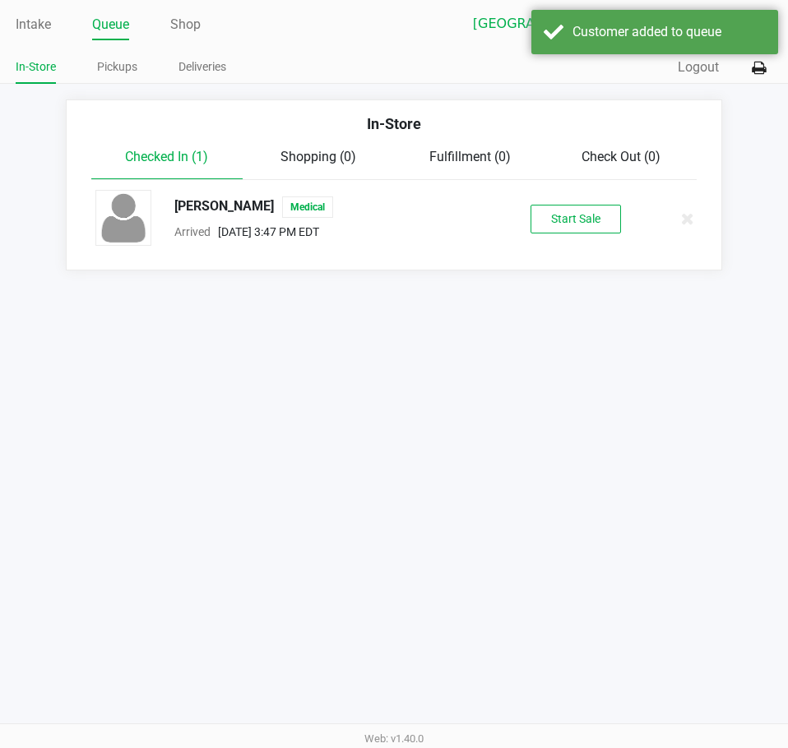
drag, startPoint x: 210, startPoint y: 224, endPoint x: 208, endPoint y: 211, distance: 14.1
click at [210, 225] on div "Randy Ferrell III Medical Arrived Sep 19, 2025 3:47 PM EDT" at bounding box center [313, 219] width 302 height 45
click at [208, 206] on div "Randy Ferrell III Medical" at bounding box center [313, 207] width 302 height 21
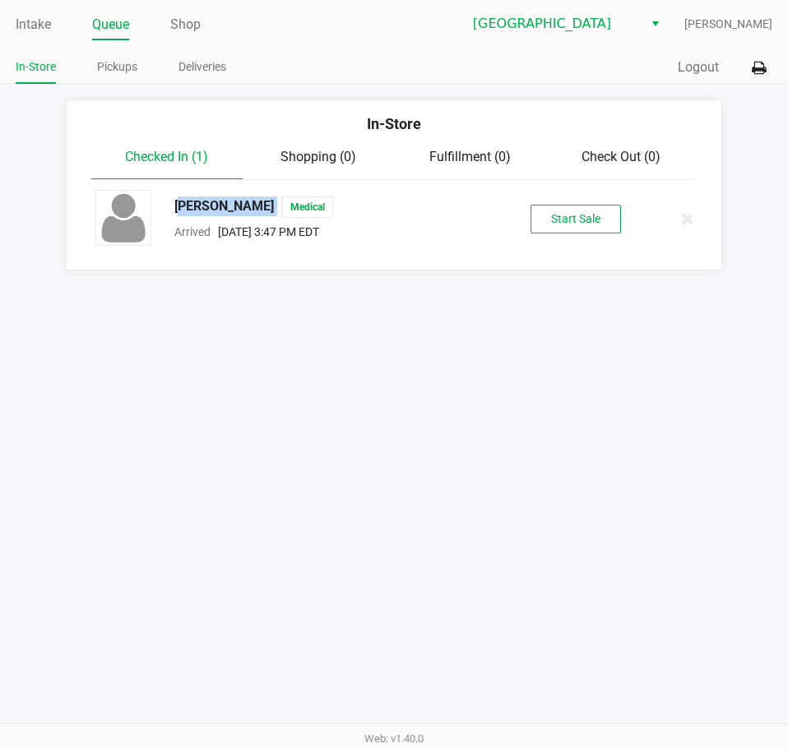
click at [208, 209] on div "Randy Ferrell III Medical" at bounding box center [313, 207] width 302 height 21
click at [566, 216] on button "Start Sale" at bounding box center [575, 219] width 90 height 29
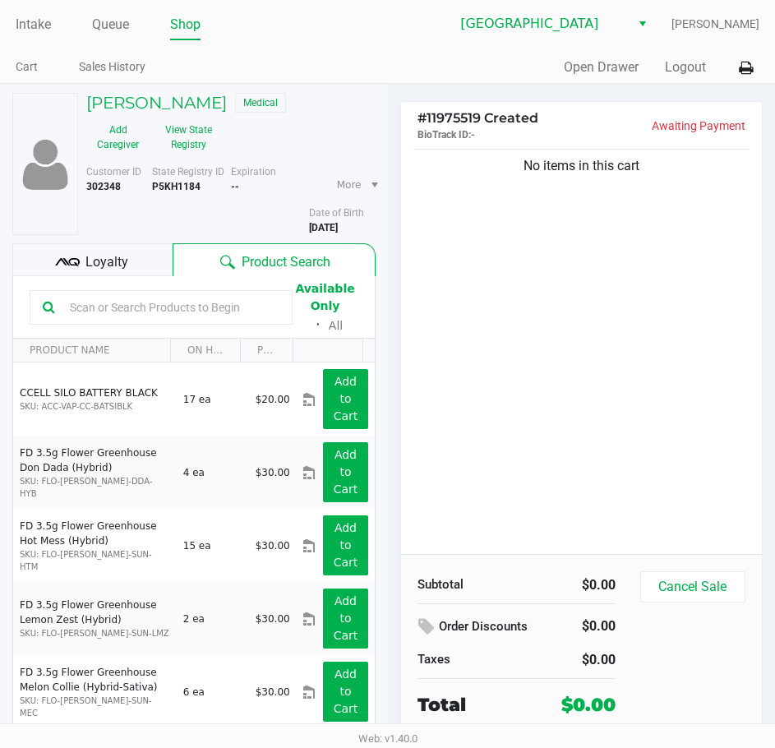
click at [587, 396] on div "No items in this cart" at bounding box center [582, 350] width 362 height 409
click at [31, 21] on link "Intake" at bounding box center [33, 24] width 35 height 23
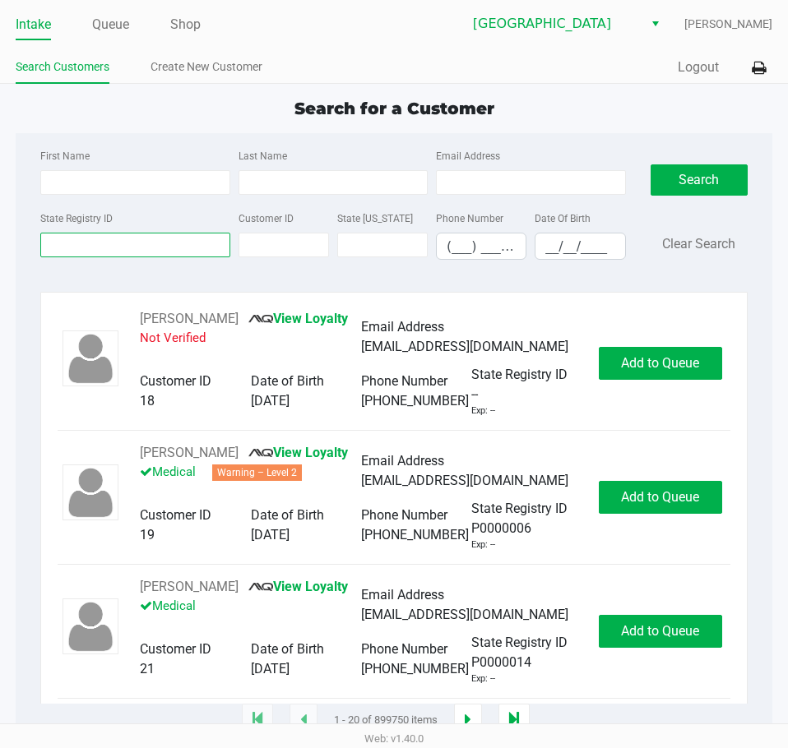
click at [114, 250] on input "State Registry ID" at bounding box center [134, 245] width 189 height 25
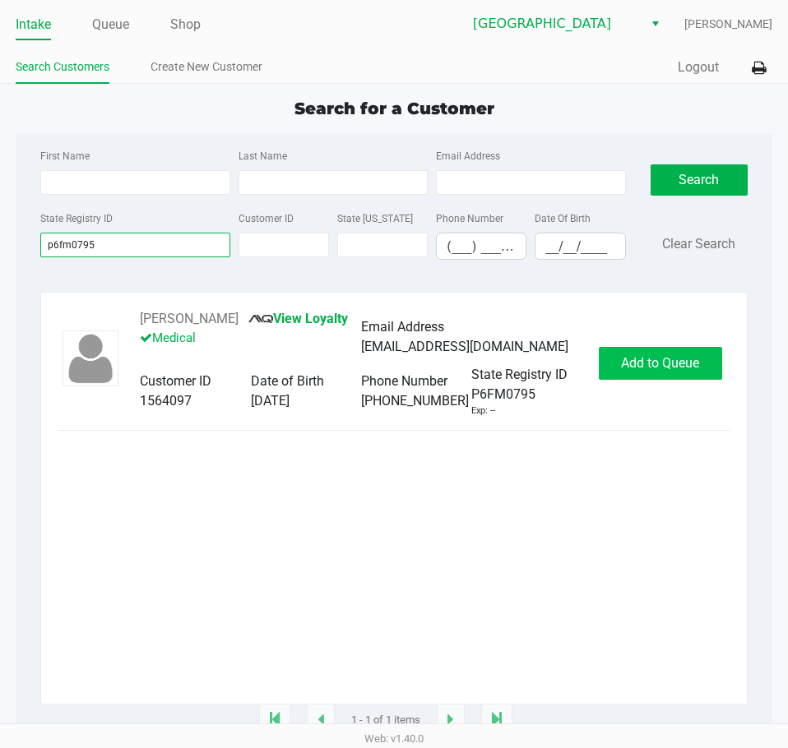
type input "p6fm0795"
click at [659, 358] on span "Add to Queue" at bounding box center [660, 363] width 78 height 16
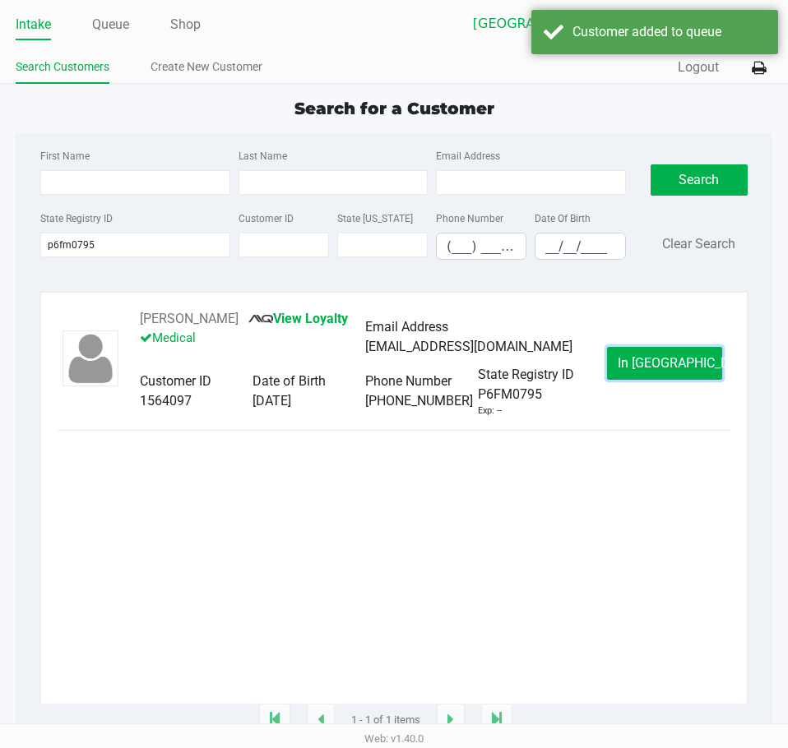
click at [659, 358] on span "In Queue" at bounding box center [687, 363] width 138 height 16
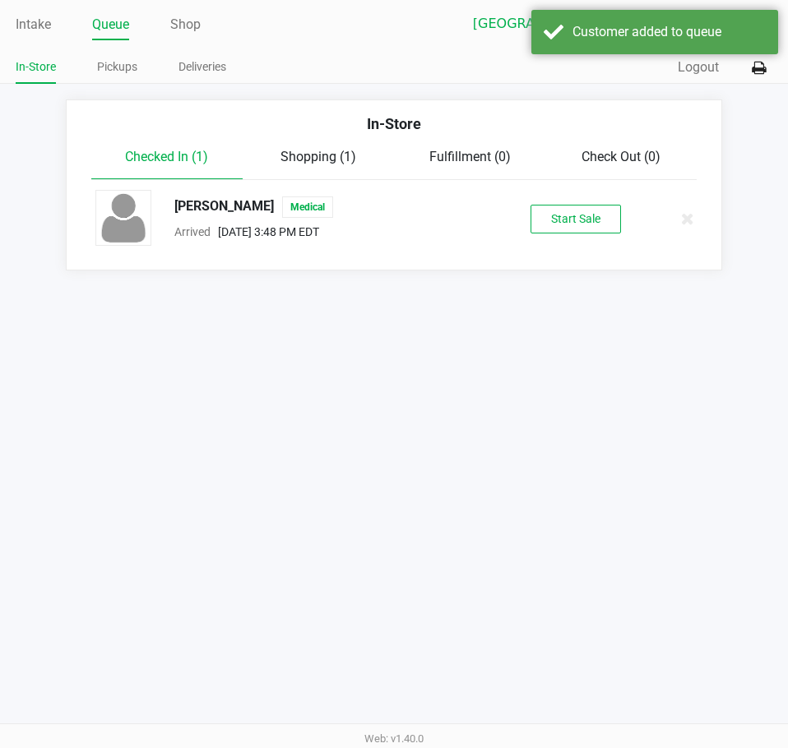
click at [243, 215] on div "Robert Tippett Medical" at bounding box center [313, 207] width 302 height 21
click at [248, 207] on div "Robert Tippett Medical" at bounding box center [313, 207] width 302 height 21
click at [572, 231] on button "Start Sale" at bounding box center [575, 219] width 90 height 29
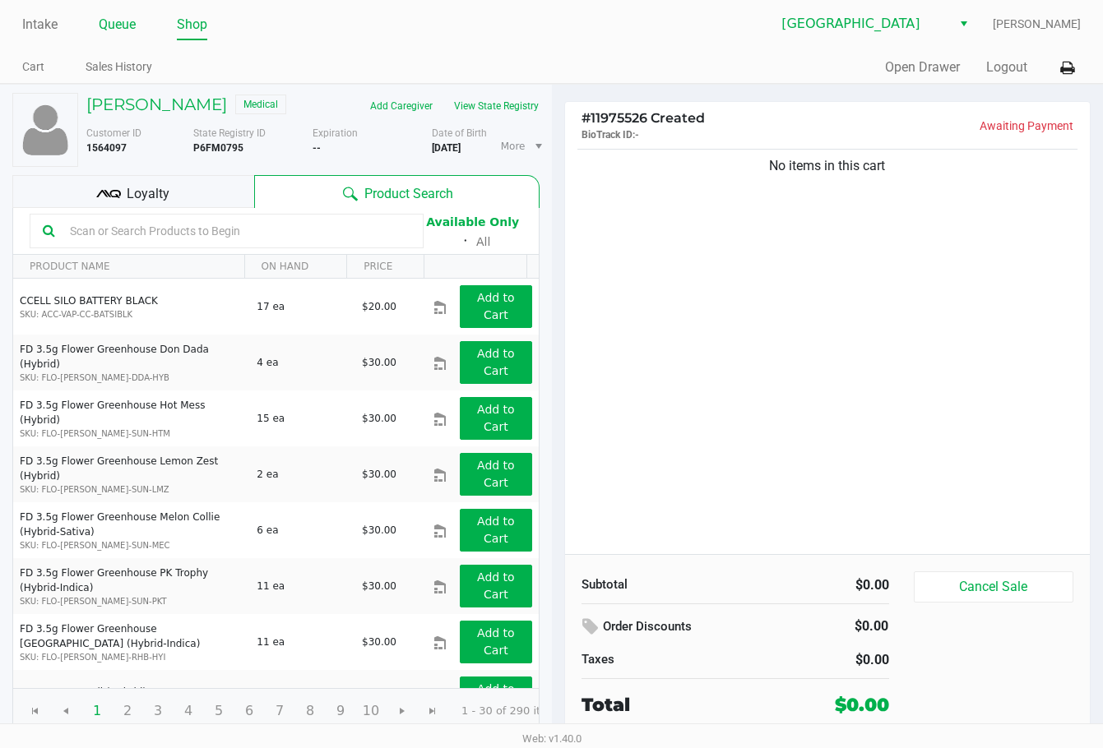
click at [132, 26] on link "Queue" at bounding box center [117, 24] width 37 height 23
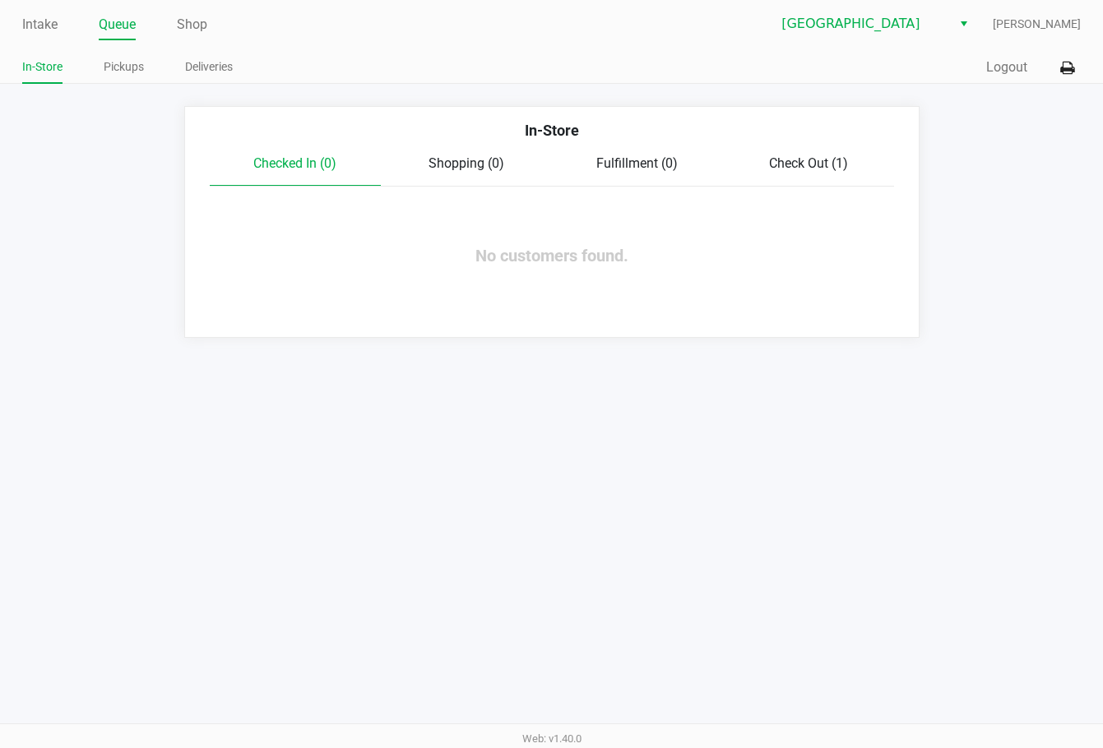
click at [471, 166] on span "Shopping (0)" at bounding box center [466, 163] width 76 height 16
drag, startPoint x: 770, startPoint y: 167, endPoint x: 798, endPoint y: 169, distance: 27.2
click at [775, 168] on span "Check Out (1)" at bounding box center [808, 163] width 79 height 16
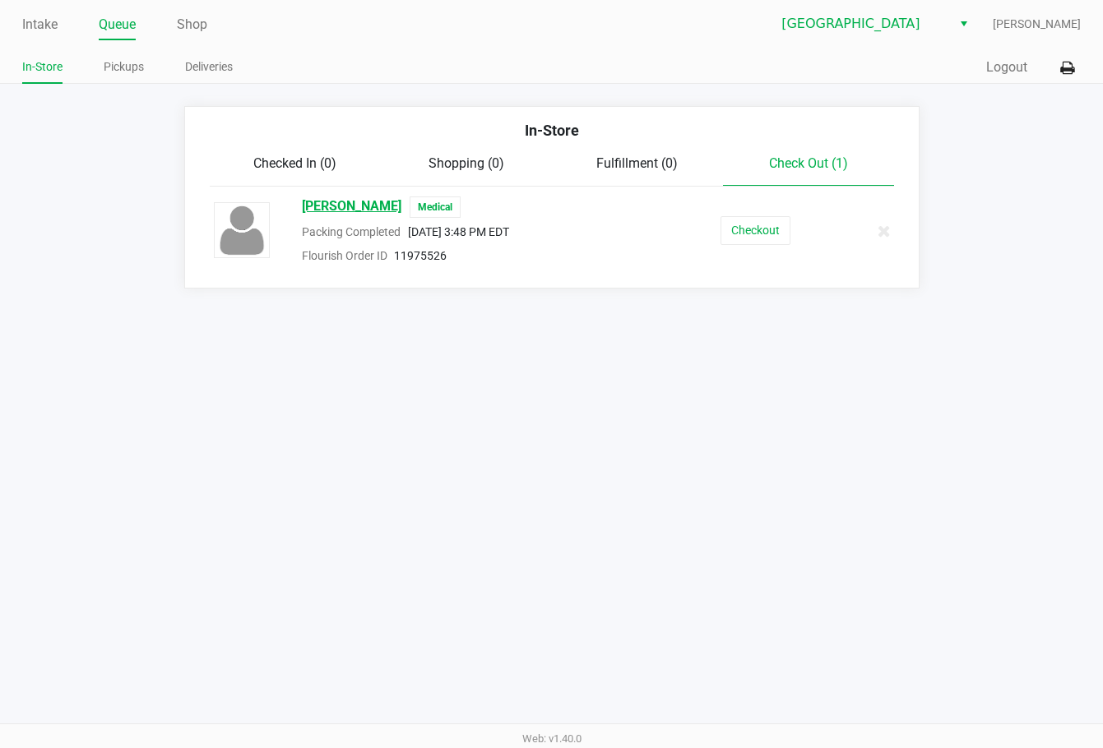
click at [331, 209] on span "Robert Tippett" at bounding box center [351, 207] width 99 height 21
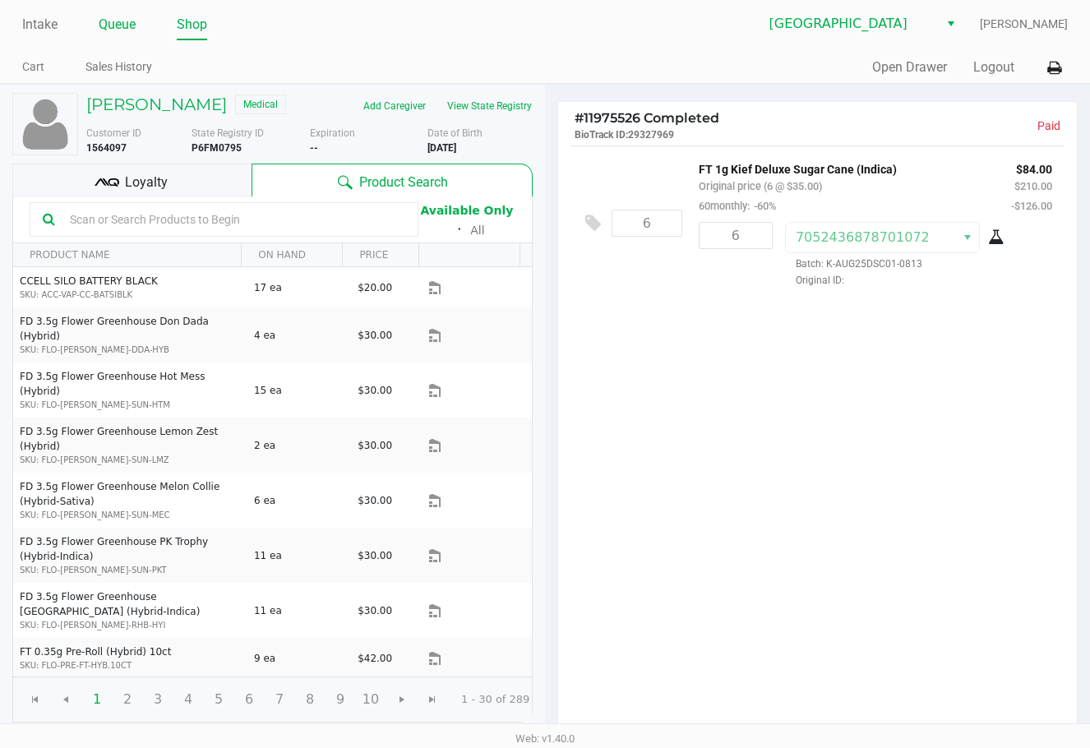
click at [124, 33] on link "Queue" at bounding box center [117, 24] width 37 height 23
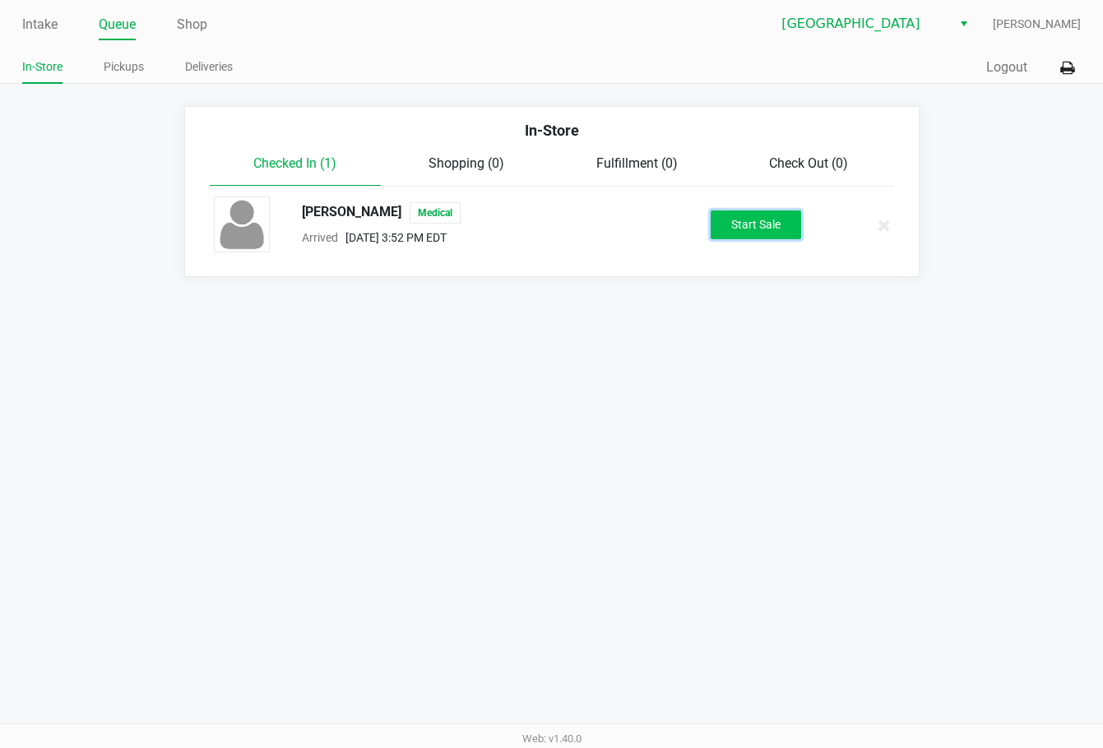
click at [756, 227] on button "Start Sale" at bounding box center [755, 225] width 90 height 29
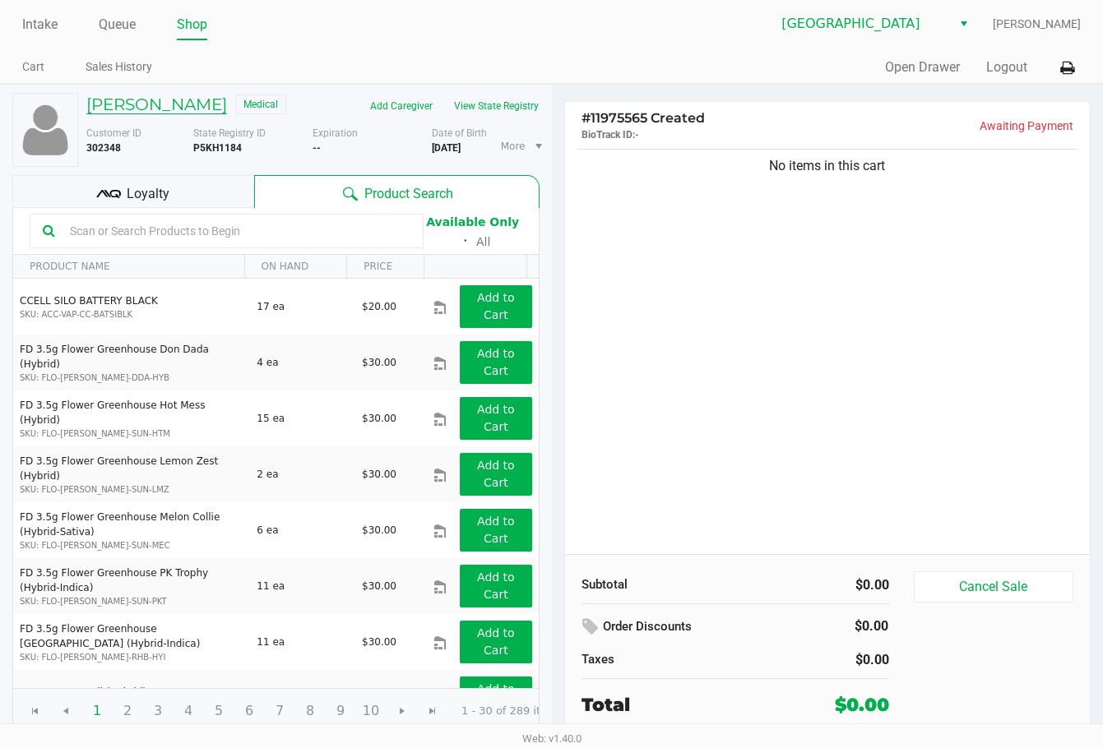
click at [178, 103] on h5 "Randy Ferrell III" at bounding box center [156, 105] width 141 height 20
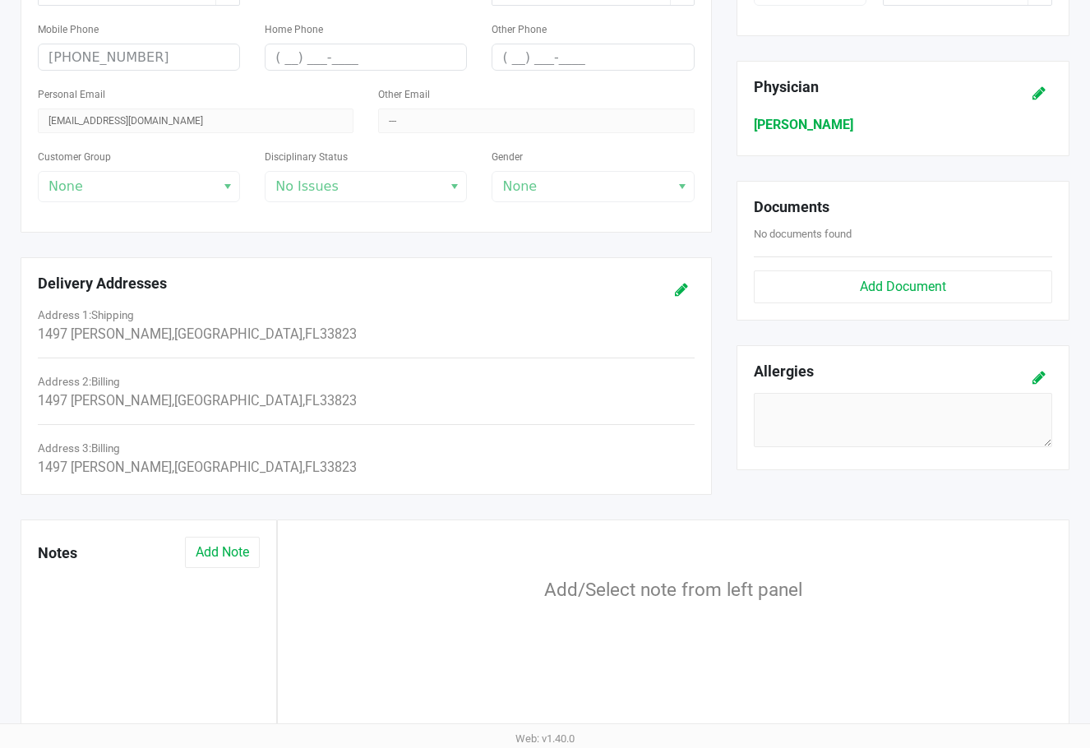
scroll to position [529, 0]
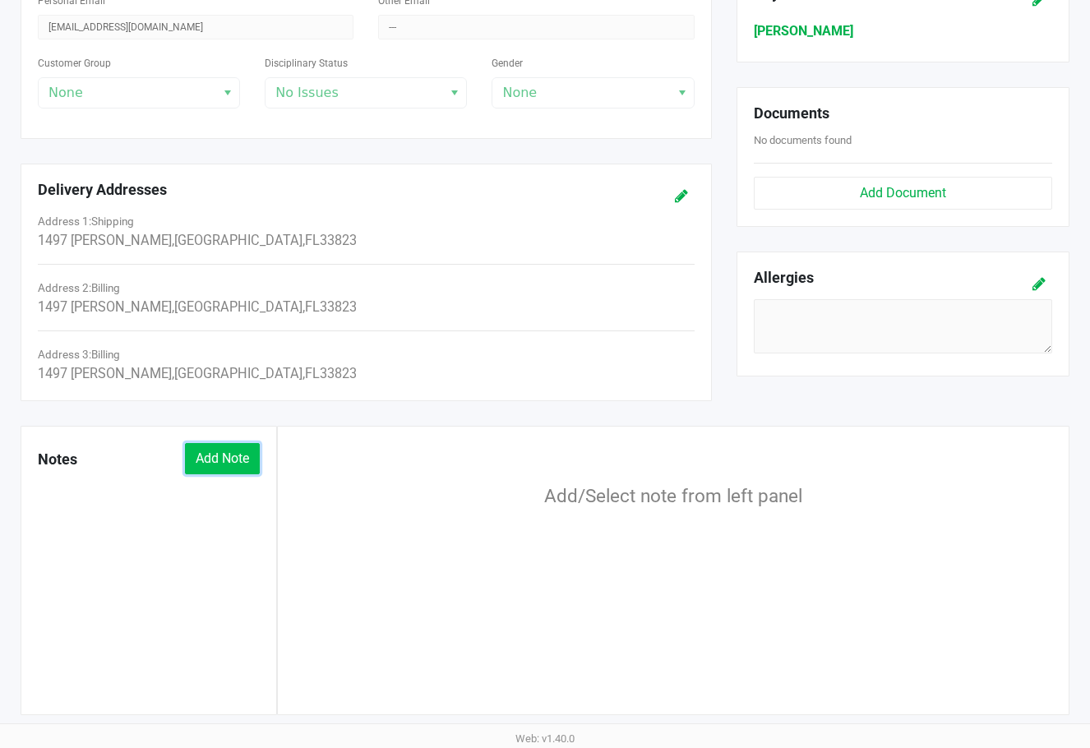
click at [211, 462] on button "Add Note" at bounding box center [222, 458] width 75 height 31
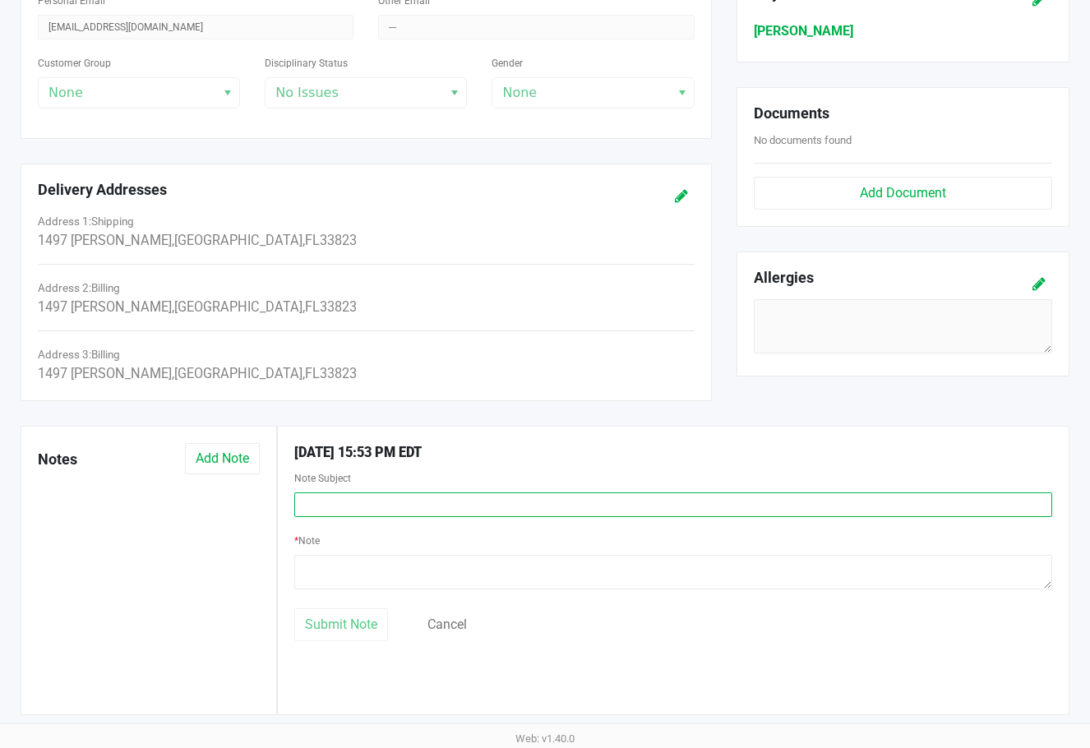
click at [417, 507] on input "text" at bounding box center [673, 505] width 759 height 25
type input "EXPIRED MMJ Card"
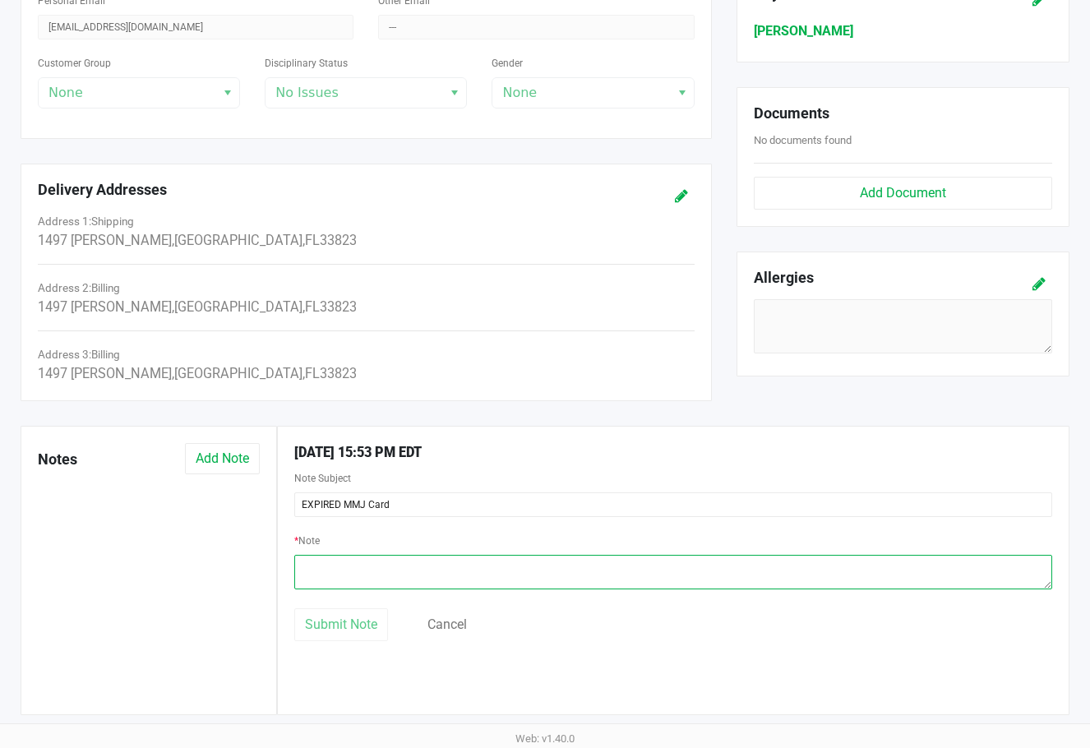
click at [415, 556] on textarea at bounding box center [673, 572] width 759 height 35
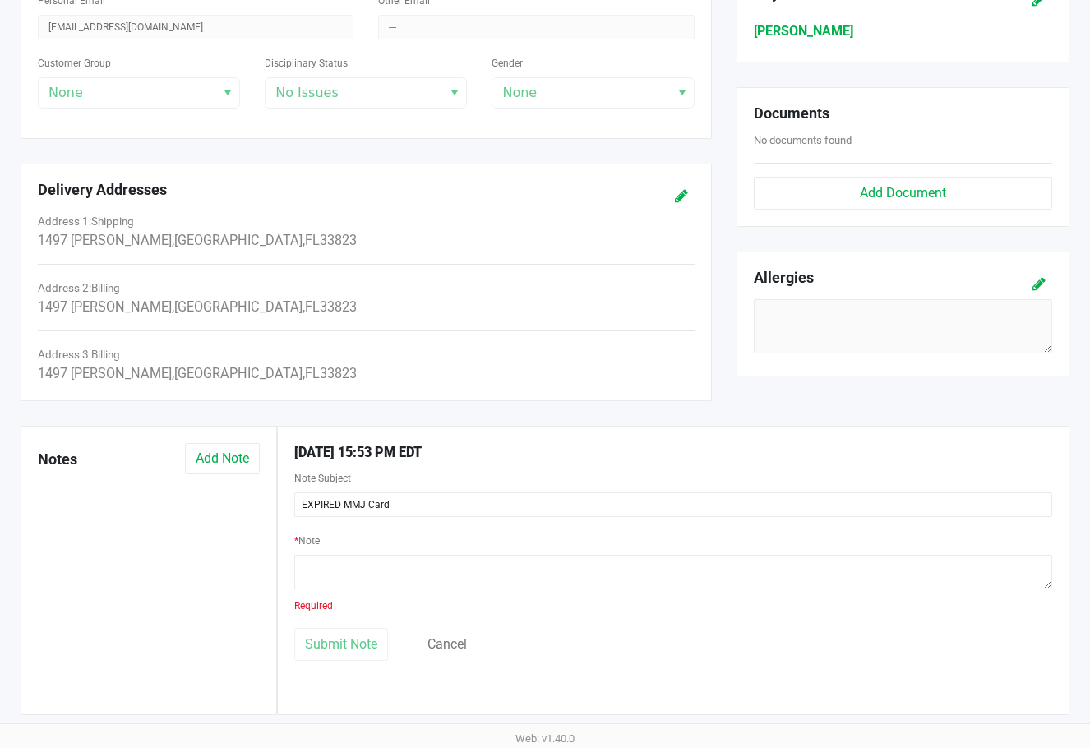
click at [315, 94] on div "Disciplinary Status No Issues" at bounding box center [366, 81] width 202 height 56
click at [343, 96] on div "Disciplinary Status No Issues" at bounding box center [366, 81] width 202 height 56
click at [449, 86] on div "Disciplinary Status No Issues" at bounding box center [366, 81] width 202 height 56
click at [392, 551] on div "* Note Required" at bounding box center [673, 572] width 759 height 85
click at [394, 585] on textarea at bounding box center [673, 572] width 759 height 35
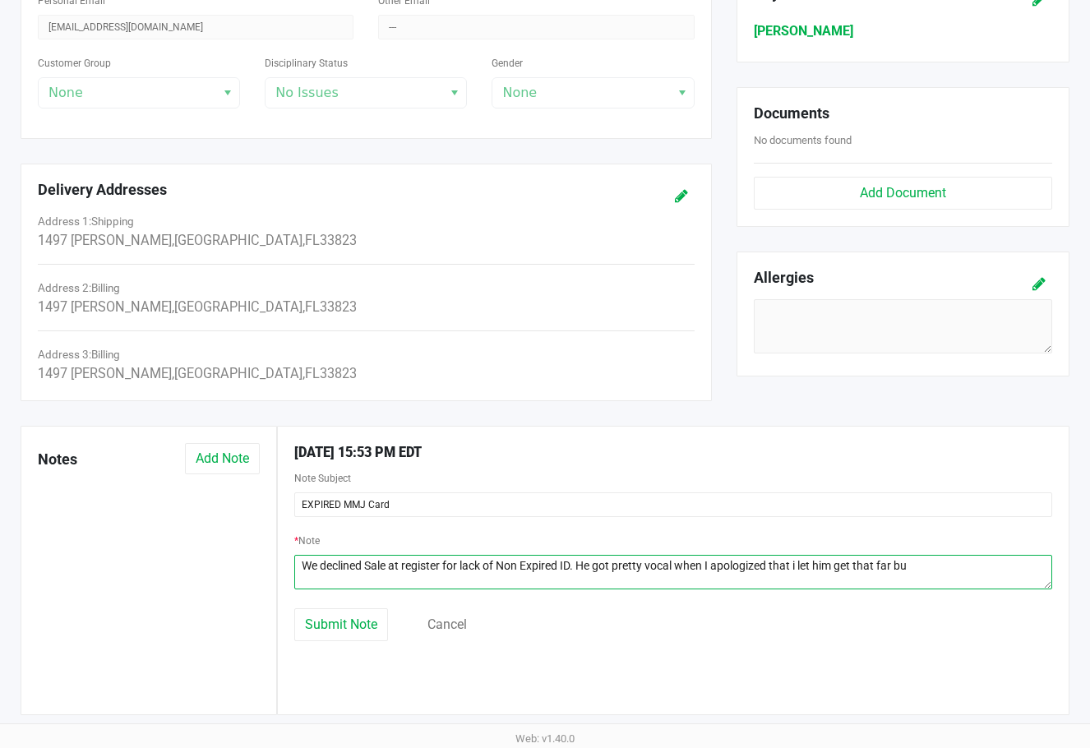
click at [787, 561] on textarea at bounding box center [673, 572] width 759 height 35
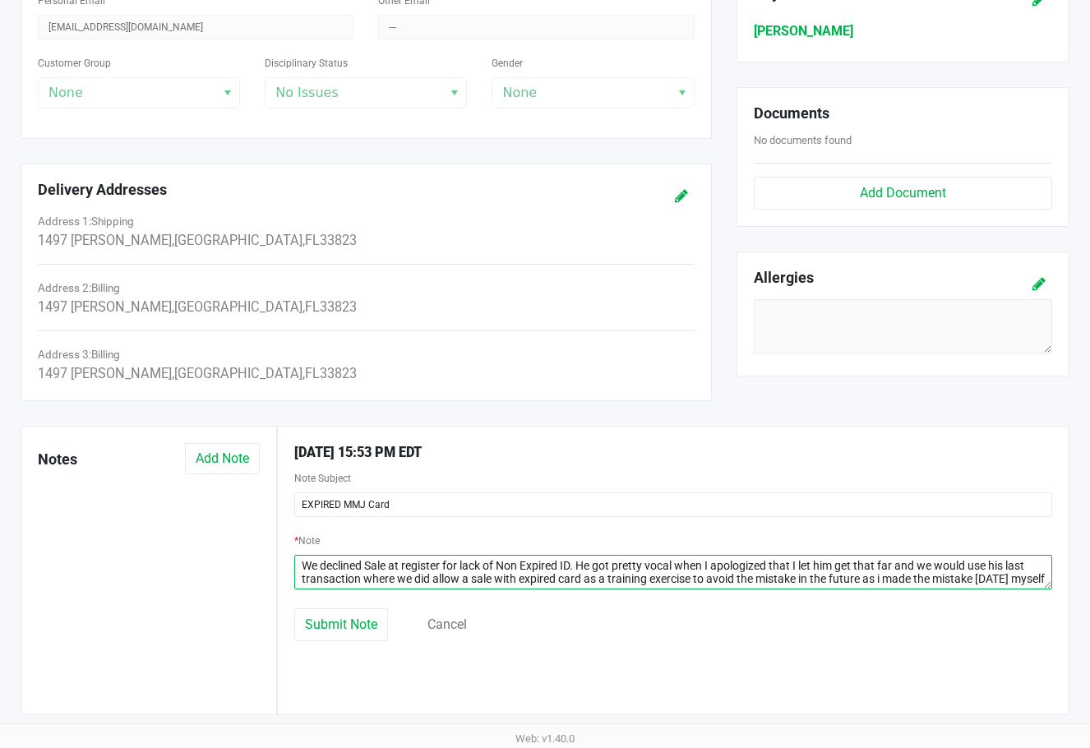
scroll to position [11, 0]
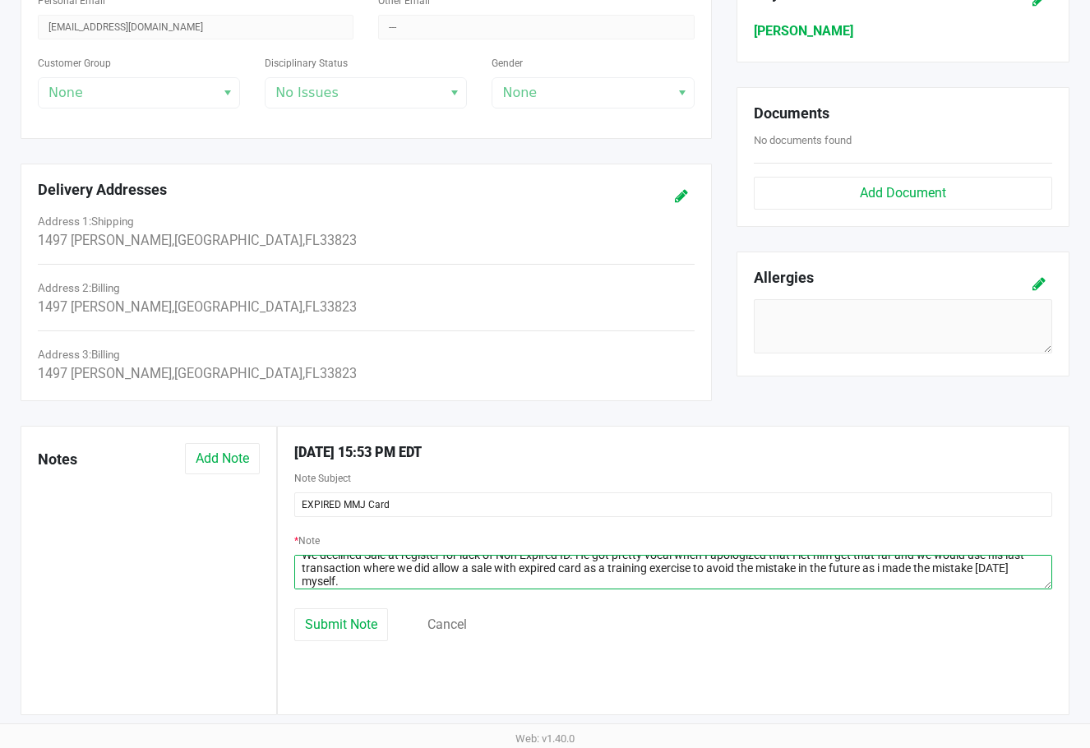
click at [787, 567] on textarea at bounding box center [673, 572] width 759 height 35
click at [405, 578] on textarea at bounding box center [673, 572] width 759 height 35
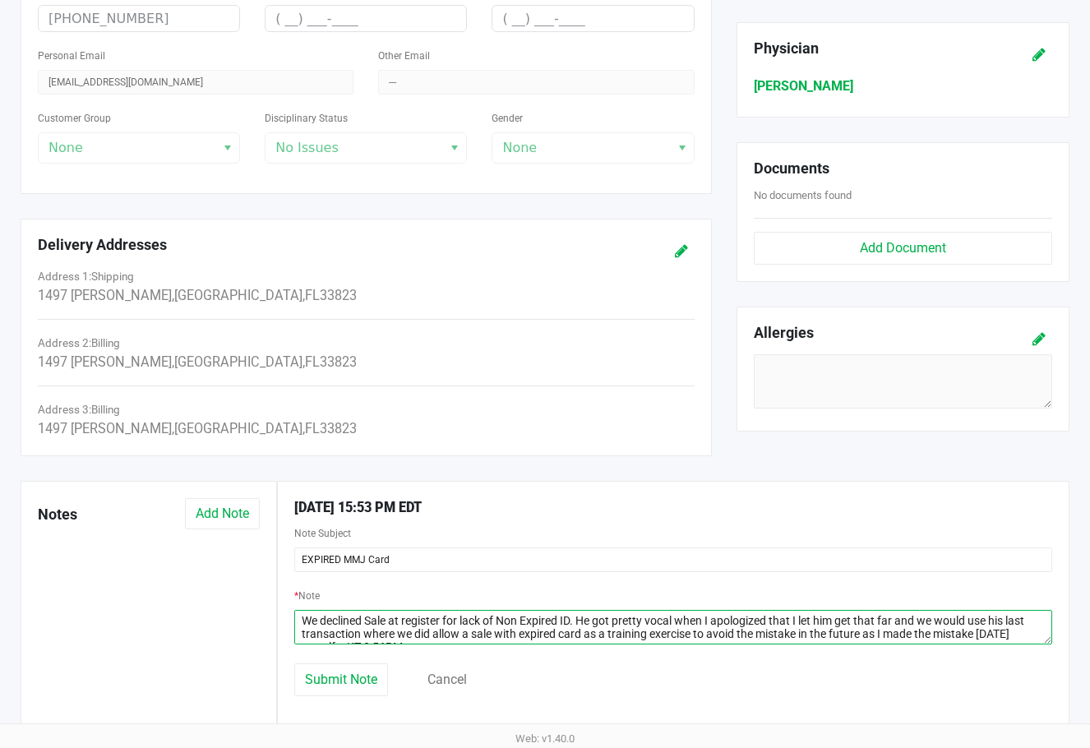
scroll to position [447, 0]
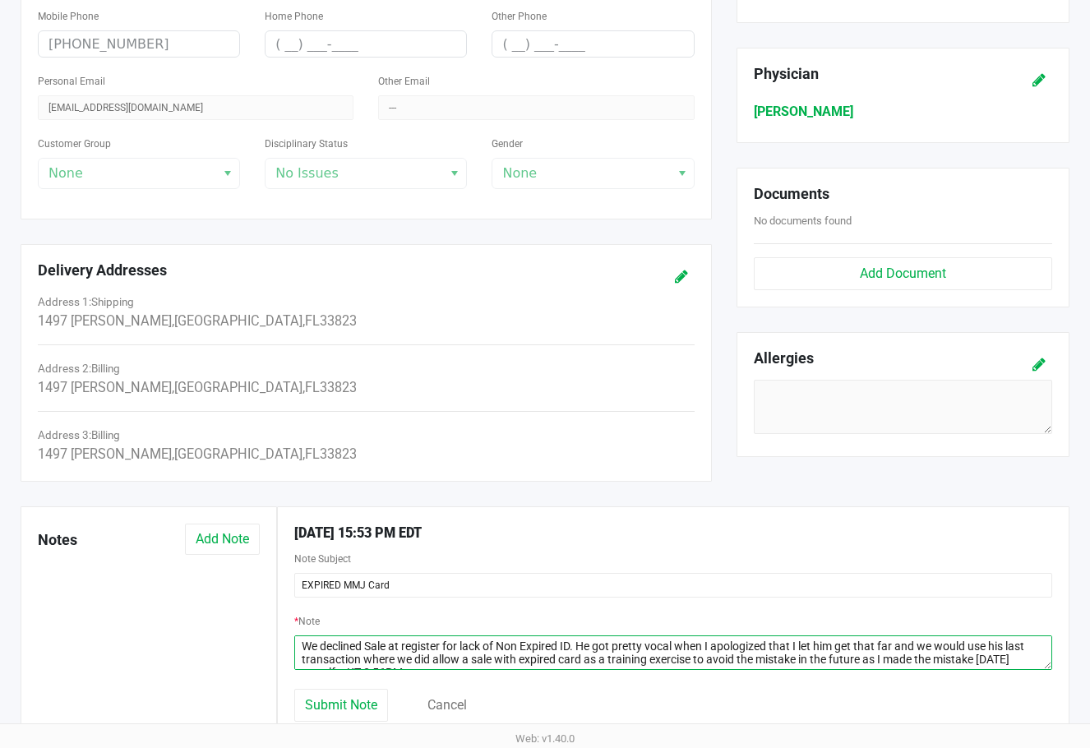
click at [373, 641] on textarea at bounding box center [673, 653] width 759 height 35
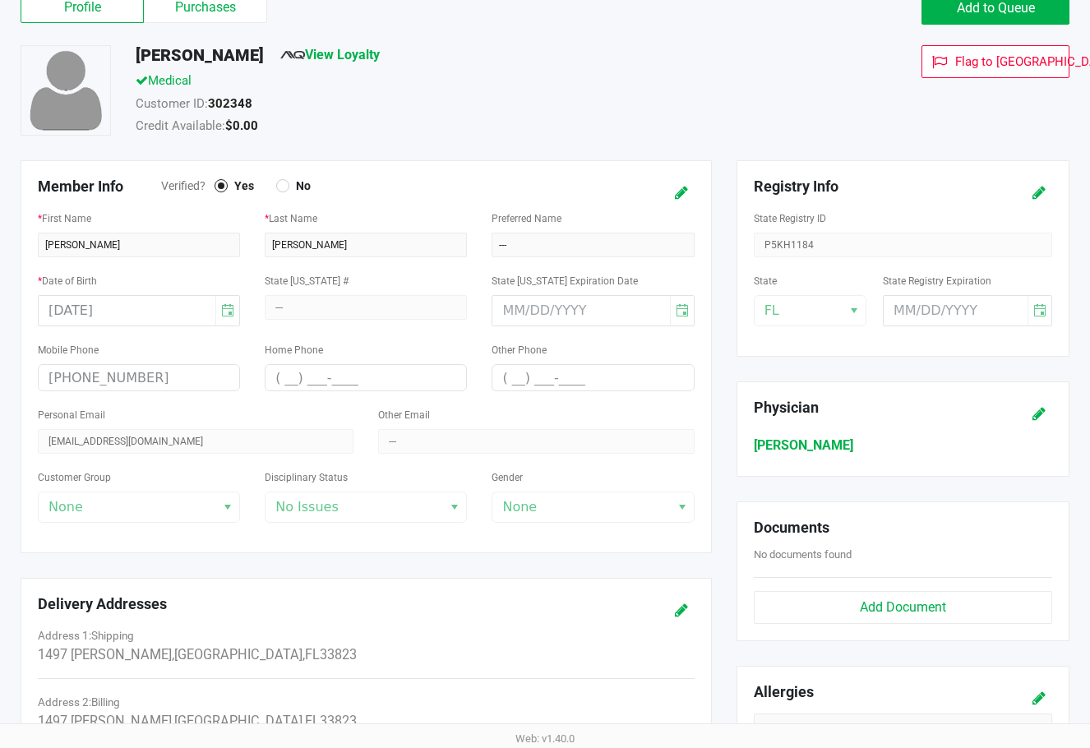
scroll to position [35, 0]
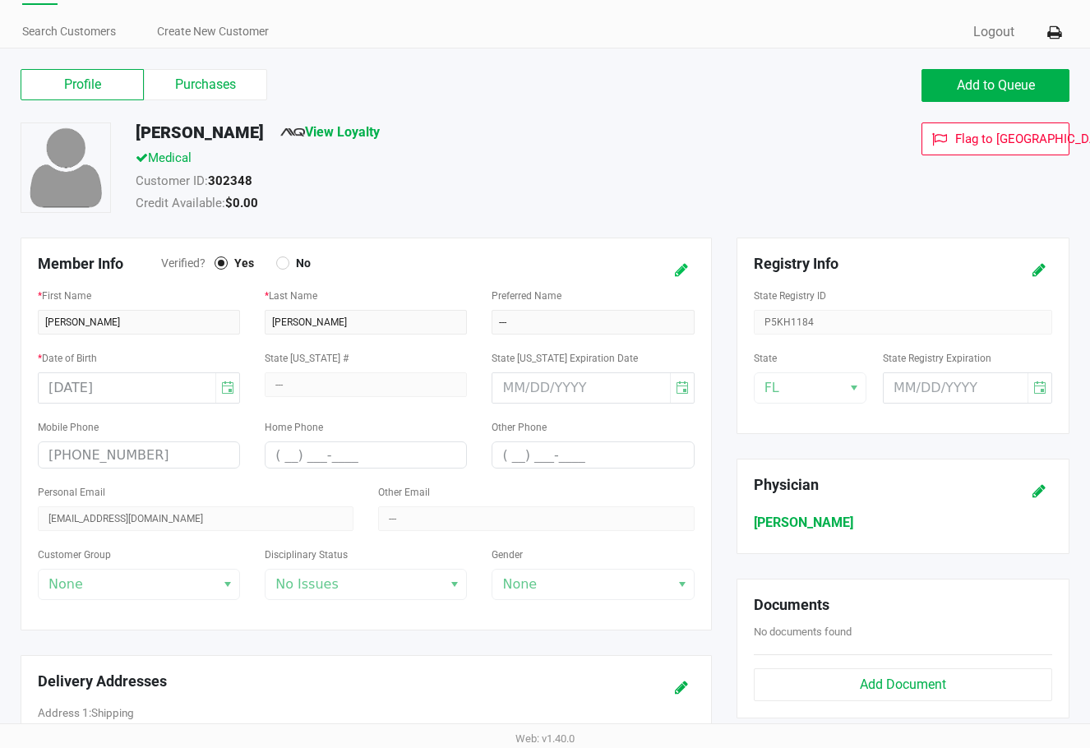
type textarea "We declined sale at register for lack of Non Expired ID. He got pretty vocal wh…"
click at [679, 268] on icon at bounding box center [681, 271] width 13 height 12
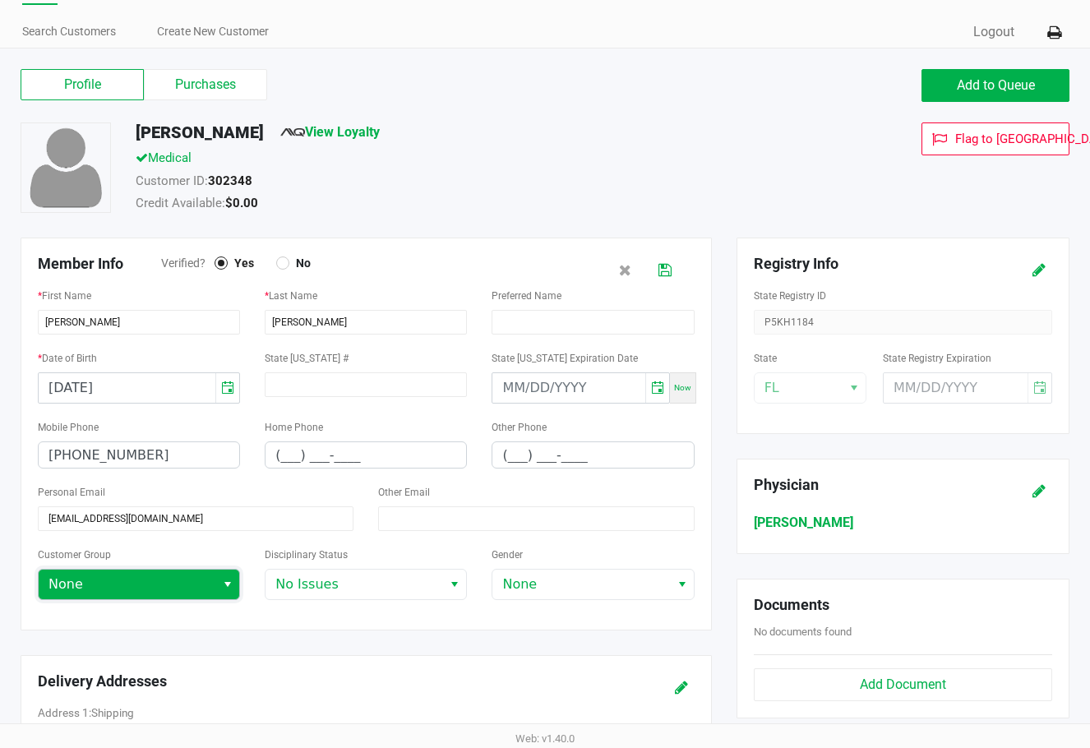
click at [158, 581] on span "None" at bounding box center [127, 585] width 157 height 20
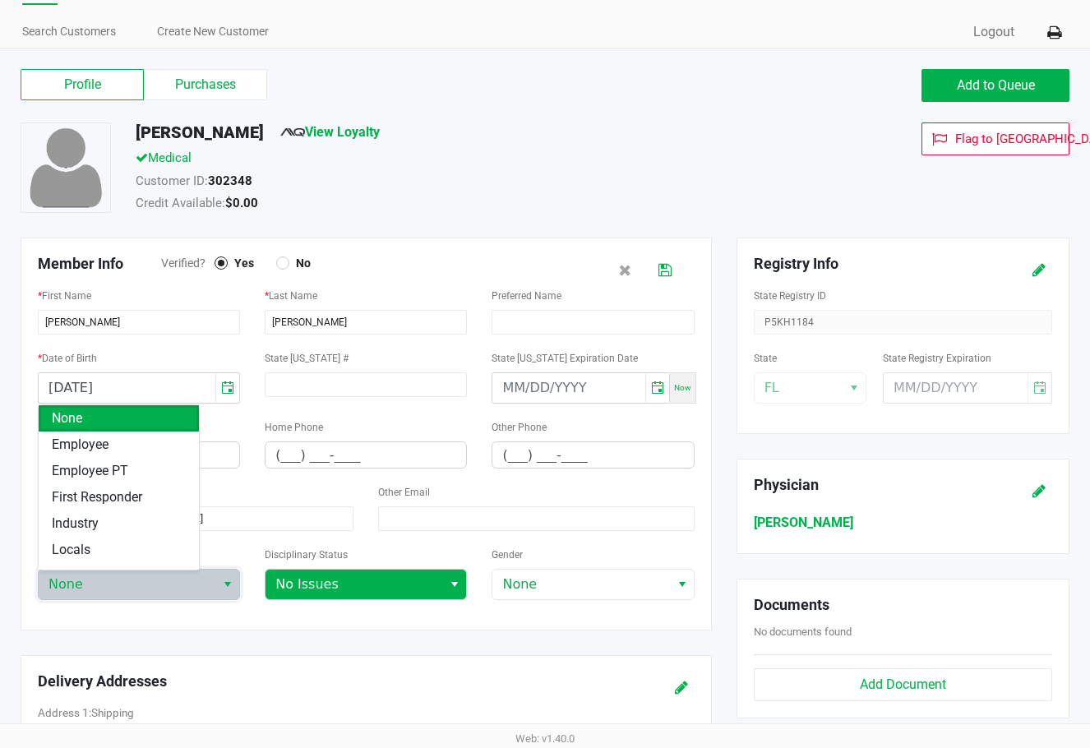
drag, startPoint x: 179, startPoint y: 579, endPoint x: 287, endPoint y: 576, distance: 107.7
click at [186, 580] on span "None" at bounding box center [127, 585] width 157 height 20
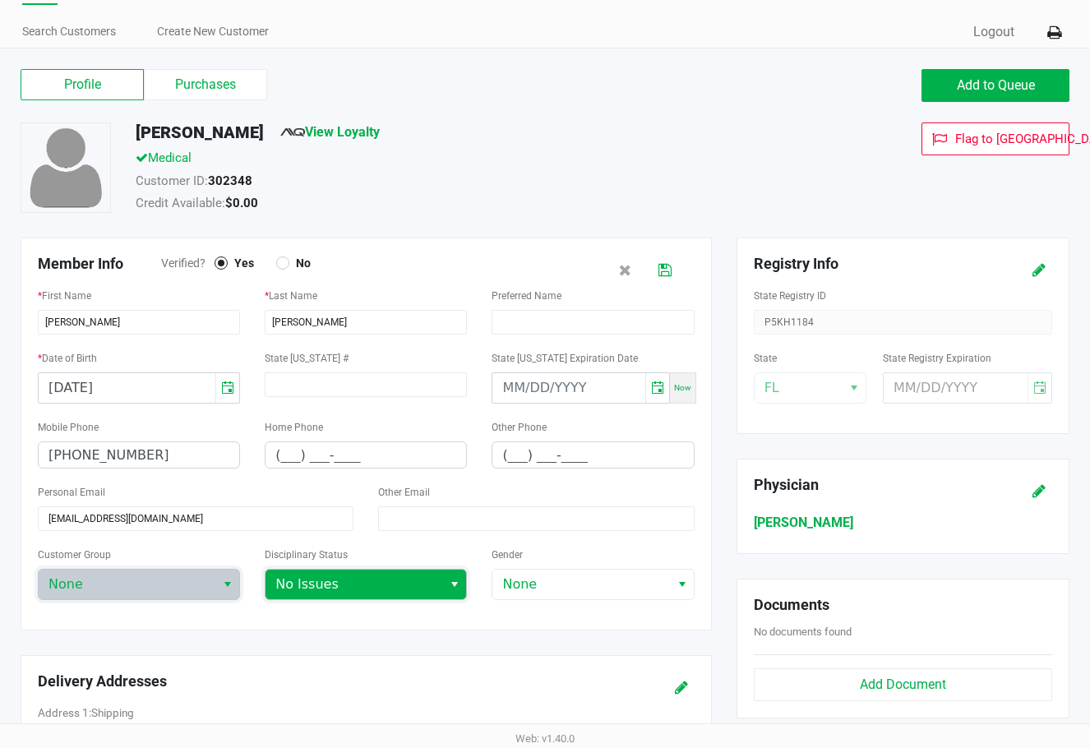
click at [310, 571] on span "No Issues" at bounding box center [354, 585] width 177 height 30
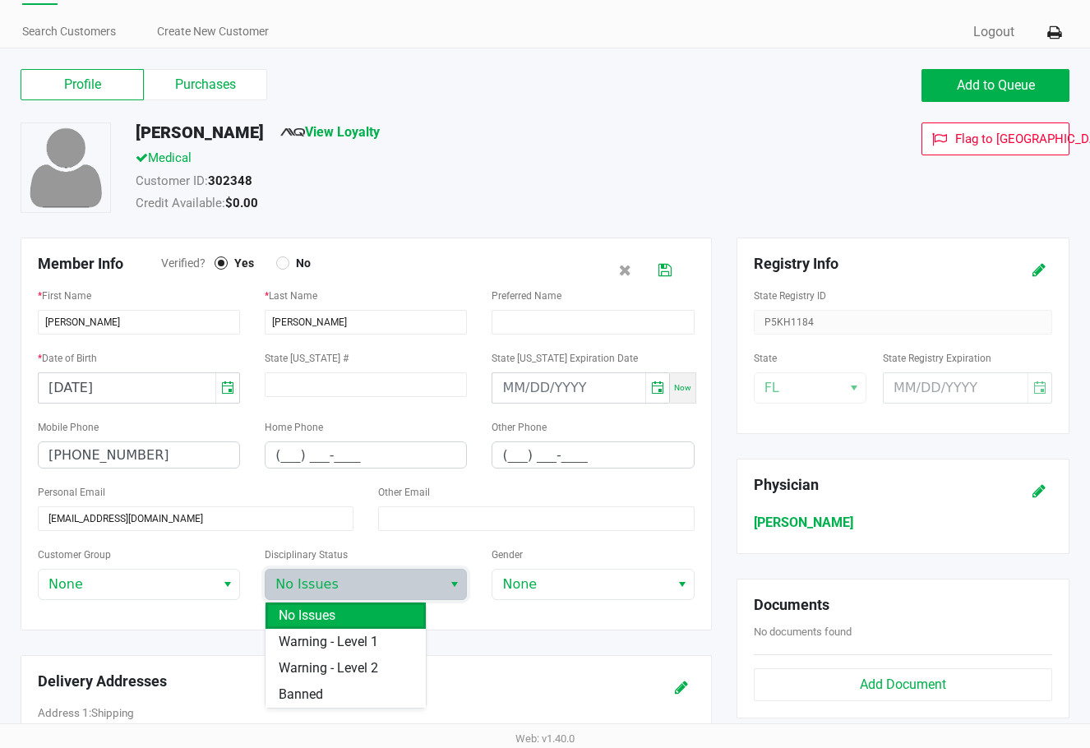
click at [311, 642] on span "Warning - Level 1" at bounding box center [328, 642] width 99 height 20
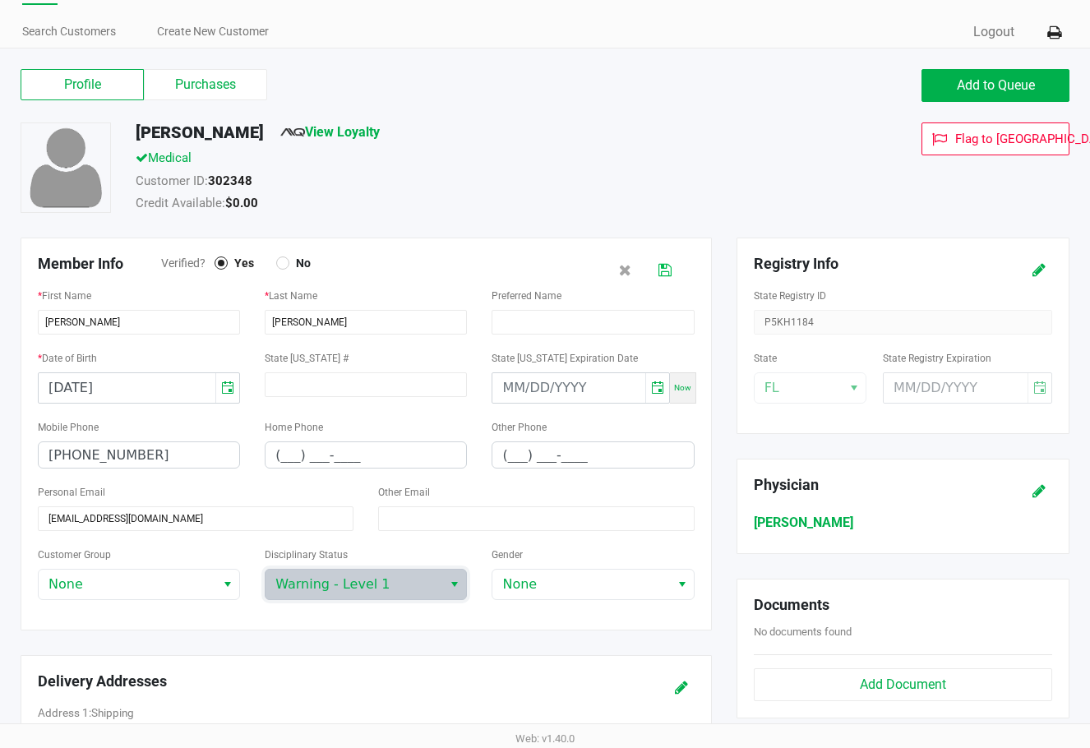
click at [659, 274] on icon at bounding box center [665, 271] width 13 height 12
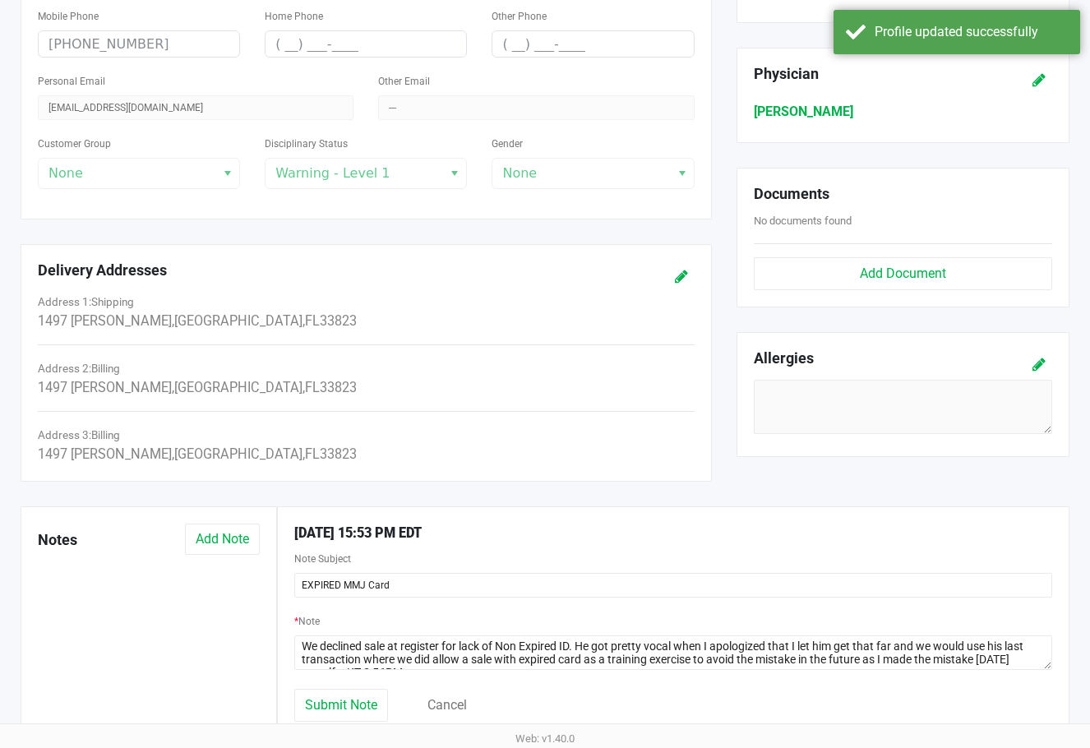
scroll to position [529, 0]
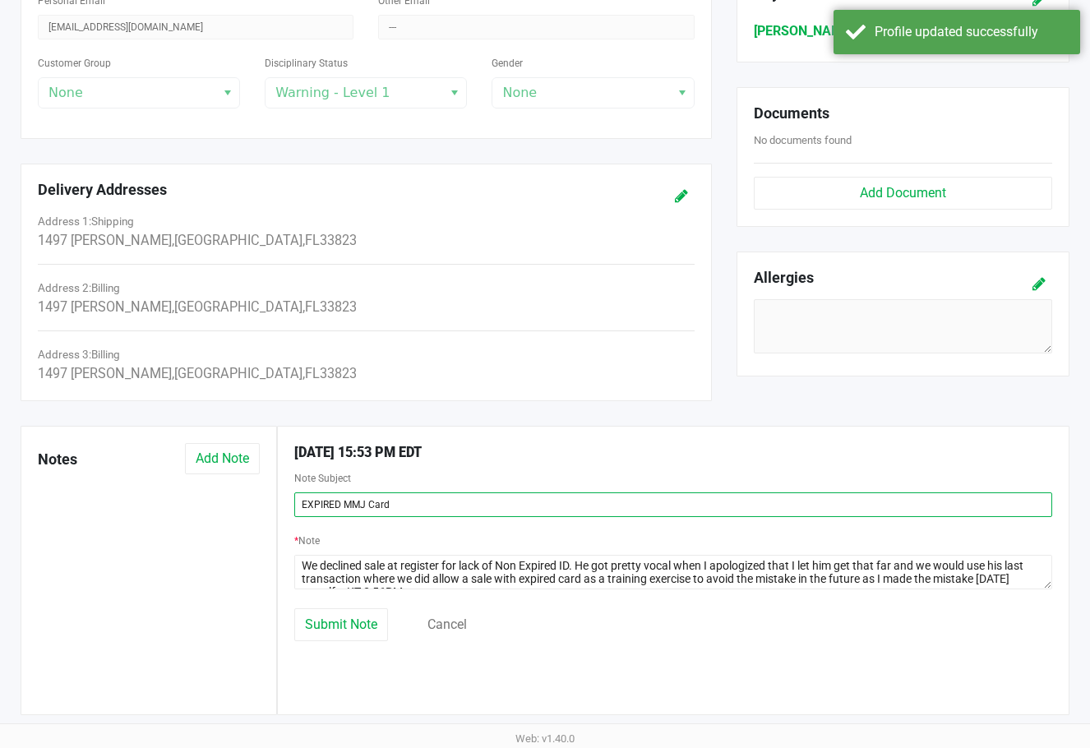
click at [559, 506] on input "EXPIRED MMJ Card" at bounding box center [673, 505] width 759 height 25
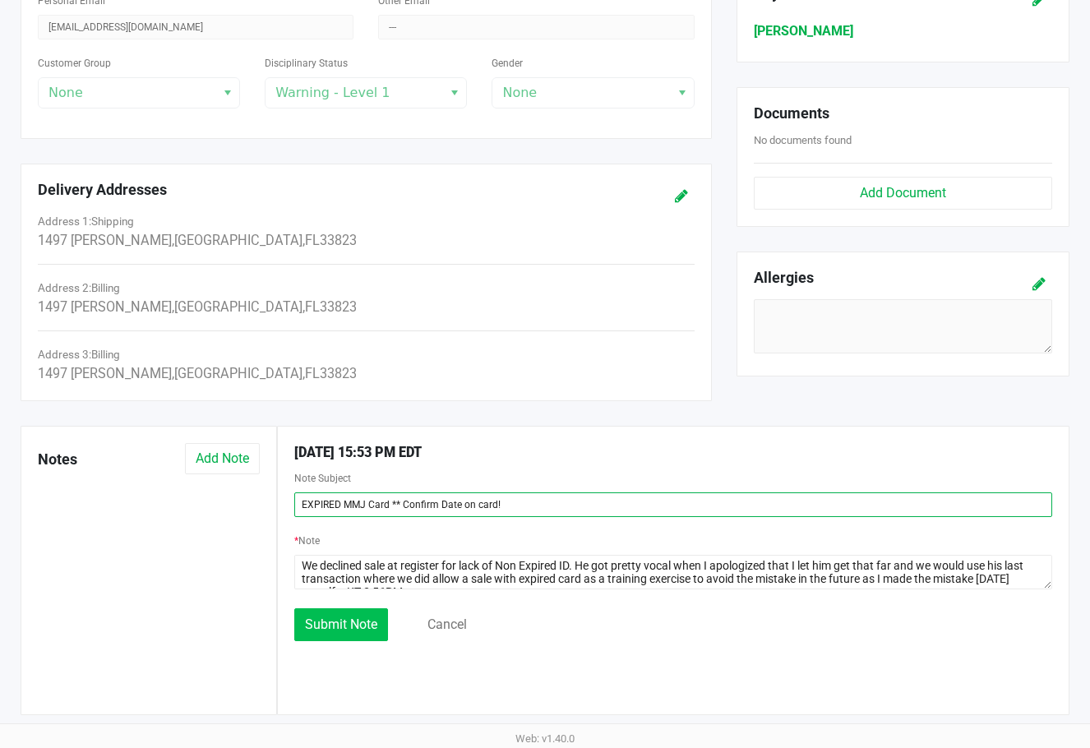
type input "EXPIRED MMJ Card ** Confirm Date on card!"
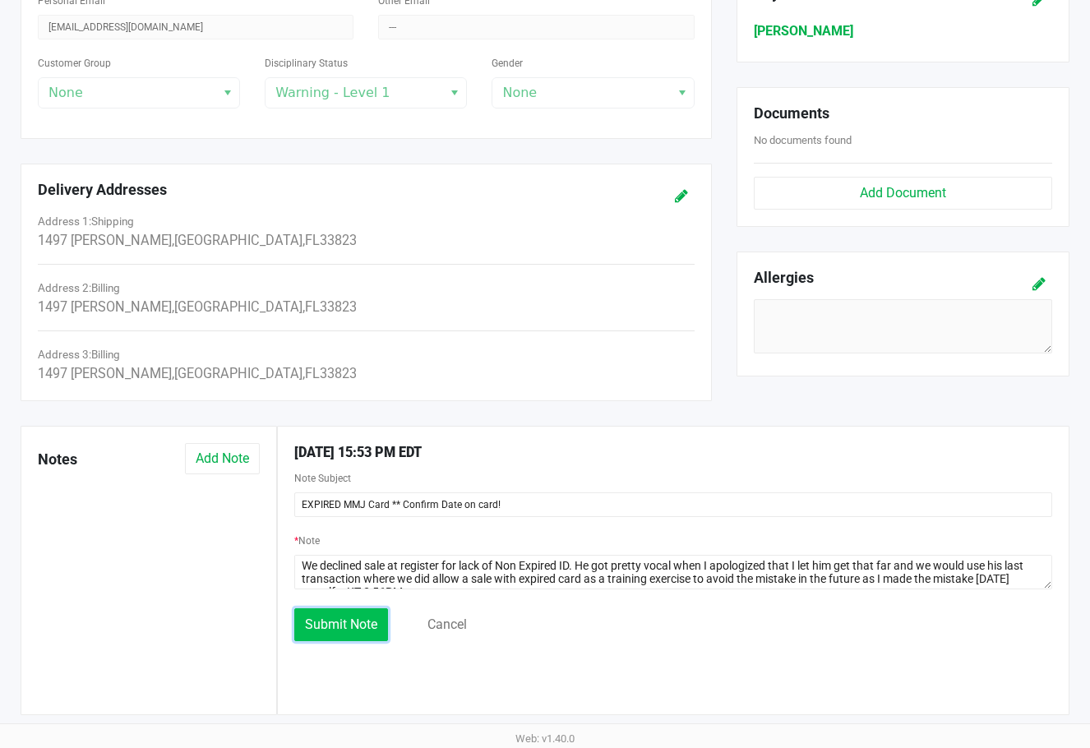
click at [327, 626] on span "Submit Note" at bounding box center [341, 625] width 72 height 16
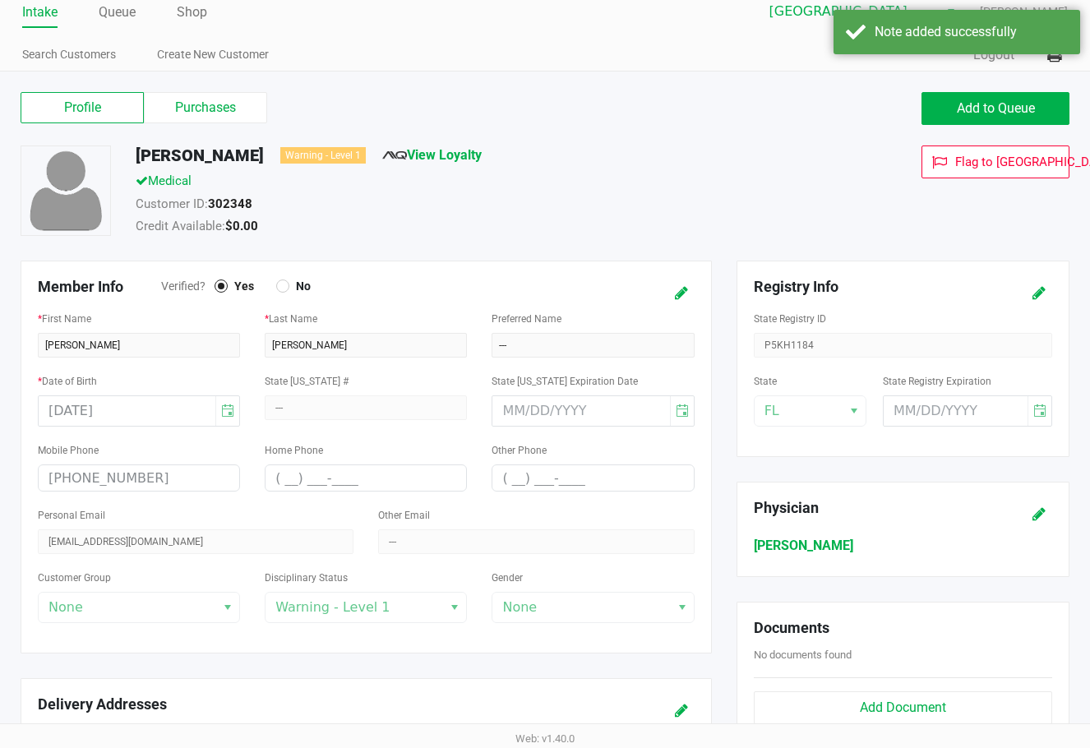
scroll to position [0, 0]
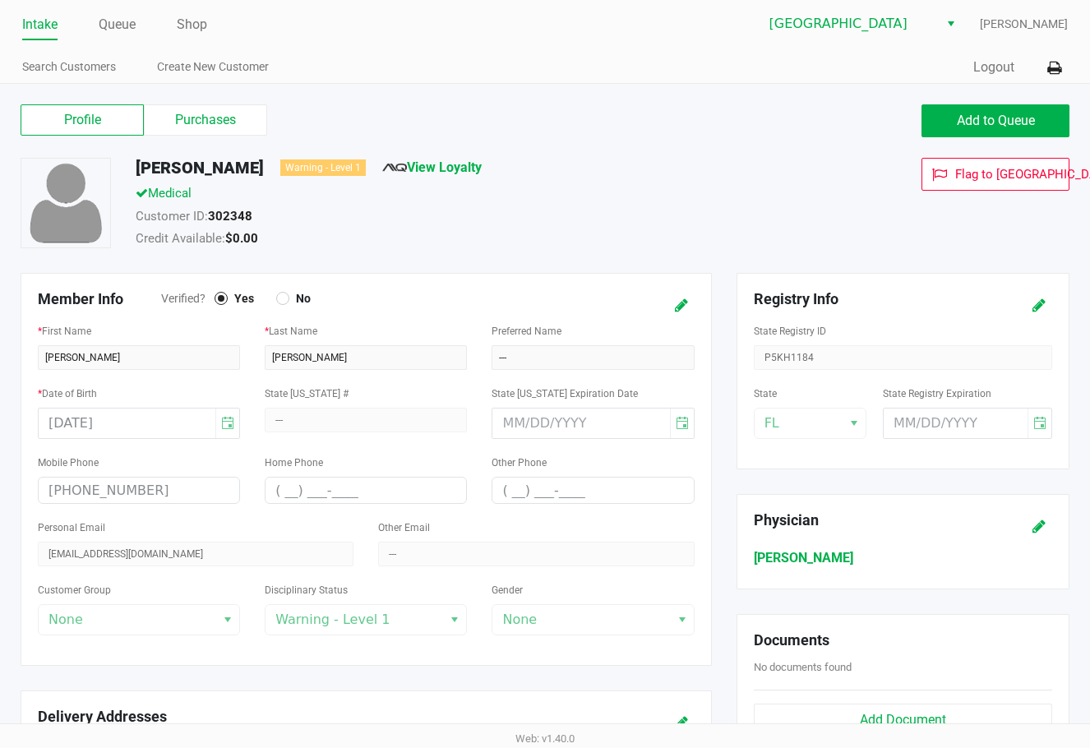
click at [181, 218] on div "Customer ID: 302348" at bounding box center [442, 218] width 639 height 23
click at [111, 7] on div "Intake Queue Shop Lakeland WC Dustin Johnson Search Customers Create New Custom…" at bounding box center [545, 42] width 1090 height 84
click at [121, 22] on link "Queue" at bounding box center [117, 24] width 37 height 23
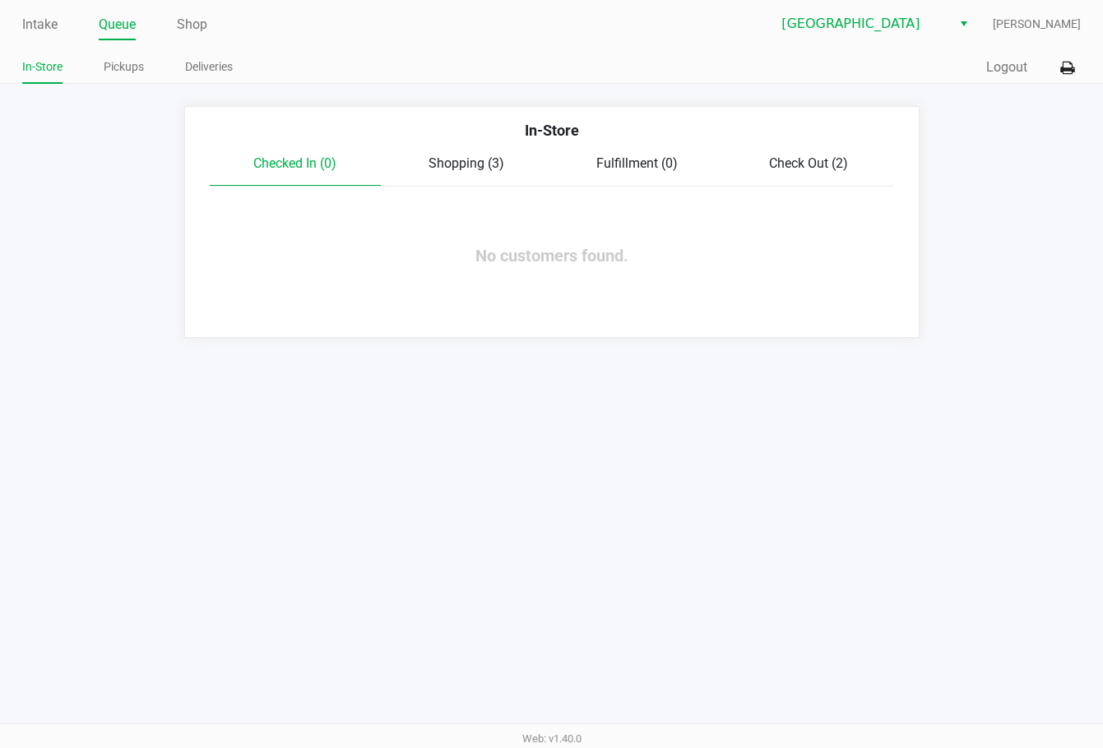
click at [444, 164] on span "Shopping (3)" at bounding box center [466, 163] width 76 height 16
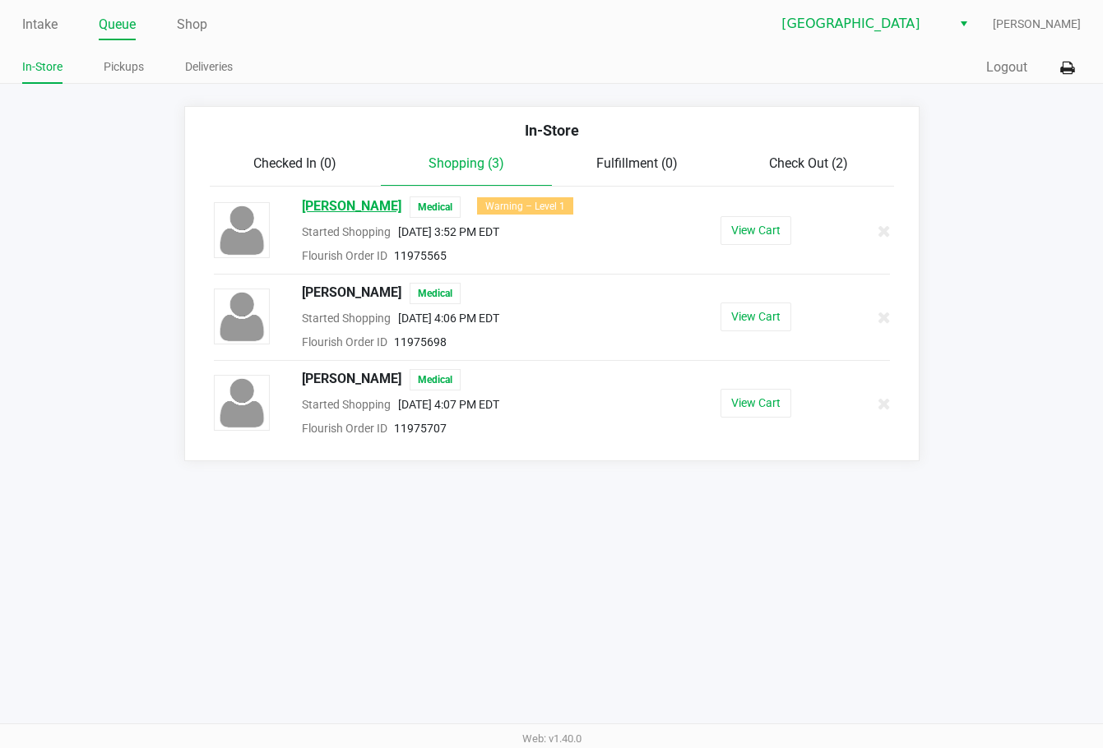
click at [361, 201] on span "Randy Ferrell III" at bounding box center [351, 207] width 99 height 21
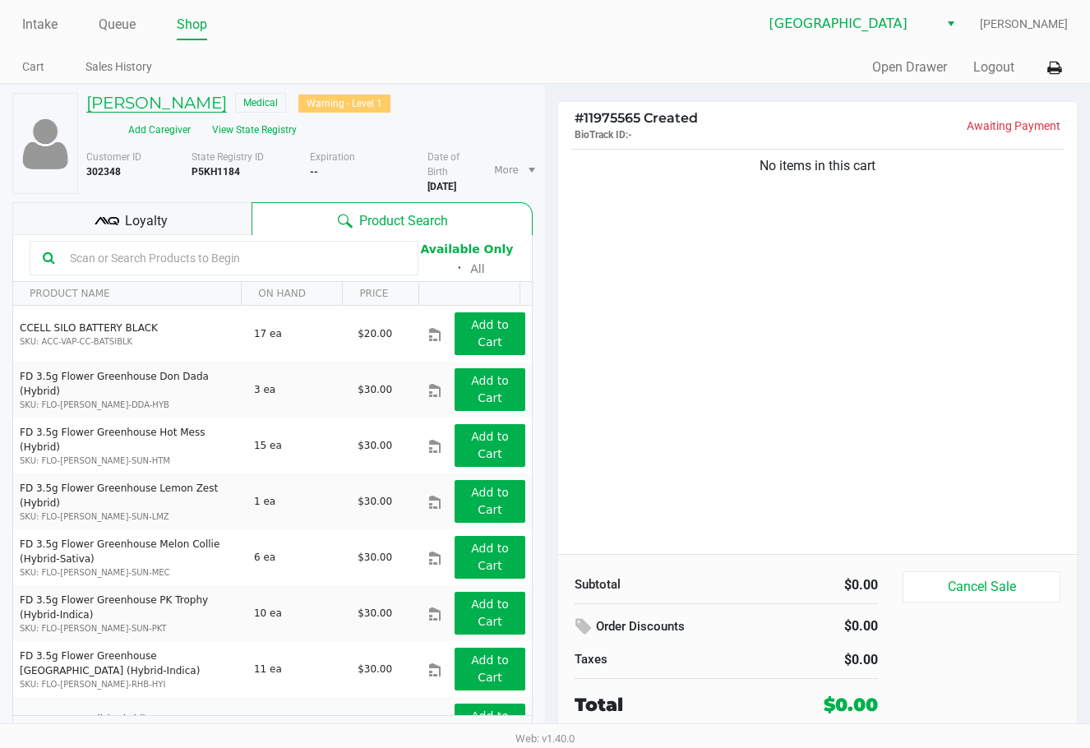
click at [142, 100] on h5 "Randy Ferrell III" at bounding box center [156, 103] width 141 height 20
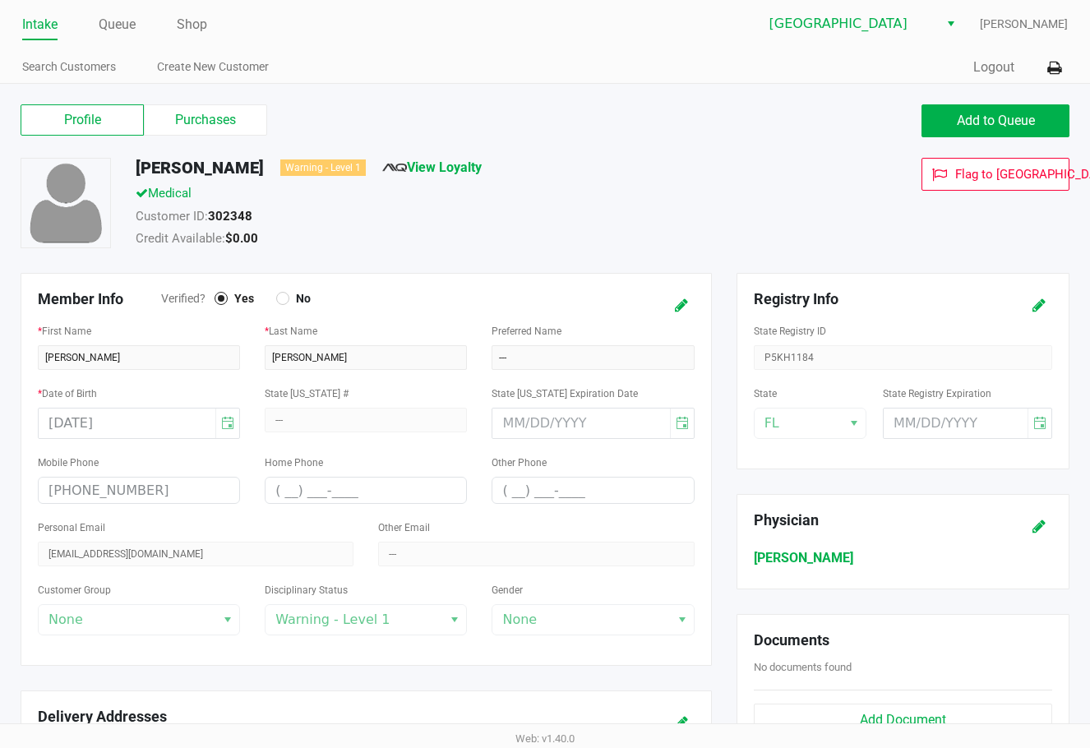
click at [219, 224] on div "Customer ID: 302348" at bounding box center [442, 218] width 639 height 23
click at [220, 215] on strong "302348" at bounding box center [230, 216] width 44 height 15
click at [39, 16] on link "Intake" at bounding box center [39, 24] width 35 height 23
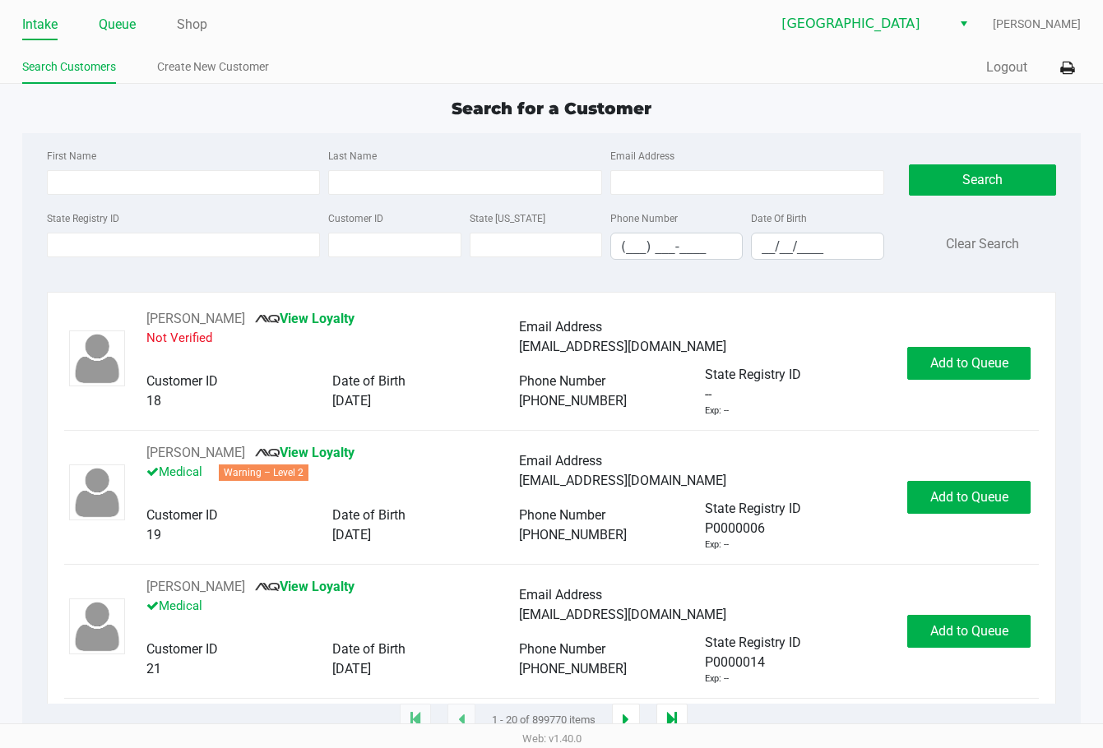
click at [127, 12] on li "Queue" at bounding box center [117, 26] width 37 height 29
click at [126, 27] on link "Queue" at bounding box center [117, 24] width 37 height 23
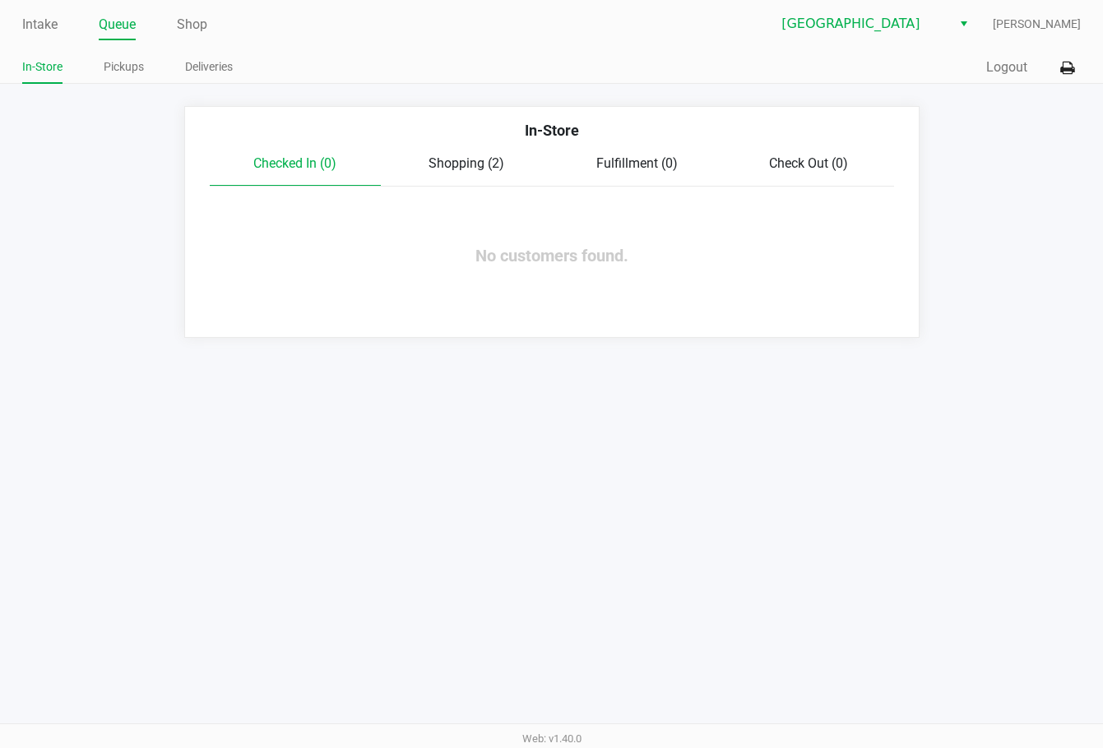
click at [448, 160] on span "Shopping (2)" at bounding box center [466, 163] width 76 height 16
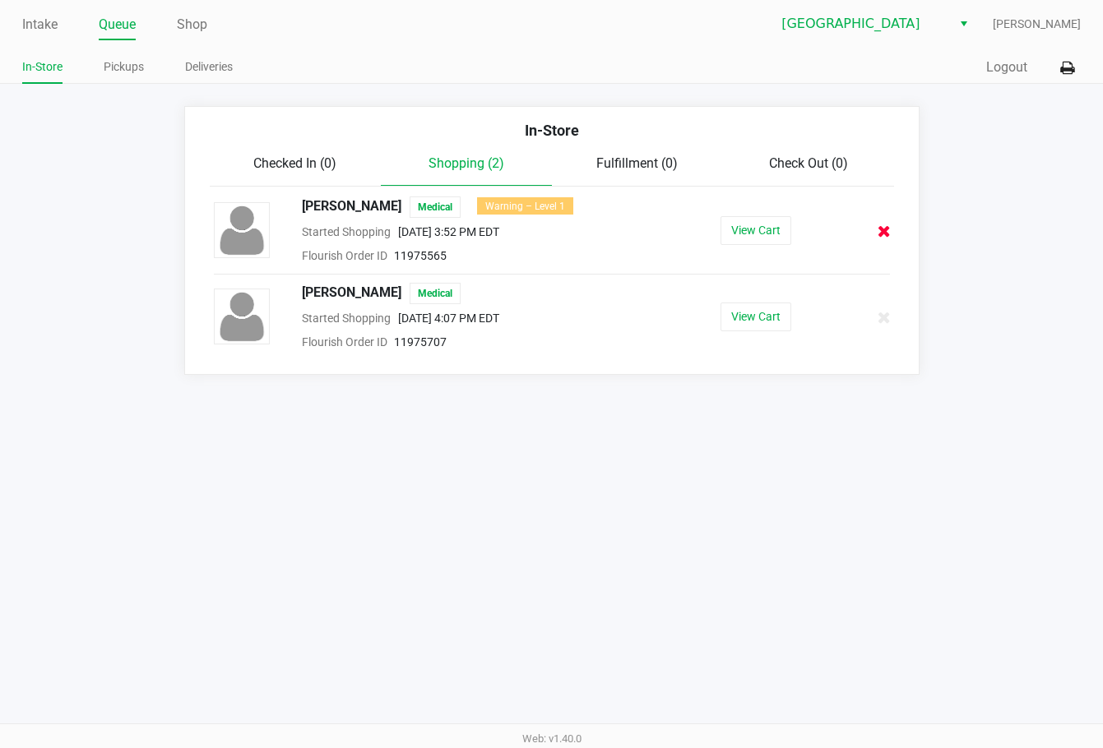
click at [787, 229] on icon at bounding box center [883, 231] width 13 height 12
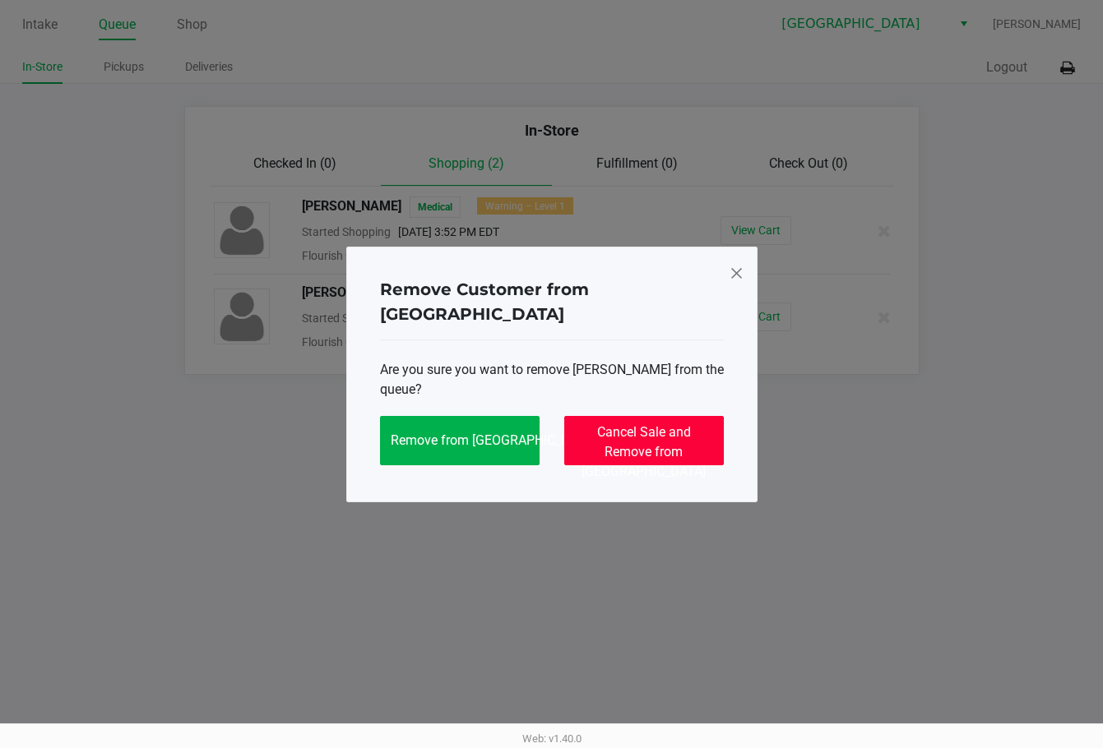
click at [668, 433] on span "Cancel Sale and Remove from Queue" at bounding box center [643, 451] width 124 height 55
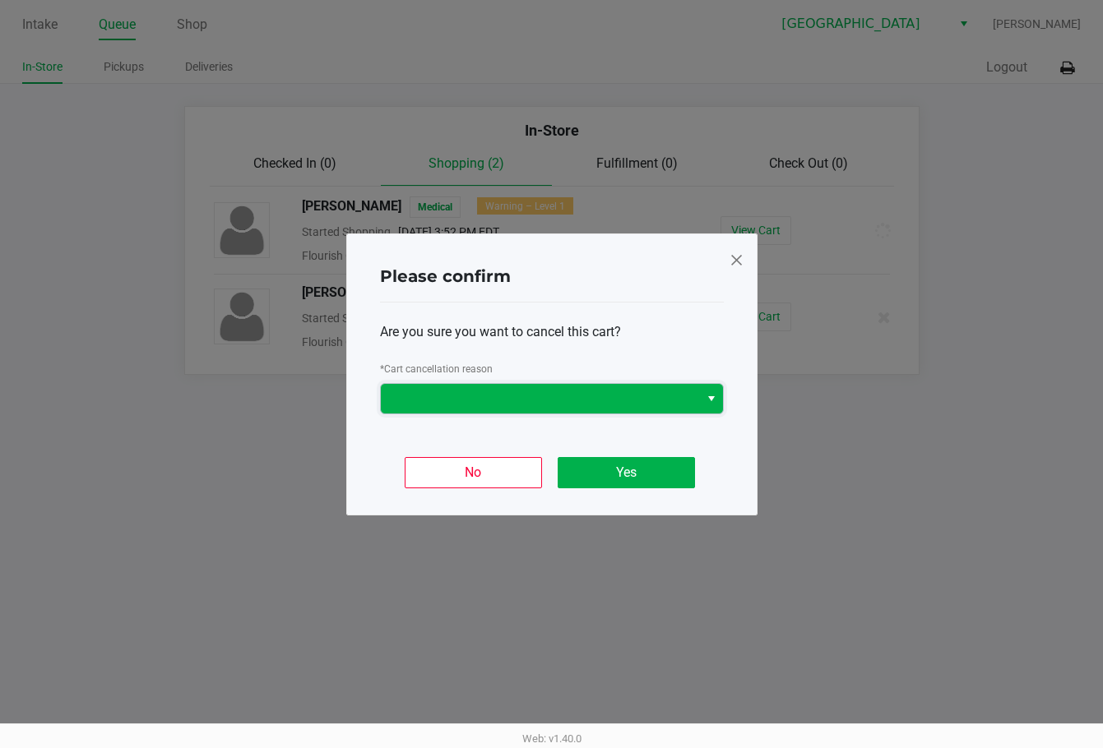
click at [598, 405] on span at bounding box center [540, 399] width 298 height 20
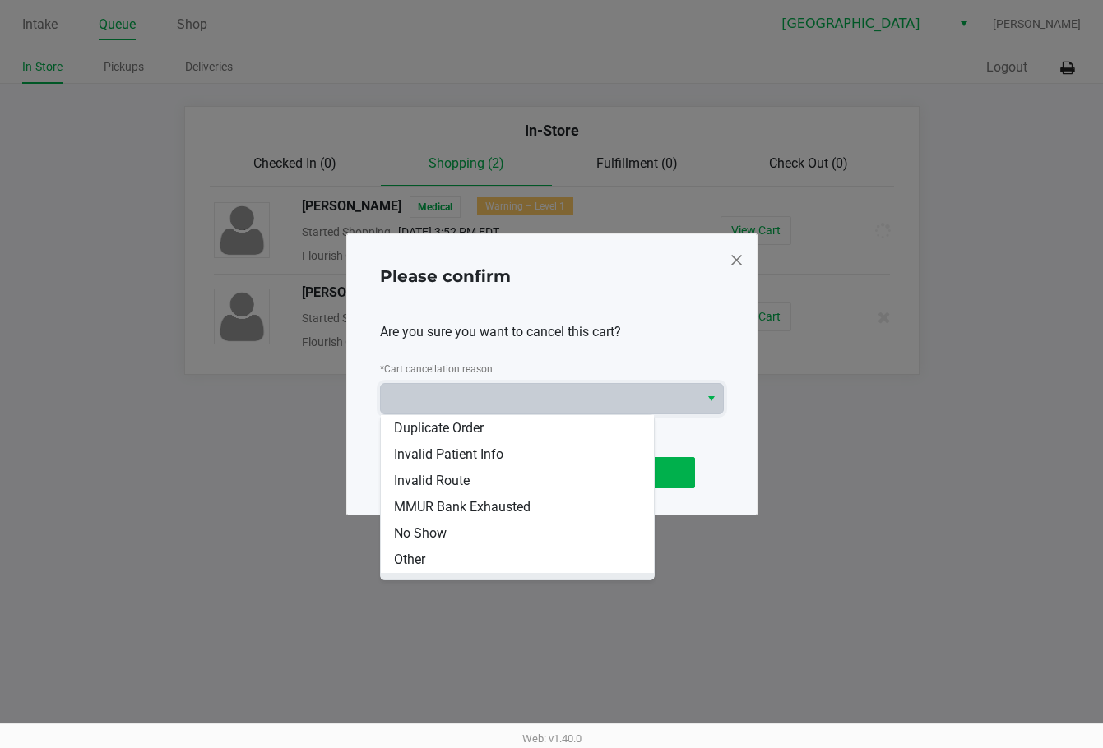
scroll to position [72, 0]
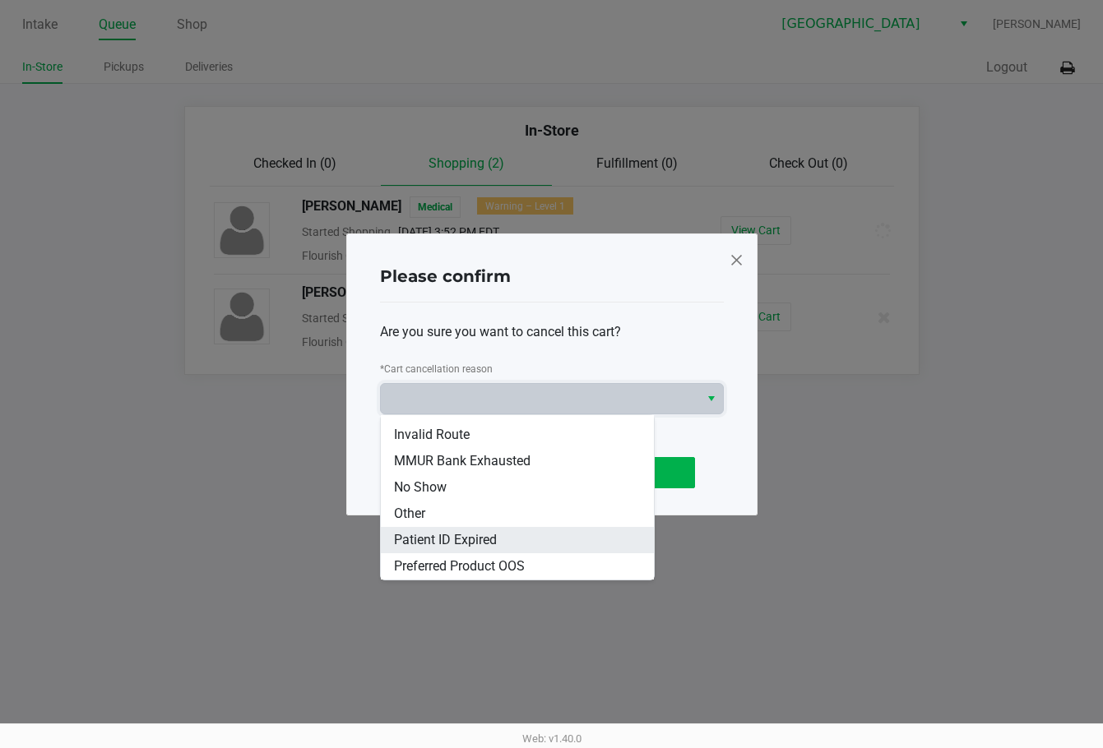
click at [467, 540] on span "Patient ID Expired" at bounding box center [445, 540] width 103 height 20
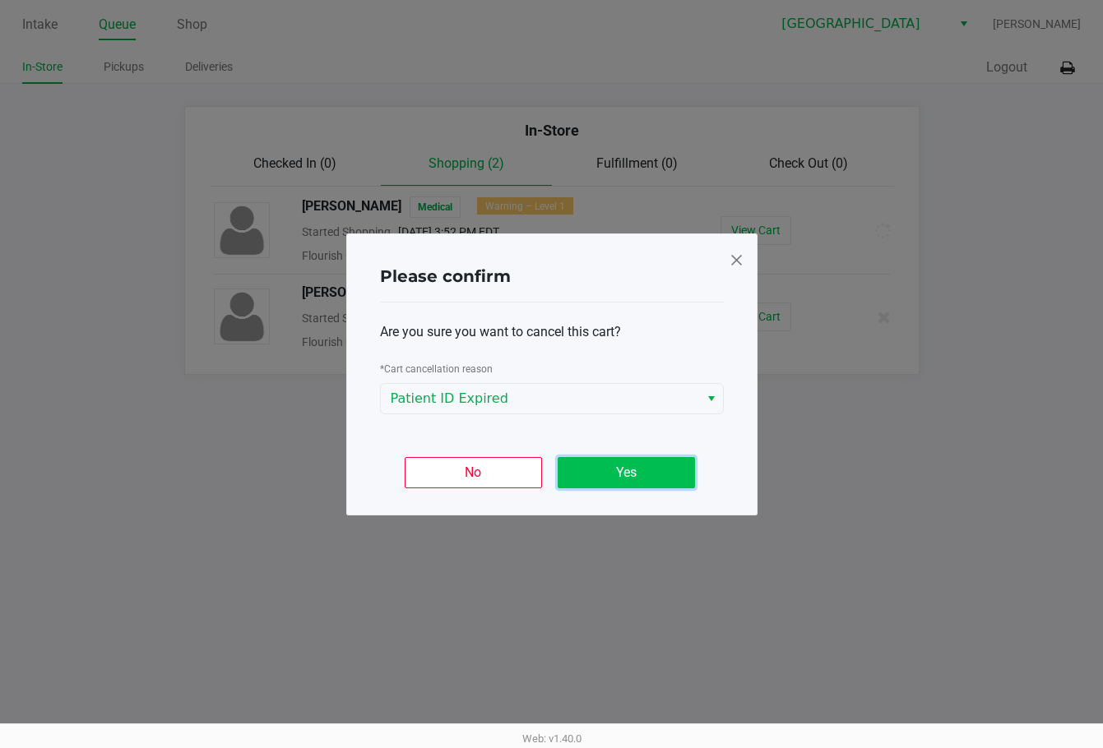
click at [646, 473] on button "Yes" at bounding box center [626, 472] width 137 height 31
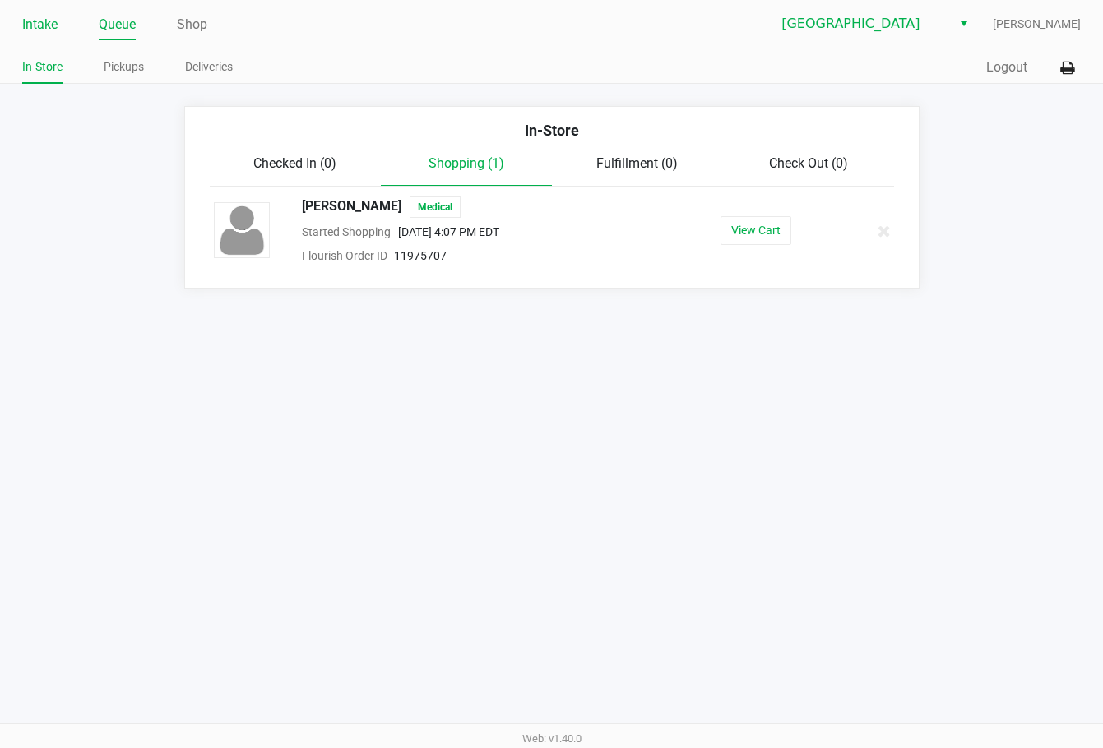
click at [46, 25] on link "Intake" at bounding box center [39, 24] width 35 height 23
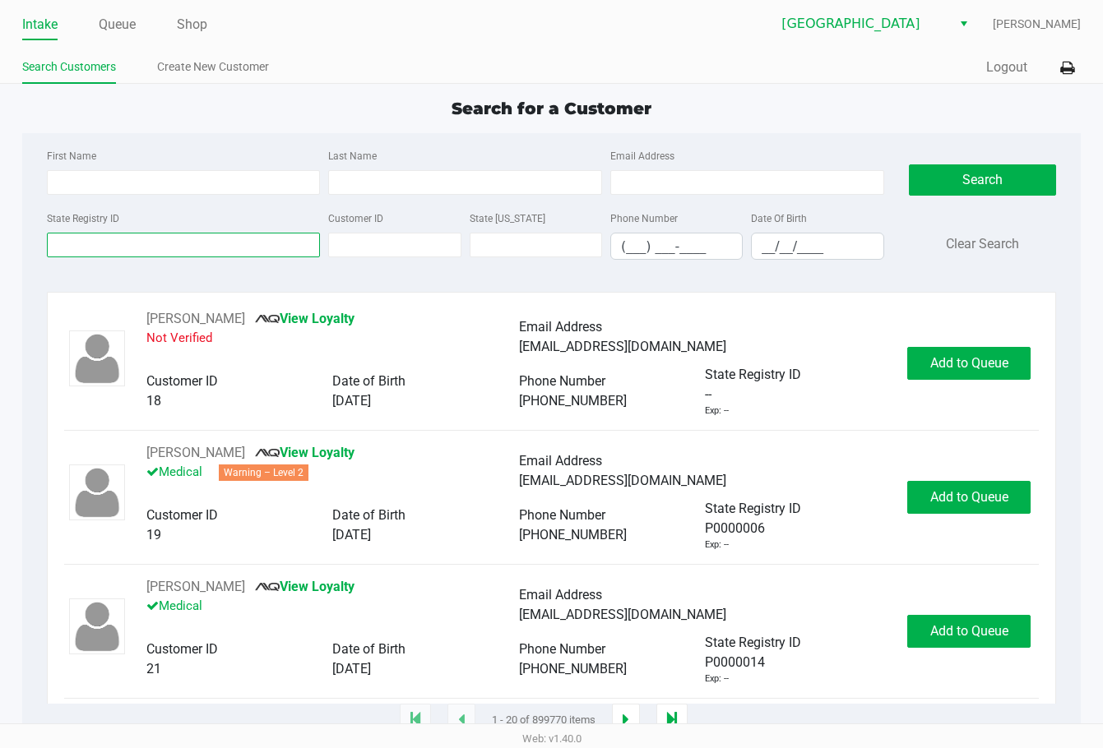
click at [115, 243] on input "State Registry ID" at bounding box center [184, 245] width 274 height 25
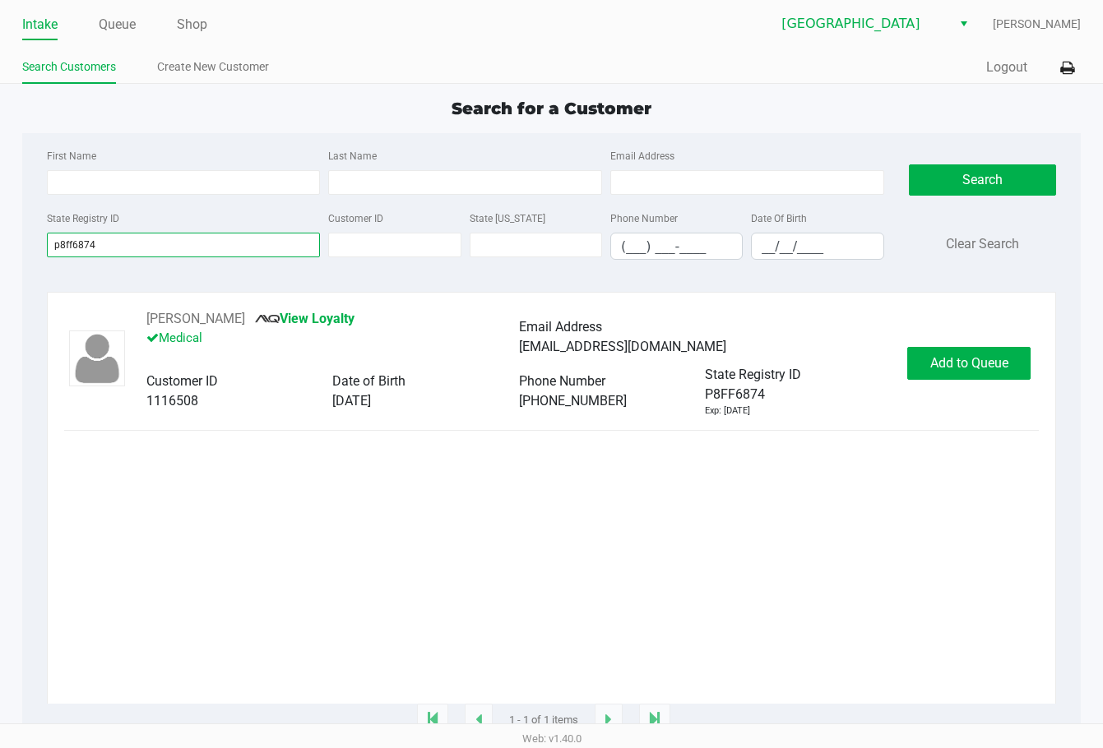
type input "p8ff6874"
click at [787, 347] on div "Judy Zumbaugh View Loyalty Medical Email Address jzs411@yahoo.com Customer ID 1…" at bounding box center [551, 363] width 974 height 109
click at [787, 356] on button "Add to Queue" at bounding box center [968, 363] width 123 height 33
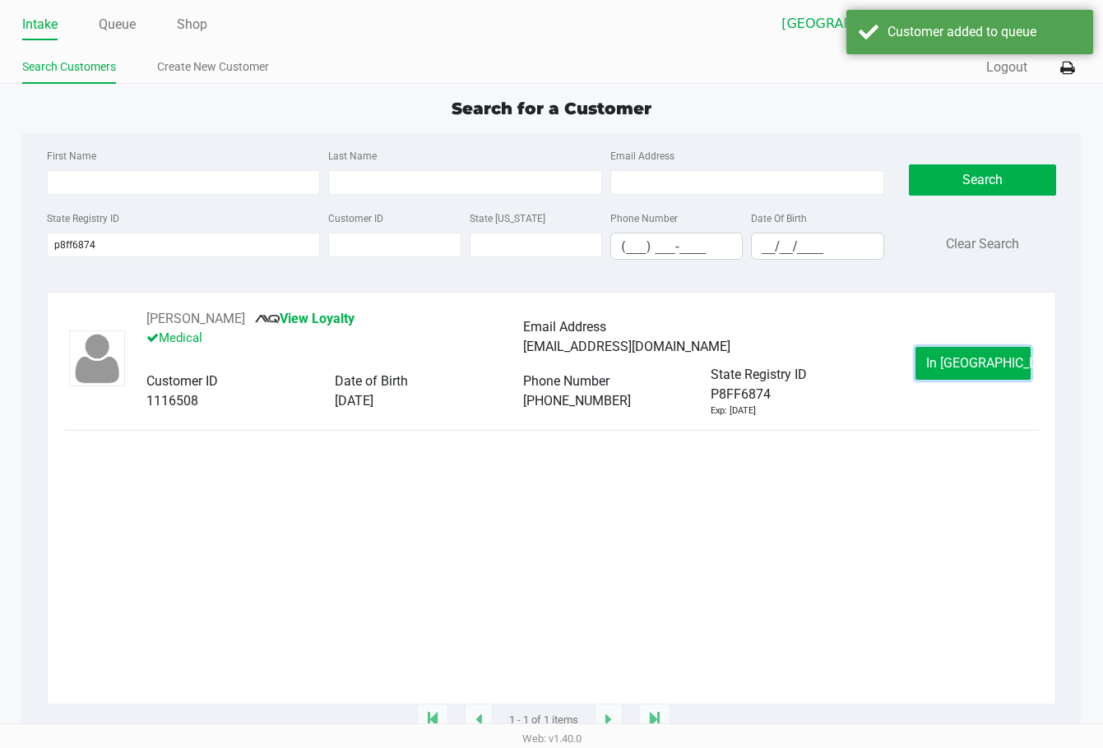
click at [787, 362] on span "In Queue" at bounding box center [995, 363] width 138 height 16
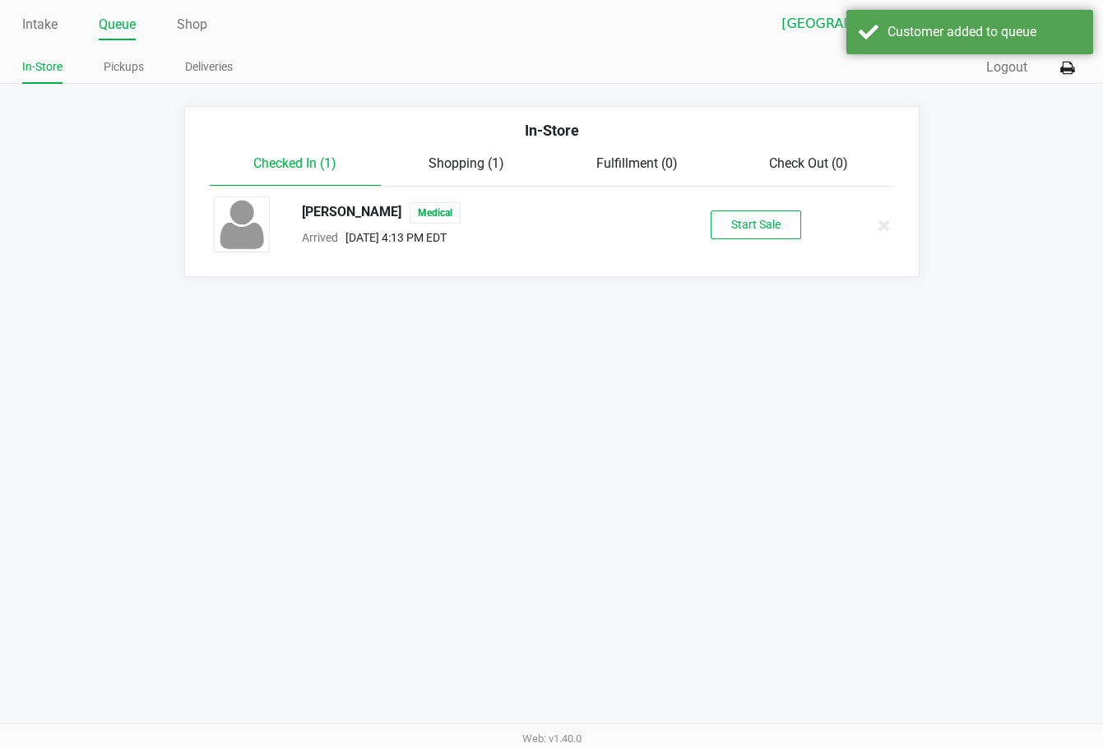
click at [312, 220] on div "Judy Zumbaugh Medical" at bounding box center [478, 212] width 379 height 21
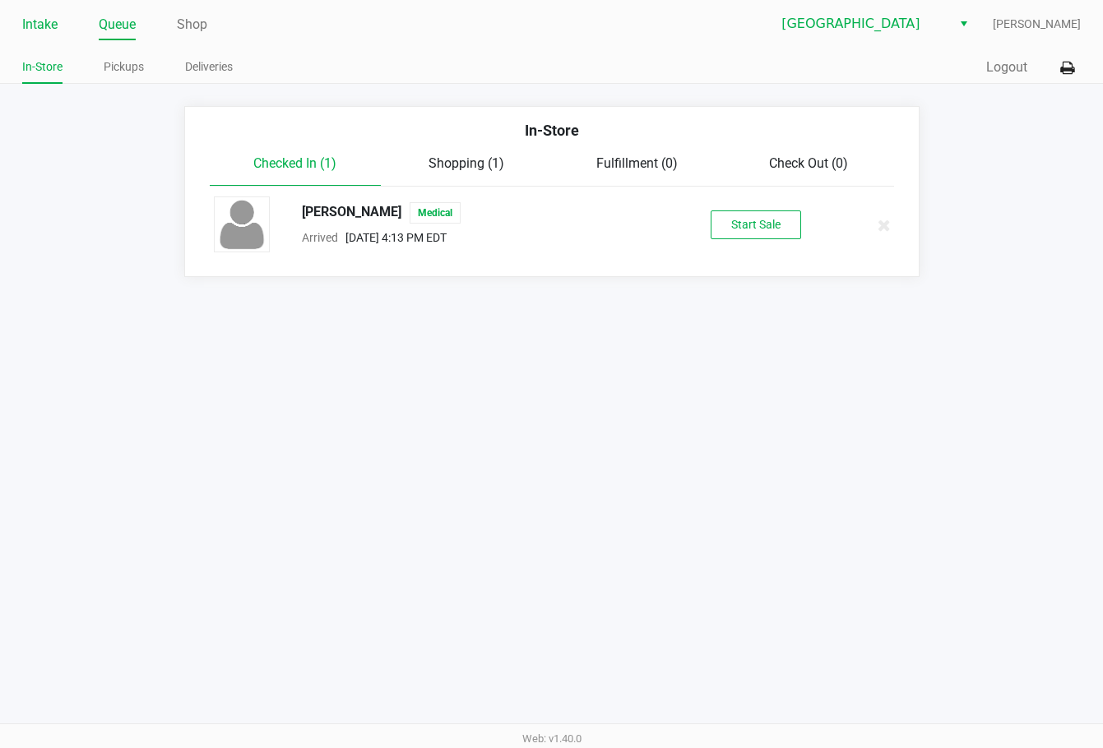
click at [31, 25] on link "Intake" at bounding box center [39, 24] width 35 height 23
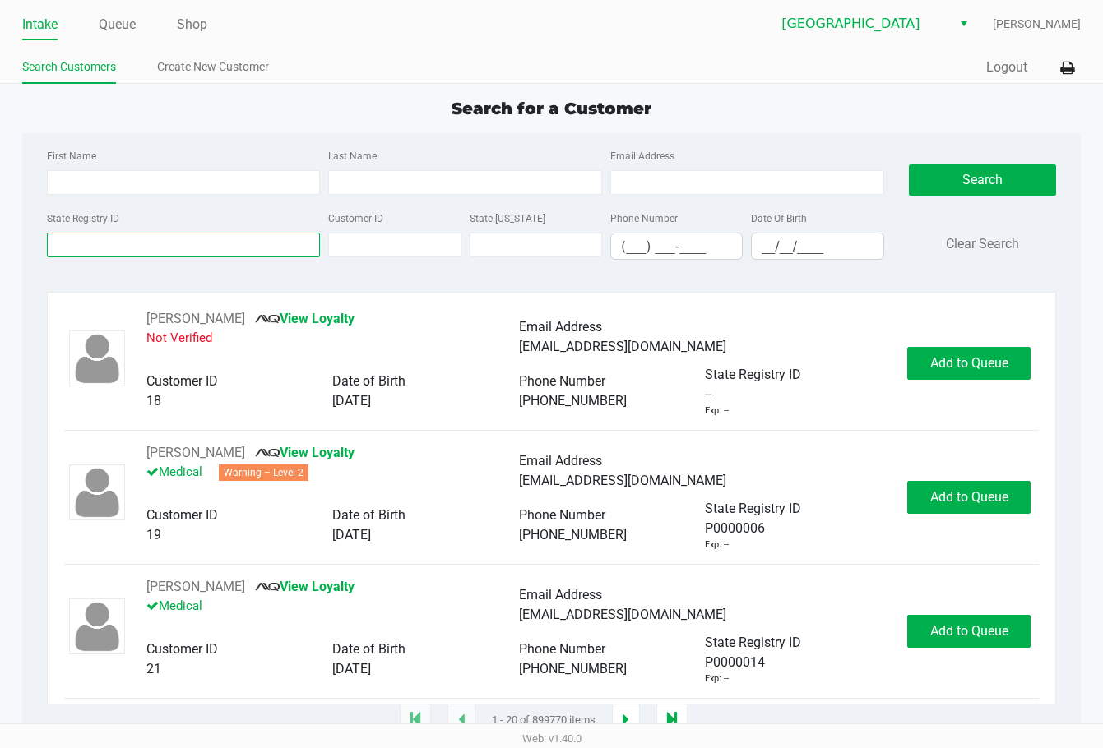
click at [187, 248] on input "State Registry ID" at bounding box center [184, 245] width 274 height 25
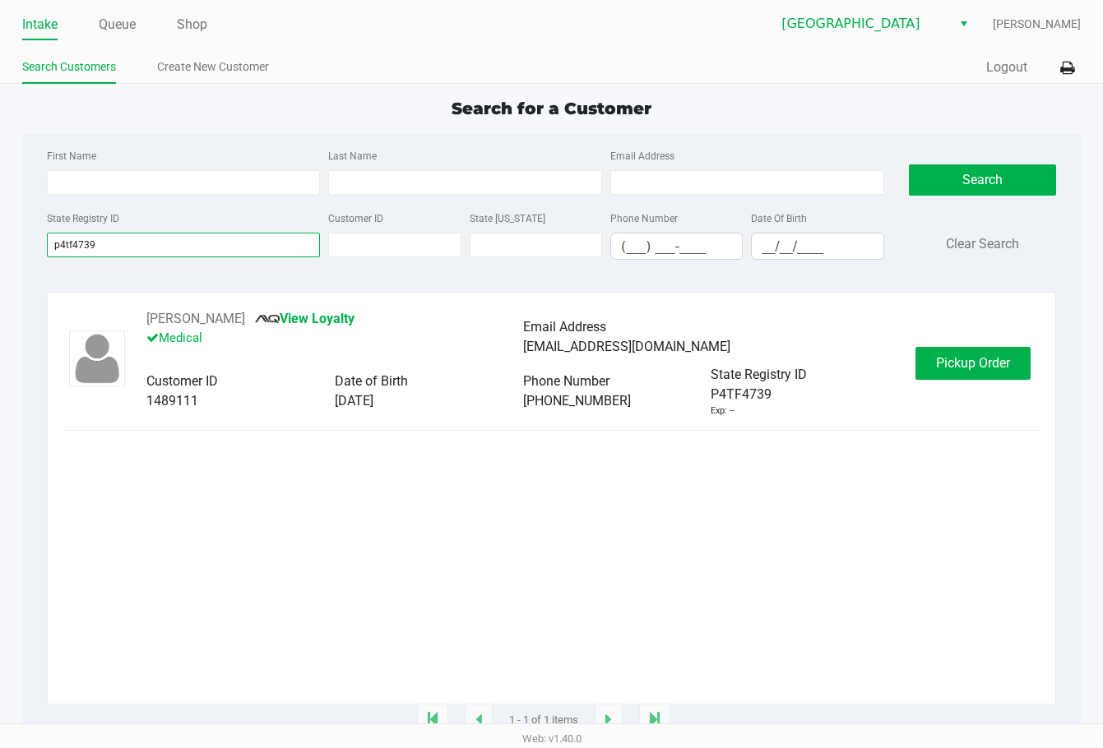
type input "p4tf4739"
click at [787, 352] on button "Pickup Order" at bounding box center [972, 363] width 115 height 33
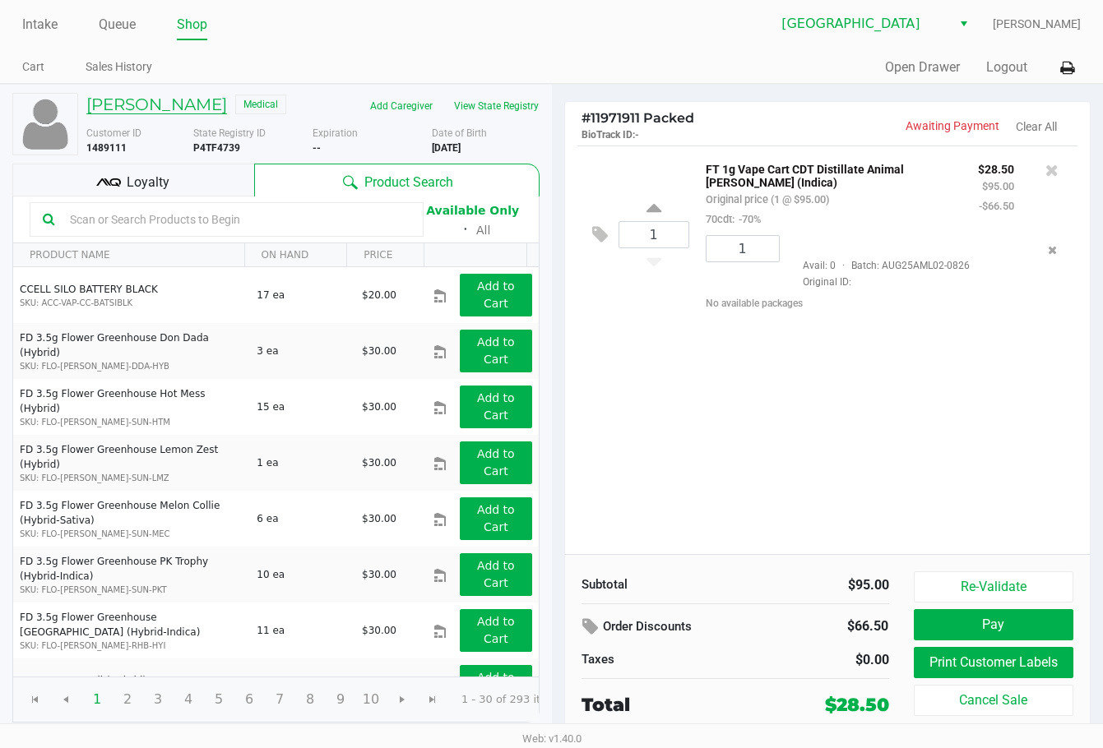
click at [138, 106] on h5 "Michael Shipley" at bounding box center [156, 105] width 141 height 20
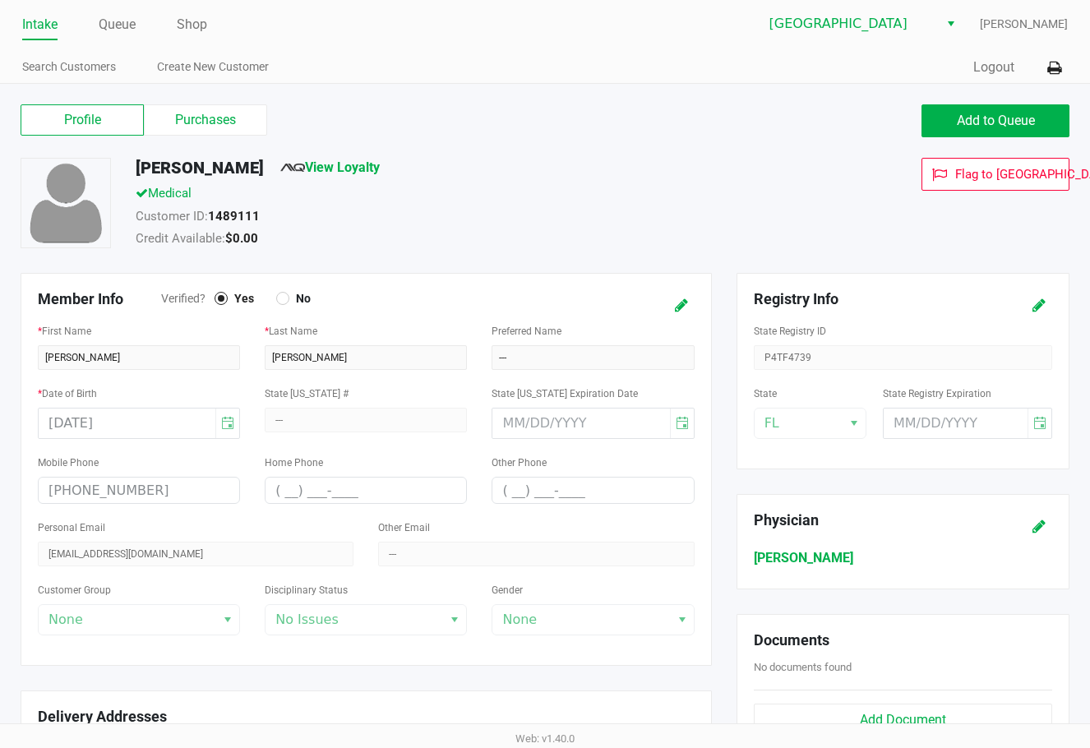
click at [180, 162] on h5 "Michael Shipley" at bounding box center [200, 168] width 128 height 20
click at [180, 163] on h5 "Michael Shipley" at bounding box center [200, 168] width 128 height 20
click at [121, 12] on li "Queue" at bounding box center [117, 26] width 37 height 29
click at [120, 30] on link "Queue" at bounding box center [117, 24] width 37 height 23
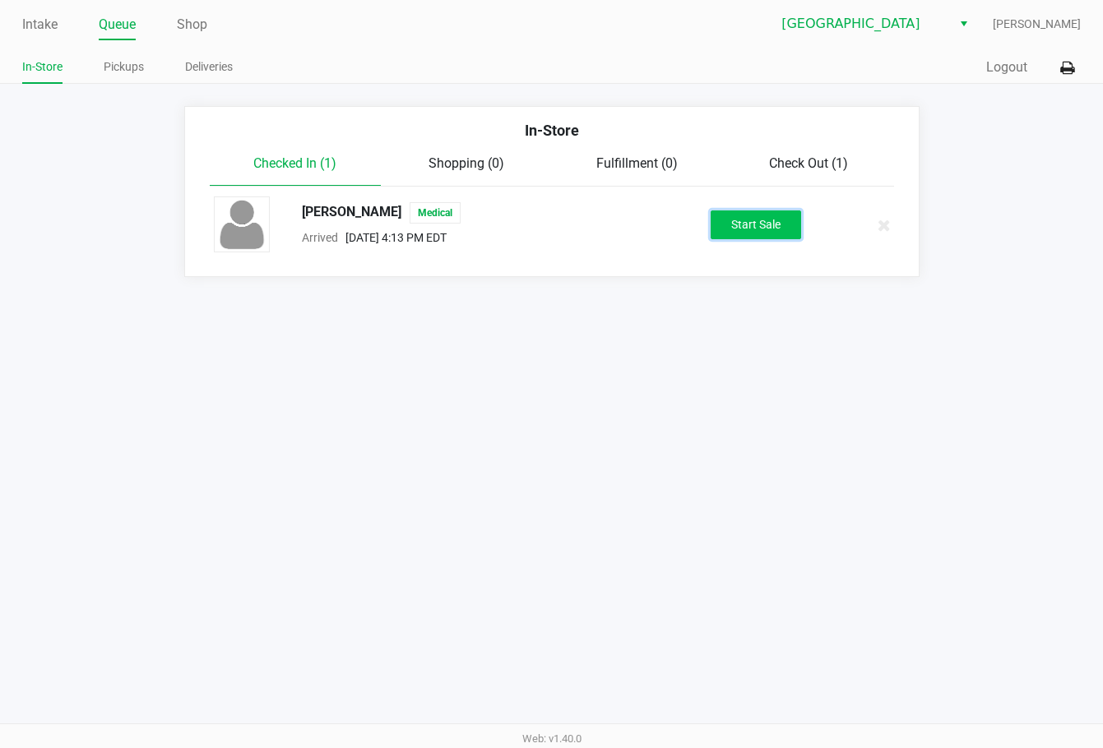
click at [768, 227] on button "Start Sale" at bounding box center [755, 225] width 90 height 29
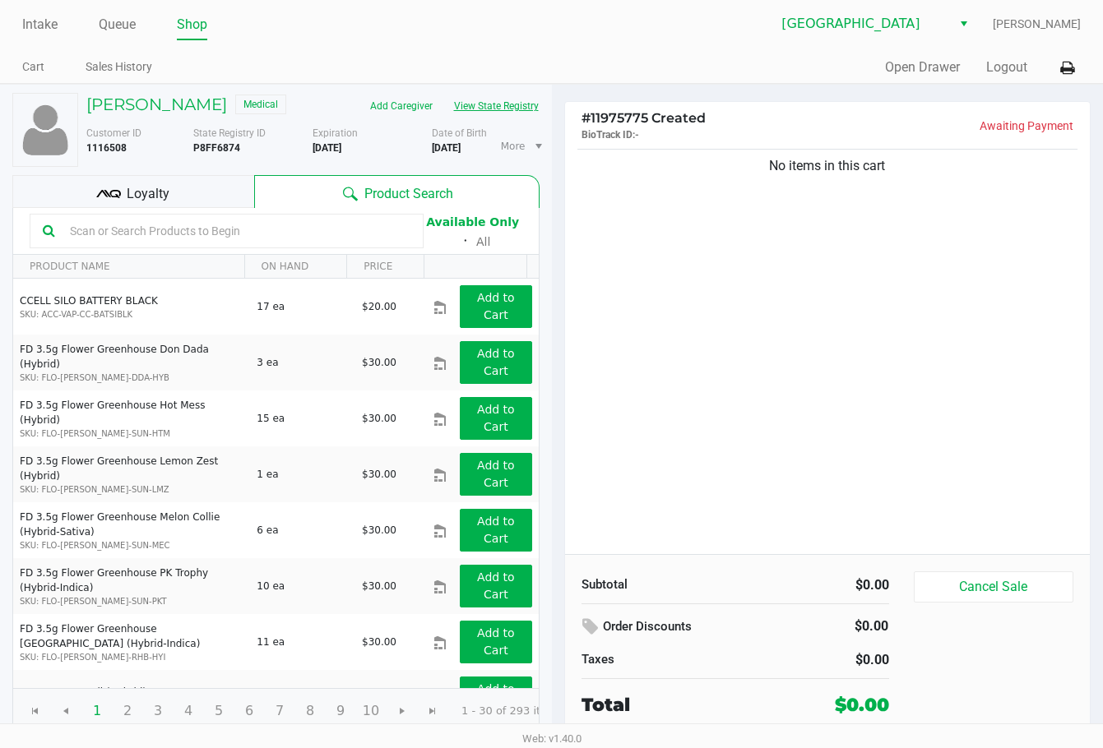
click at [497, 104] on button "View State Registry" at bounding box center [491, 106] width 96 height 26
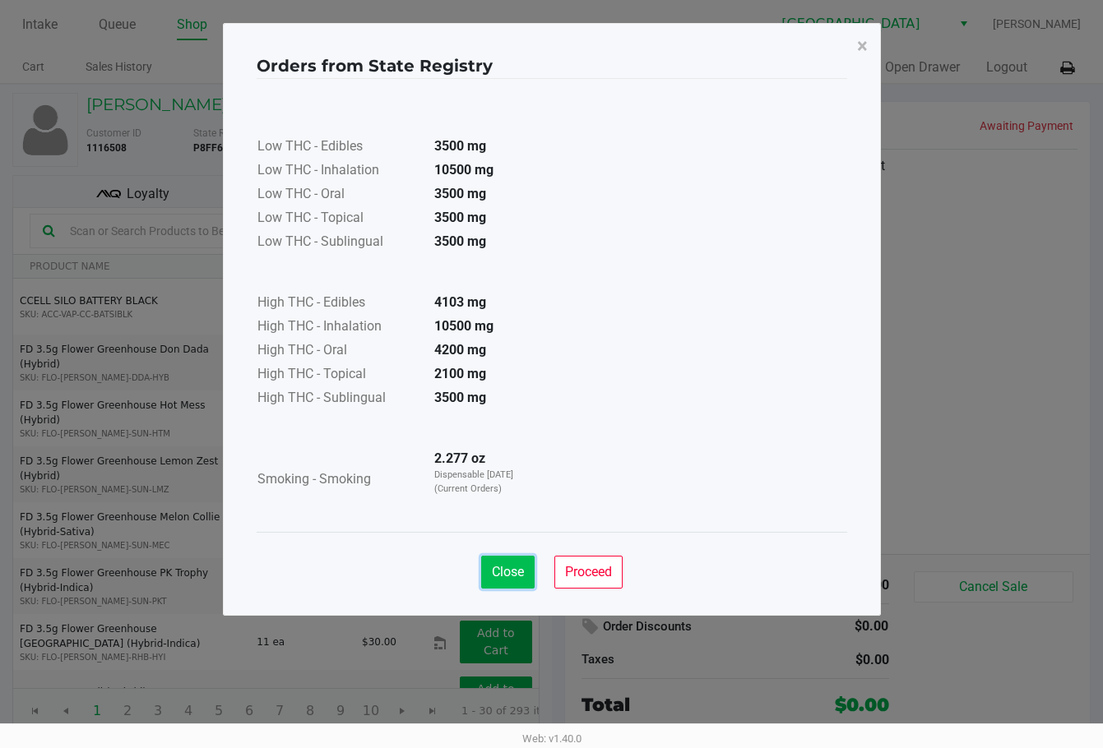
click at [515, 559] on button "Close" at bounding box center [507, 572] width 53 height 33
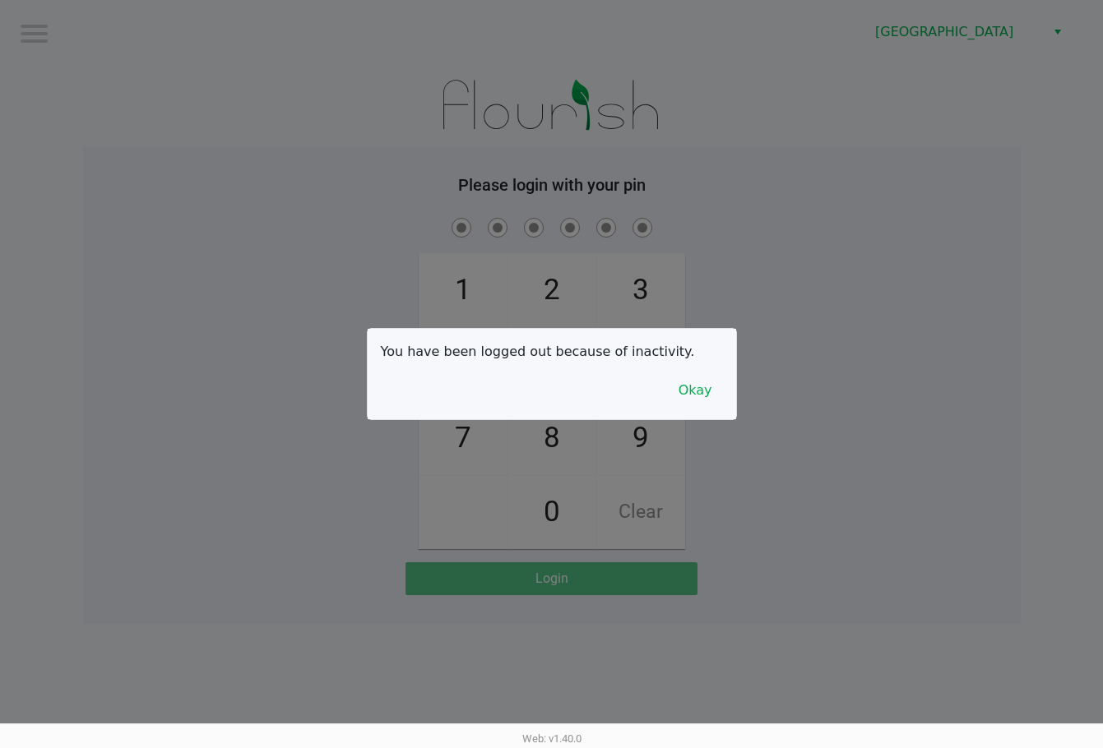
click at [775, 143] on div at bounding box center [551, 374] width 1103 height 748
click at [709, 390] on button "Okay" at bounding box center [695, 390] width 55 height 31
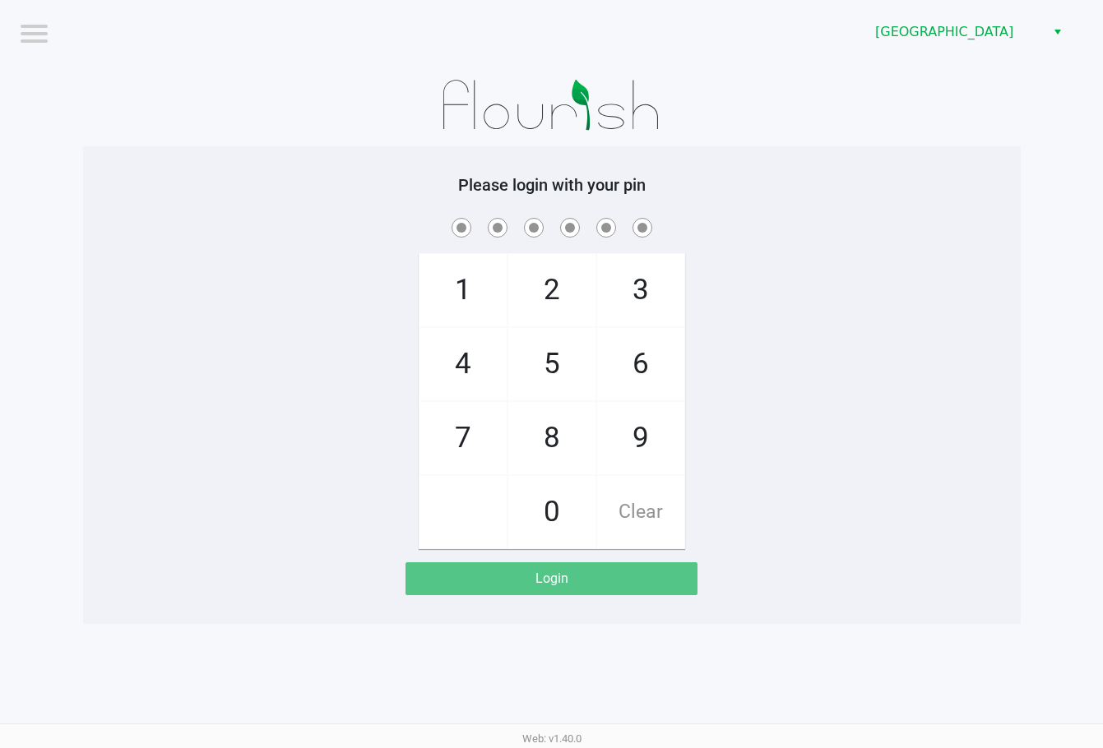
drag, startPoint x: 775, startPoint y: 304, endPoint x: 682, endPoint y: 224, distance: 122.5
click at [775, 299] on div "1 4 7 2 5 8 0 3 6 9 Clear" at bounding box center [551, 382] width 937 height 335
checkbox input "true"
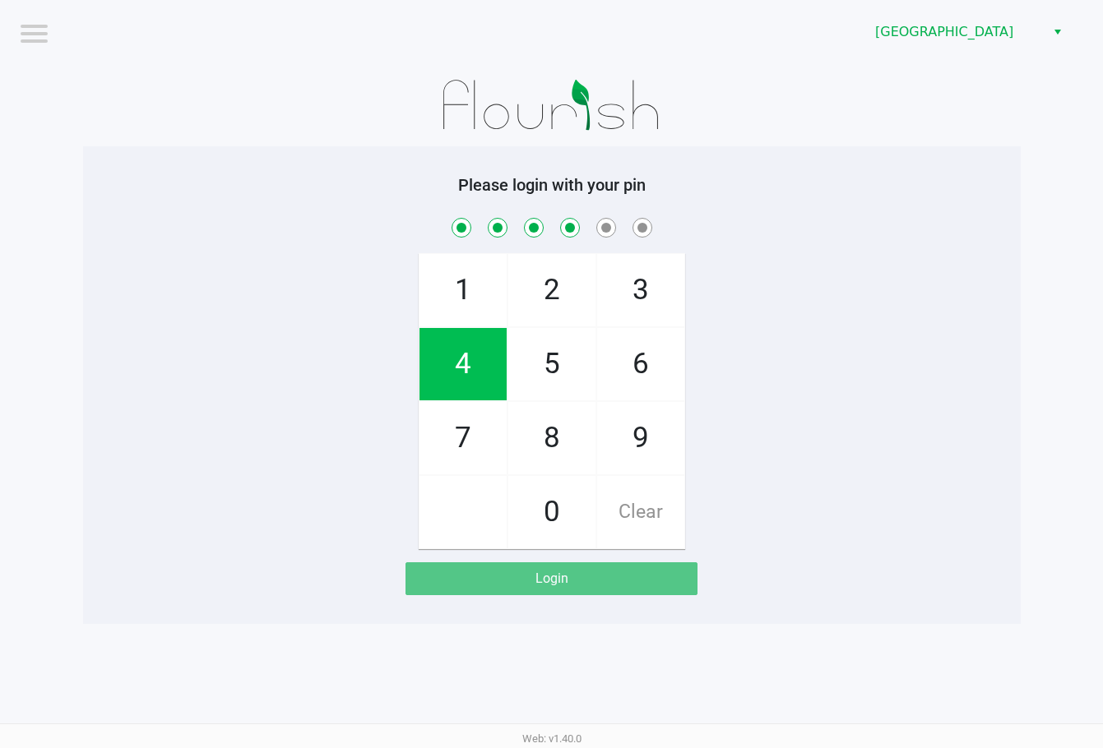
checkbox input "true"
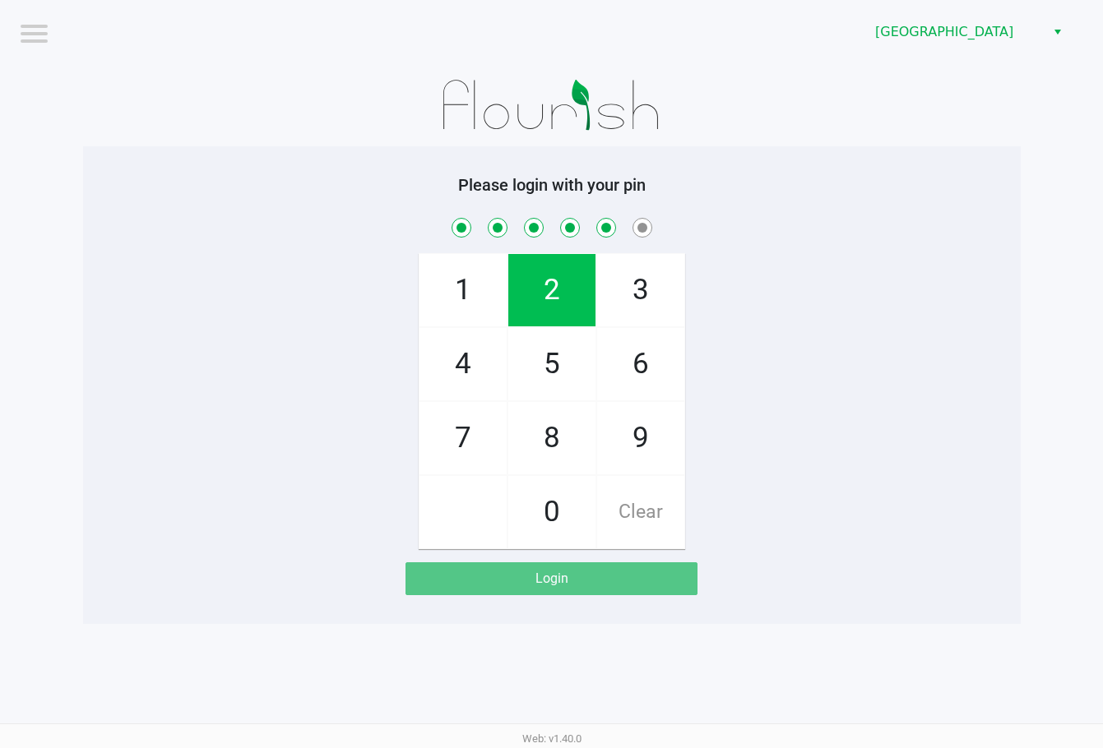
checkbox input "true"
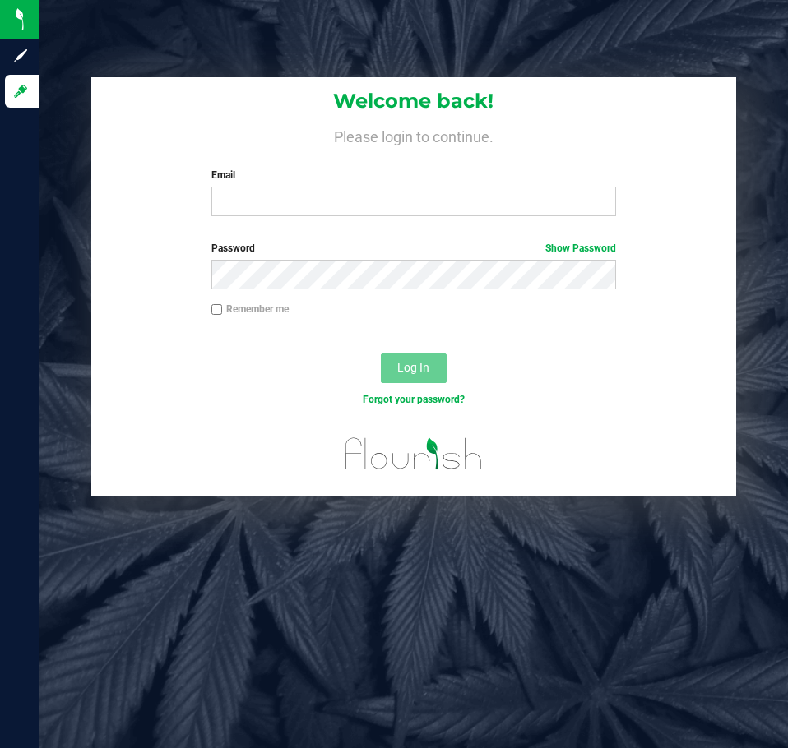
click at [526, 78] on div "Welcome back! Please login to continue. Email Required Please format your email…" at bounding box center [413, 153] width 644 height 152
type input "[EMAIL_ADDRESS][DOMAIN_NAME]"
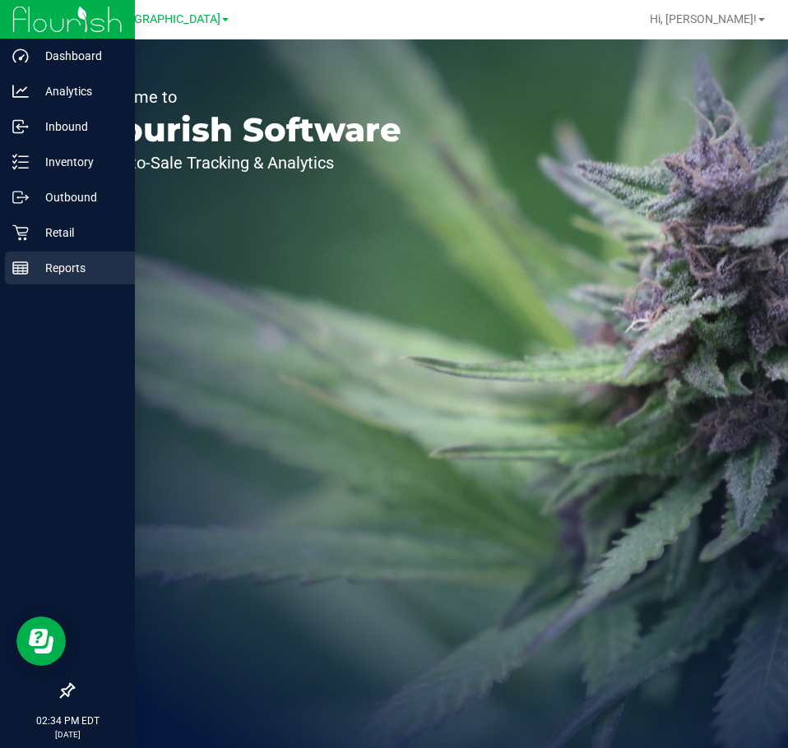
click at [44, 265] on p "Reports" at bounding box center [78, 268] width 99 height 20
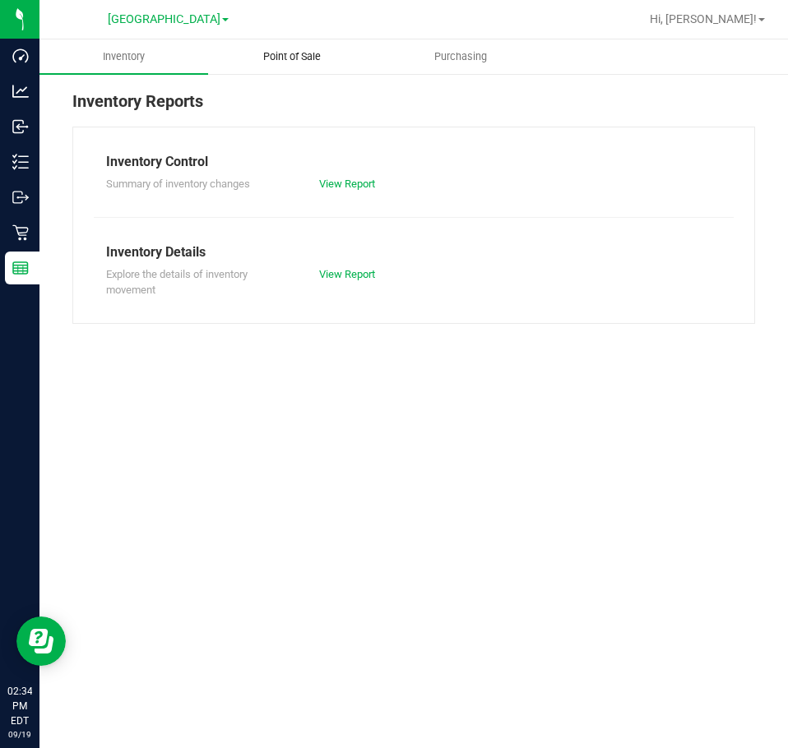
click at [279, 53] on span "Point of Sale" at bounding box center [292, 56] width 102 height 15
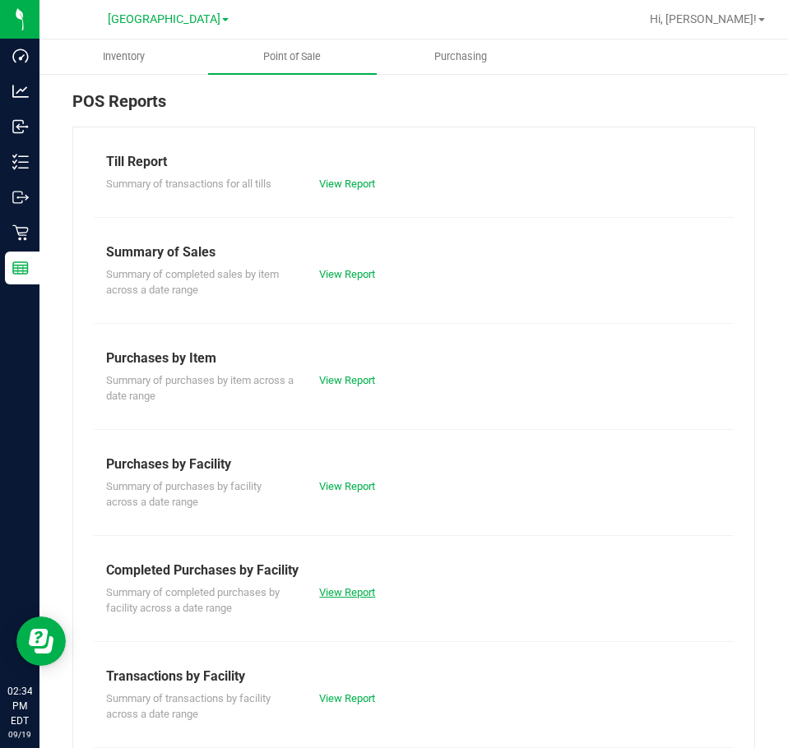
click at [359, 592] on link "View Report" at bounding box center [347, 592] width 56 height 12
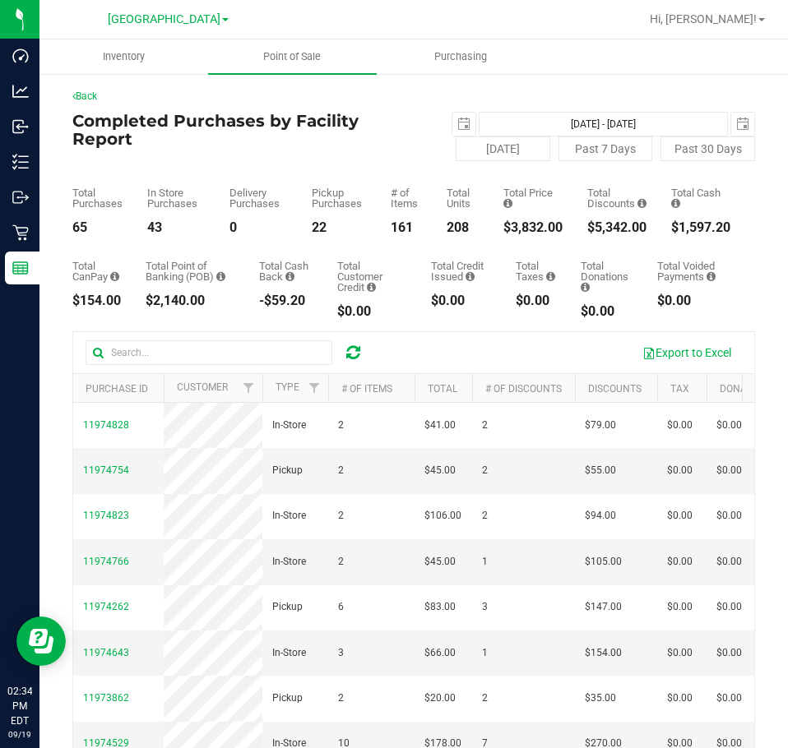
click at [599, 53] on ul "Inventory Point of Sale Purchasing" at bounding box center [433, 56] width 788 height 35
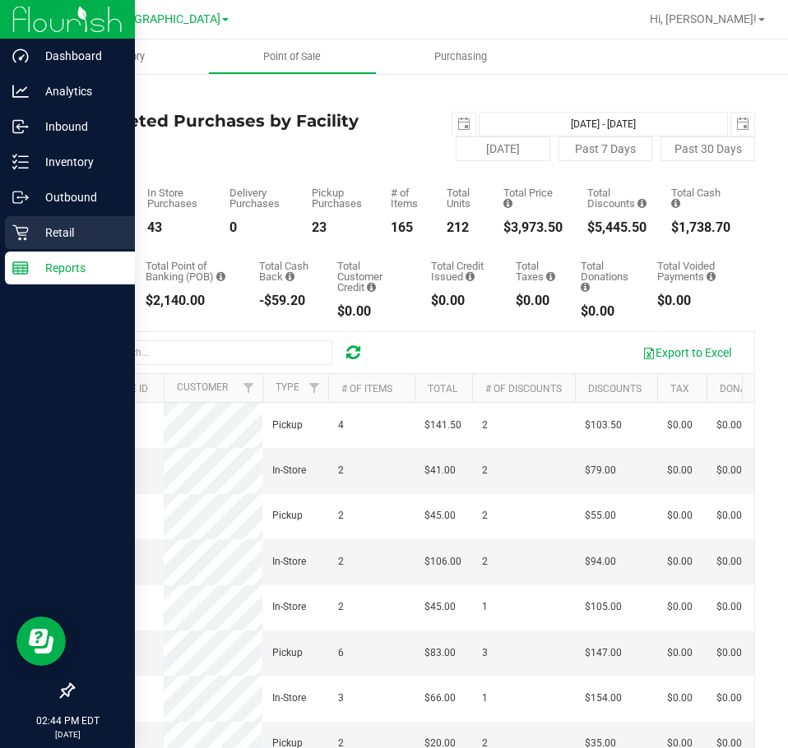
click at [53, 242] on p "Retail" at bounding box center [78, 233] width 99 height 20
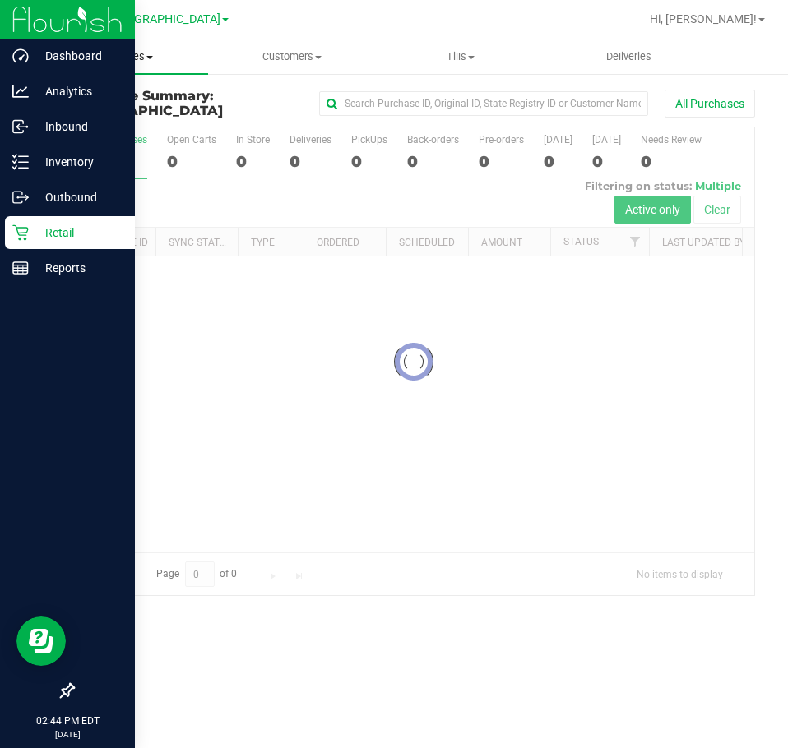
click at [143, 58] on span "Purchases" at bounding box center [123, 56] width 169 height 15
click at [116, 116] on span "Fulfillment" at bounding box center [90, 119] width 102 height 14
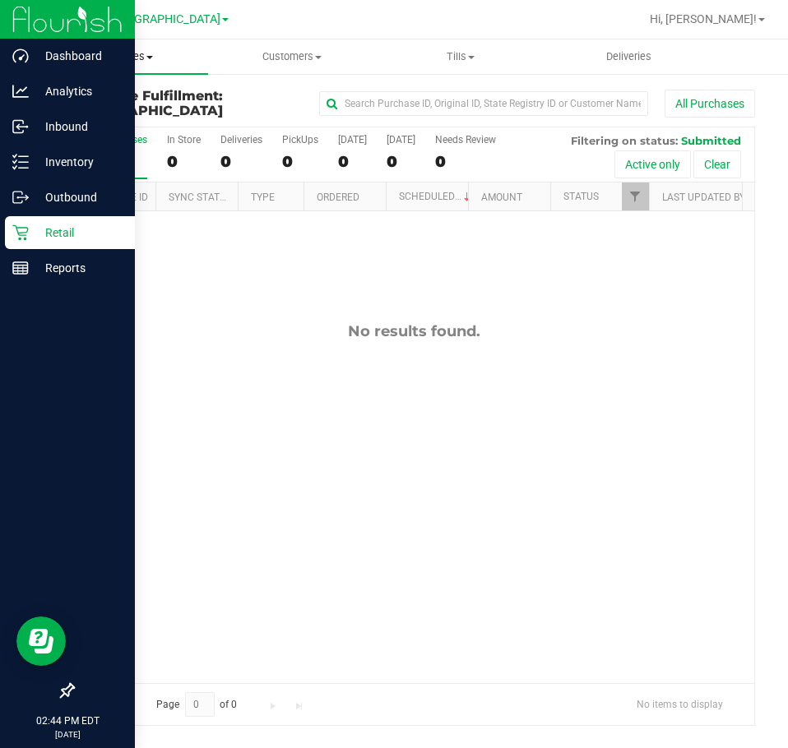
click at [130, 58] on span "Purchases" at bounding box center [123, 56] width 169 height 15
click at [119, 118] on span "Fulfillment" at bounding box center [90, 119] width 102 height 14
click at [575, 29] on div at bounding box center [466, 19] width 345 height 32
click at [624, 27] on div at bounding box center [466, 19] width 345 height 32
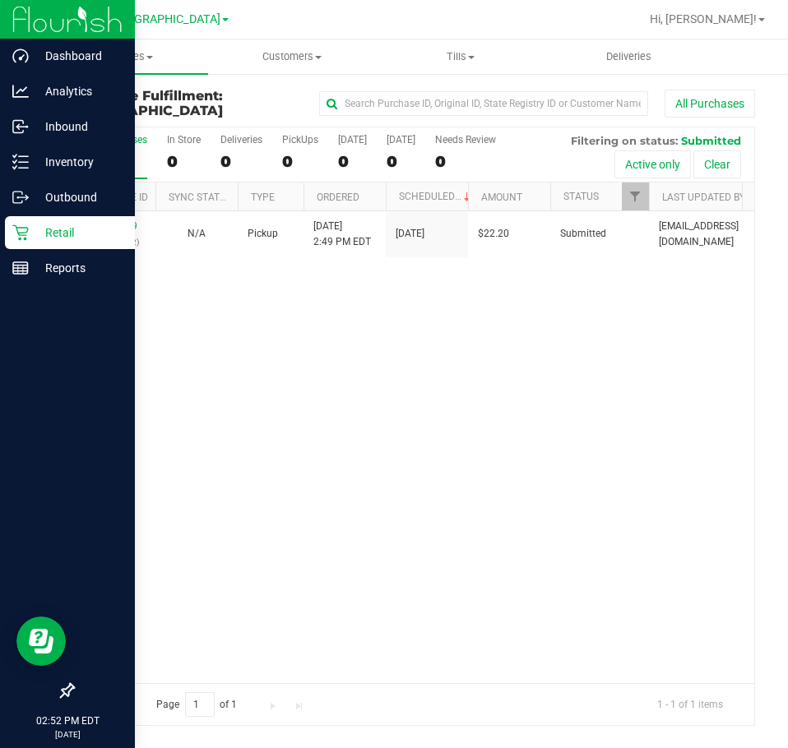
click at [68, 224] on p "Retail" at bounding box center [78, 233] width 99 height 20
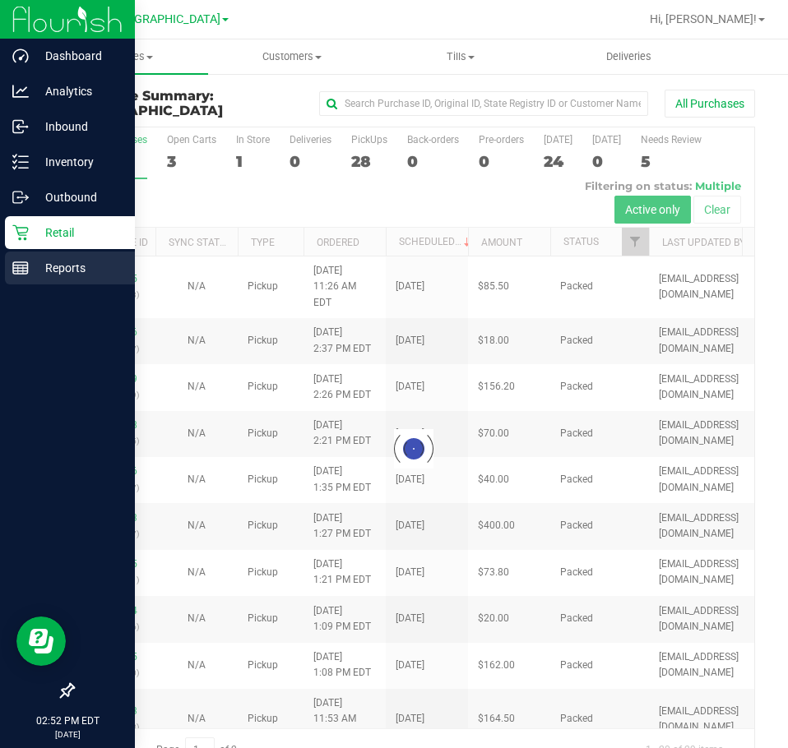
click at [58, 266] on p "Reports" at bounding box center [78, 268] width 99 height 20
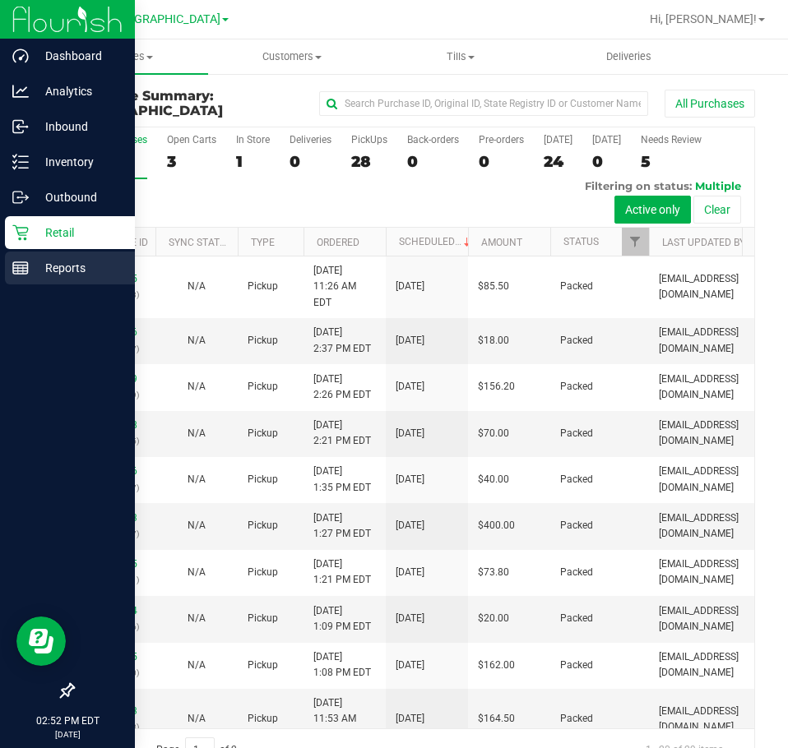
click at [41, 266] on p "Reports" at bounding box center [78, 268] width 99 height 20
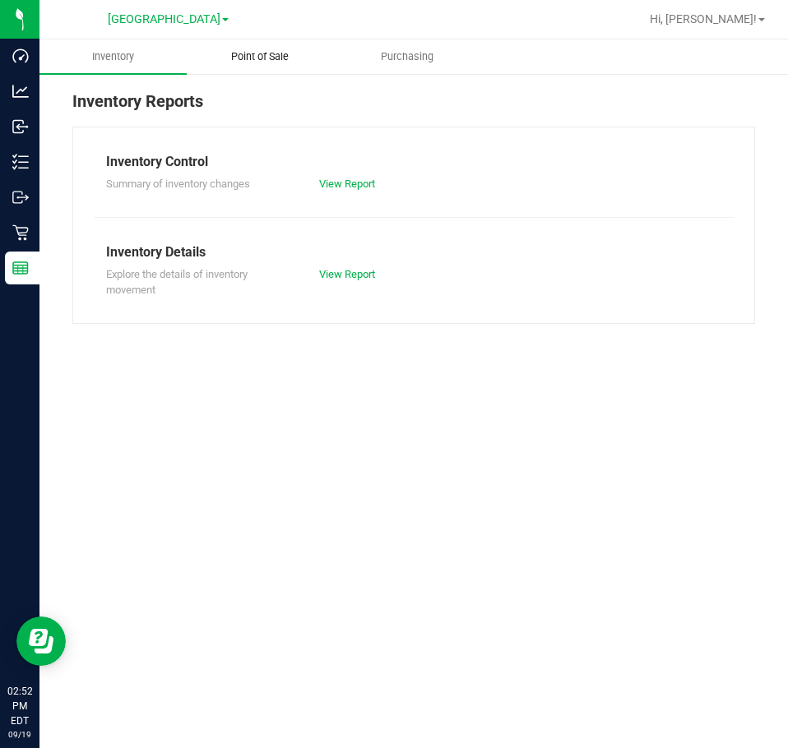
click at [271, 58] on span "Point of Sale" at bounding box center [260, 56] width 102 height 15
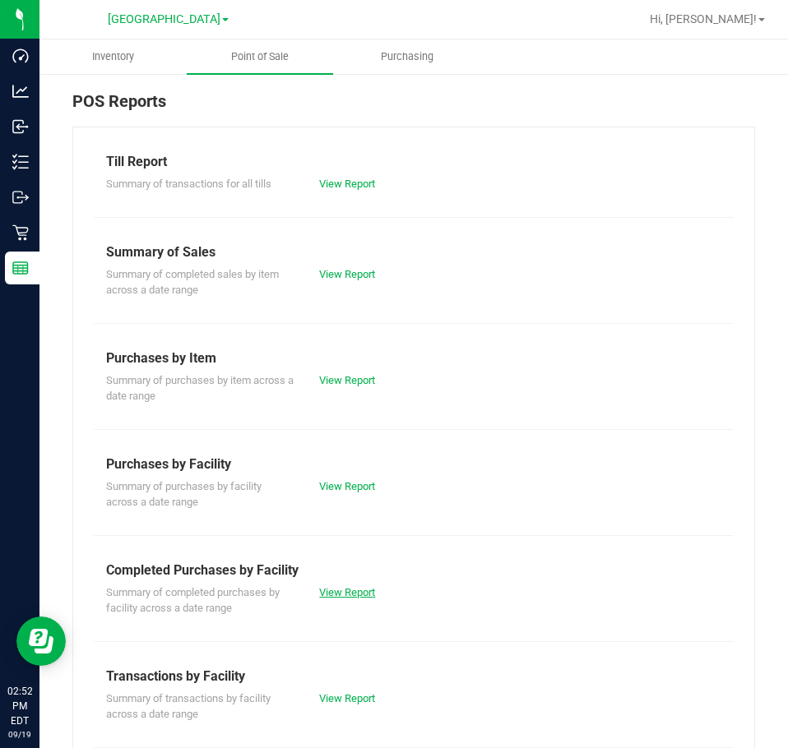
click at [358, 594] on link "View Report" at bounding box center [347, 592] width 56 height 12
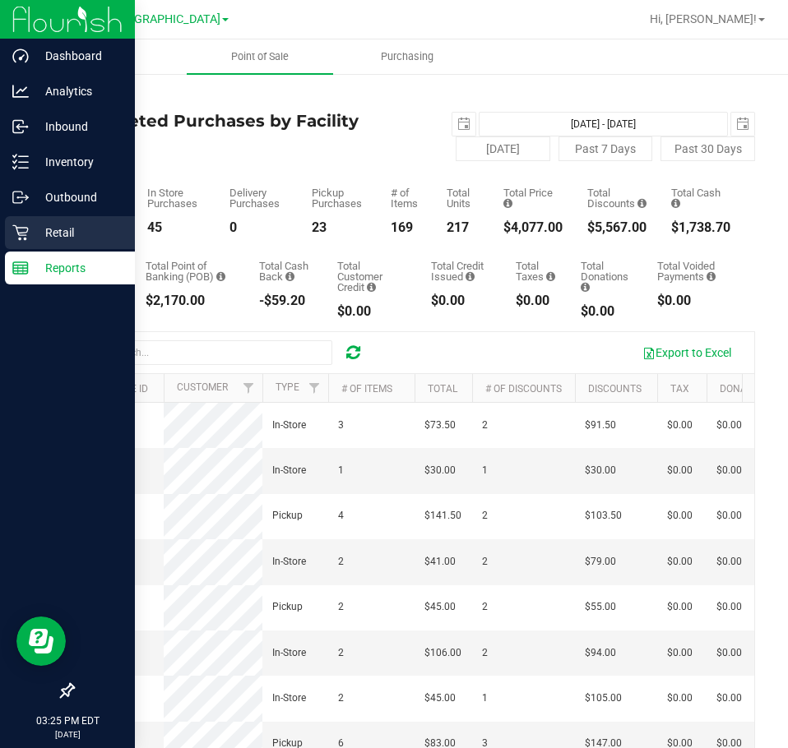
click at [49, 233] on p "Retail" at bounding box center [78, 233] width 99 height 20
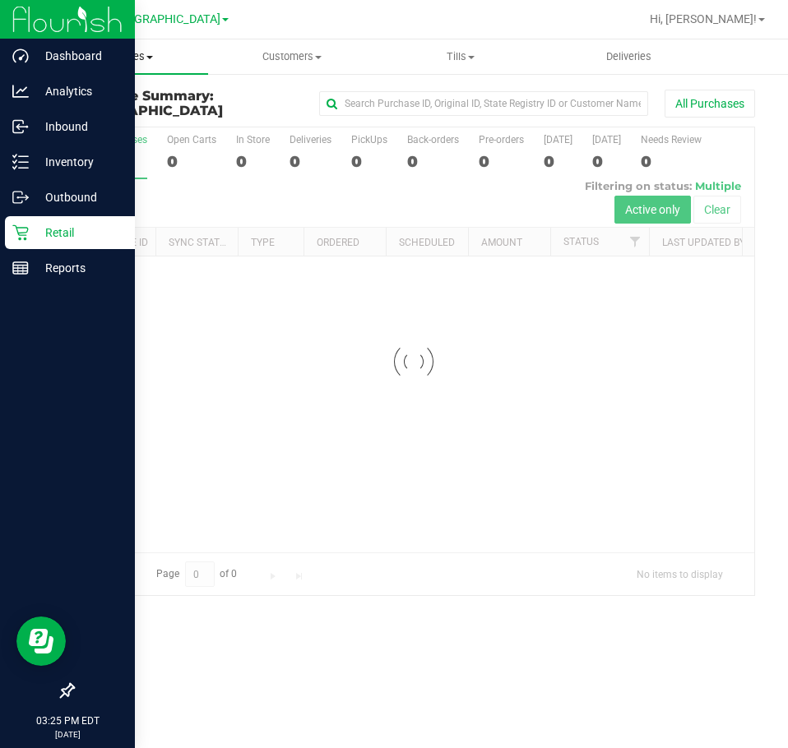
click at [113, 62] on span "Purchases" at bounding box center [123, 56] width 169 height 15
click at [107, 123] on span "Fulfillment" at bounding box center [90, 119] width 102 height 14
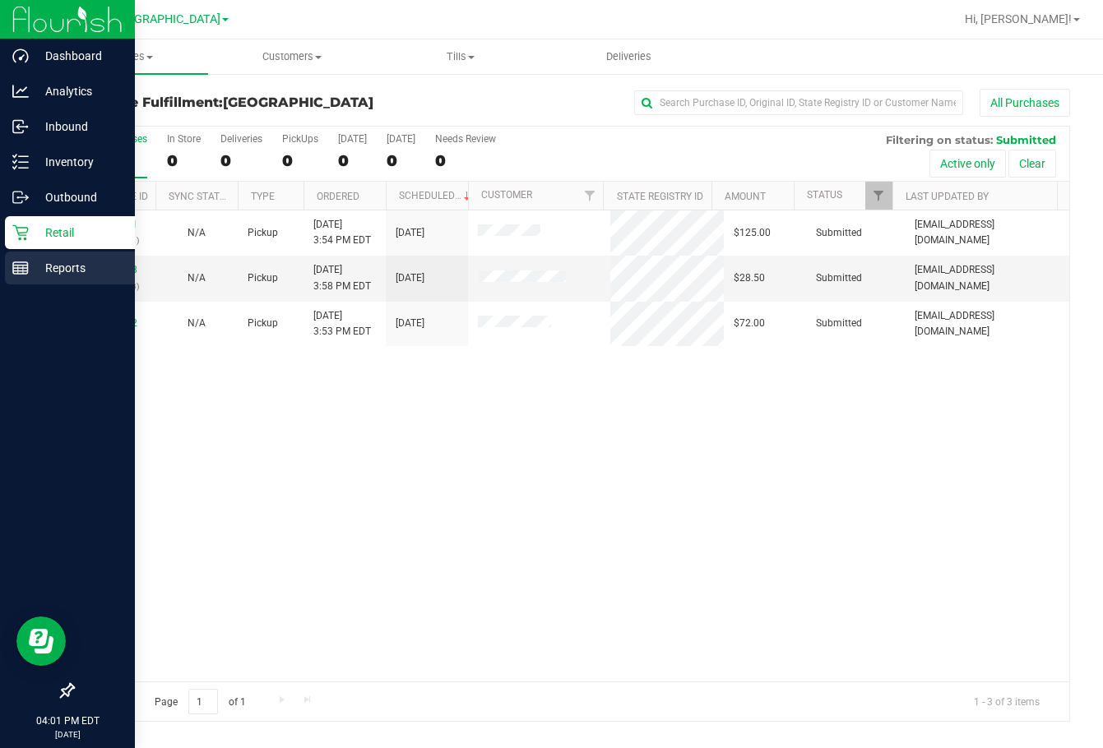
click at [93, 269] on p "Reports" at bounding box center [78, 268] width 99 height 20
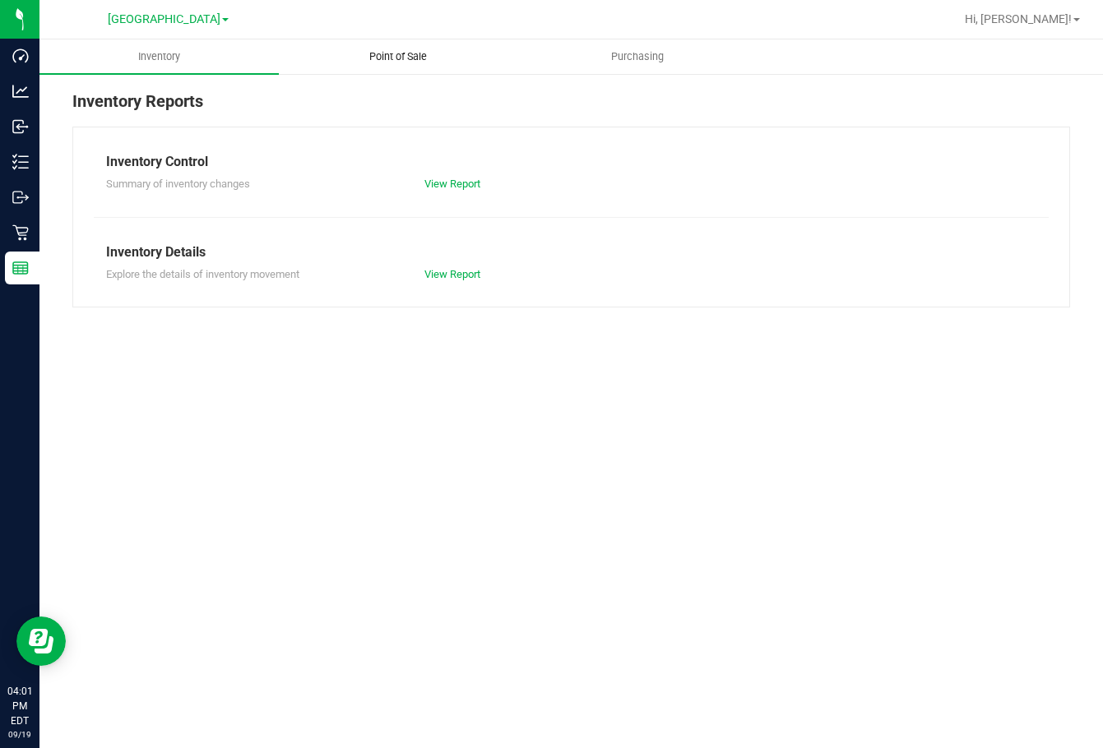
click at [416, 64] on uib-tab-heading "Point of Sale" at bounding box center [399, 56] width 238 height 33
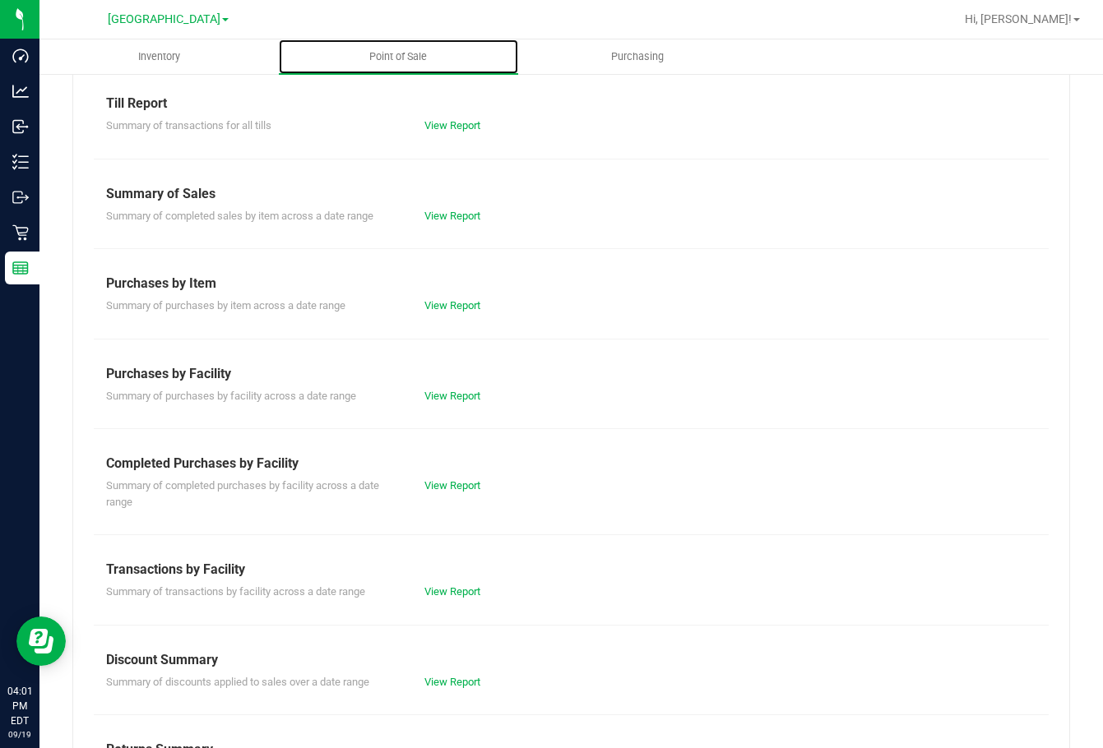
scroll to position [132, 0]
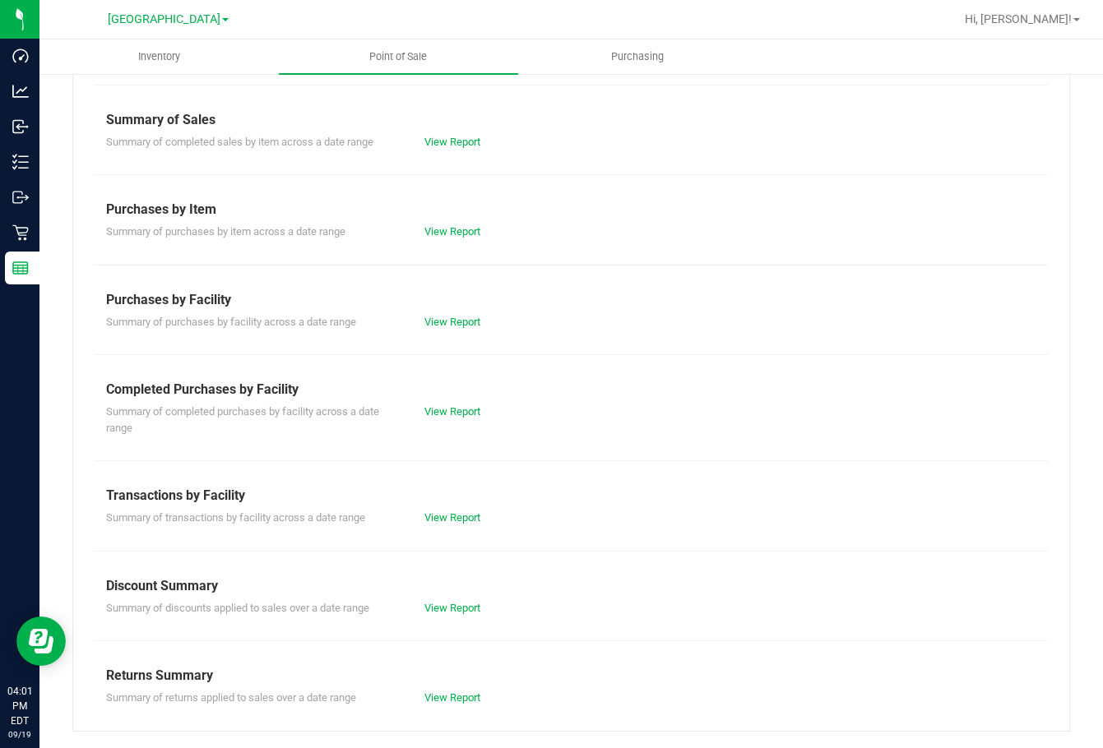
click at [451, 600] on div "View Report" at bounding box center [492, 608] width 160 height 16
click at [451, 604] on link "View Report" at bounding box center [452, 608] width 56 height 12
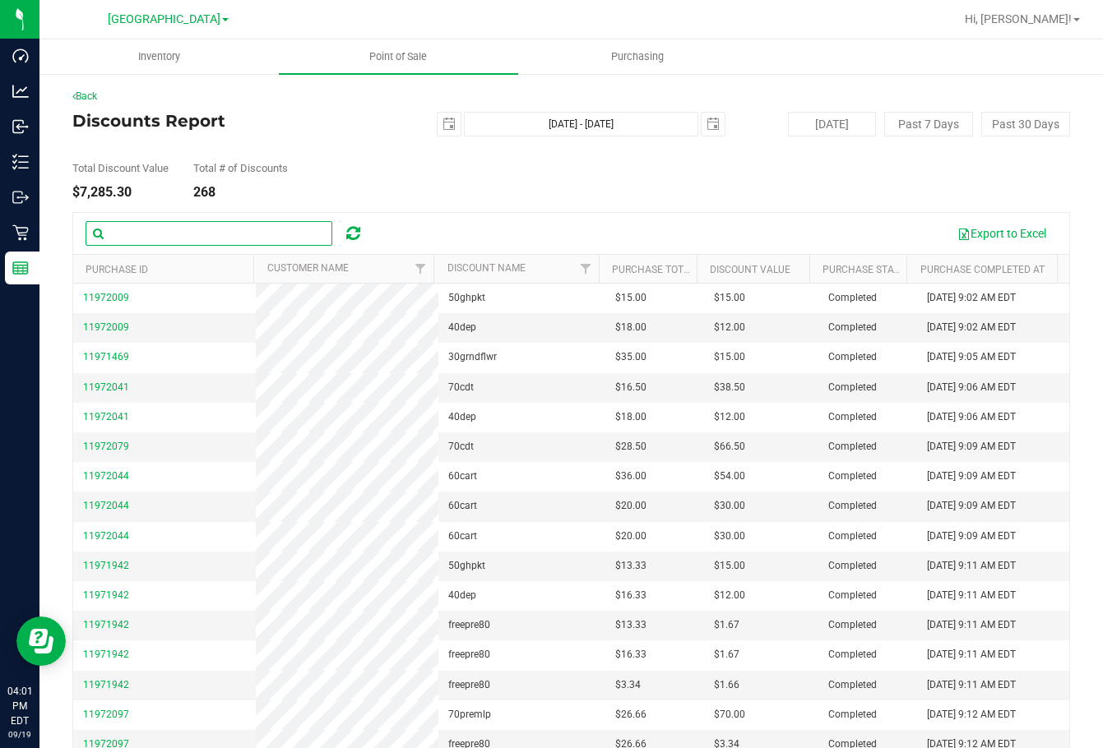
click at [243, 224] on input "text" at bounding box center [209, 233] width 247 height 25
paste input "[PERSON_NAME]"
type input "[PERSON_NAME]"
paste input "[PERSON_NAME]"
click at [437, 124] on span "select" at bounding box center [448, 124] width 23 height 23
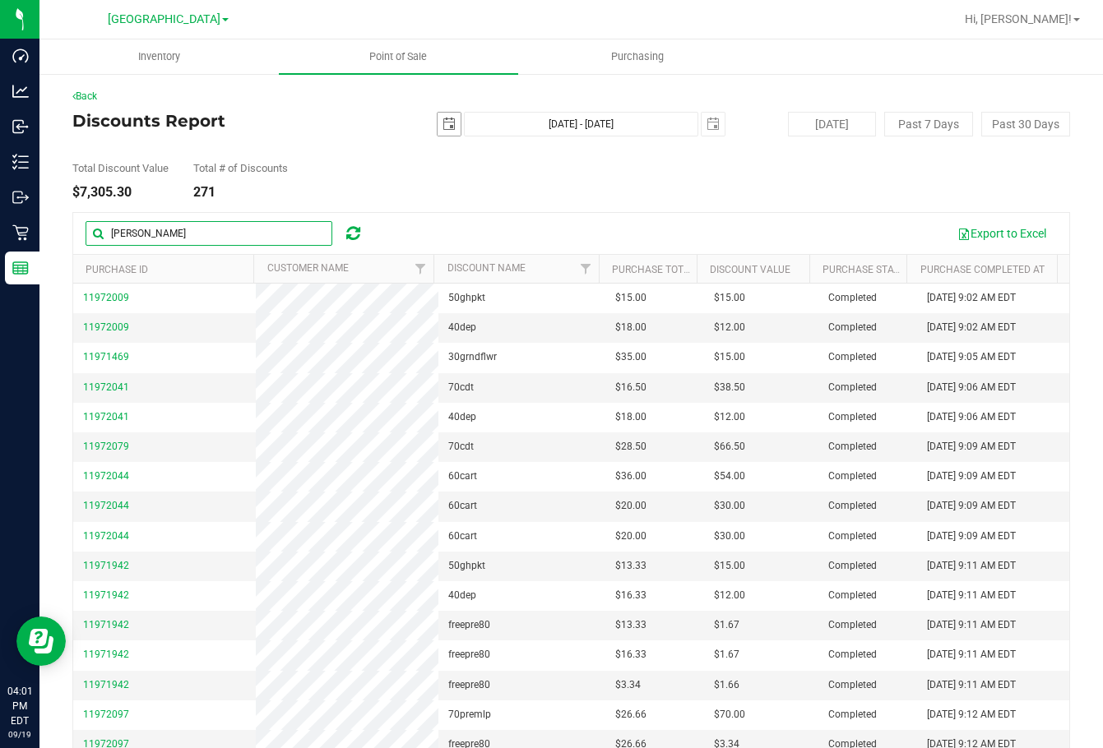
type input "[PERSON_NAME]"
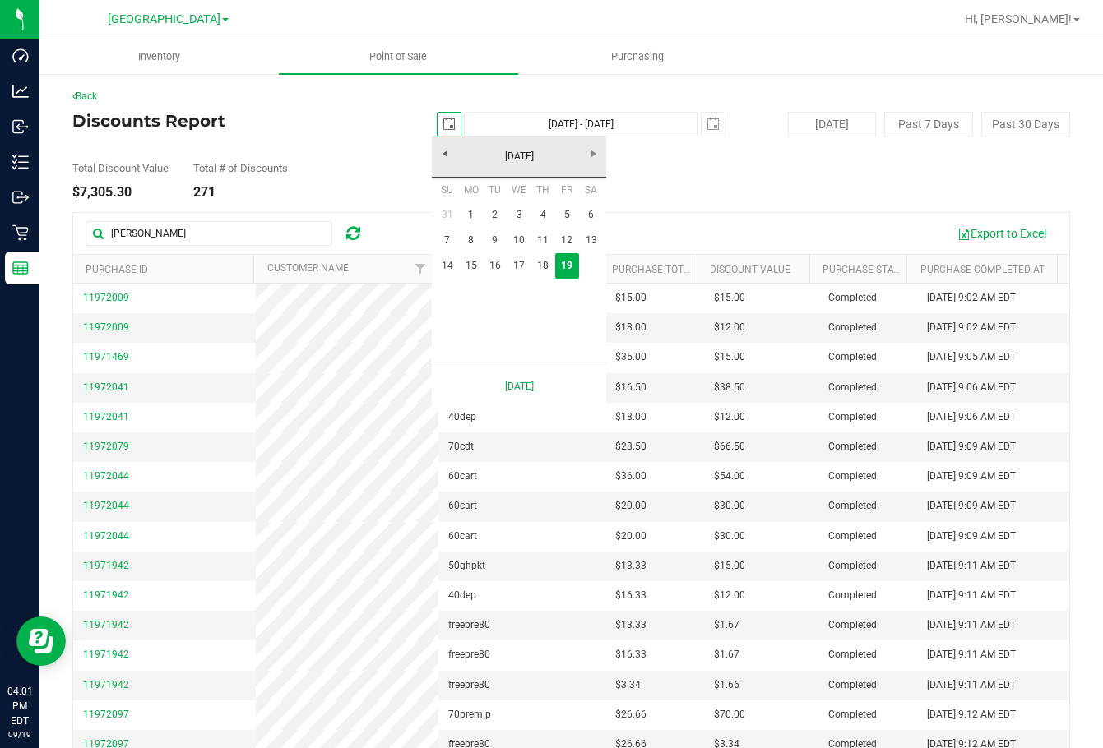
scroll to position [0, 41]
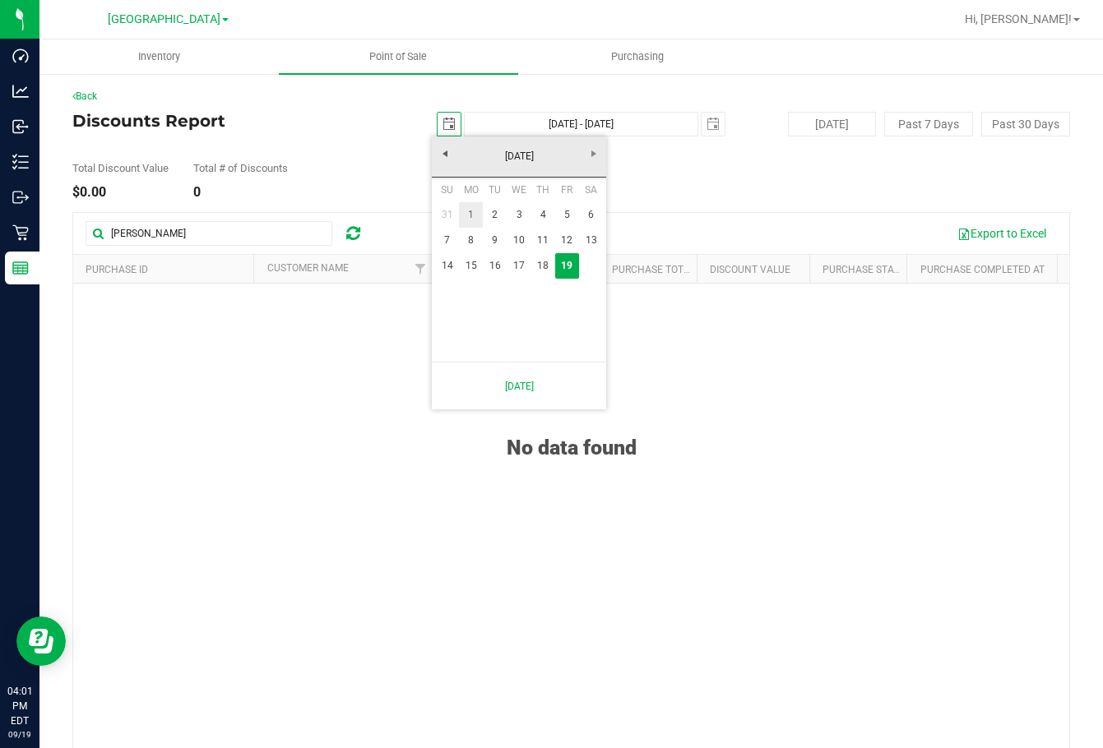
click at [468, 215] on link "1" at bounding box center [471, 214] width 24 height 25
type input "[DATE]"
type input "[DATE] - [DATE]"
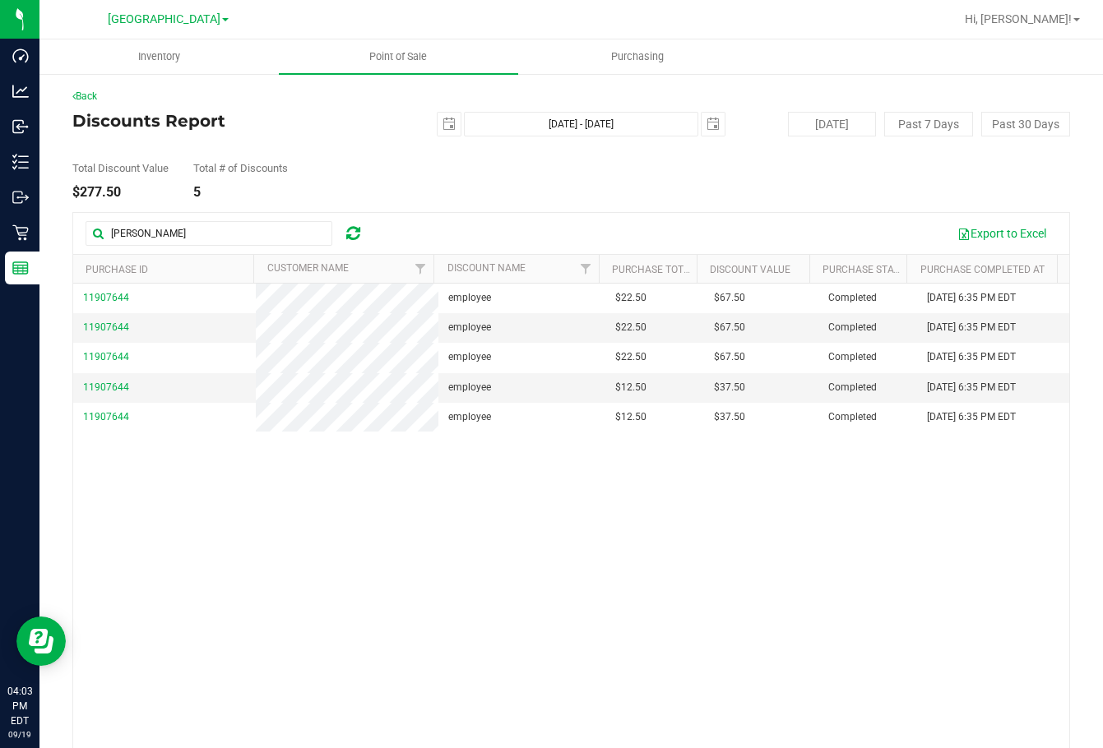
click at [501, 550] on div "11907644 employee $22.50 $67.50 Completed [DATE] 6:35 PM EDT 11907644 employee …" at bounding box center [571, 519] width 996 height 471
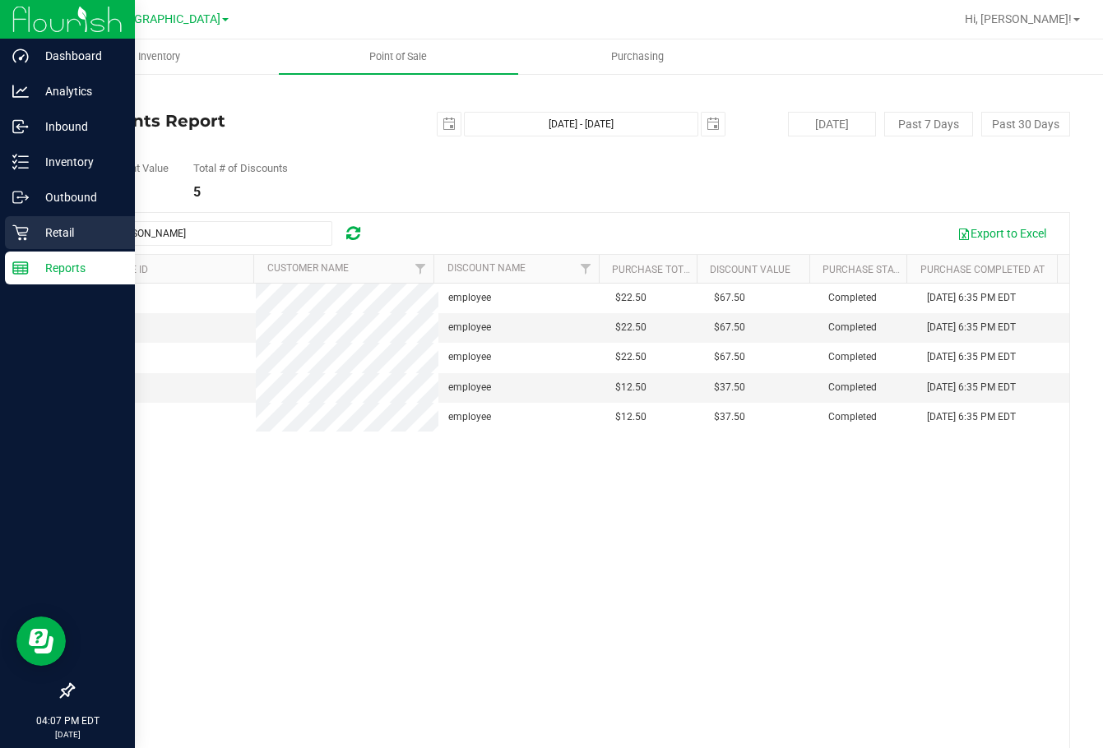
click at [60, 239] on p "Retail" at bounding box center [78, 233] width 99 height 20
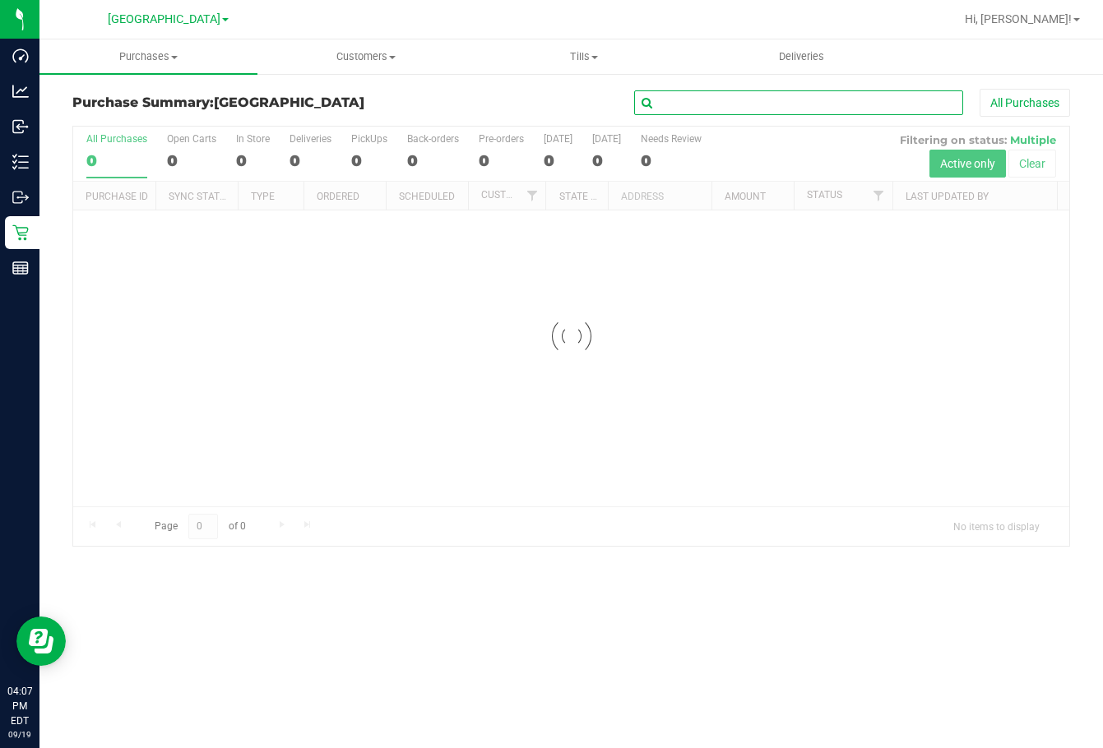
click at [786, 99] on input "text" at bounding box center [798, 102] width 329 height 25
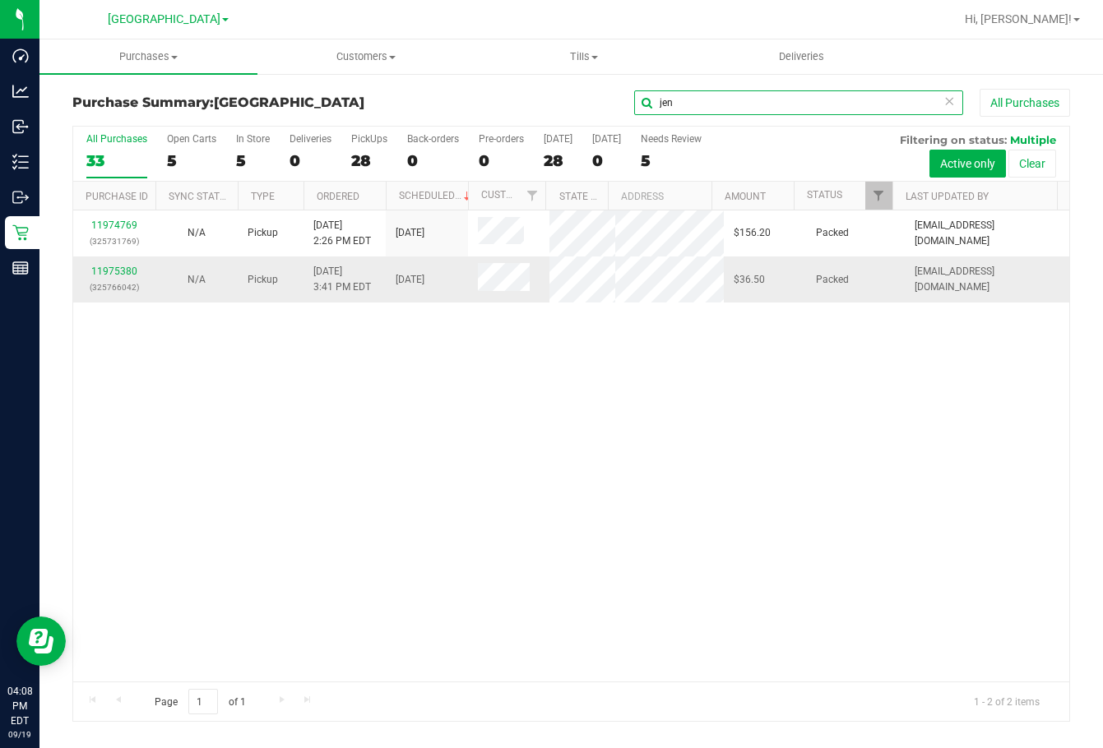
type input "jen"
click at [115, 264] on div "11975380 (325766042)" at bounding box center [114, 279] width 62 height 31
click at [118, 271] on link "11975380" at bounding box center [114, 272] width 46 height 12
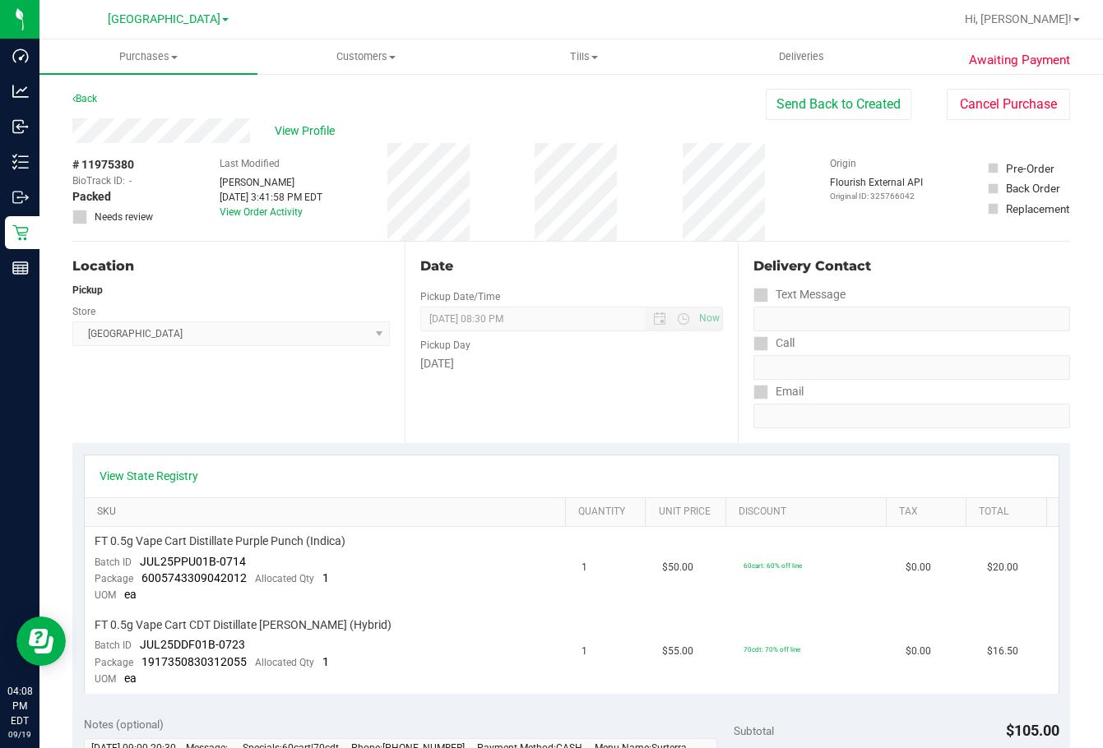
click at [457, 512] on link "SKU" at bounding box center [328, 512] width 462 height 13
click at [381, 54] on span "Customers" at bounding box center [366, 56] width 216 height 15
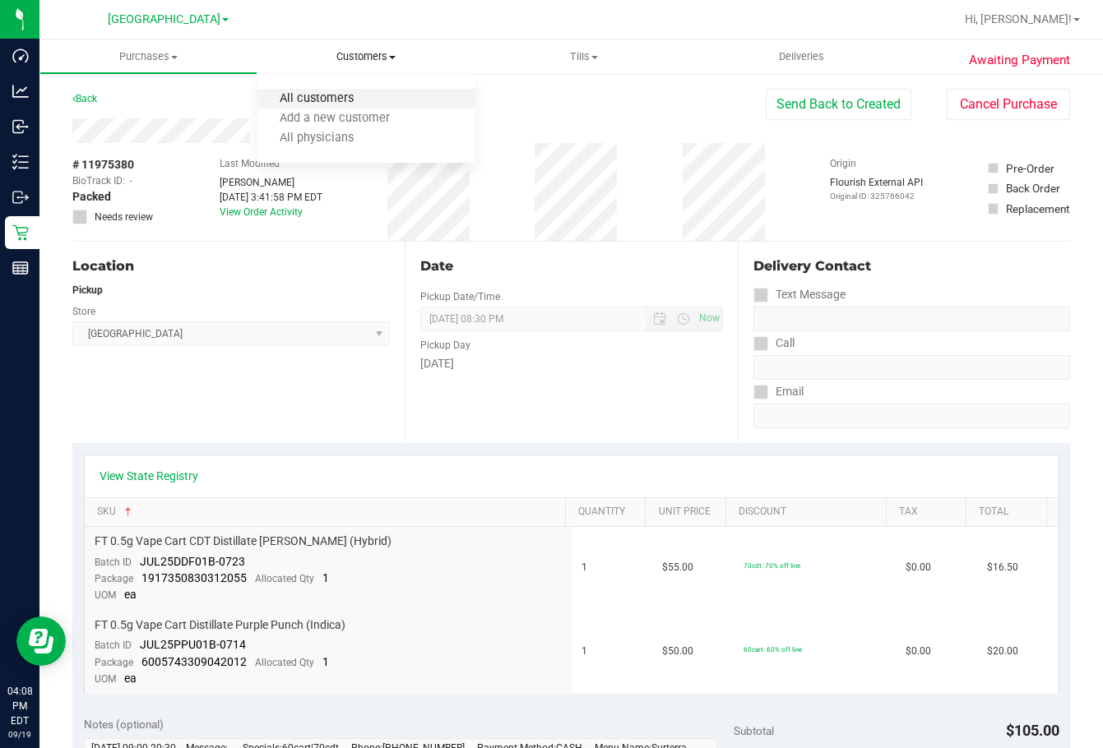
click at [336, 93] on span "All customers" at bounding box center [316, 99] width 118 height 14
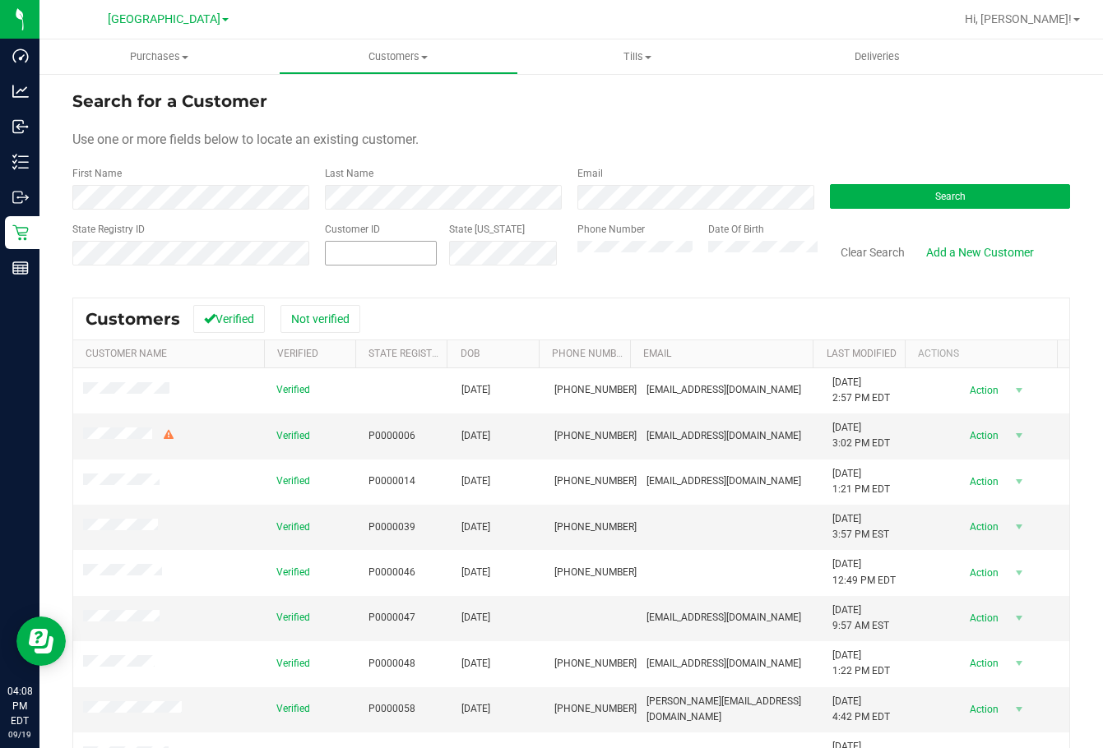
click at [350, 257] on span at bounding box center [381, 253] width 112 height 25
paste input "302348"
type input "302348"
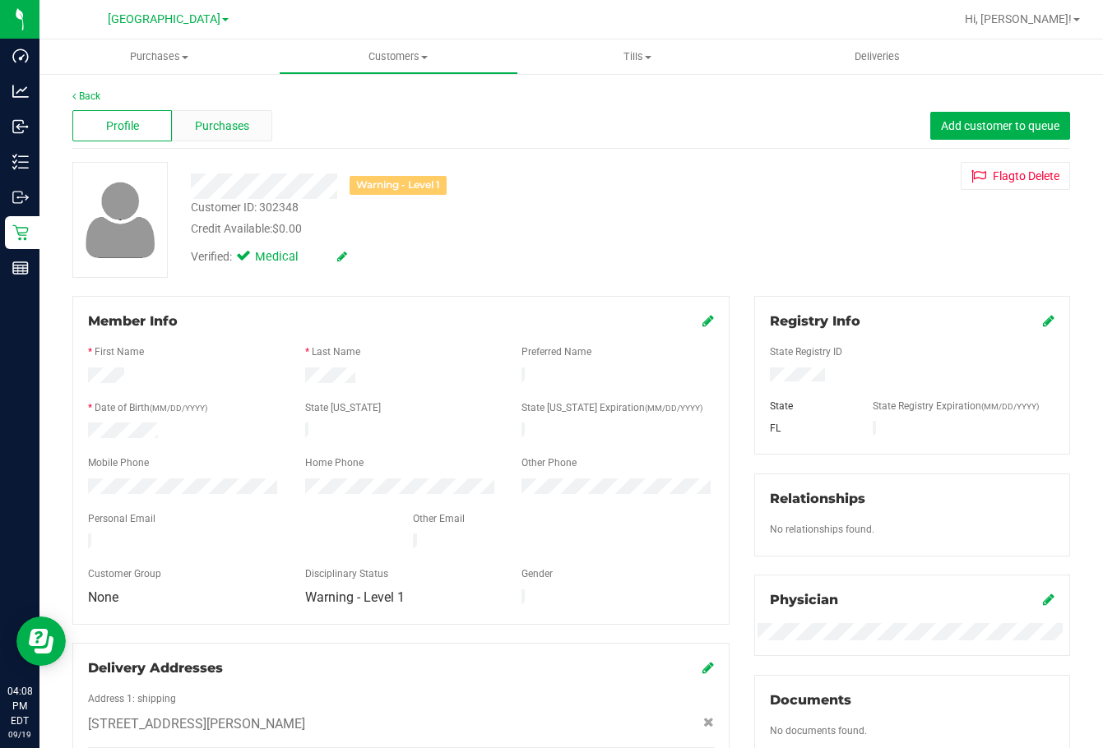
click at [237, 115] on div "Purchases" at bounding box center [221, 125] width 99 height 31
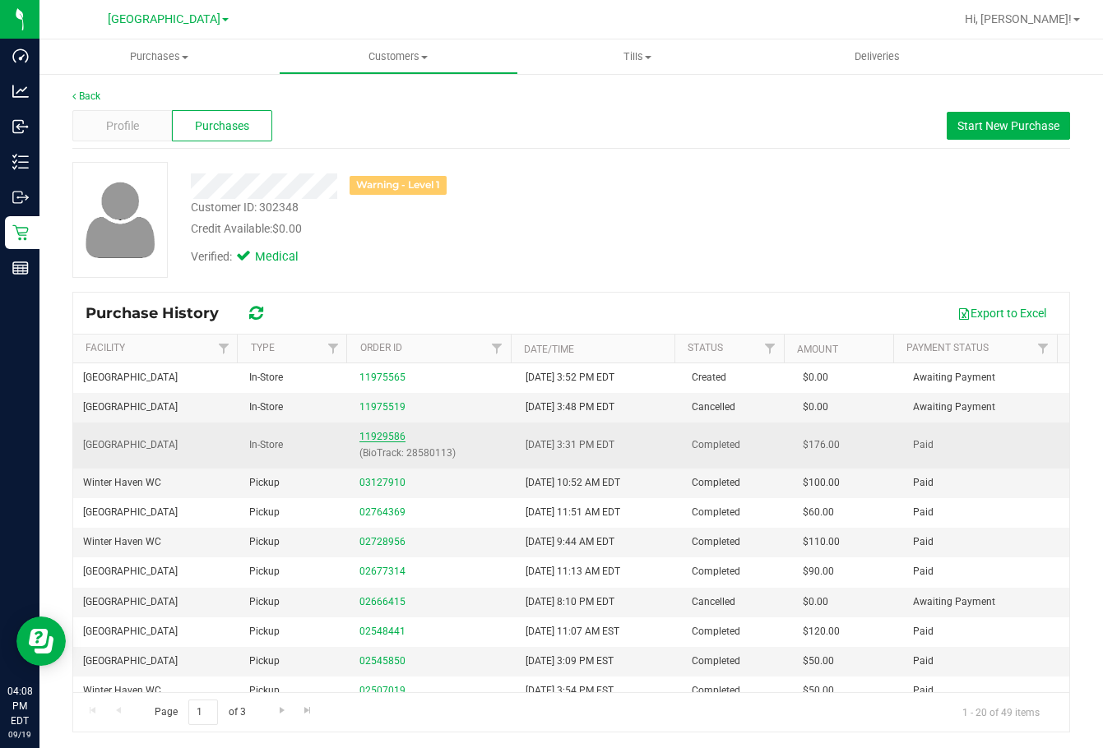
click at [374, 433] on link "11929586" at bounding box center [382, 437] width 46 height 12
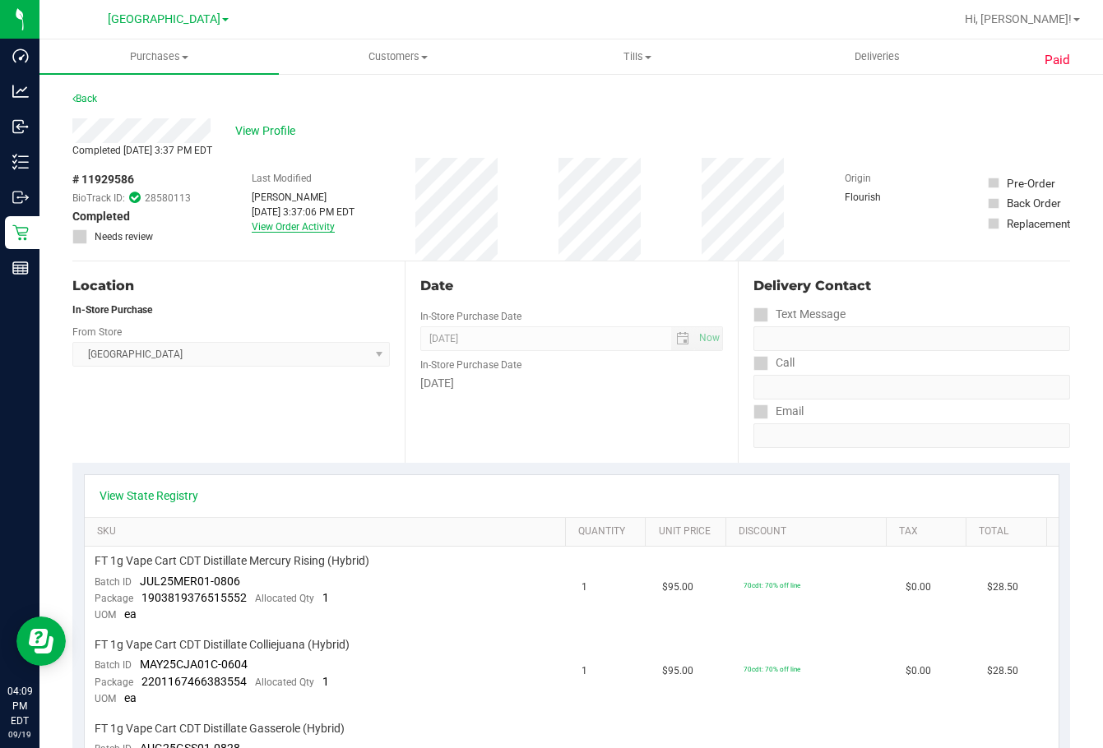
click at [301, 227] on link "View Order Activity" at bounding box center [293, 227] width 83 height 12
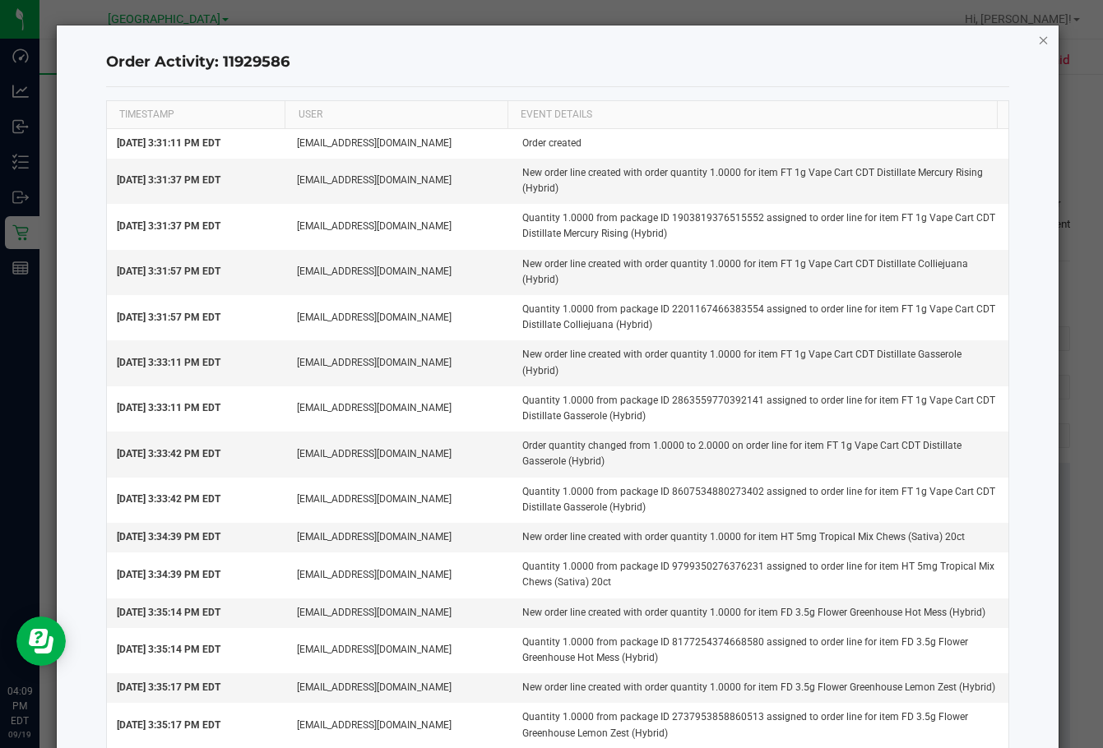
click at [787, 33] on icon "button" at bounding box center [1044, 40] width 12 height 20
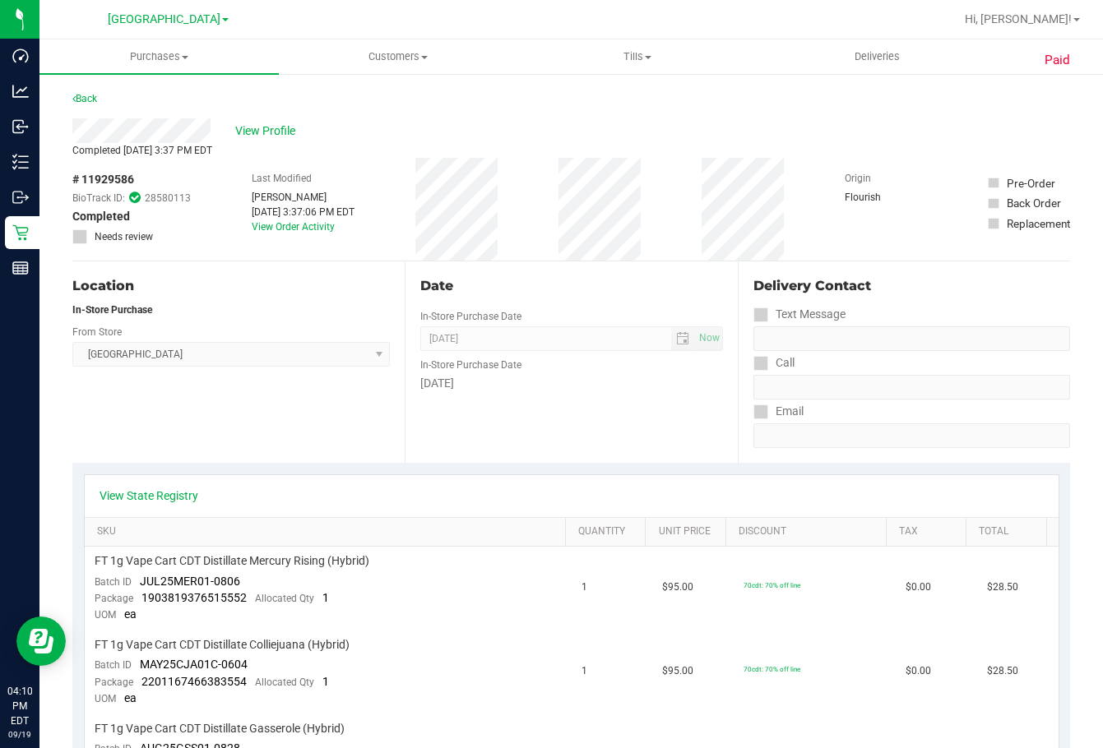
click at [280, 235] on div "Last Modified [PERSON_NAME] [DATE] 3:37:06 PM EDT View Order Activity" at bounding box center [303, 209] width 103 height 103
click at [280, 224] on link "View Order Activity" at bounding box center [293, 227] width 83 height 12
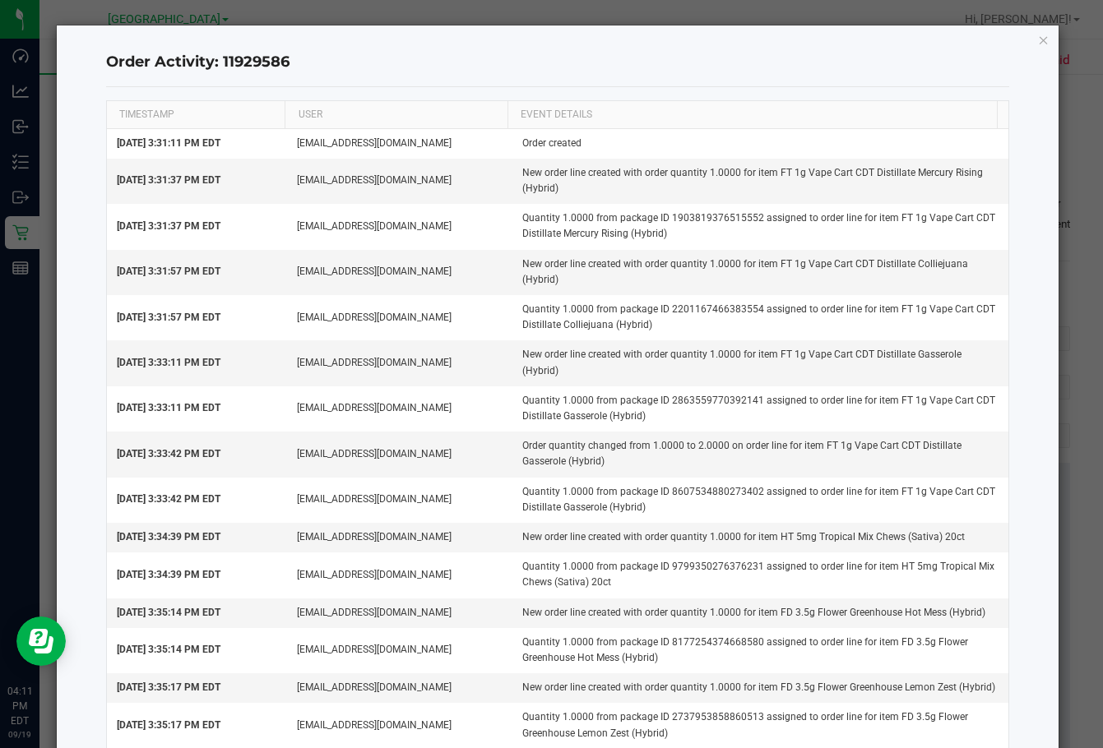
click at [787, 44] on div "Order Activity: 11929586 TIMESTAMP USER EVENT DETAILS [DATE] 3:31:11 PM EDT [EM…" at bounding box center [558, 498] width 1002 height 946
click at [787, 42] on icon "button" at bounding box center [1044, 40] width 12 height 20
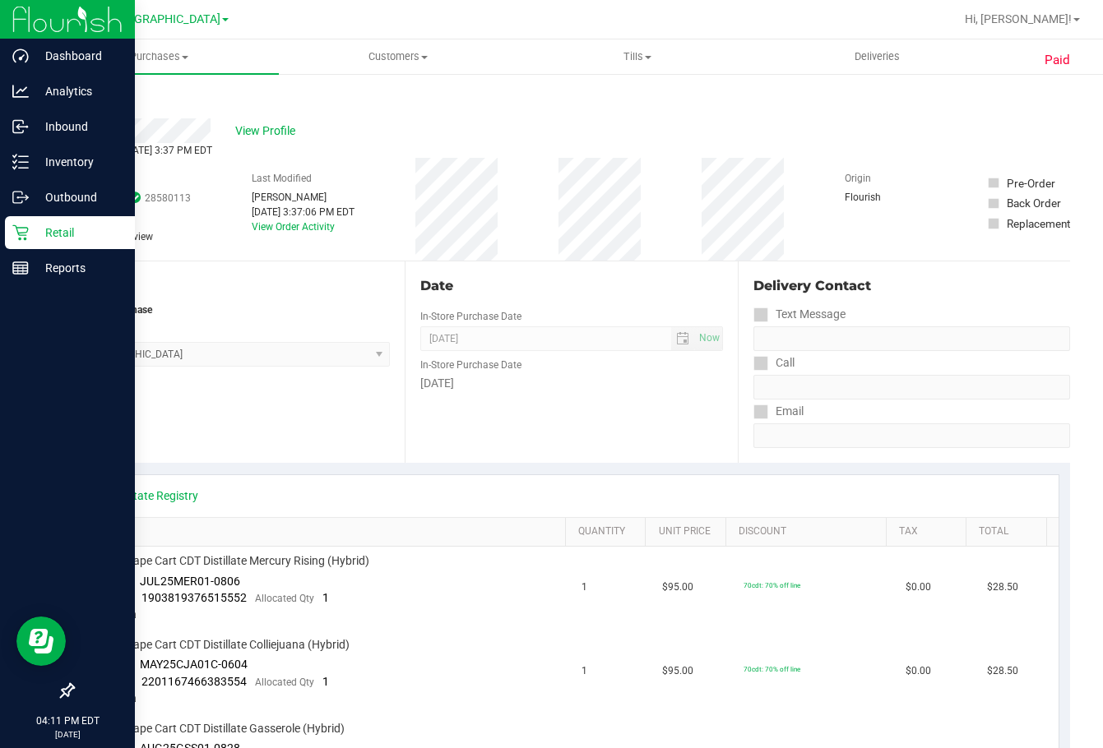
click at [47, 233] on p "Retail" at bounding box center [78, 233] width 99 height 20
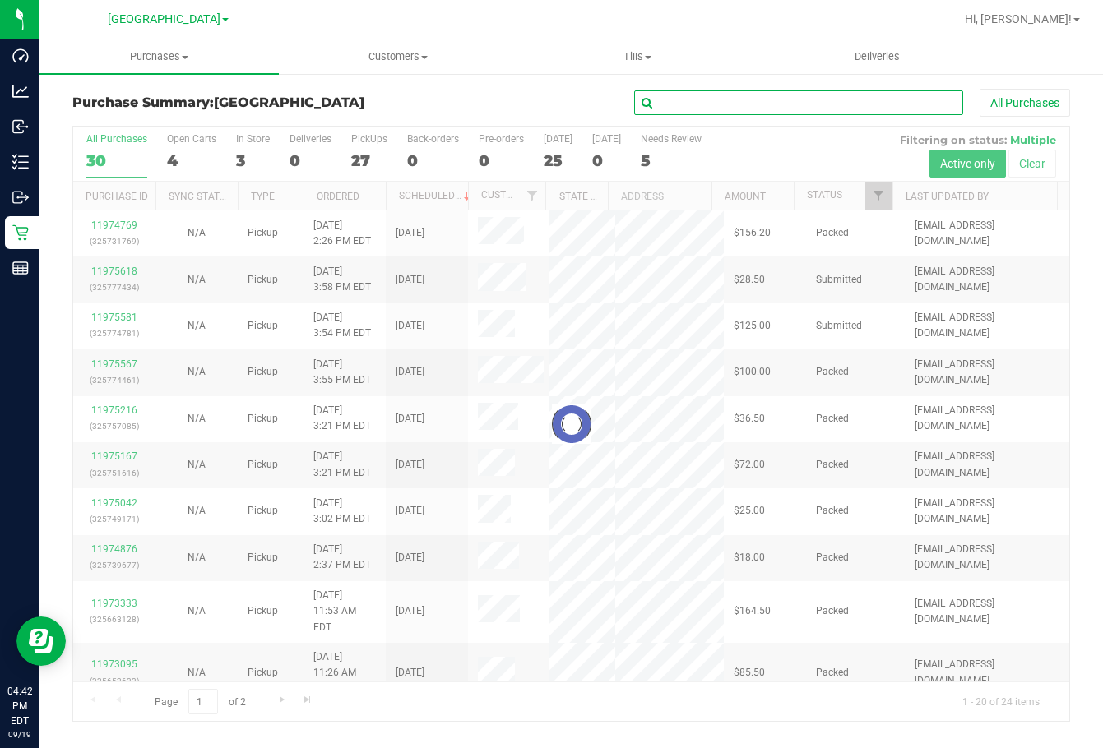
click at [740, 109] on input "text" at bounding box center [798, 102] width 329 height 25
type input "glo"
